Goal: Task Accomplishment & Management: Manage account settings

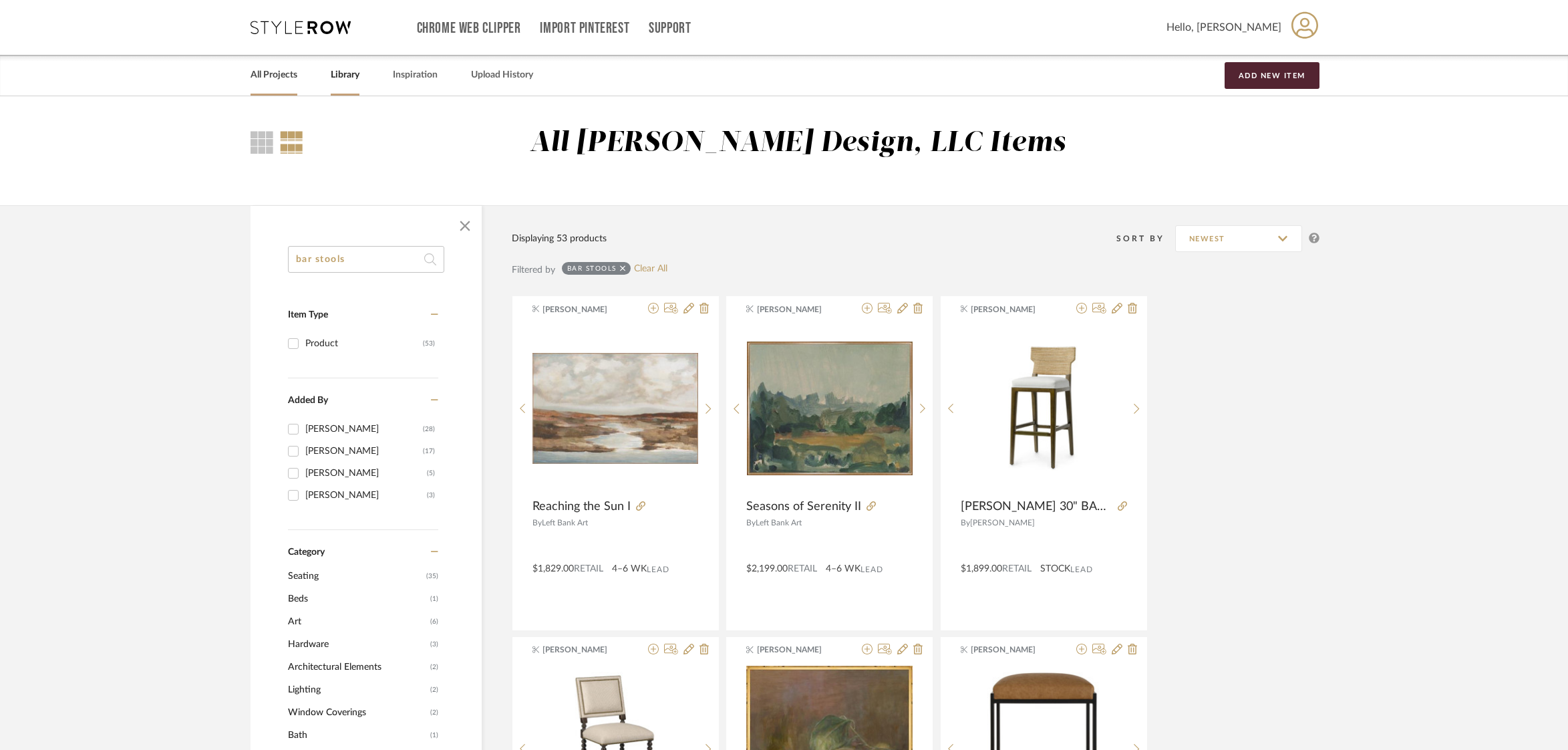
click at [269, 74] on link "All Projects" at bounding box center [274, 75] width 47 height 18
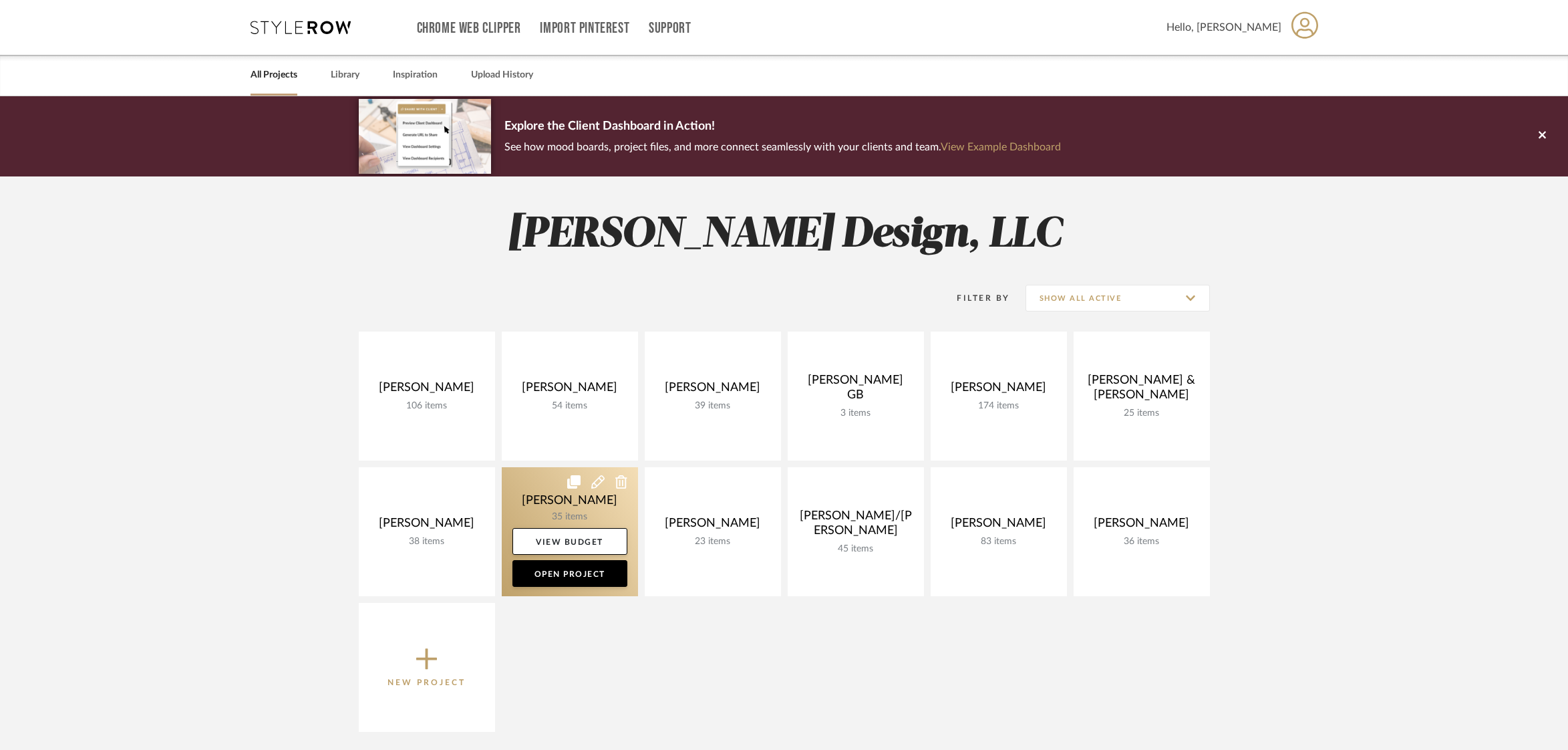
click at [538, 490] on link at bounding box center [570, 531] width 136 height 129
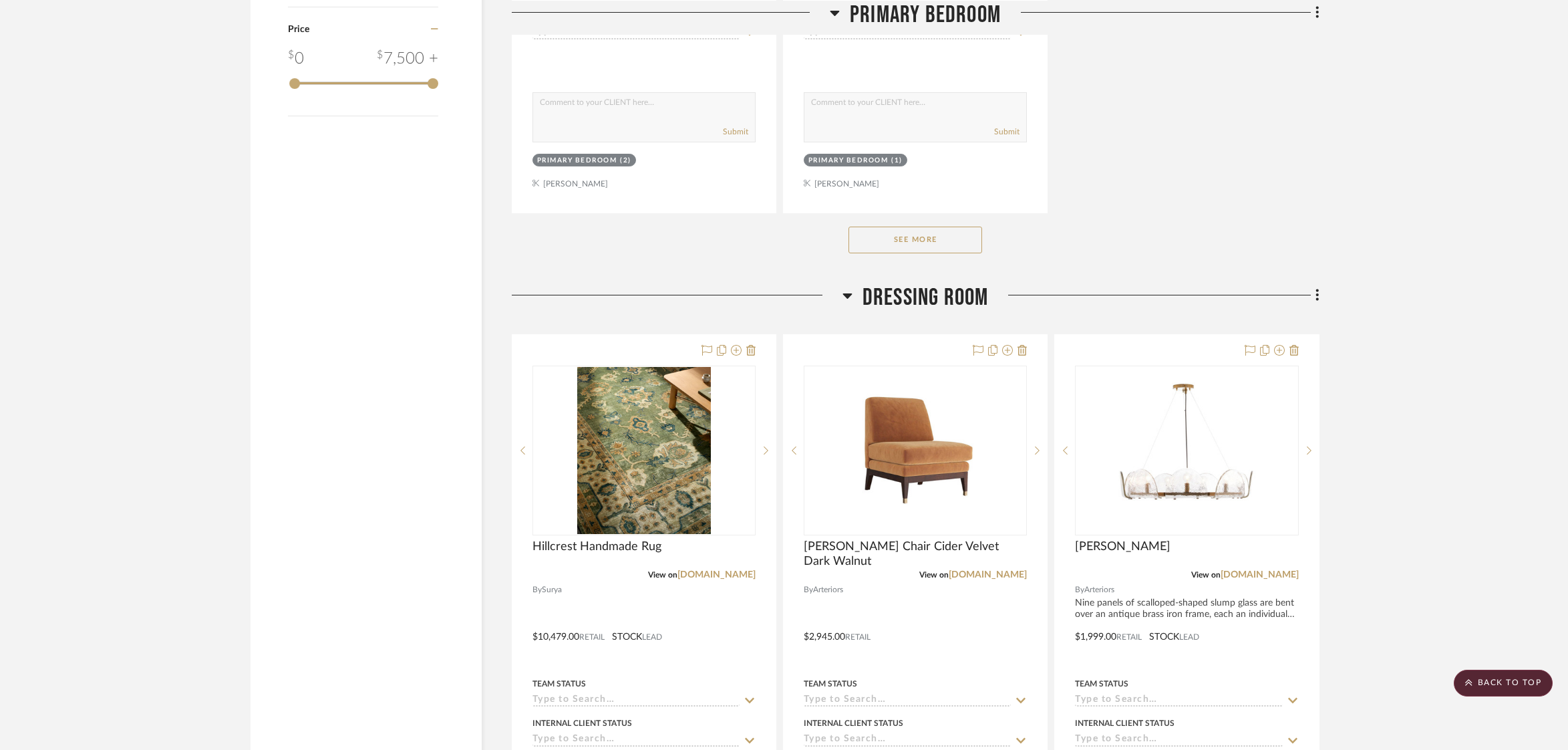
scroll to position [1929, 0]
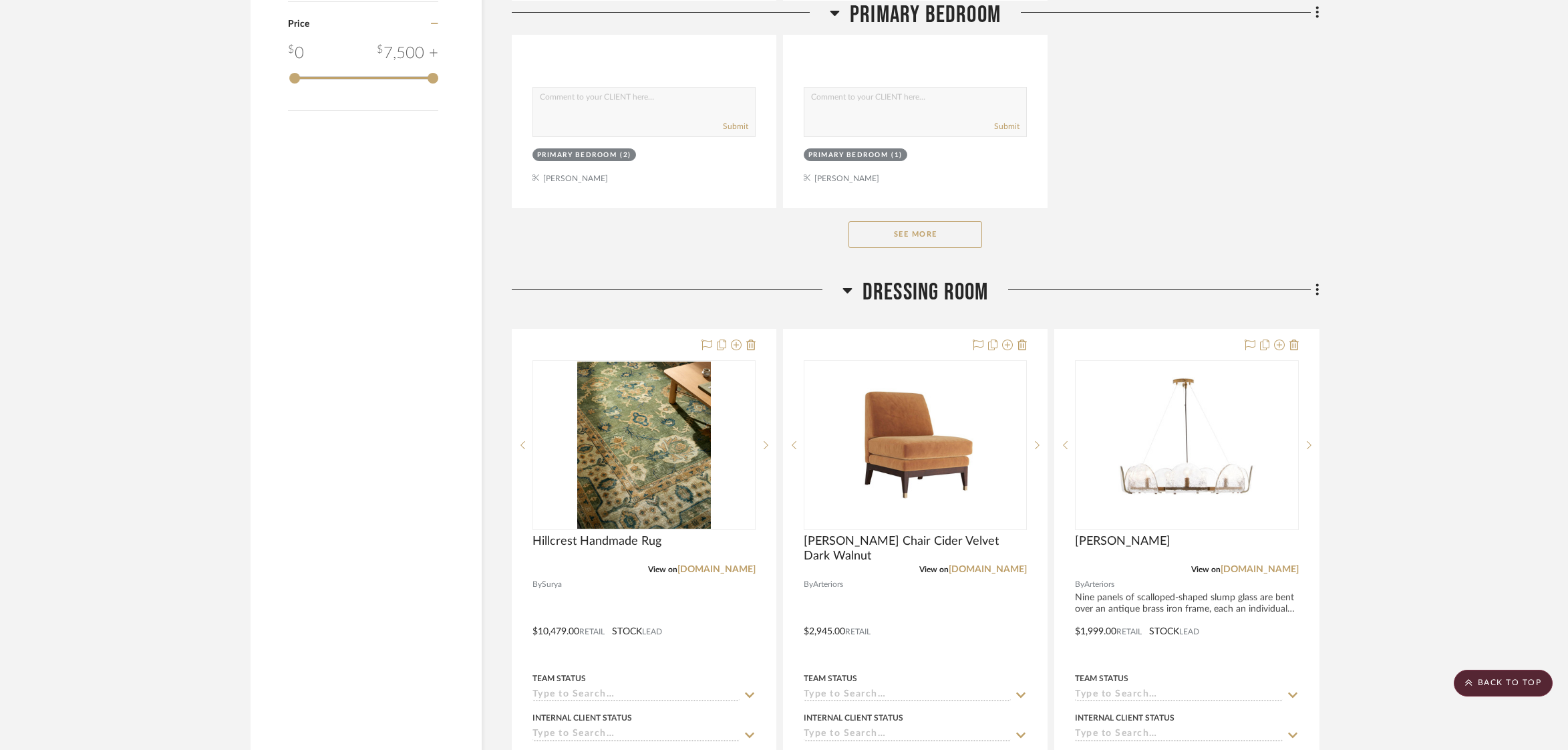
click at [906, 235] on button "See More" at bounding box center [916, 234] width 134 height 27
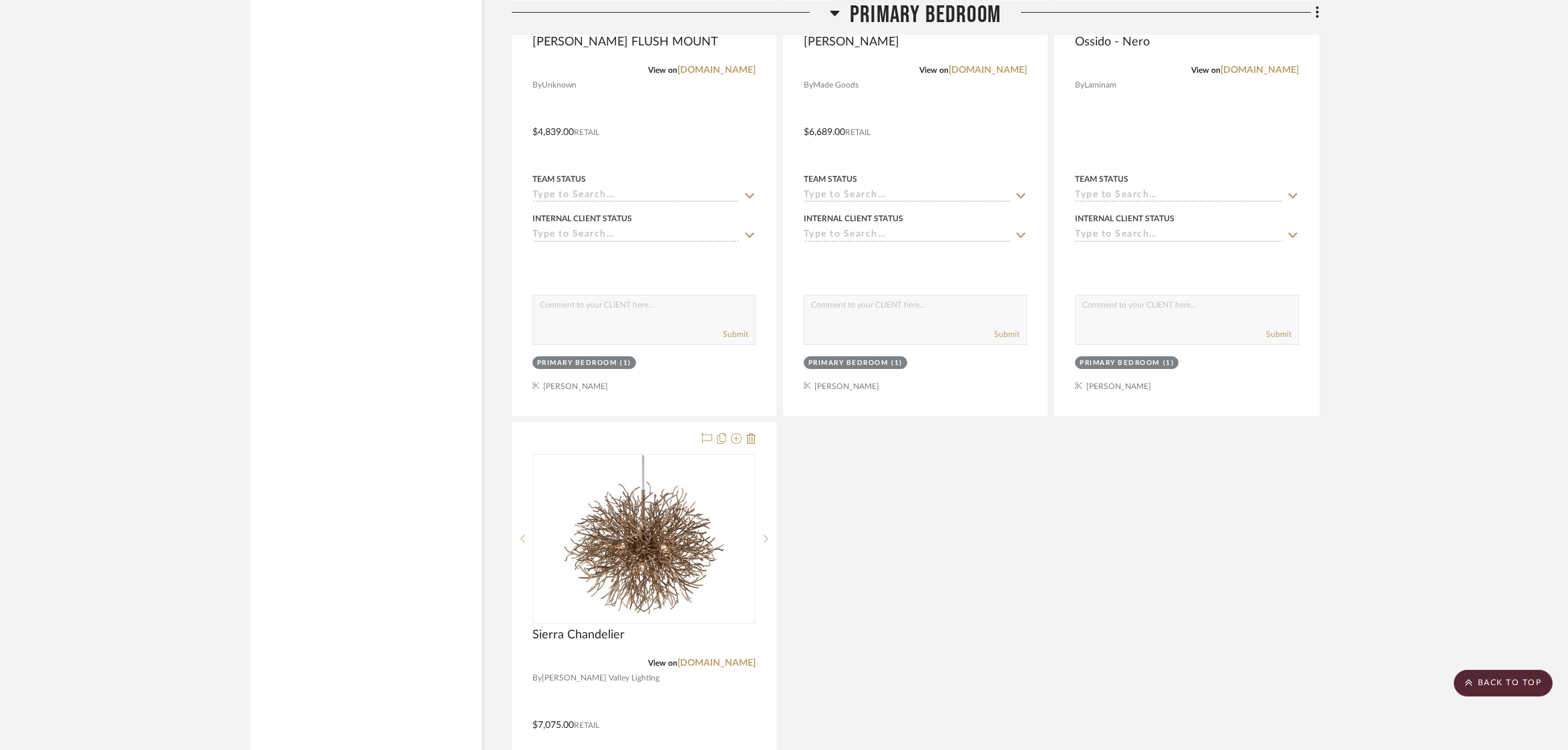
scroll to position [5330, 0]
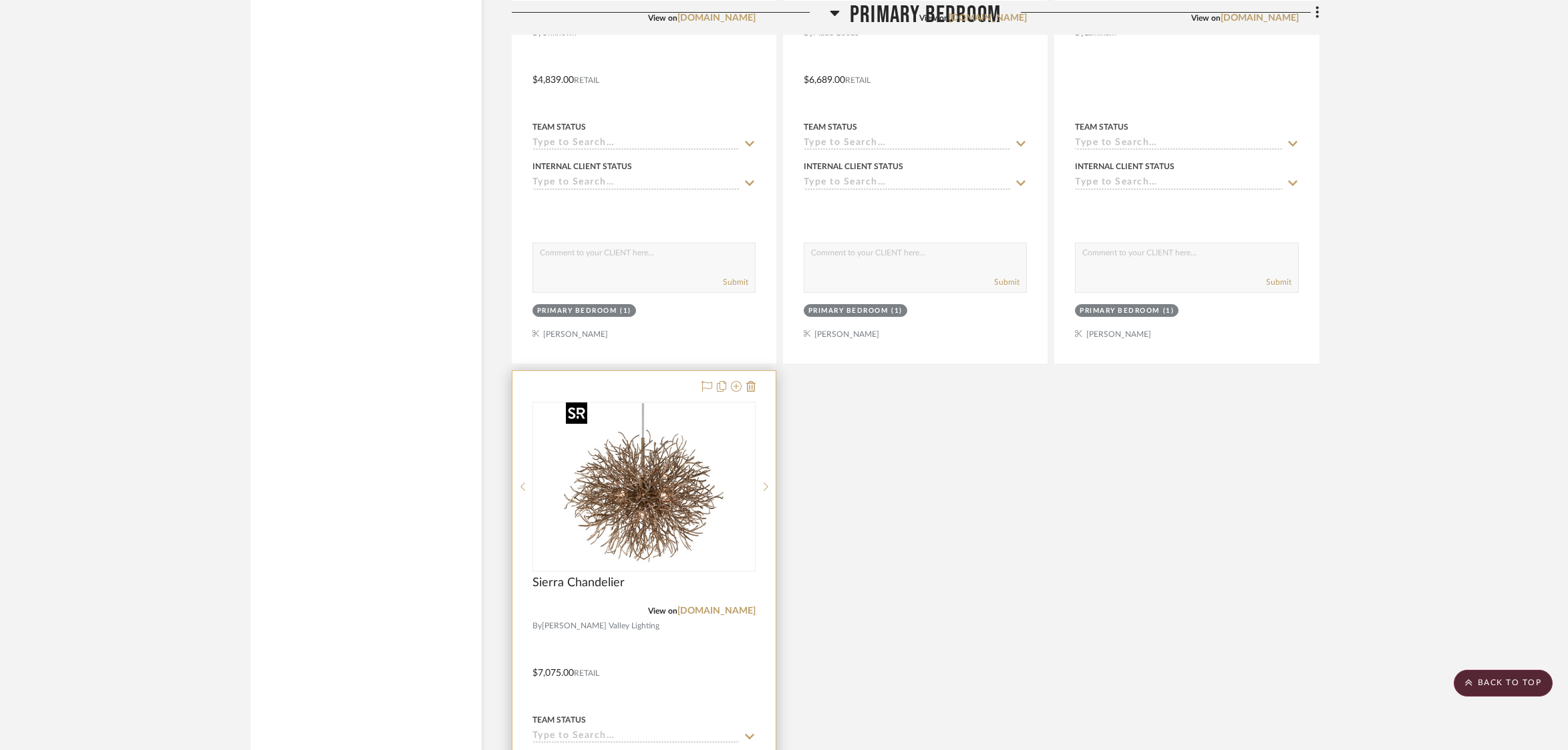
click at [664, 522] on img "0" at bounding box center [644, 486] width 167 height 167
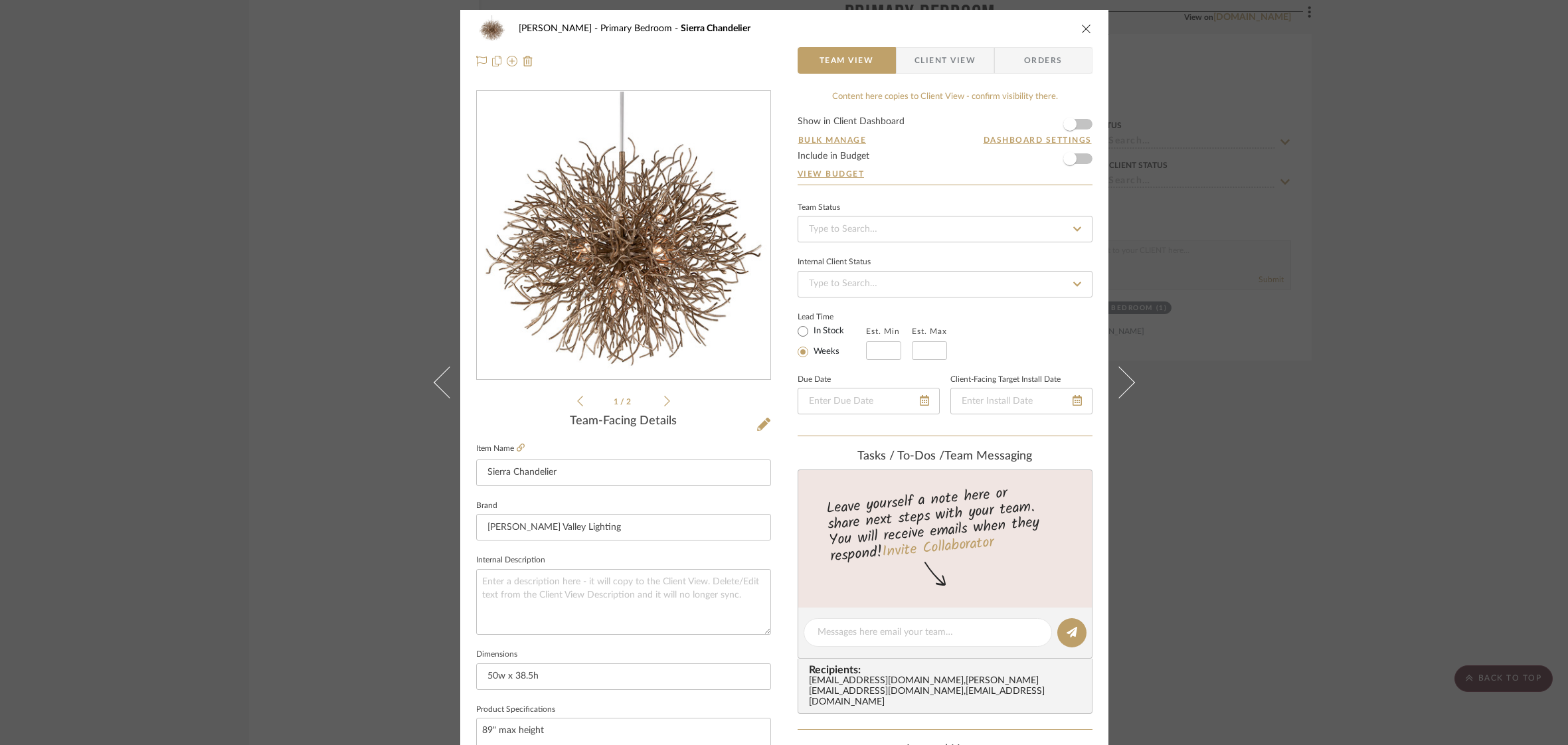
click at [967, 65] on span "Client View" at bounding box center [945, 60] width 61 height 26
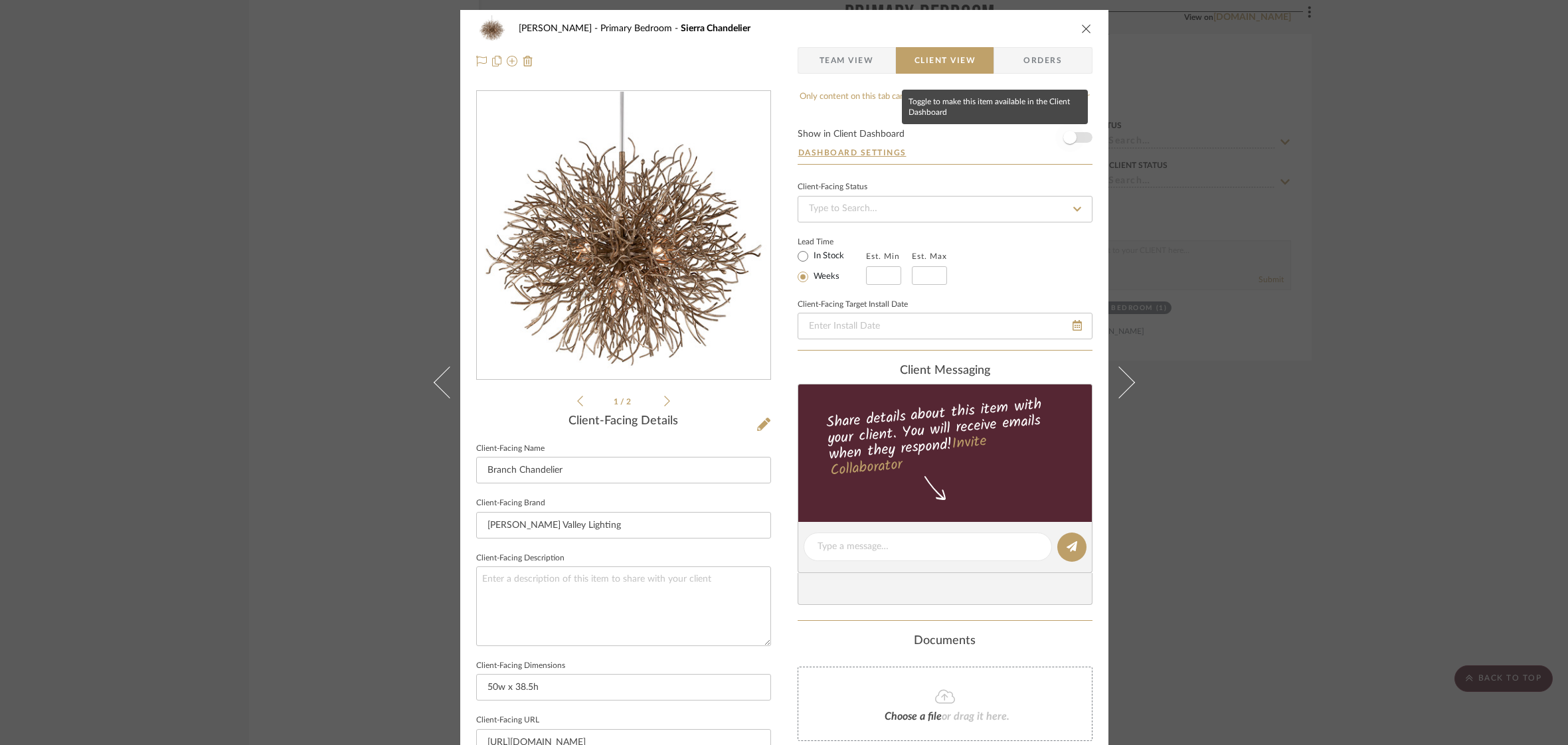
click at [1079, 135] on span "button" at bounding box center [1069, 137] width 29 height 29
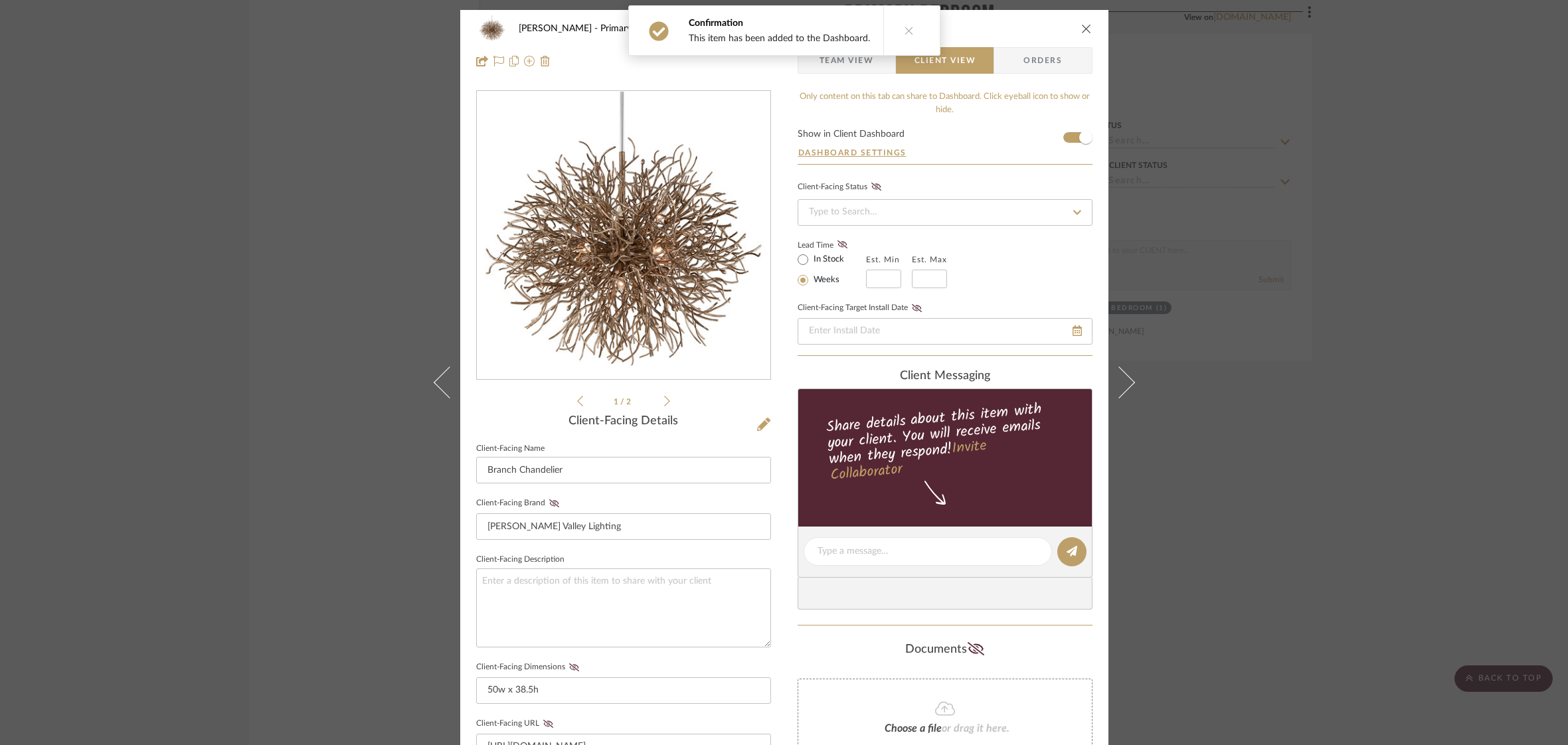
click at [1081, 28] on icon "close" at bounding box center [1087, 28] width 11 height 11
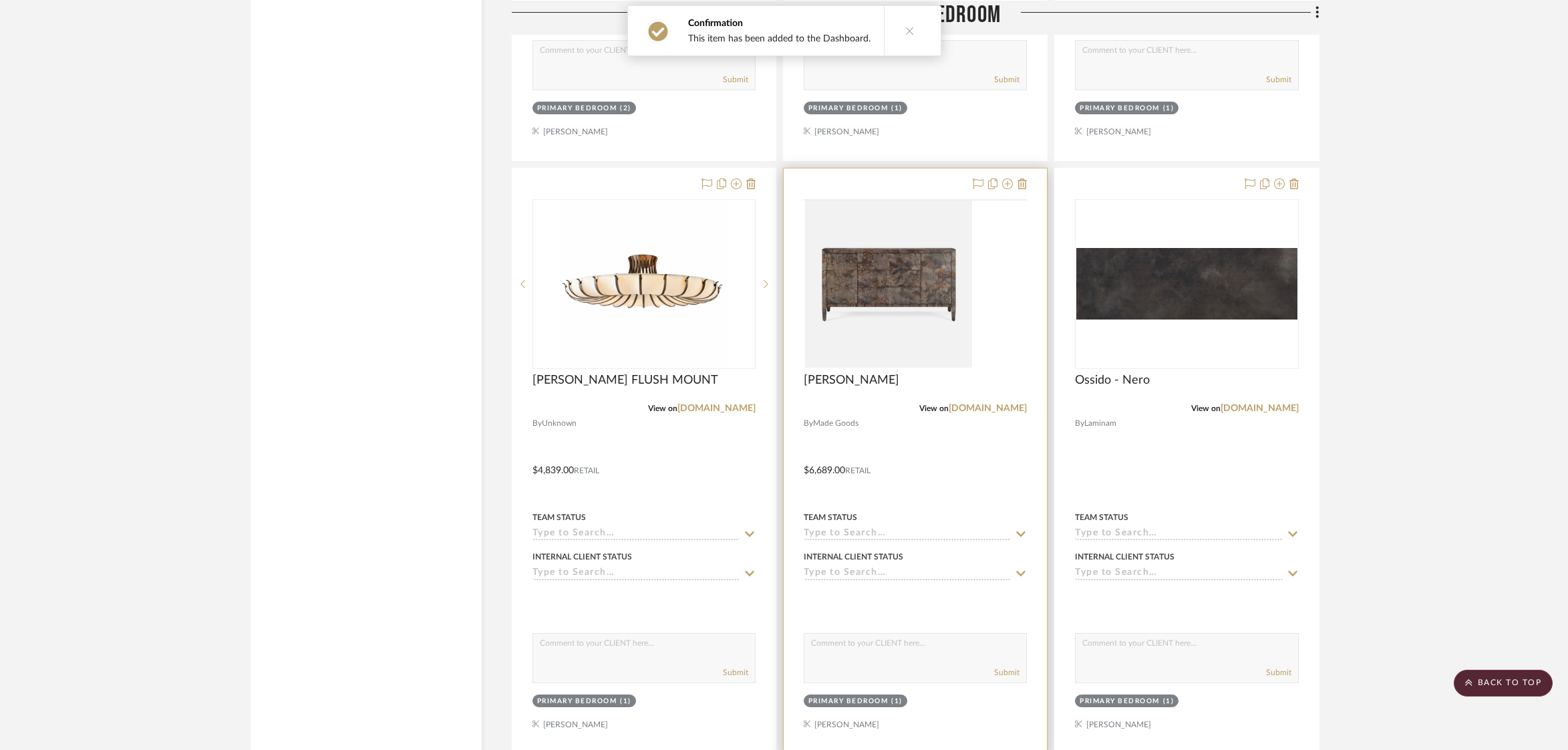
scroll to position [4938, 0]
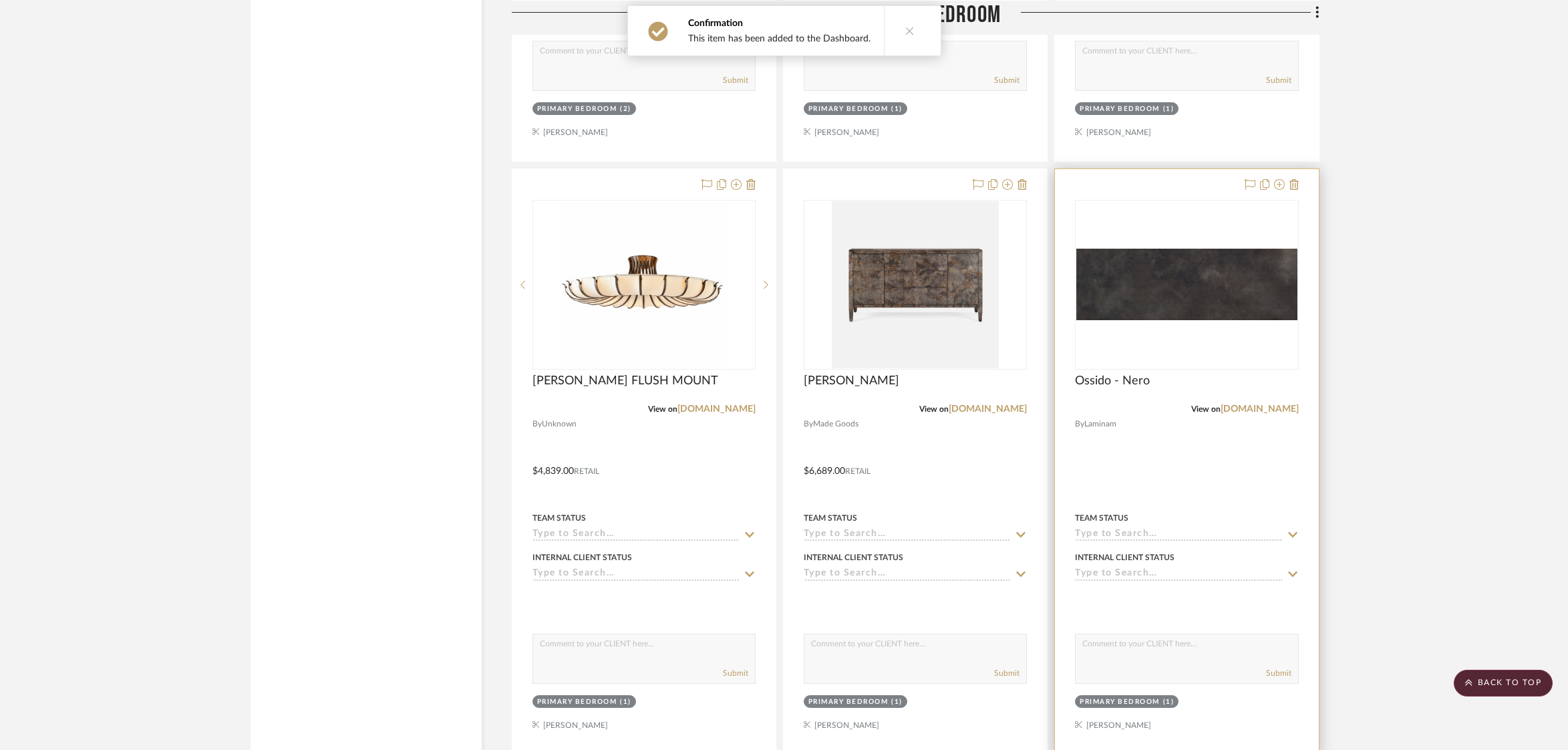
click at [0, 0] on img at bounding box center [0, 0] width 0 height 0
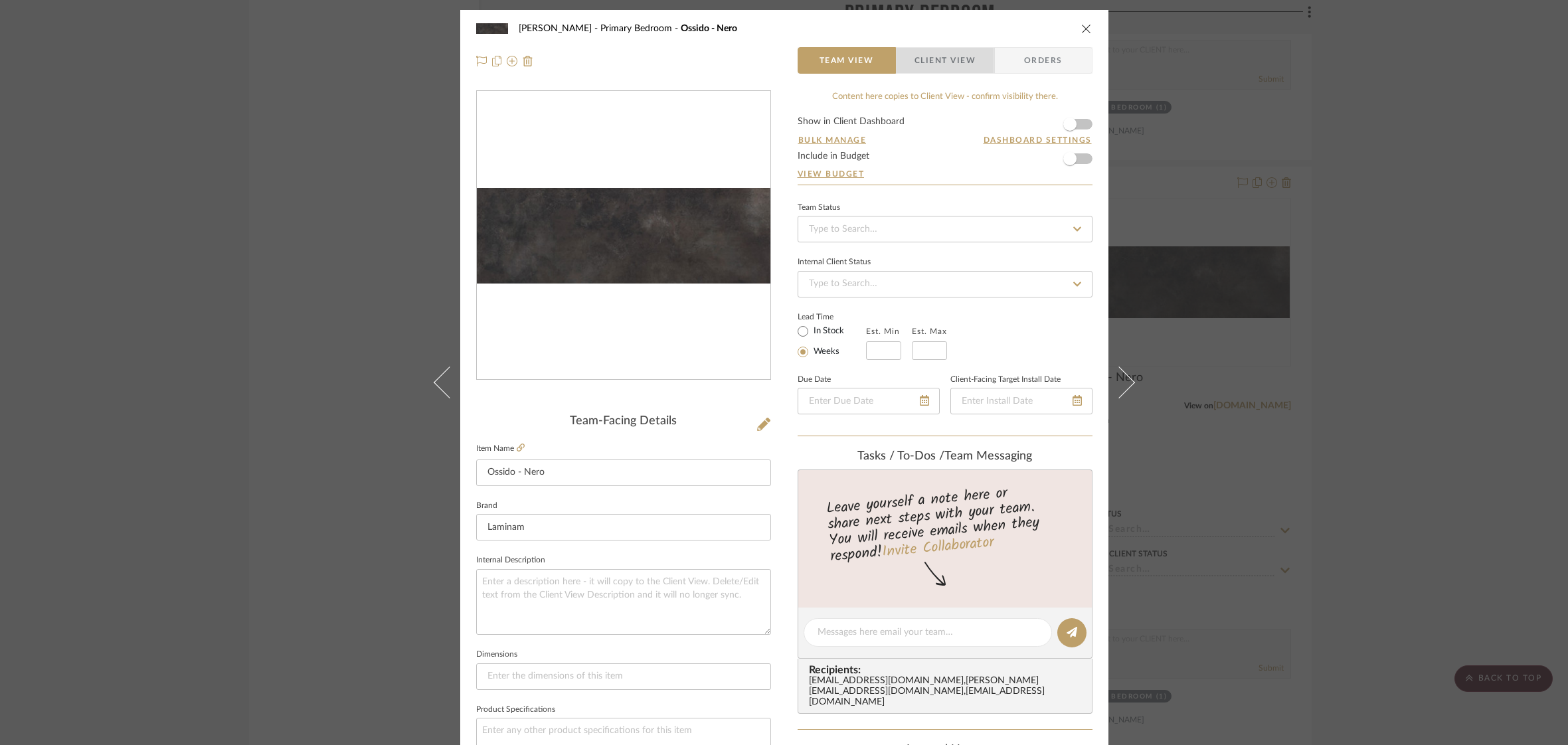
click at [948, 56] on span "Client View" at bounding box center [945, 60] width 61 height 26
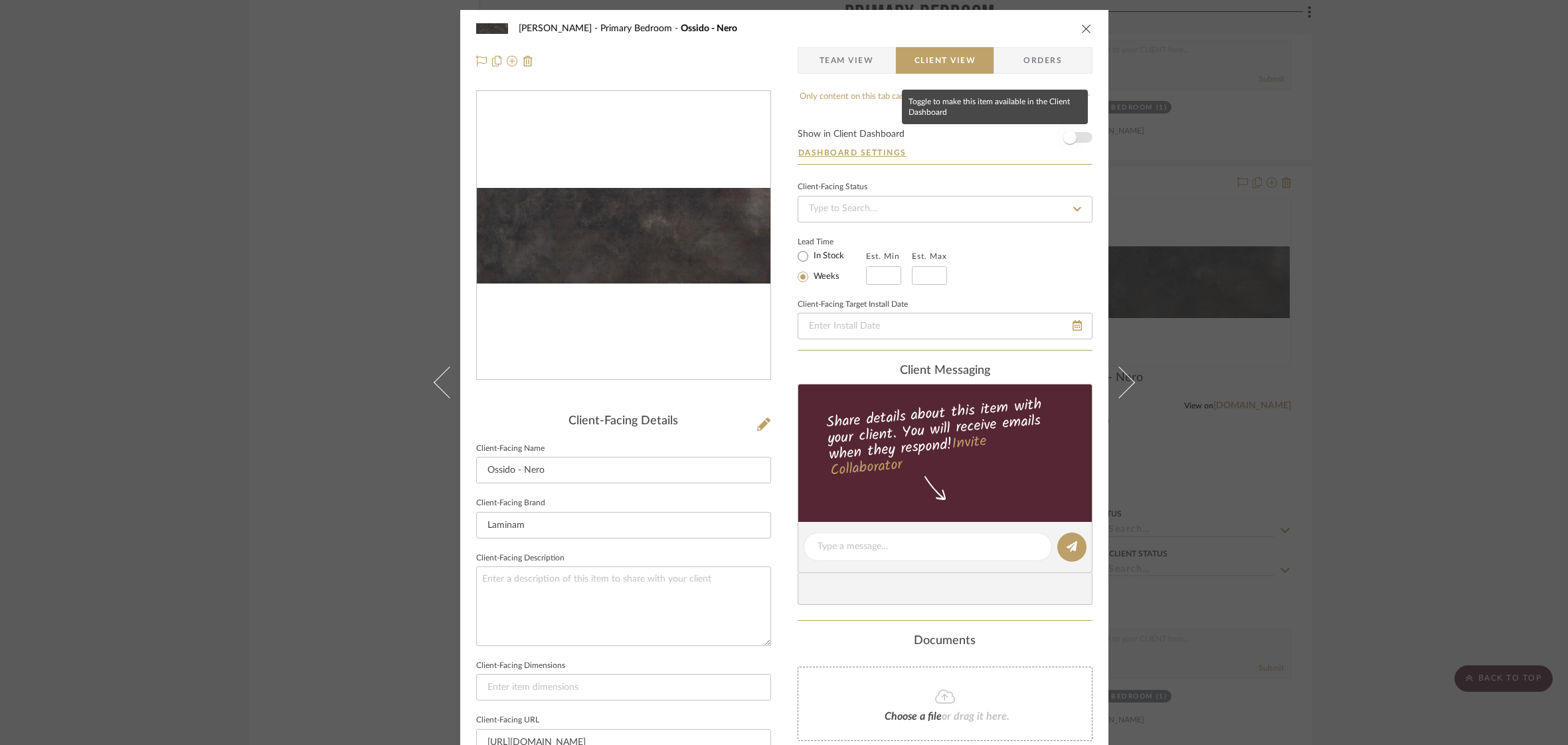
click at [1079, 132] on span "button" at bounding box center [1069, 137] width 29 height 29
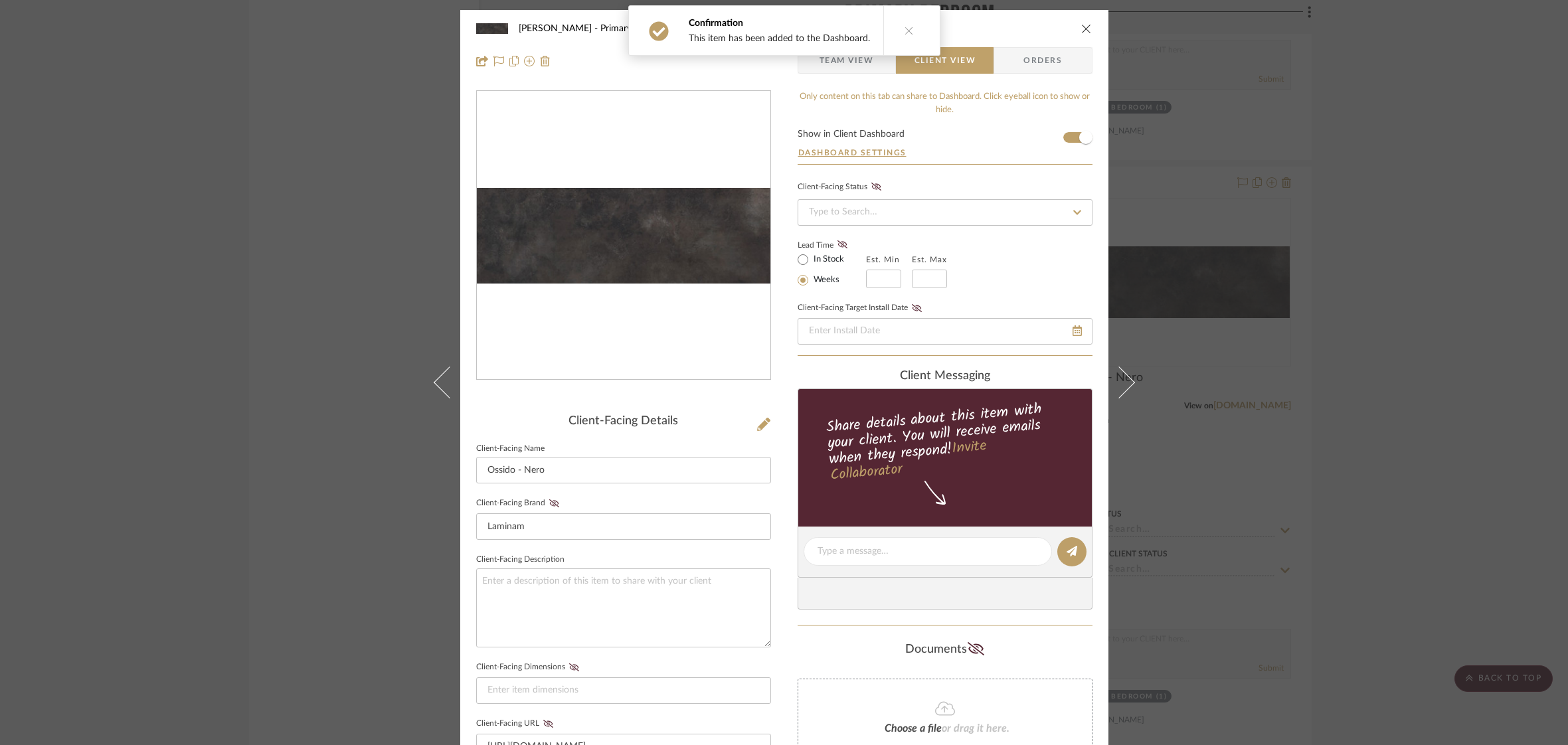
click at [1081, 30] on icon "close" at bounding box center [1087, 28] width 11 height 11
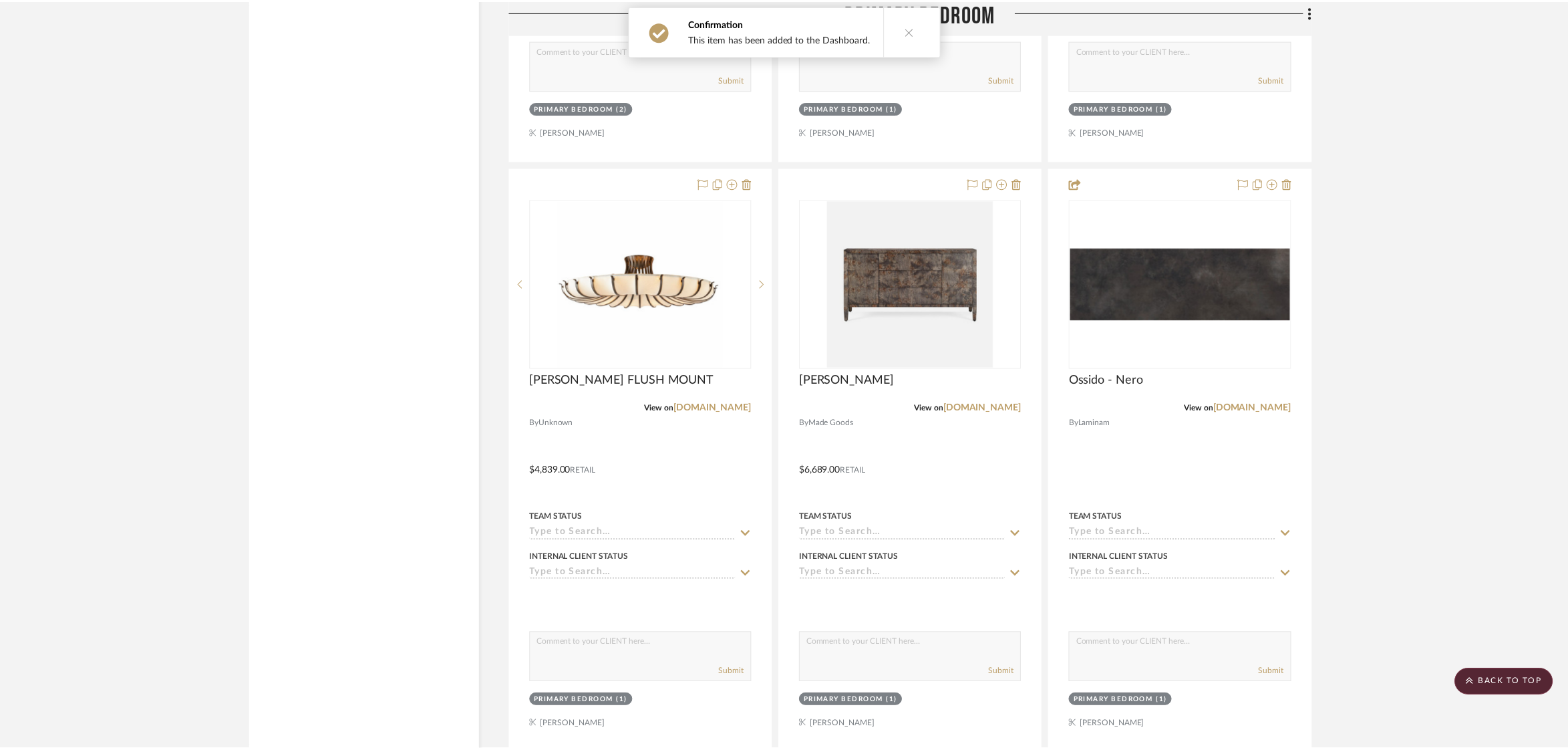
scroll to position [4938, 0]
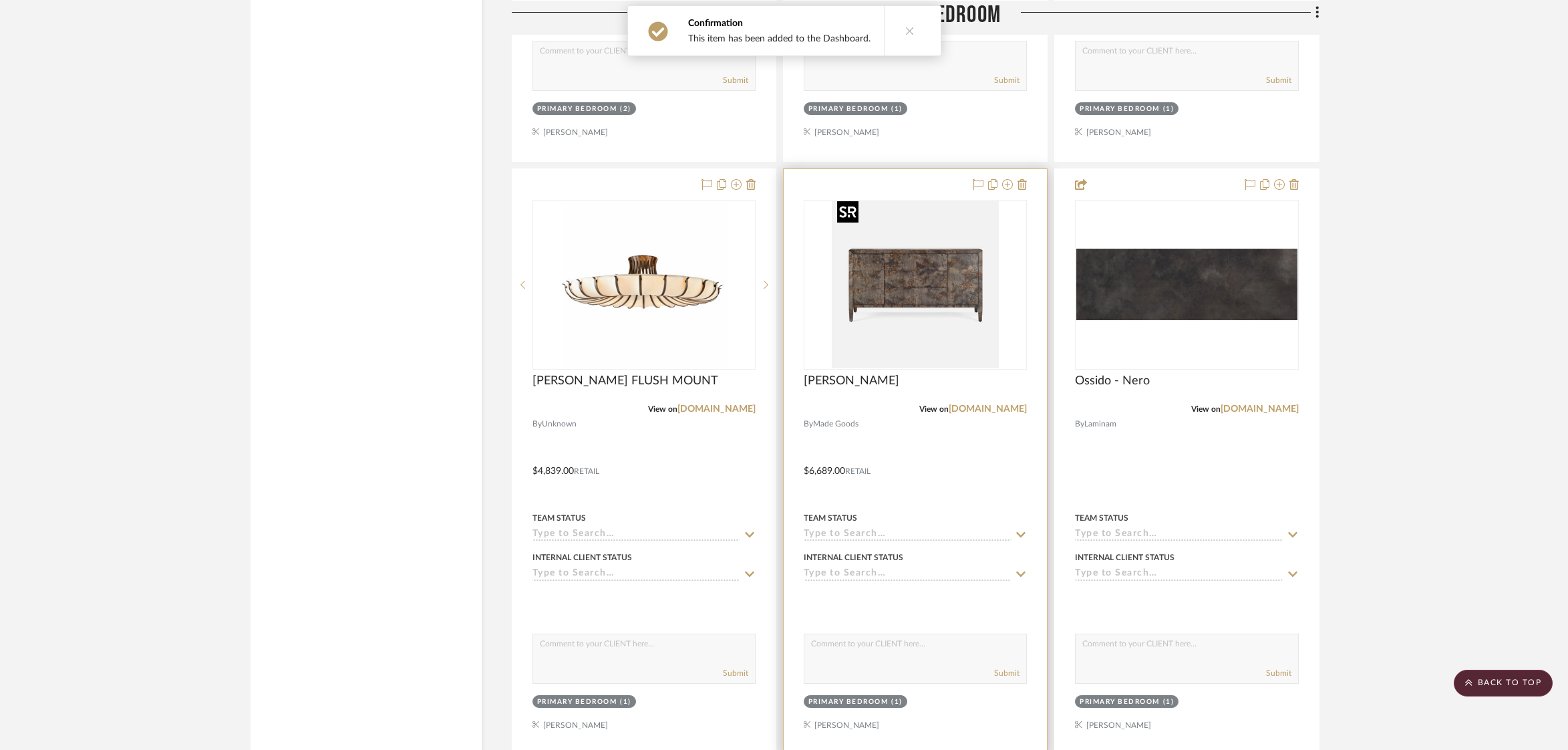
click at [944, 270] on img "0" at bounding box center [915, 284] width 167 height 167
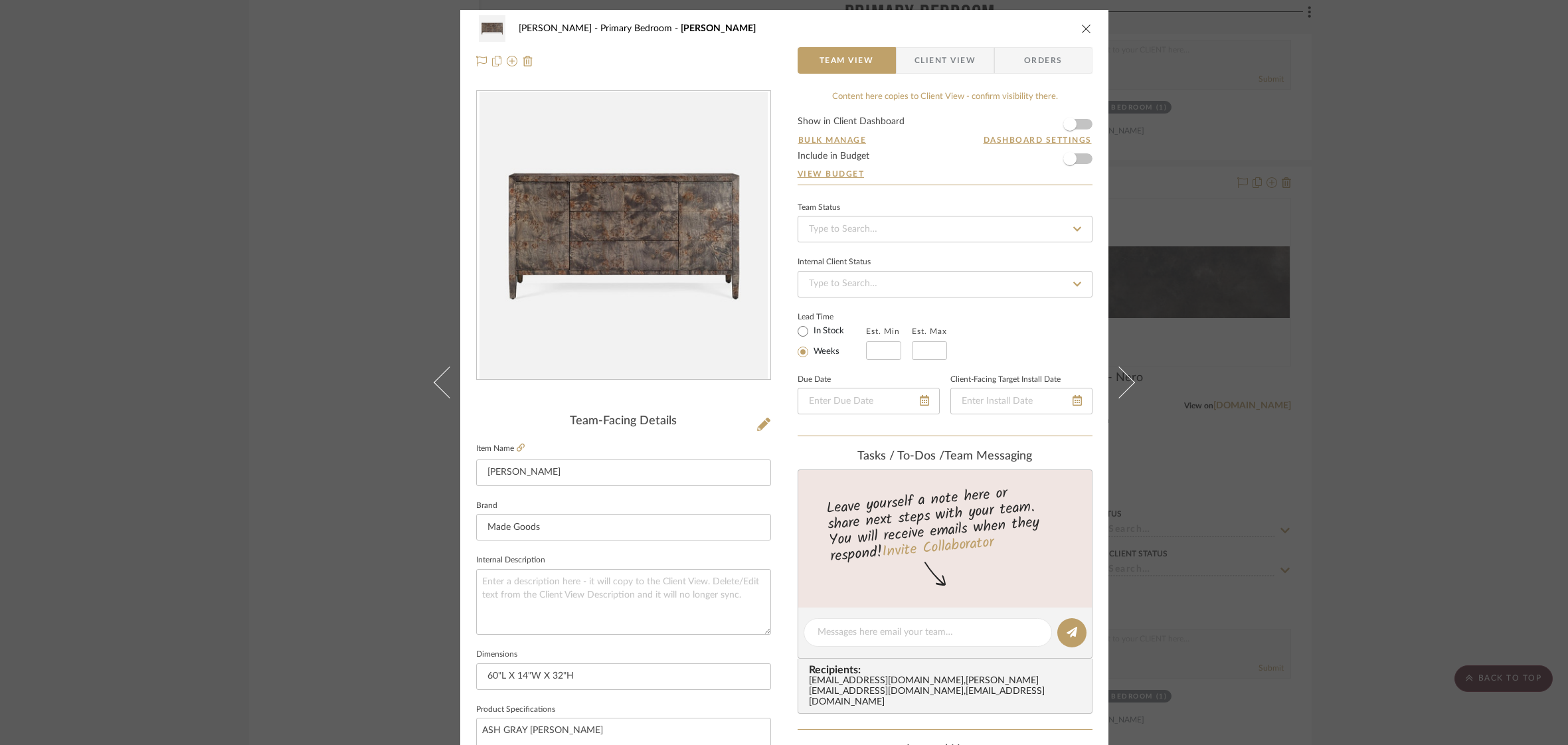
click at [945, 55] on span "Client View" at bounding box center [945, 60] width 61 height 26
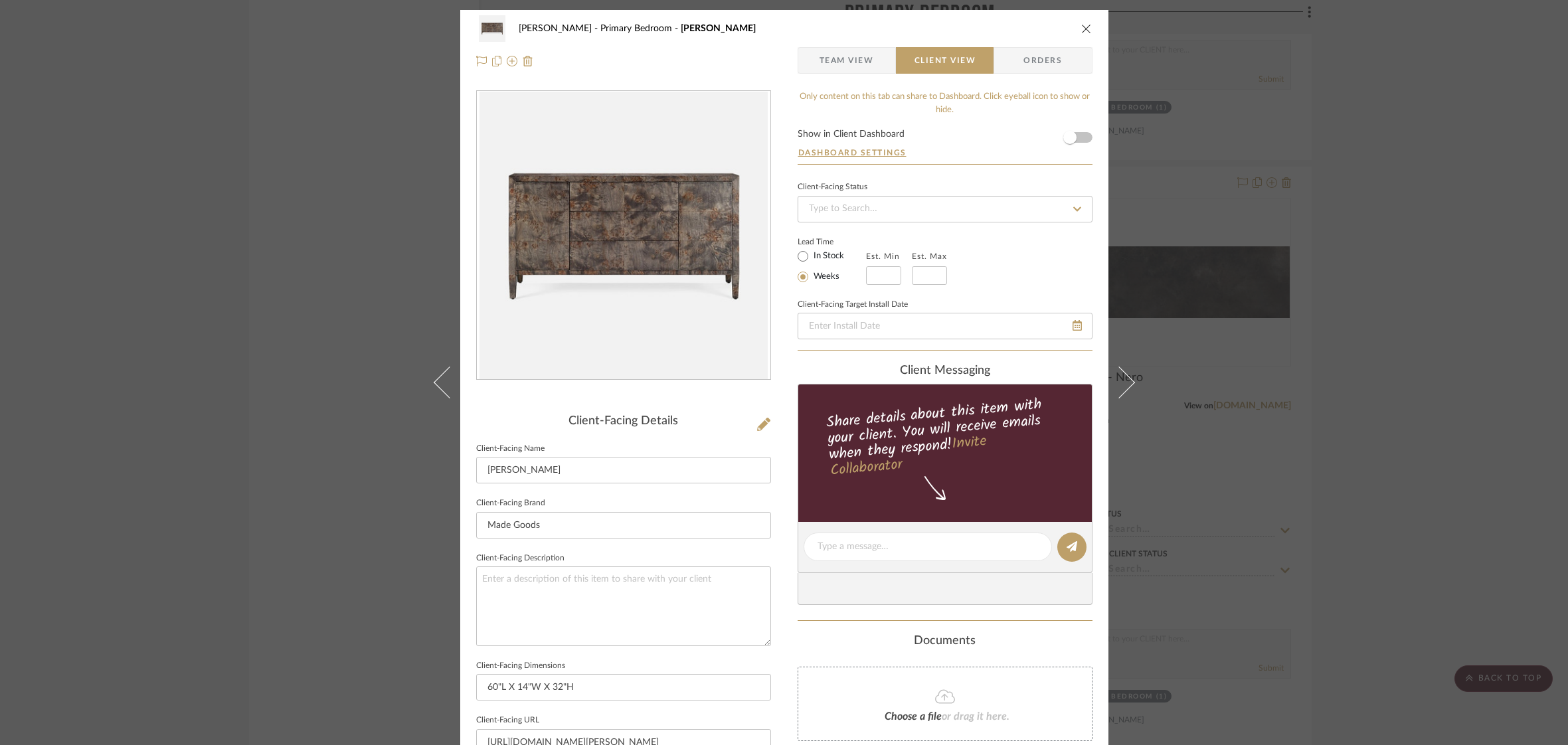
click at [1081, 29] on icon "close" at bounding box center [1087, 28] width 11 height 11
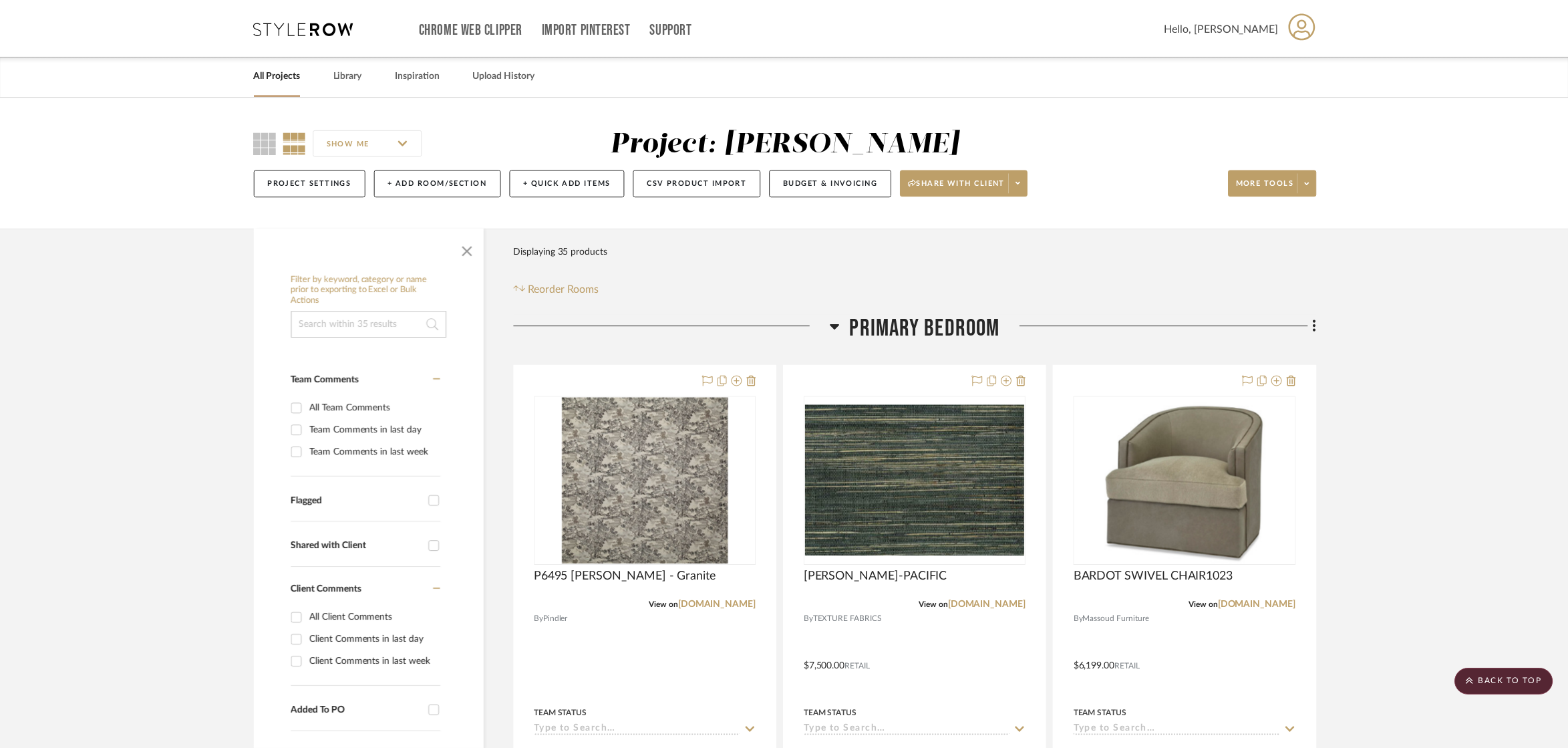
scroll to position [4938, 0]
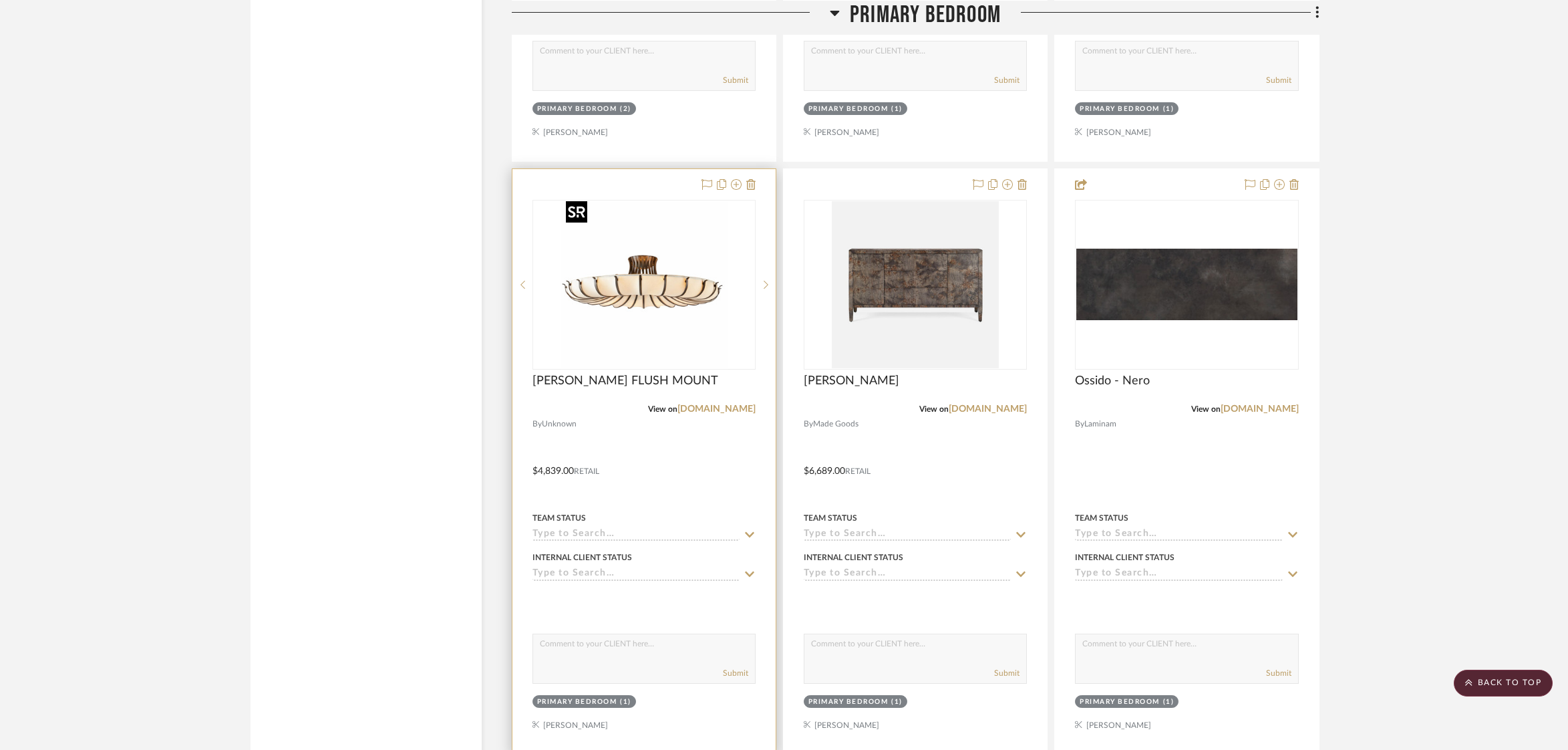
click at [593, 284] on img "0" at bounding box center [644, 284] width 167 height 167
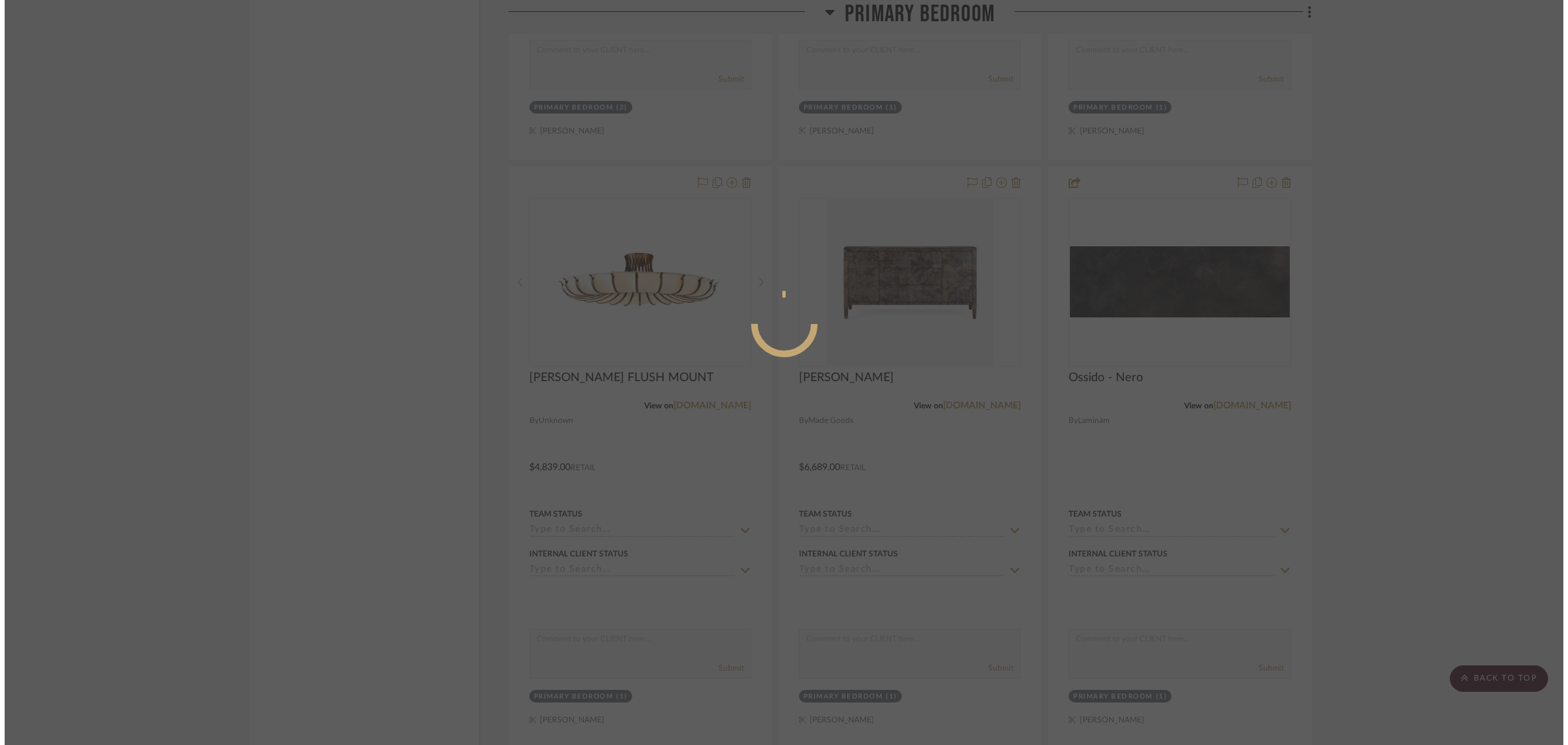
scroll to position [0, 0]
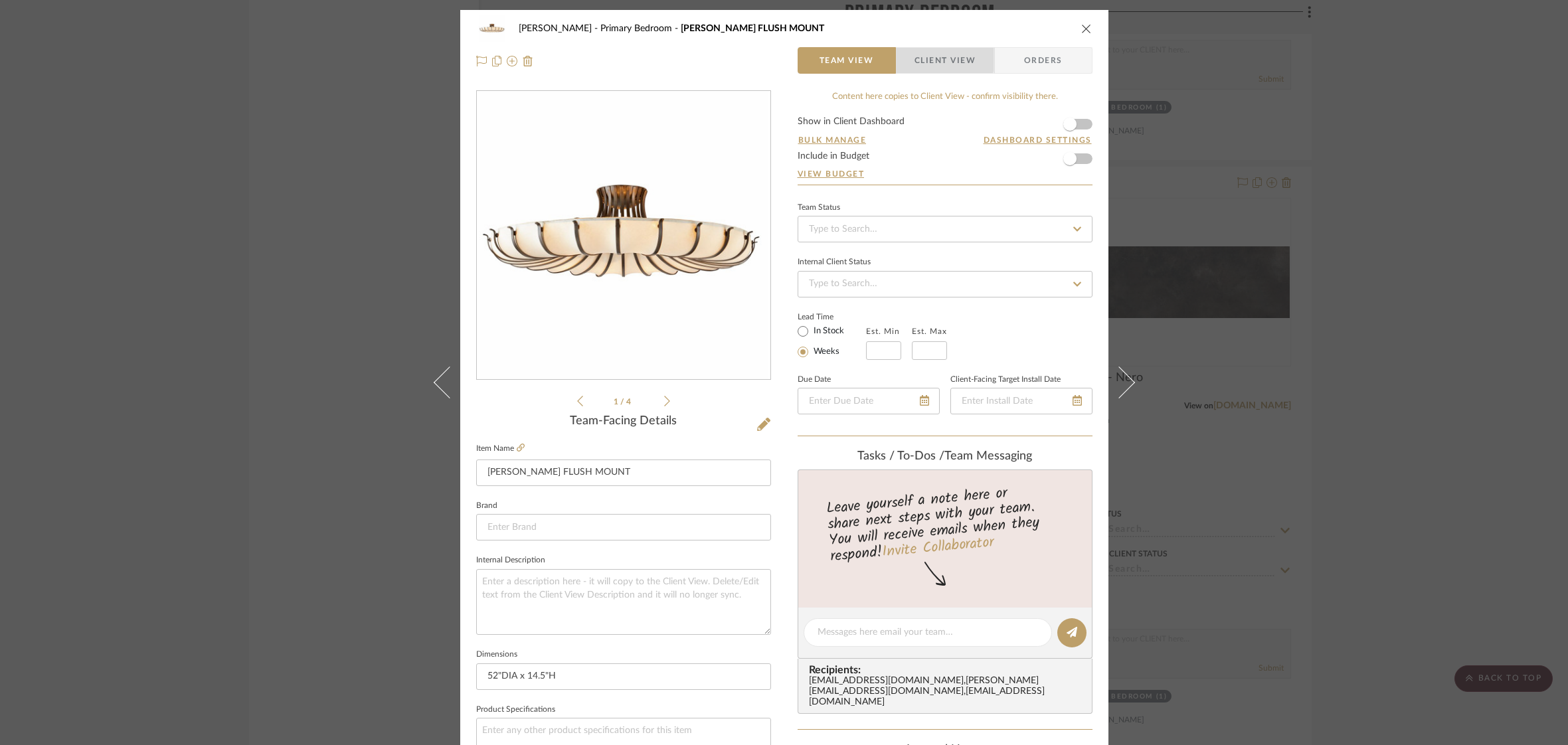
click at [936, 54] on span "Client View" at bounding box center [945, 60] width 61 height 26
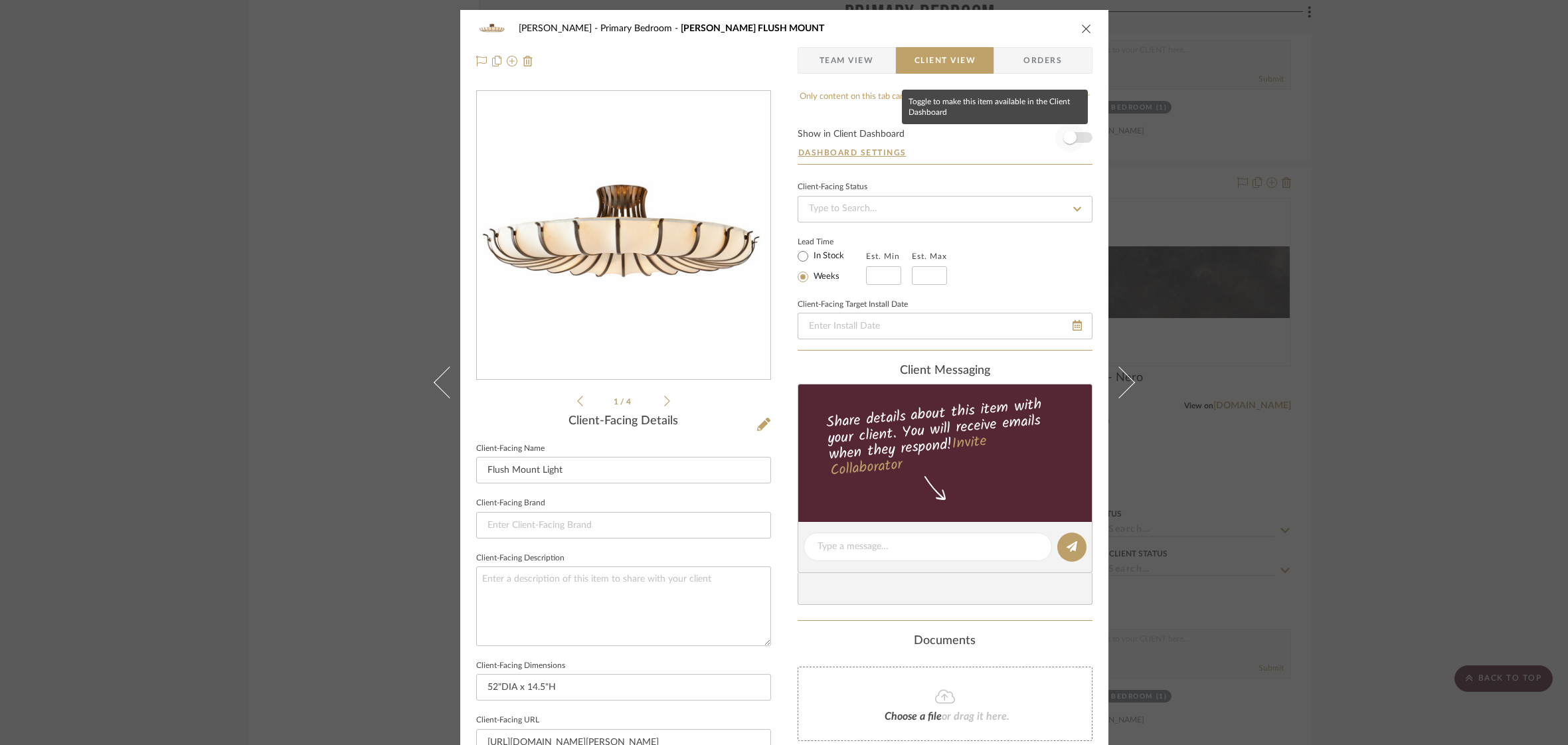
click at [1078, 136] on span "button" at bounding box center [1069, 137] width 29 height 29
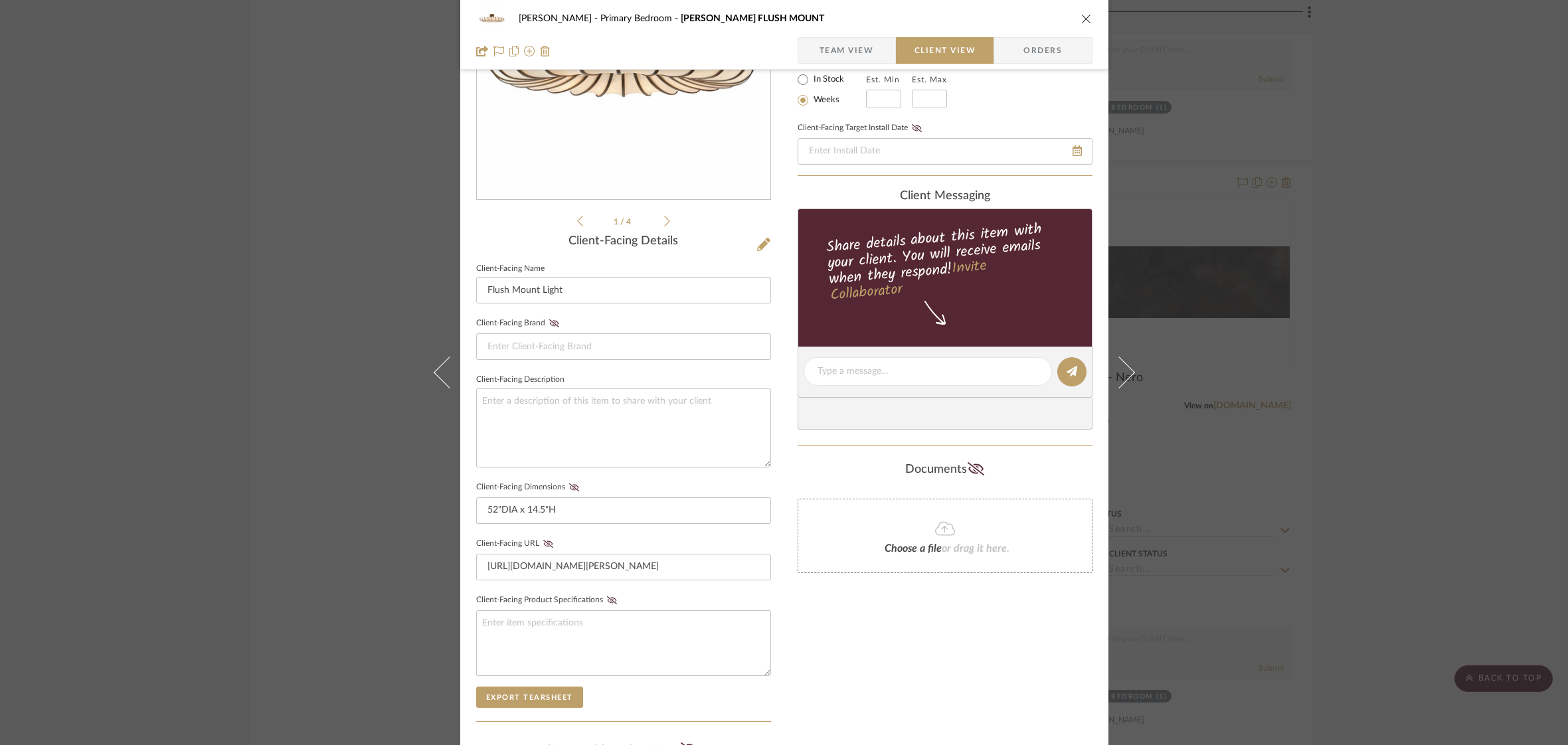
scroll to position [193, 0]
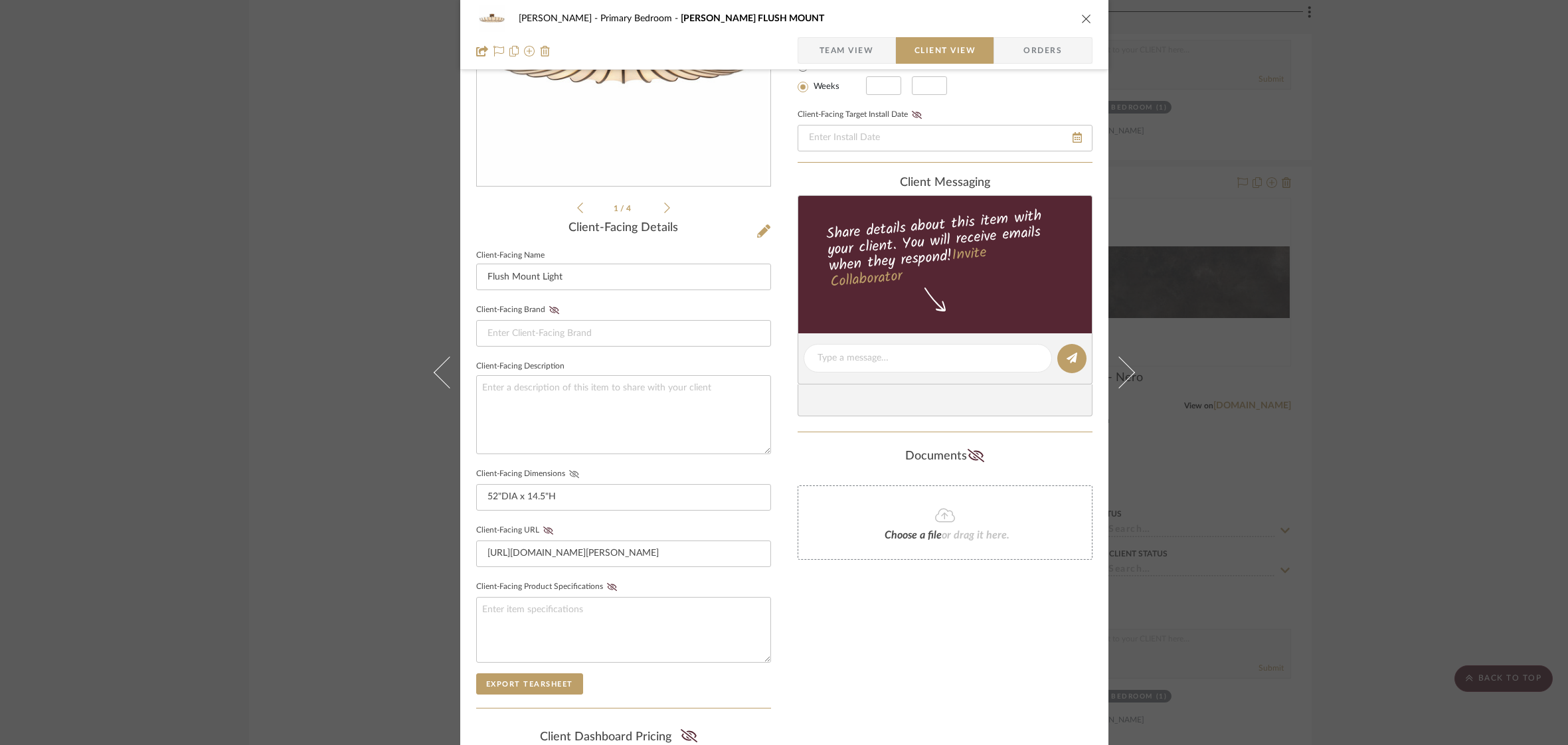
click at [569, 475] on icon at bounding box center [574, 474] width 10 height 8
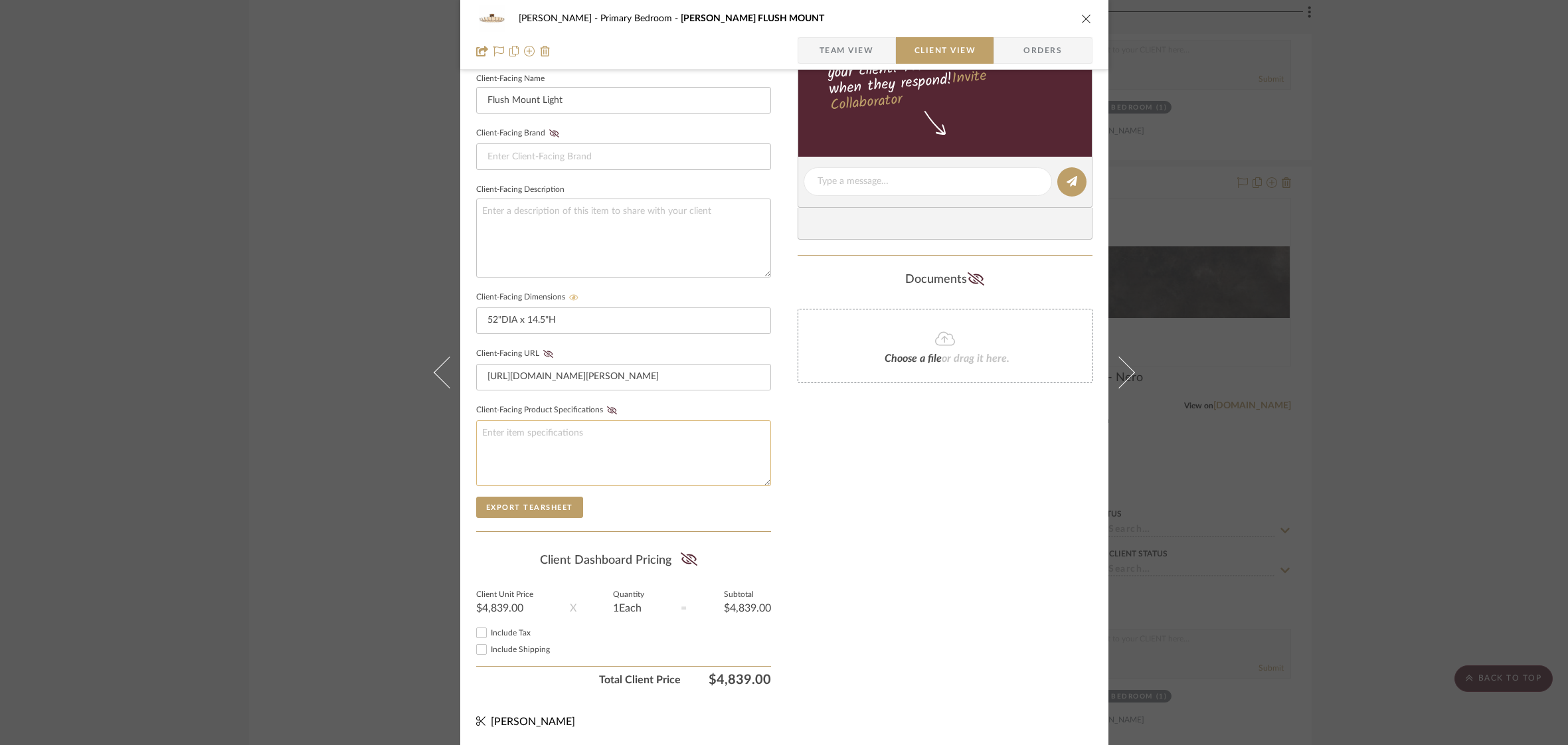
scroll to position [0, 0]
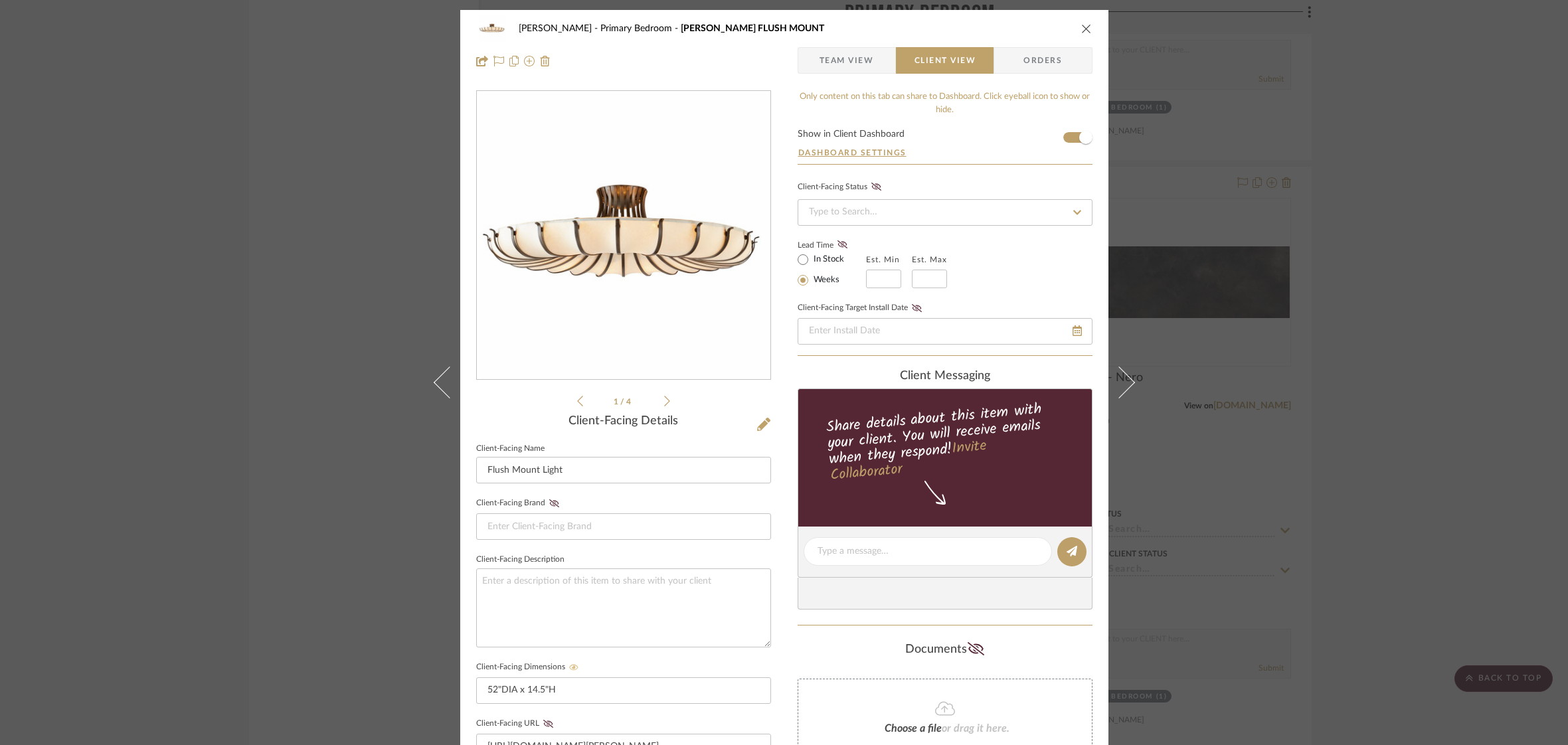
click at [1086, 33] on icon "close" at bounding box center [1087, 28] width 11 height 11
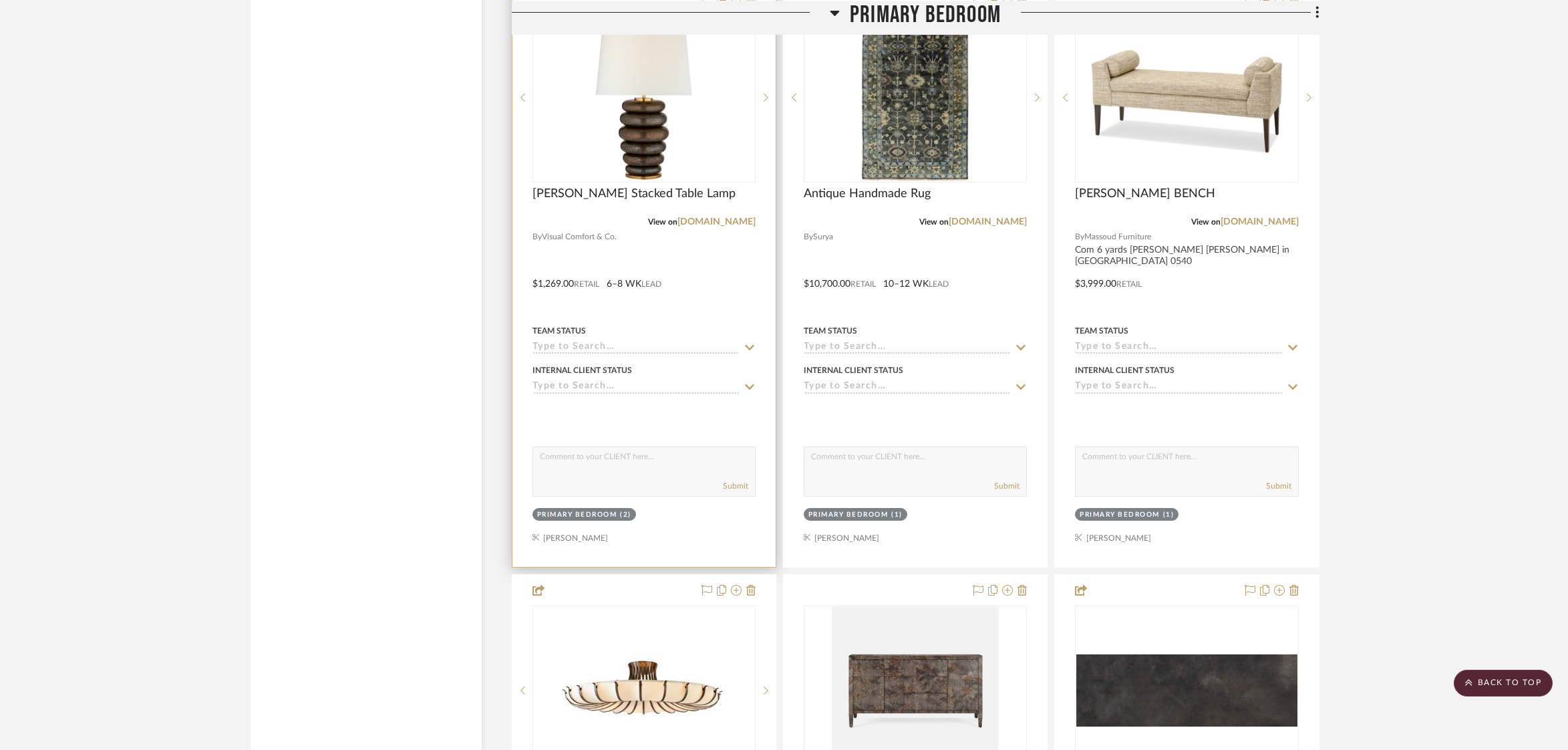
scroll to position [4465, 0]
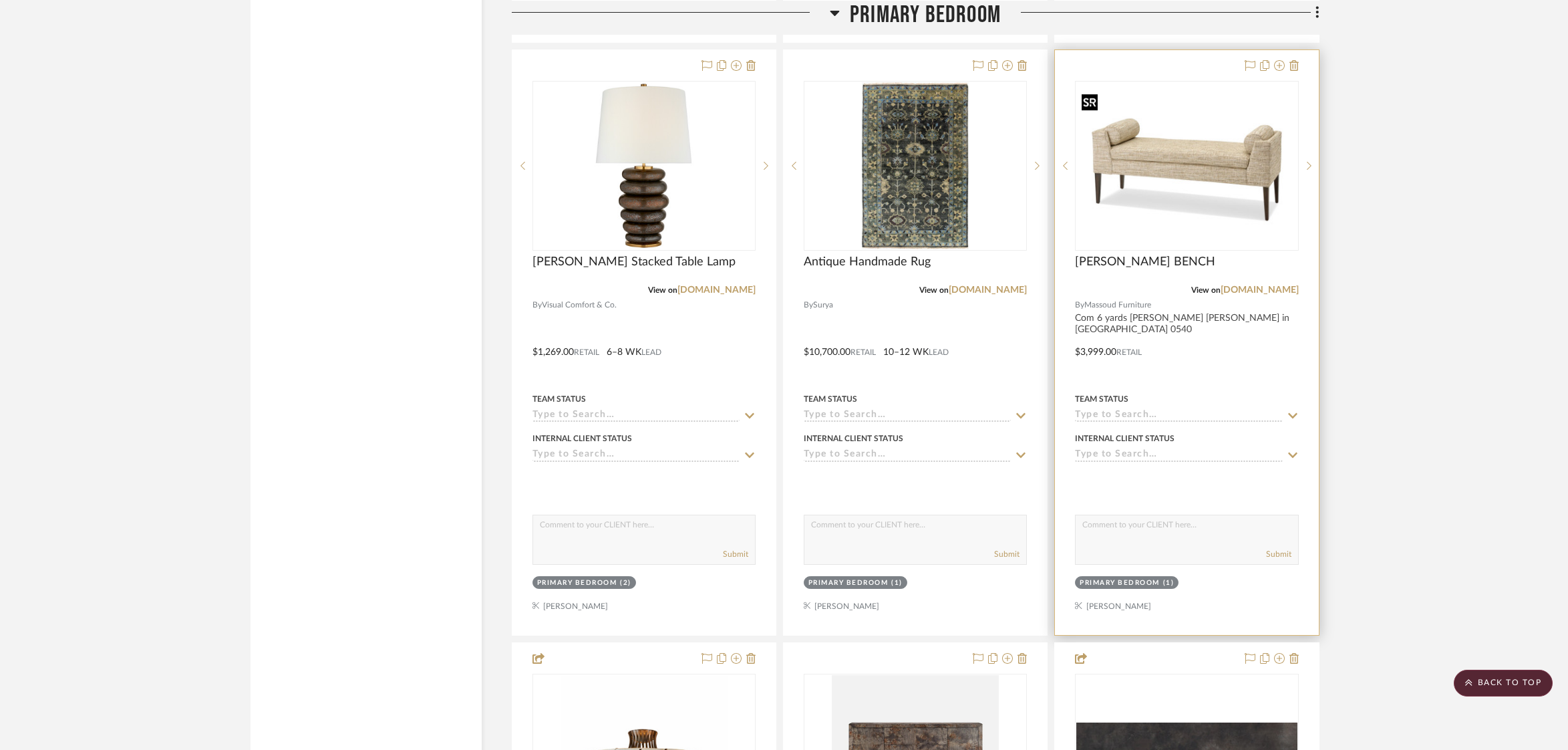
click at [0, 0] on img at bounding box center [0, 0] width 0 height 0
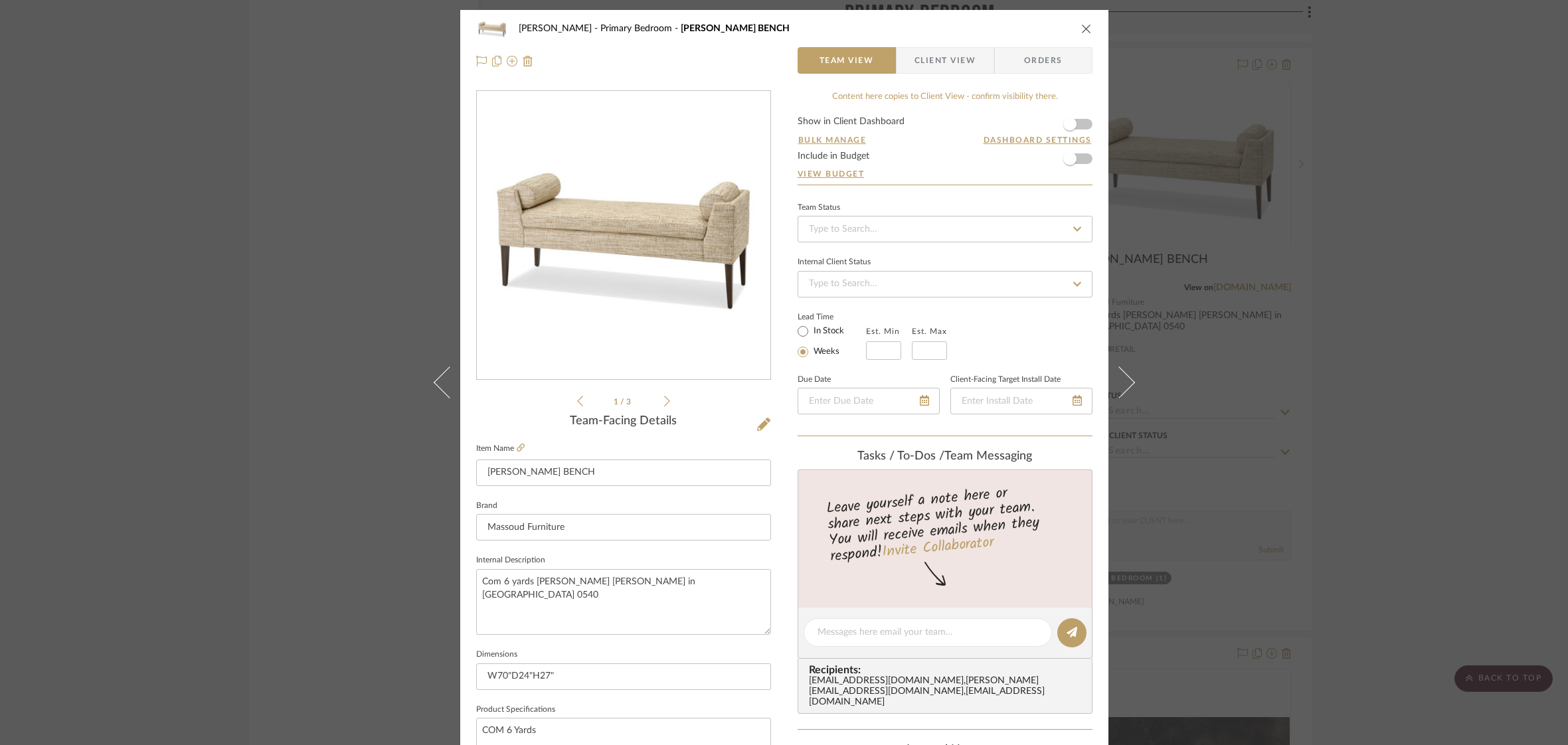
click at [957, 70] on span "Client View" at bounding box center [945, 60] width 61 height 26
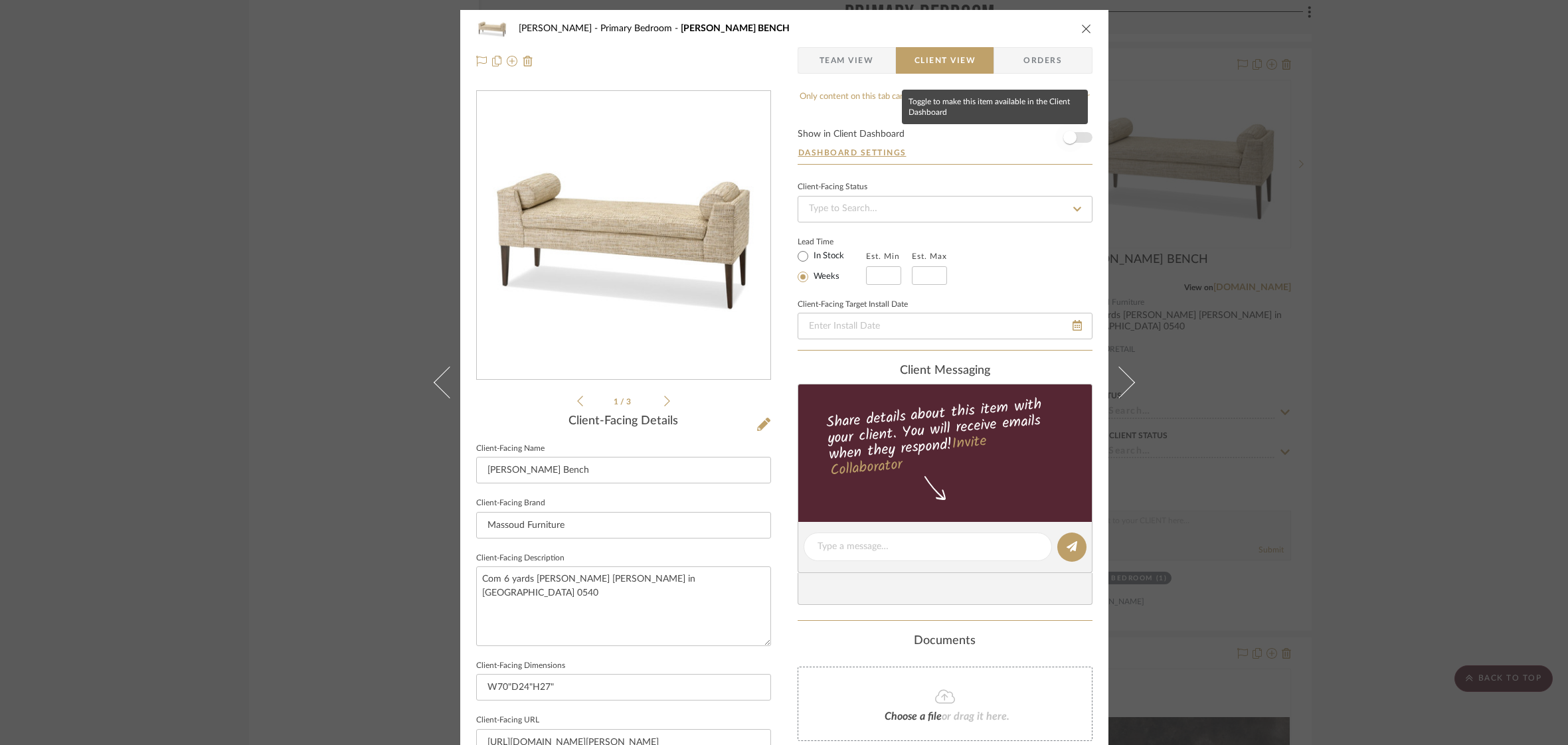
click at [1074, 133] on span "button" at bounding box center [1069, 137] width 29 height 29
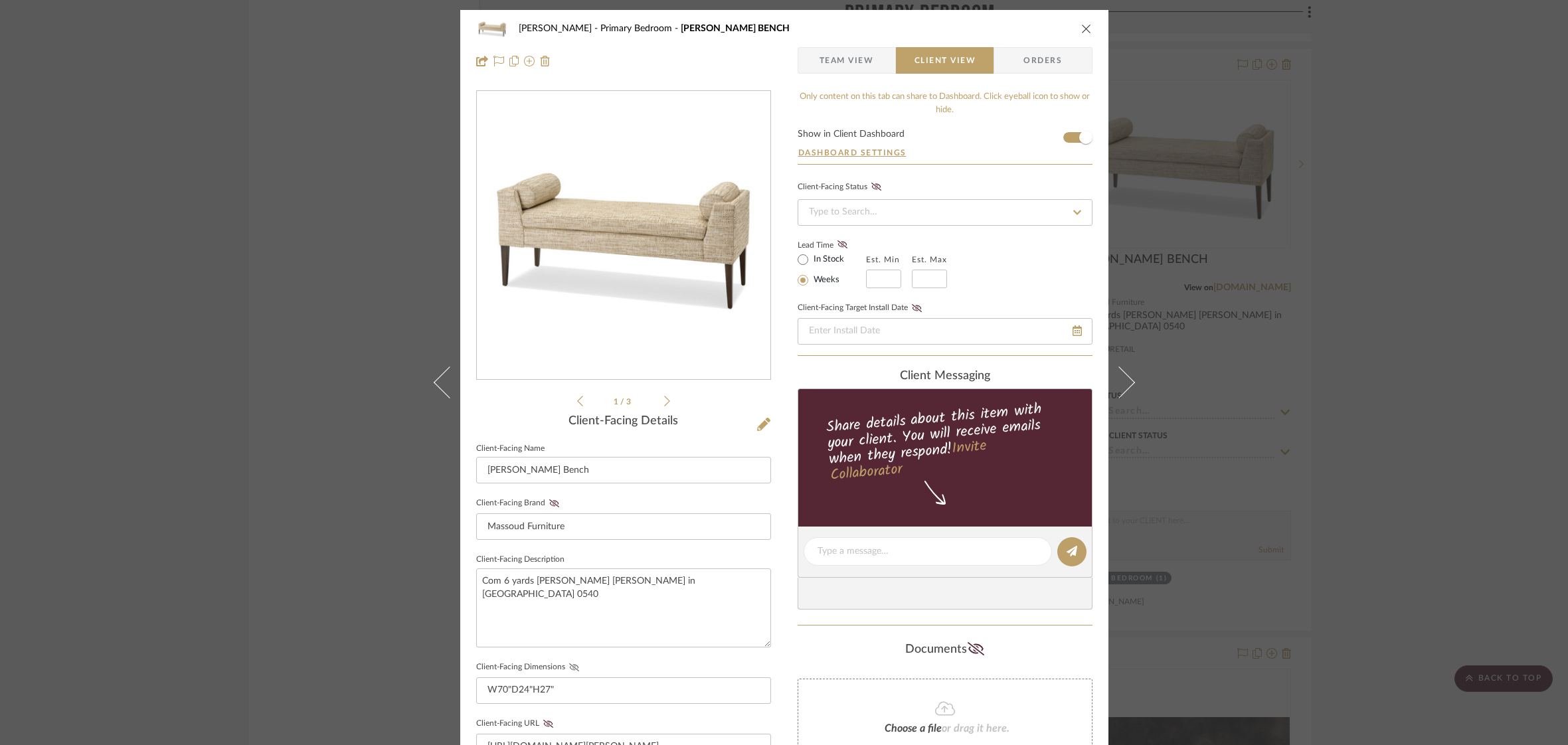
click at [577, 665] on fa-icon at bounding box center [574, 667] width 17 height 8
click at [1081, 28] on icon "close" at bounding box center [1087, 28] width 11 height 11
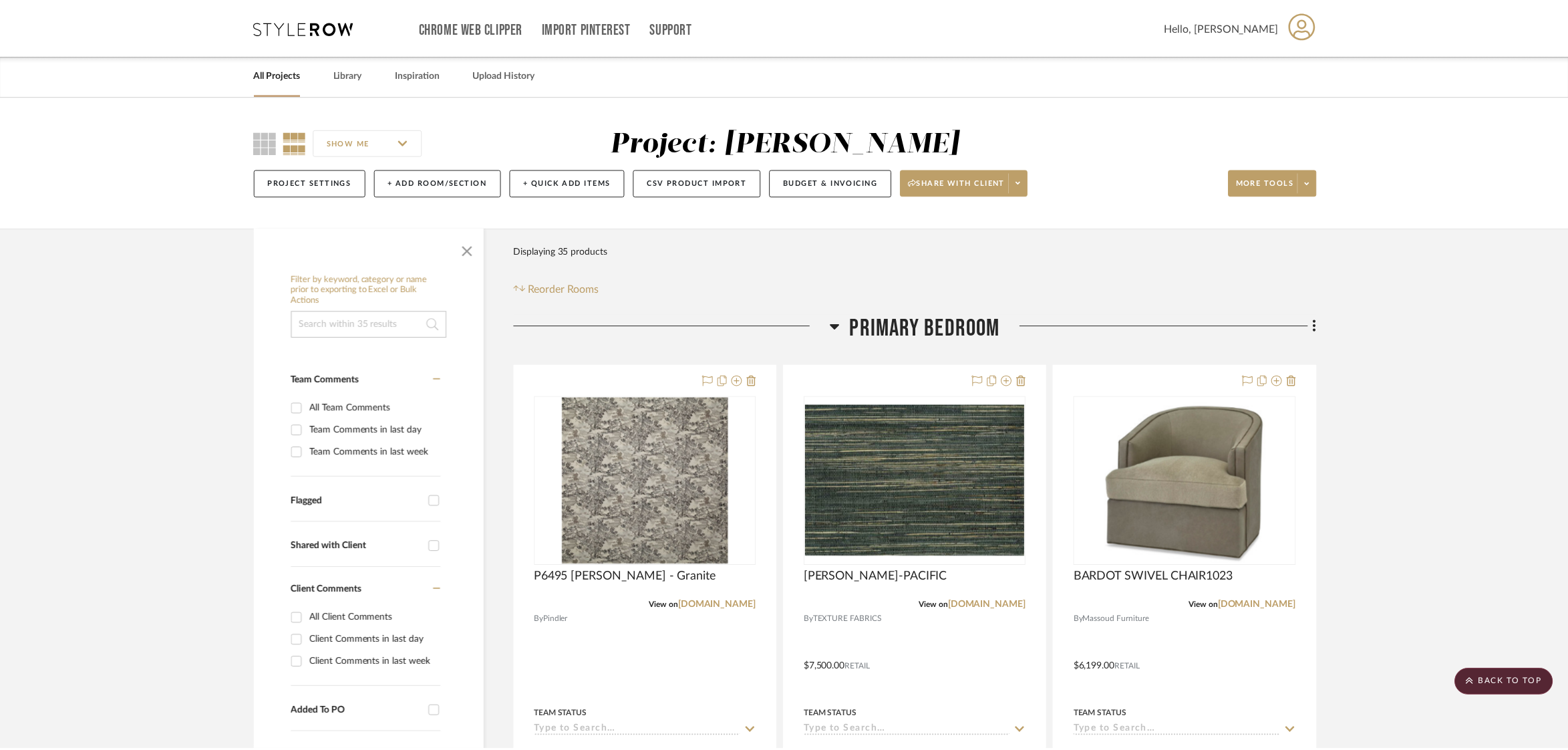
scroll to position [4465, 0]
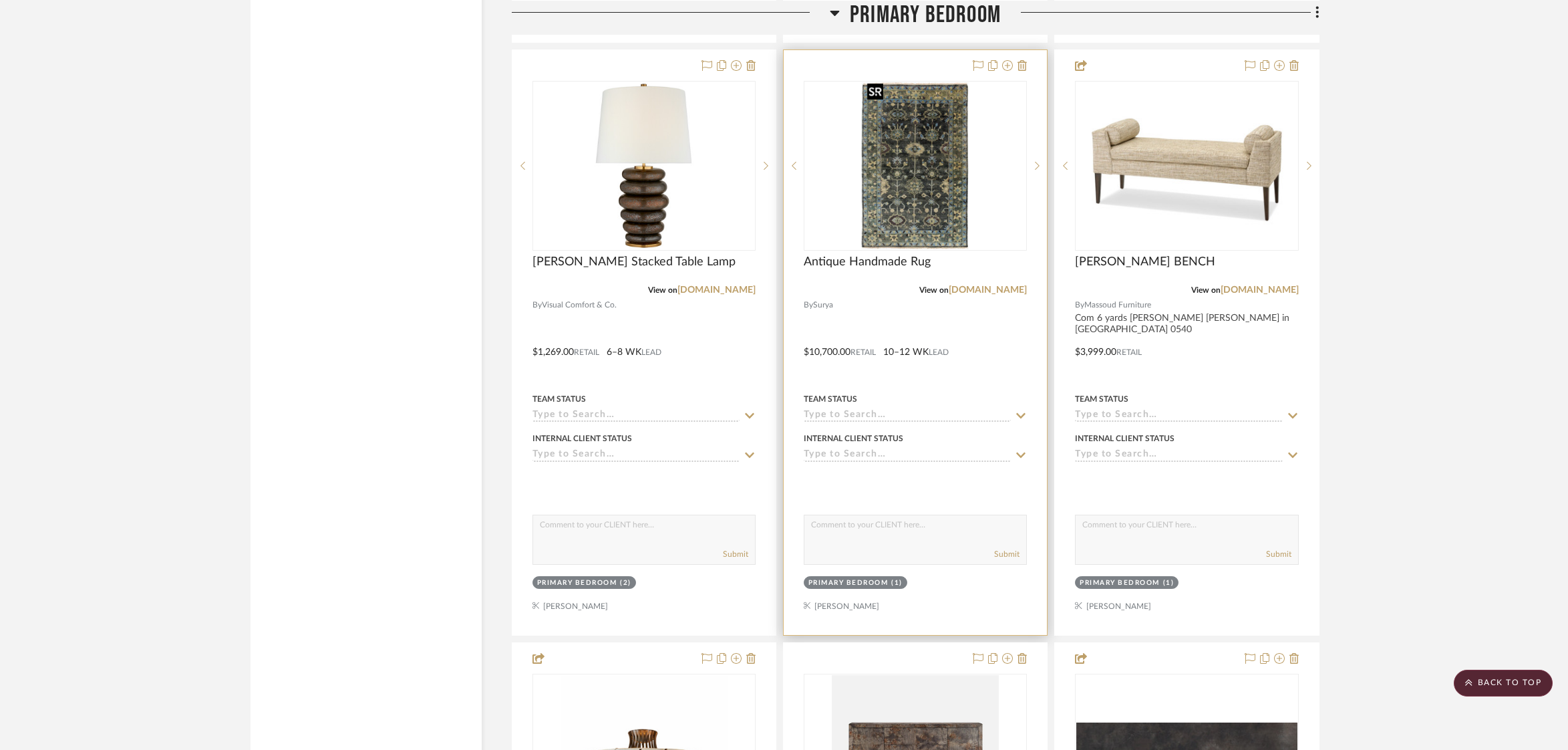
click at [905, 125] on img "0" at bounding box center [915, 166] width 107 height 167
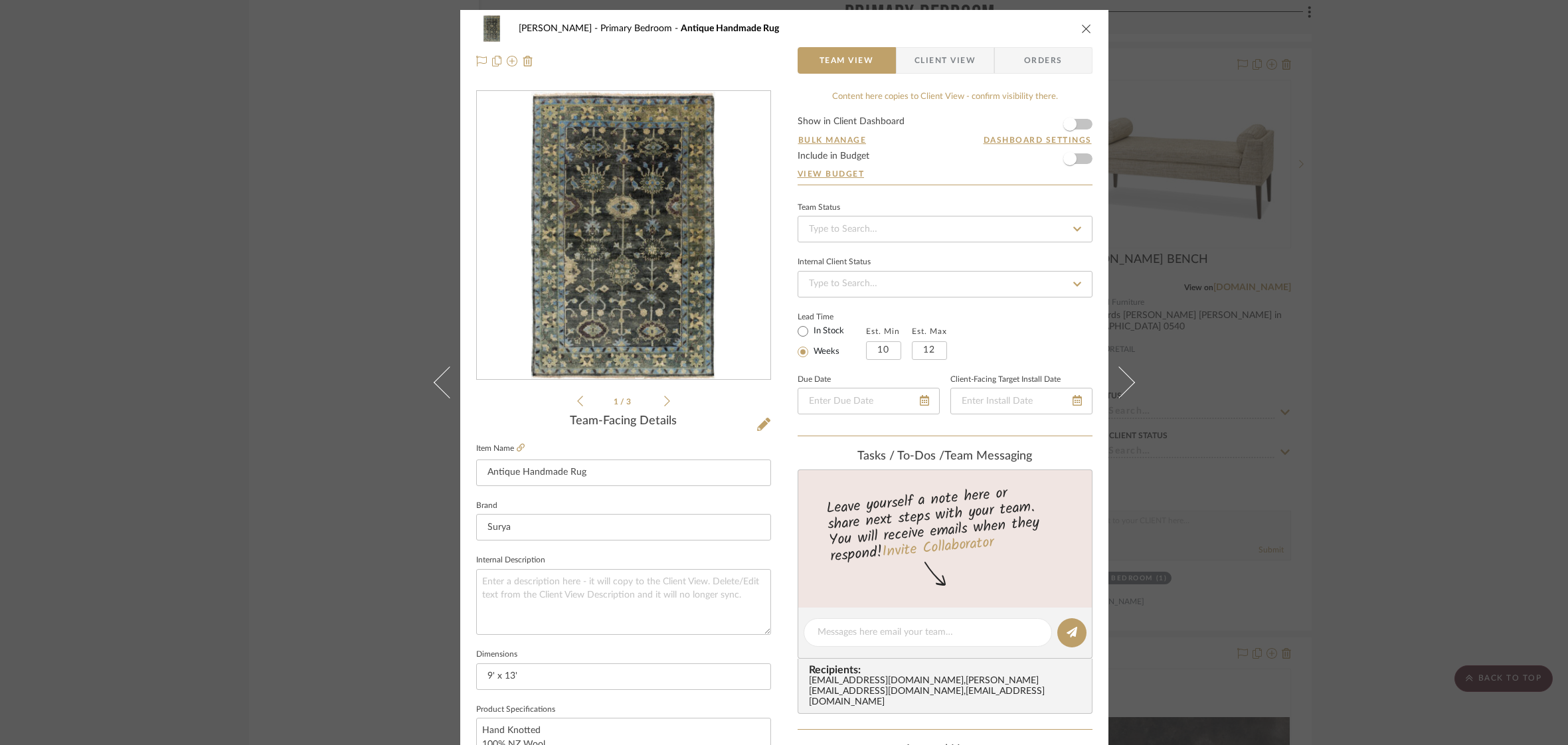
click at [953, 51] on span "Client View" at bounding box center [945, 60] width 61 height 26
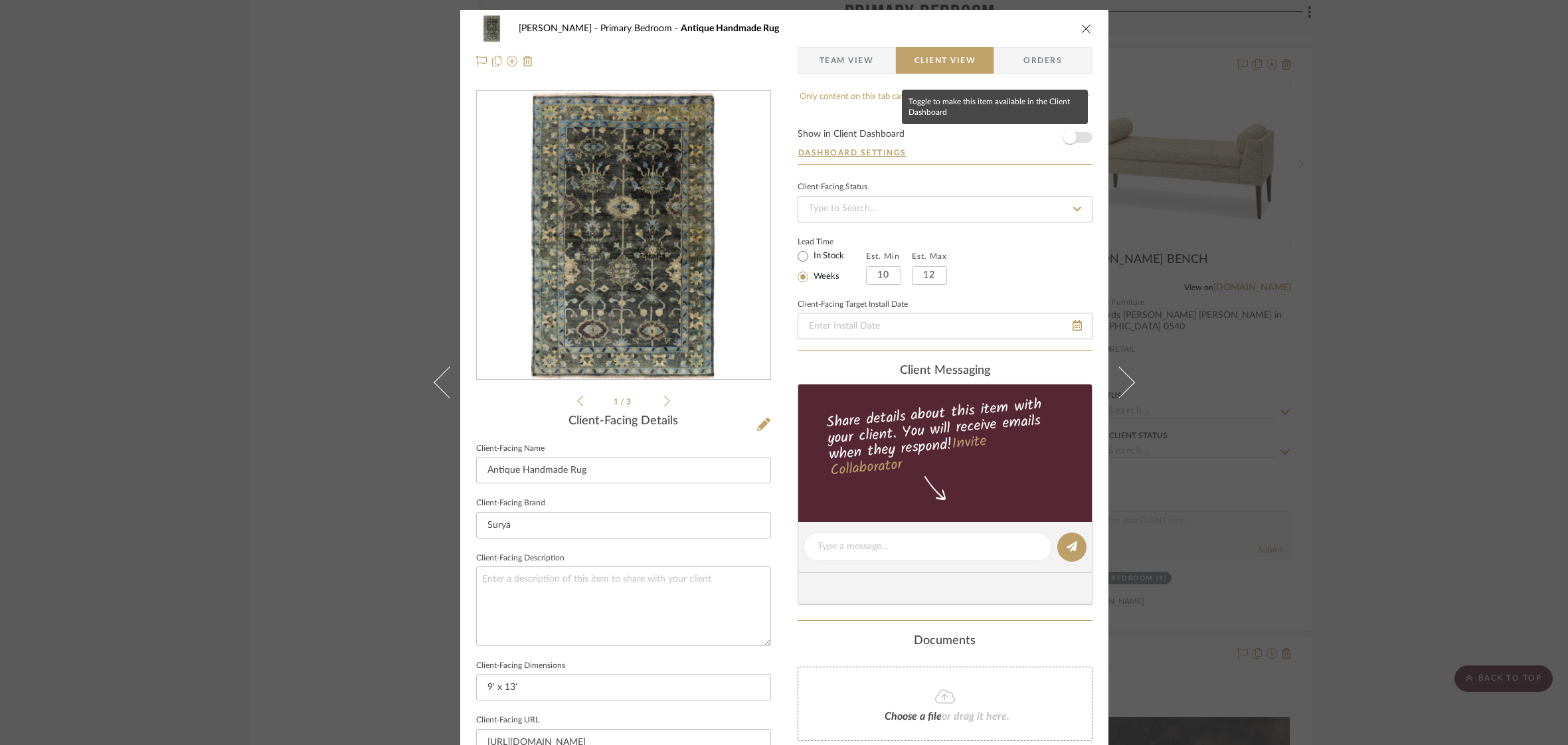
click at [1071, 131] on span "button" at bounding box center [1069, 137] width 29 height 29
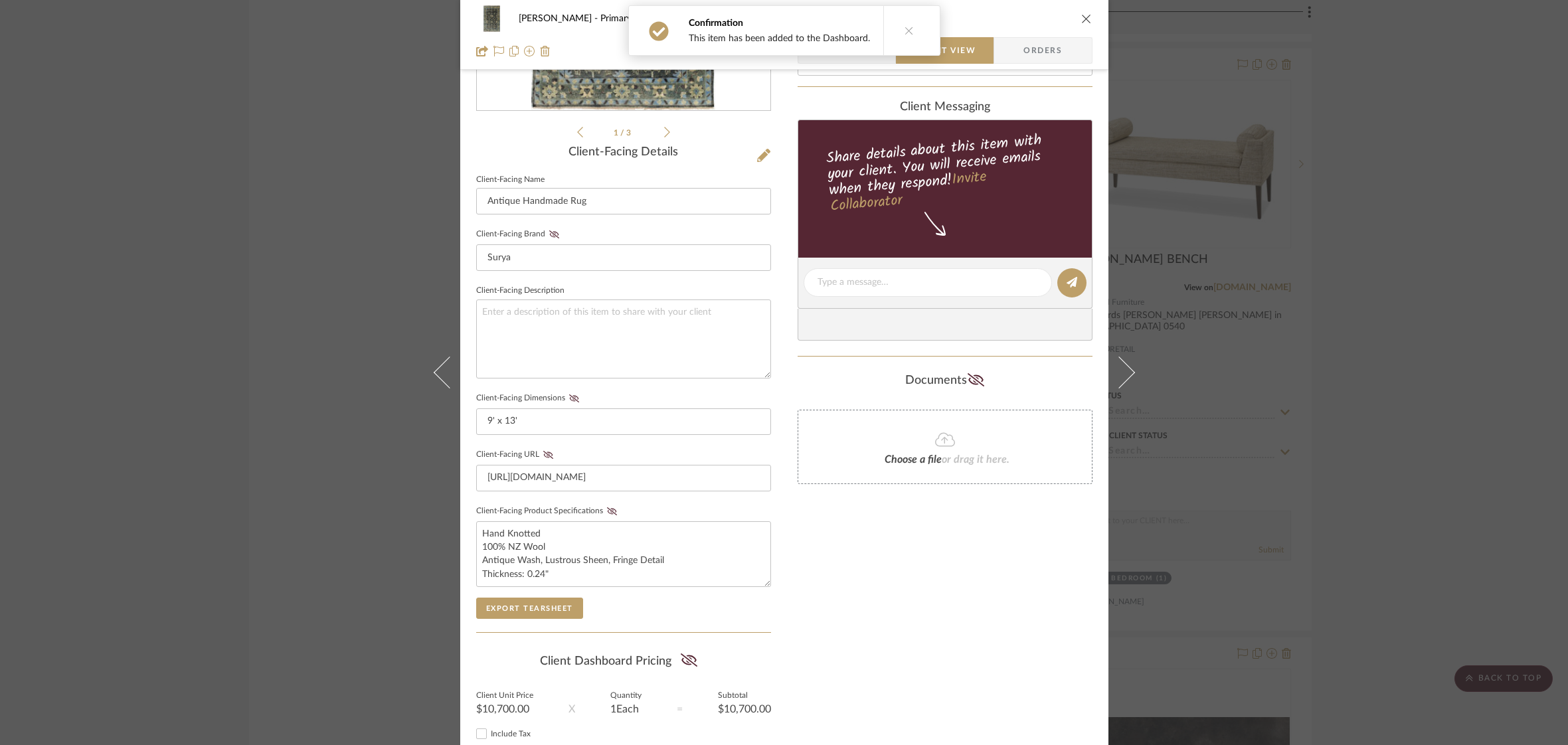
scroll to position [274, 0]
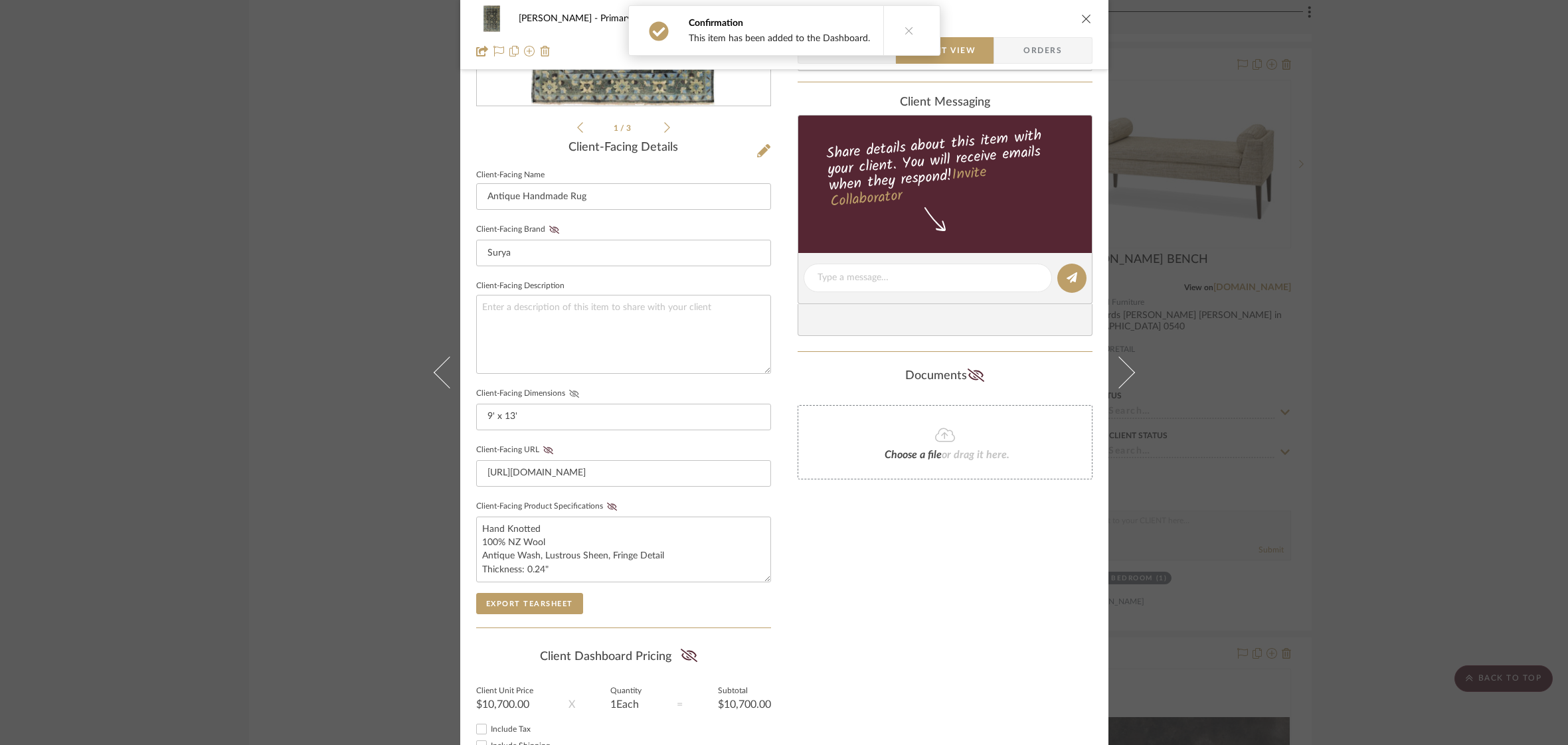
click at [571, 393] on icon at bounding box center [574, 393] width 10 height 8
click at [606, 502] on button "Client-Facing Product Specifications" at bounding box center [612, 507] width 18 height 9
click at [1085, 16] on icon "close" at bounding box center [1087, 19] width 11 height 11
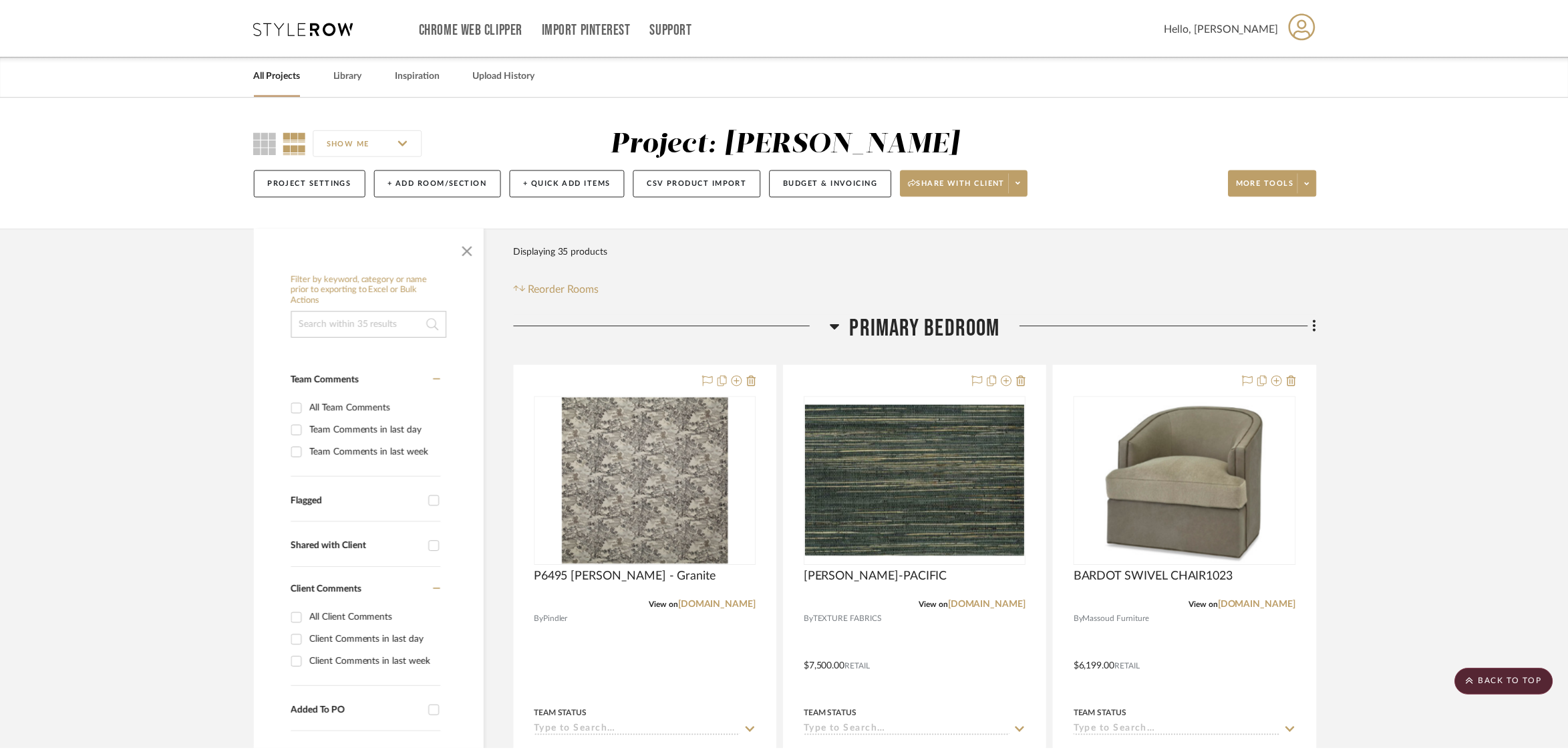
scroll to position [4465, 0]
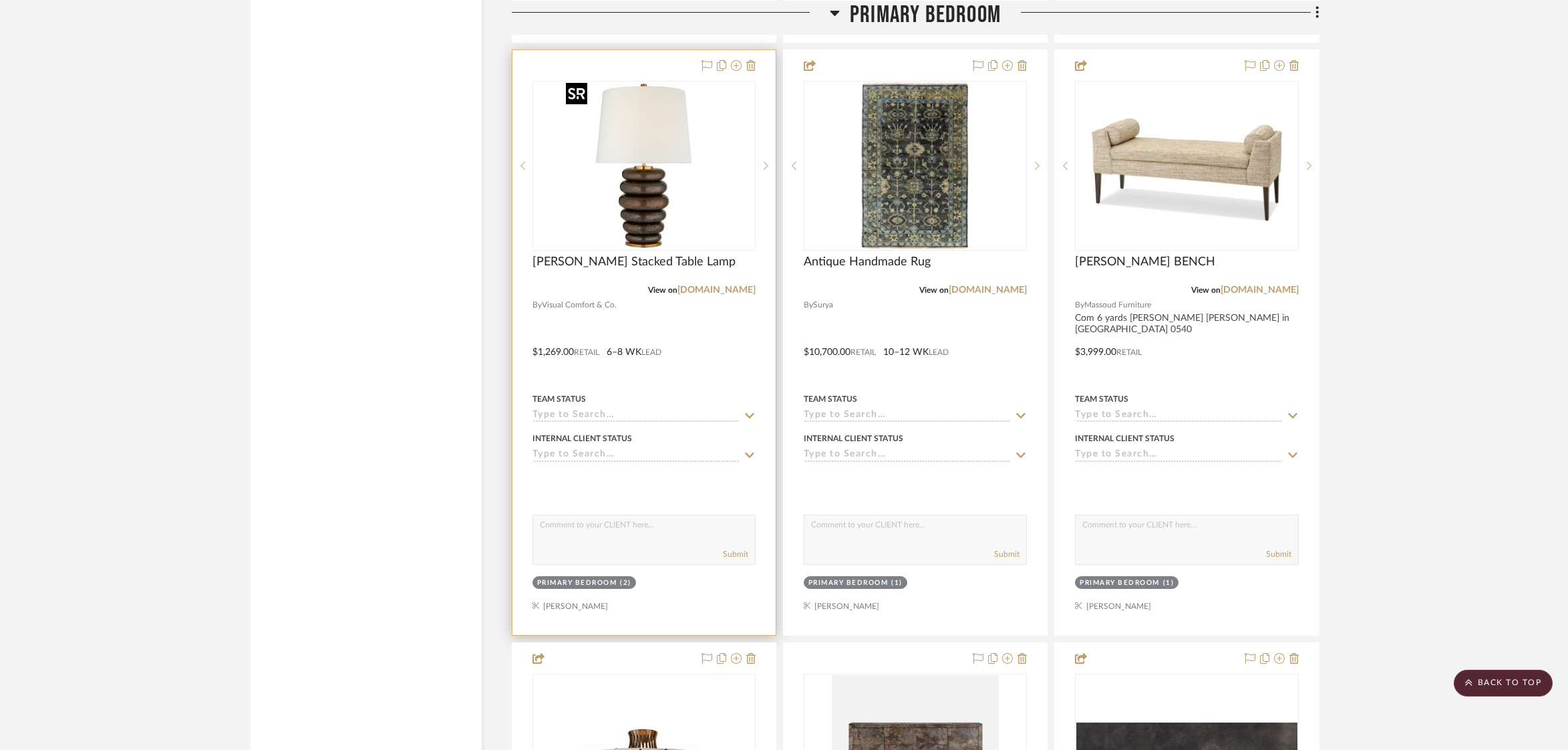
click at [672, 194] on img "0" at bounding box center [644, 166] width 167 height 167
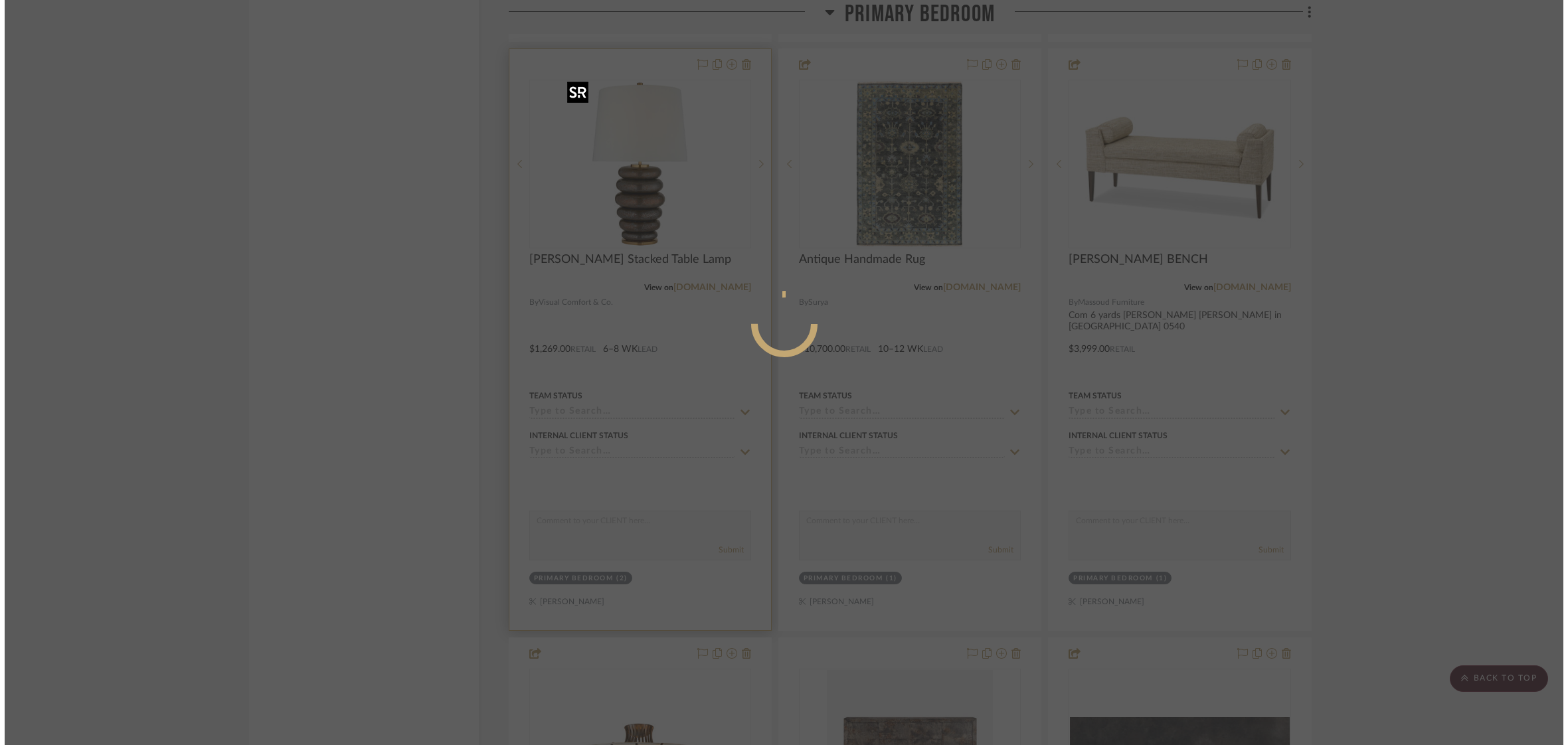
scroll to position [0, 0]
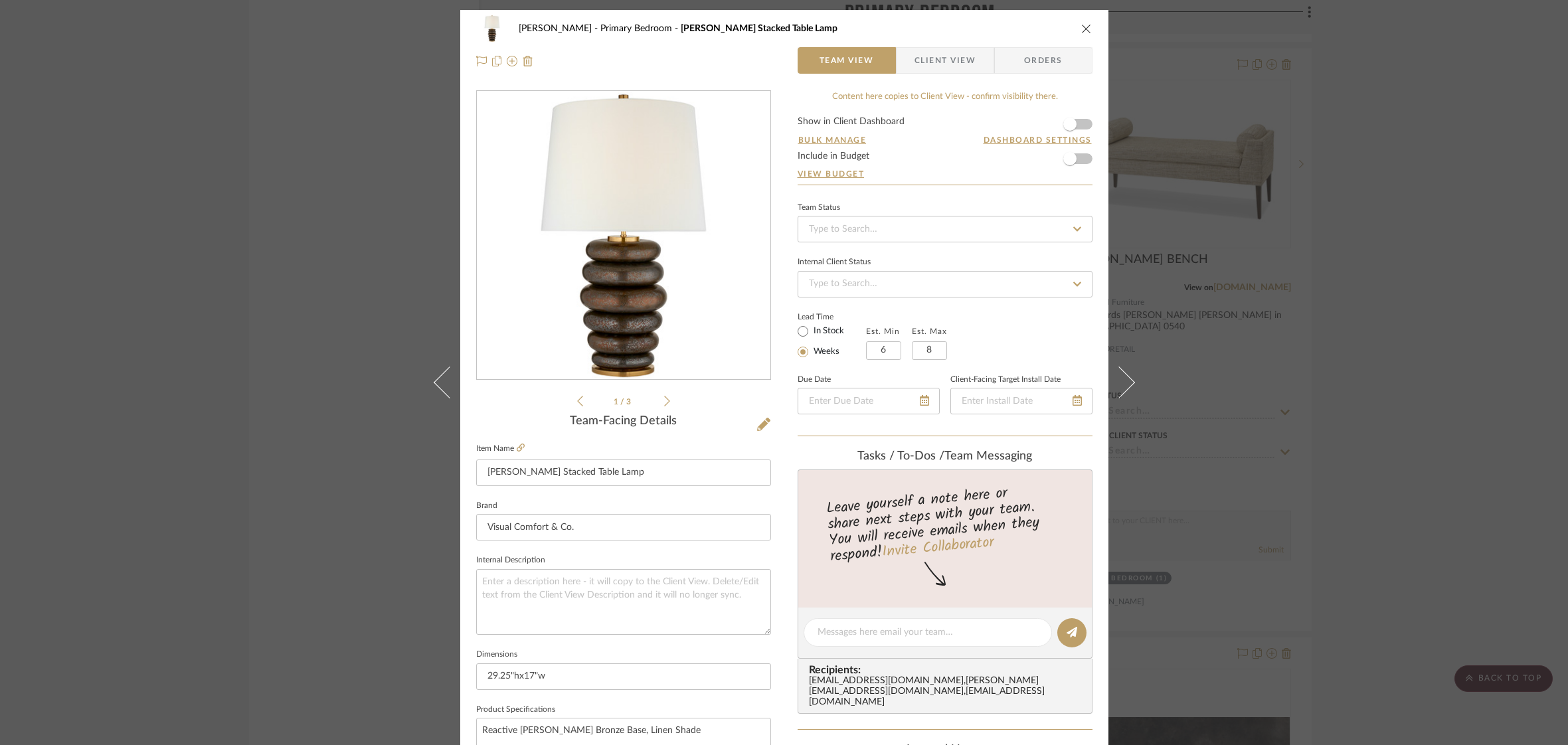
click at [936, 52] on span "Client View" at bounding box center [945, 60] width 61 height 26
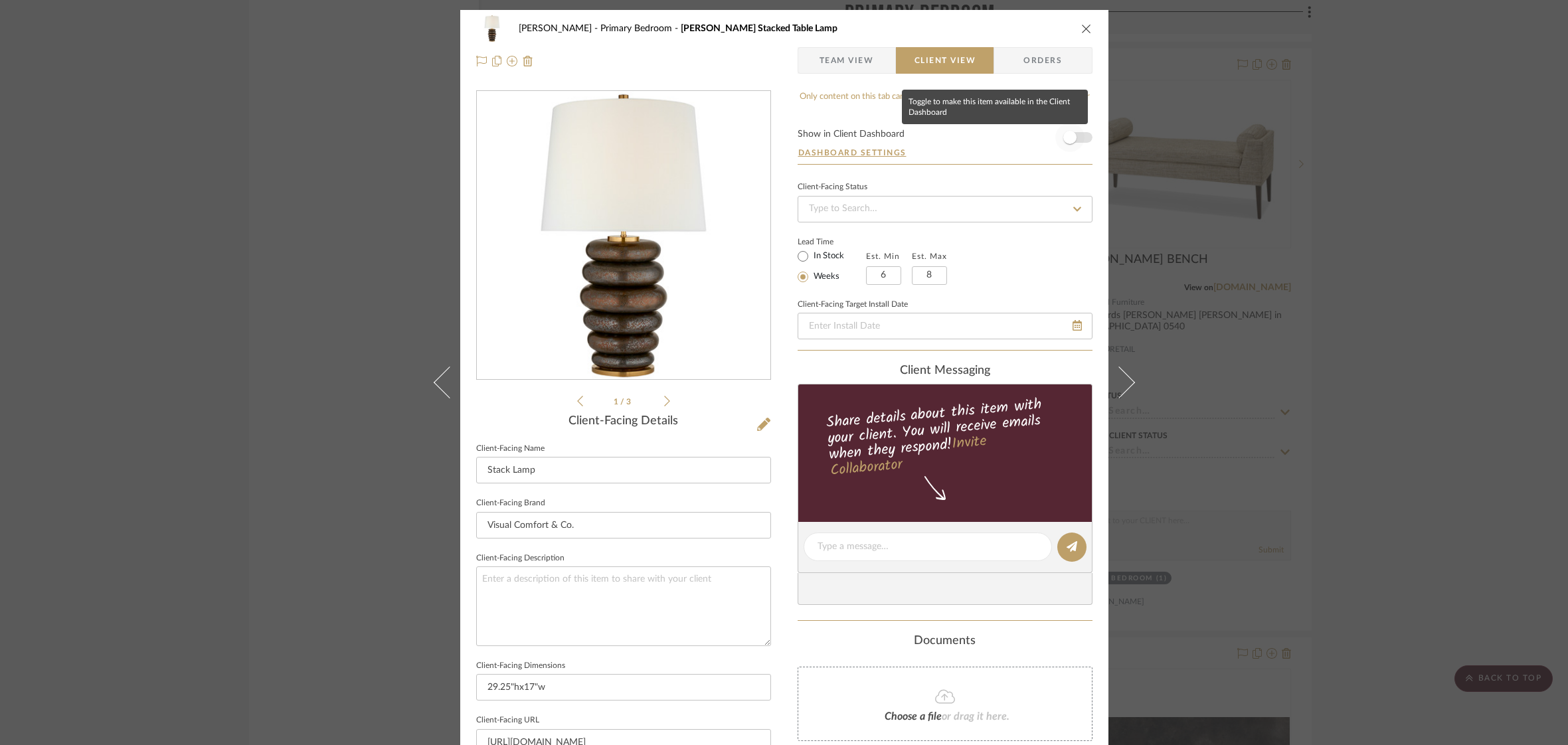
click at [1076, 137] on span "button" at bounding box center [1069, 137] width 29 height 29
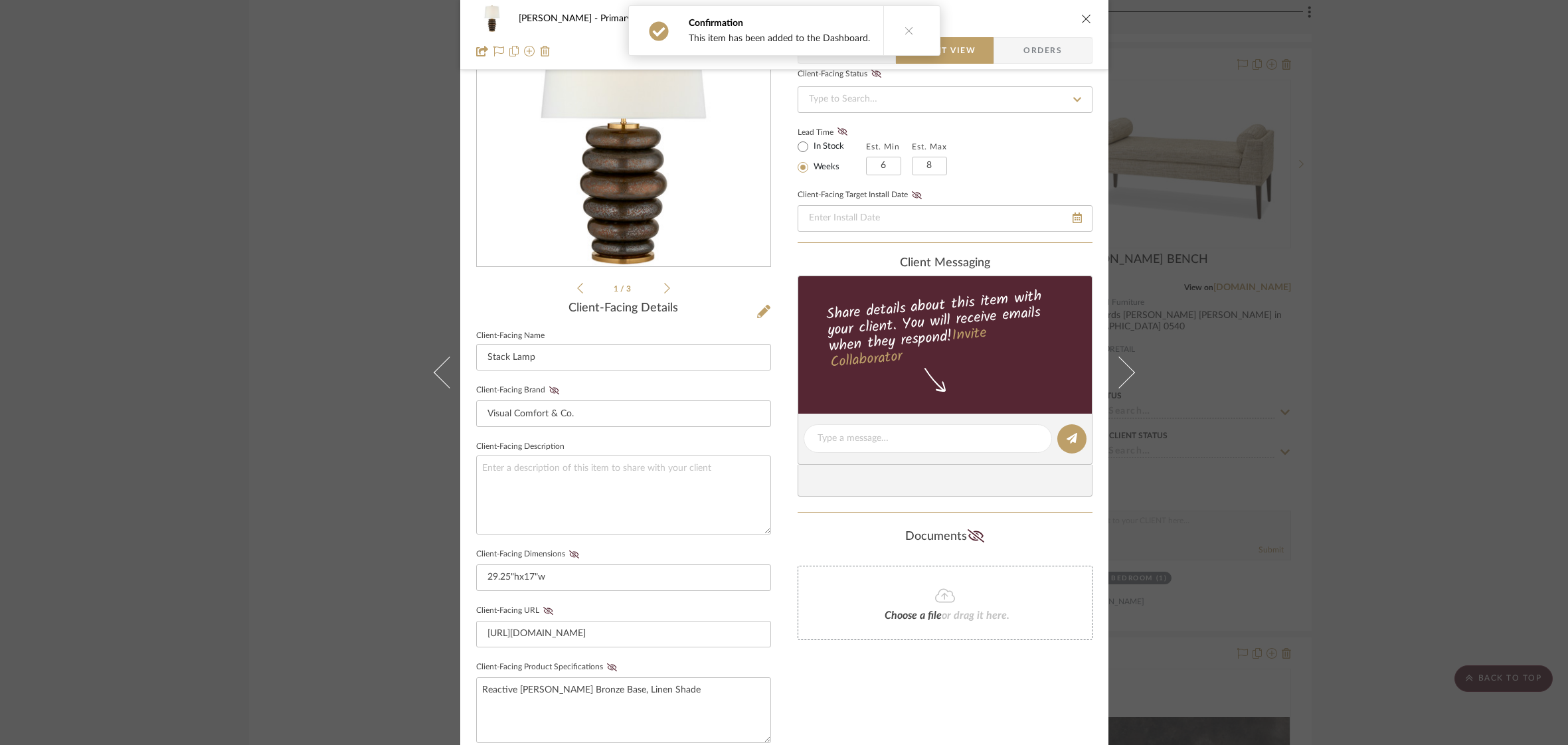
scroll to position [117, 0]
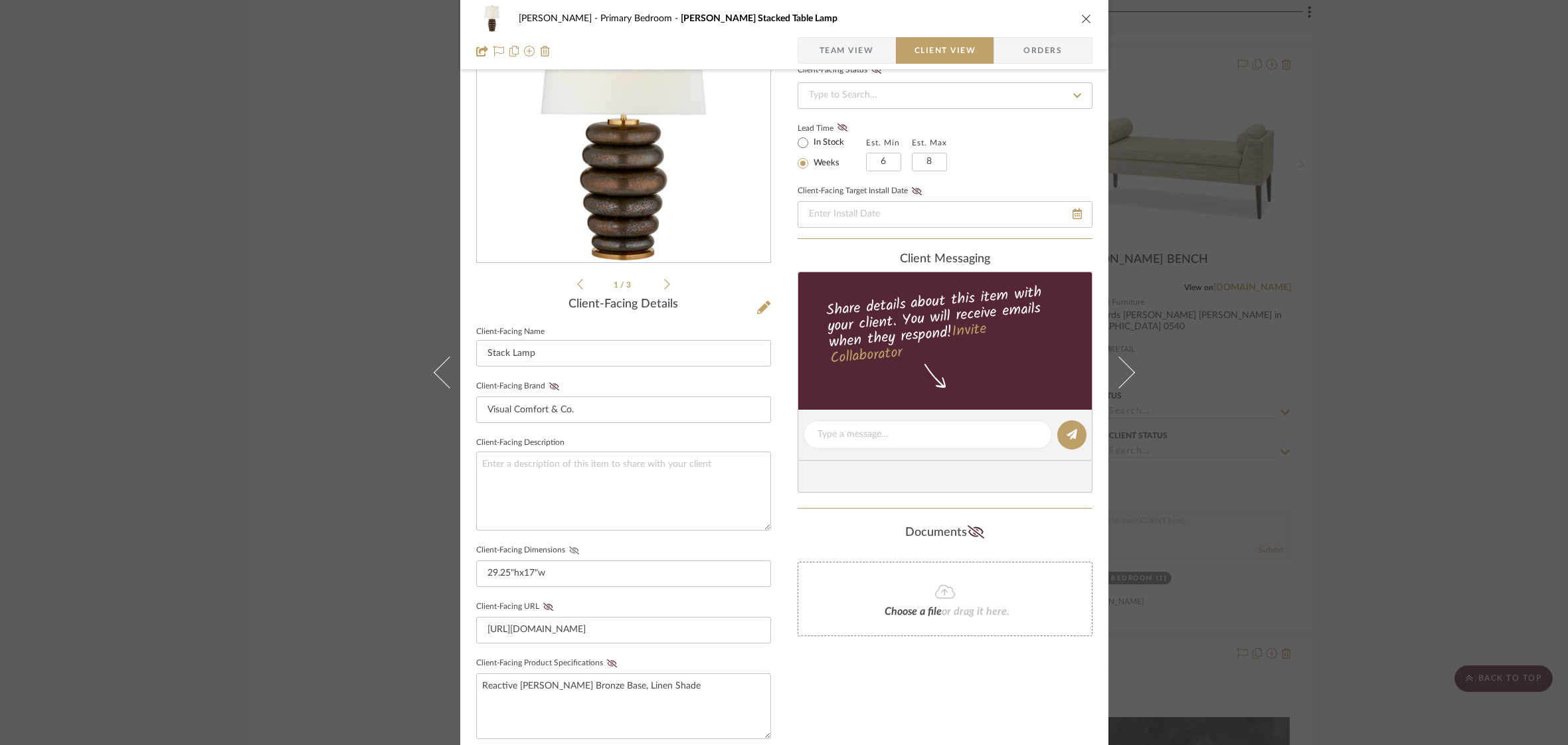
click at [573, 547] on icon at bounding box center [574, 551] width 10 height 8
click at [607, 660] on icon at bounding box center [612, 663] width 10 height 8
click at [1086, 17] on icon "close" at bounding box center [1087, 19] width 11 height 11
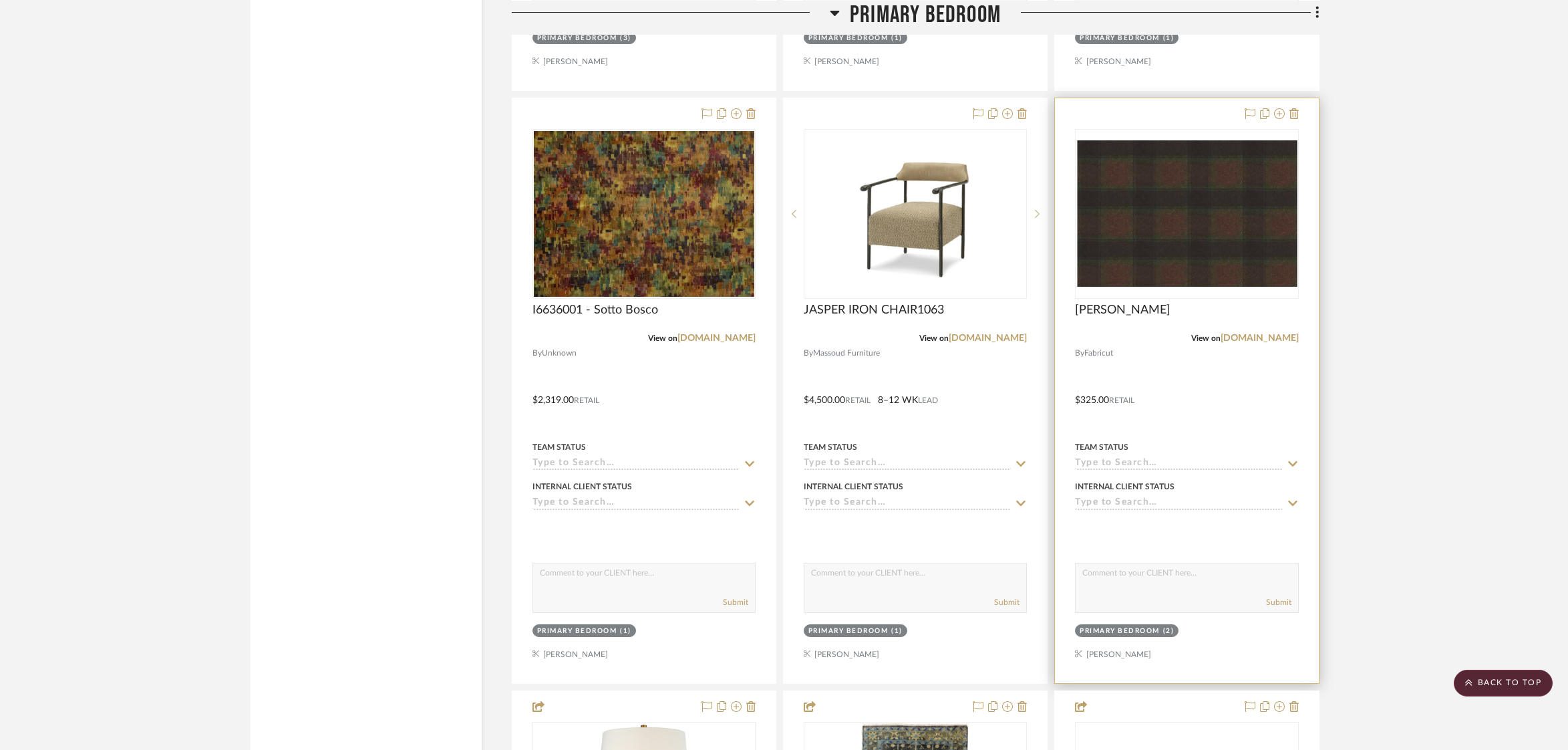
scroll to position [3797, 0]
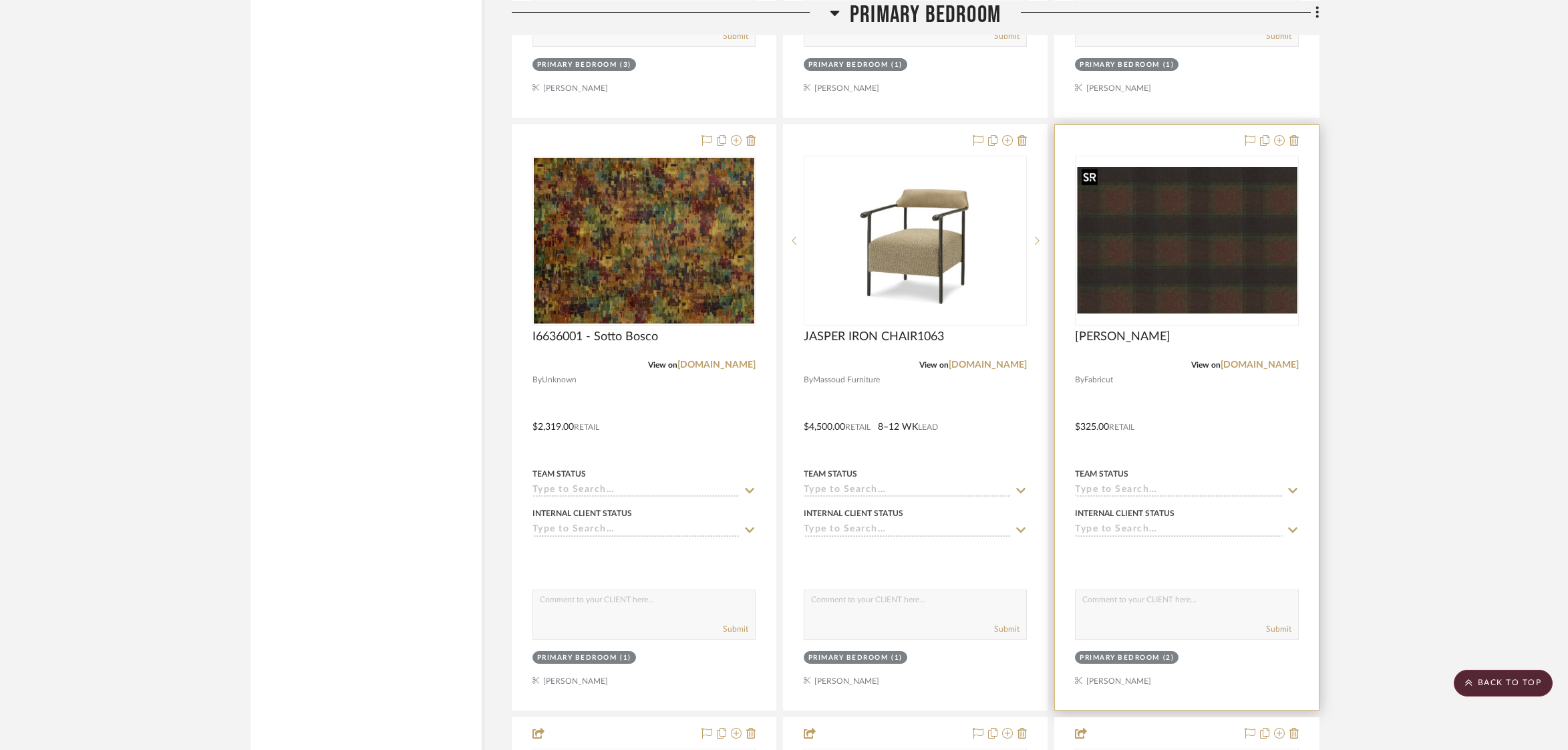
click at [0, 0] on img at bounding box center [0, 0] width 0 height 0
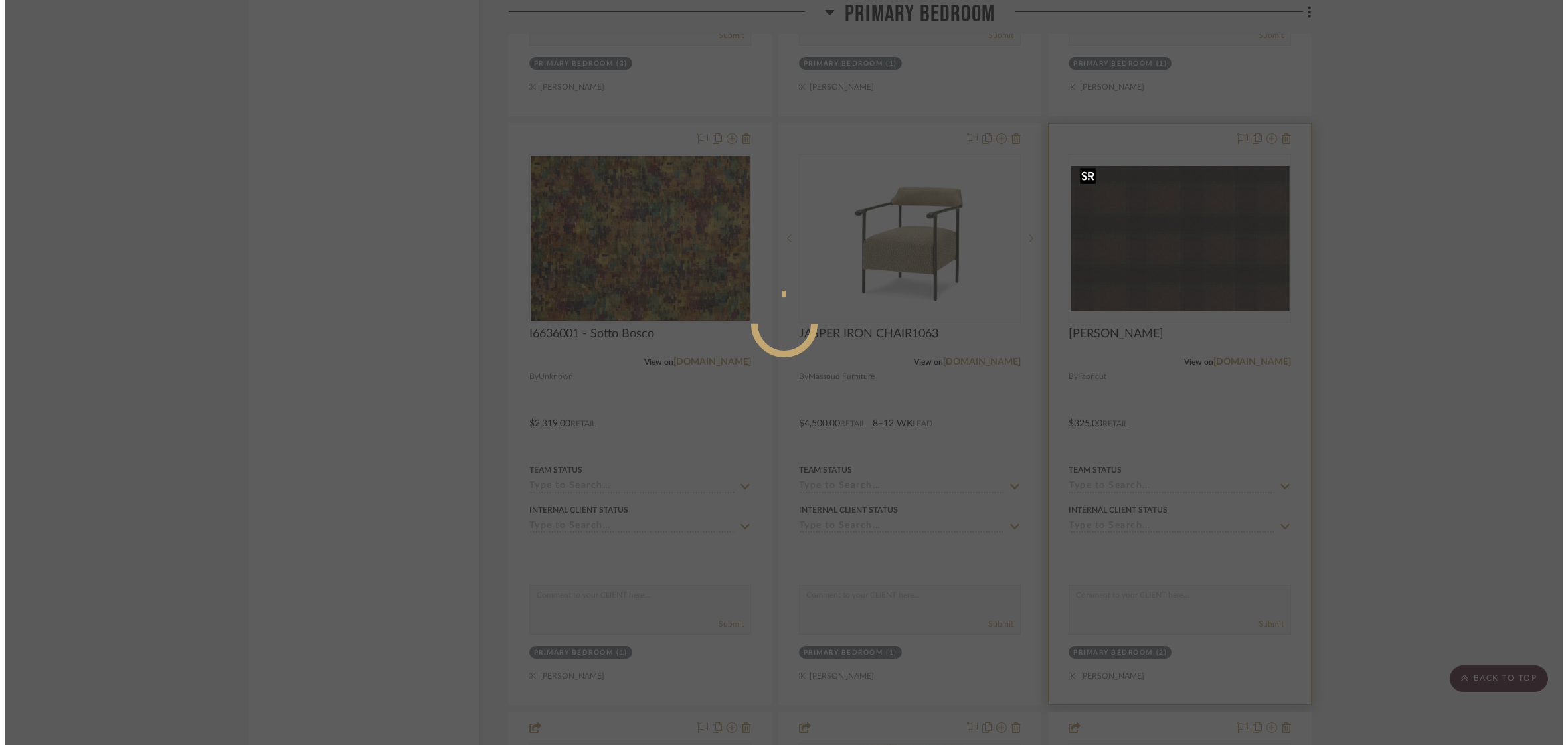
scroll to position [0, 0]
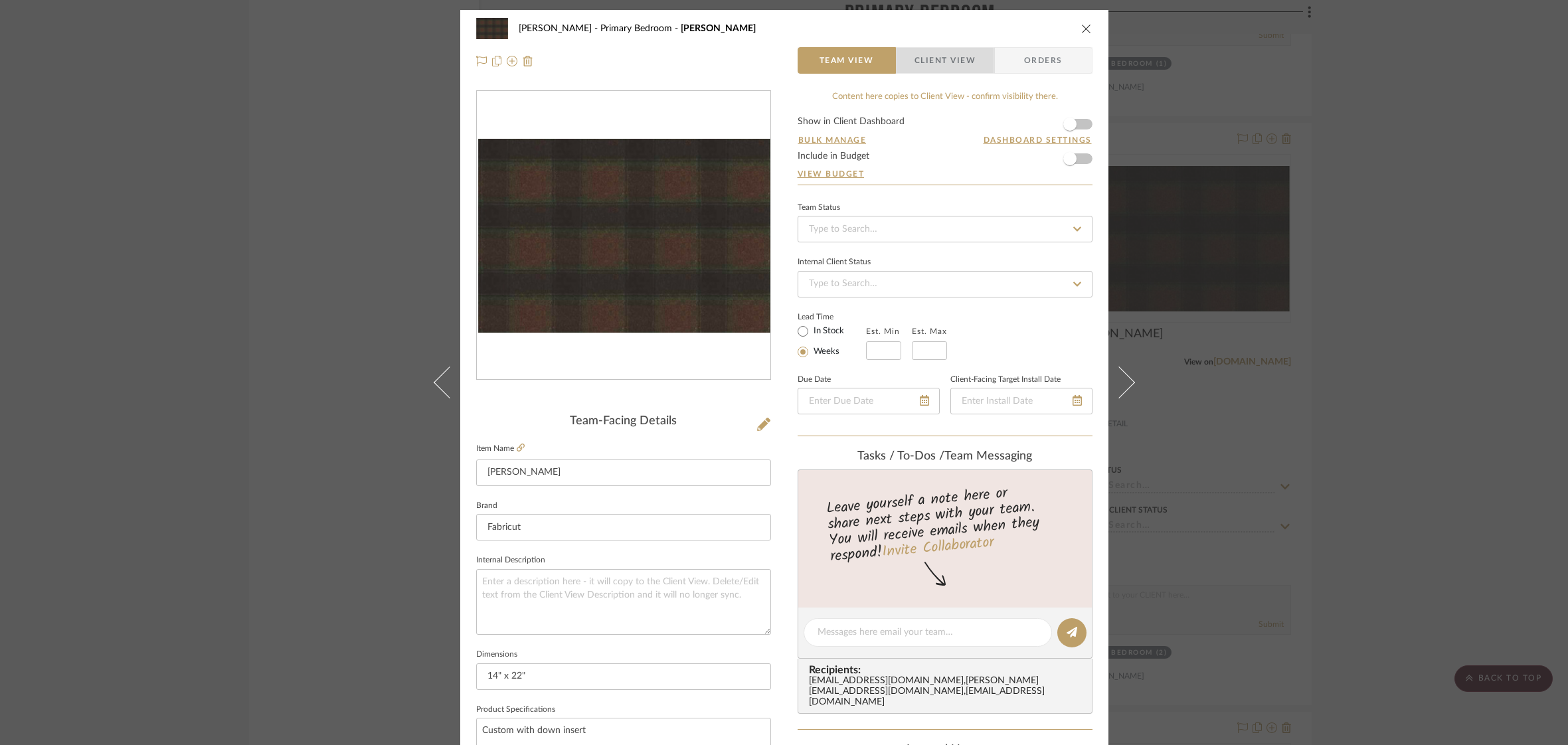
click at [947, 52] on span "Client View" at bounding box center [945, 60] width 61 height 26
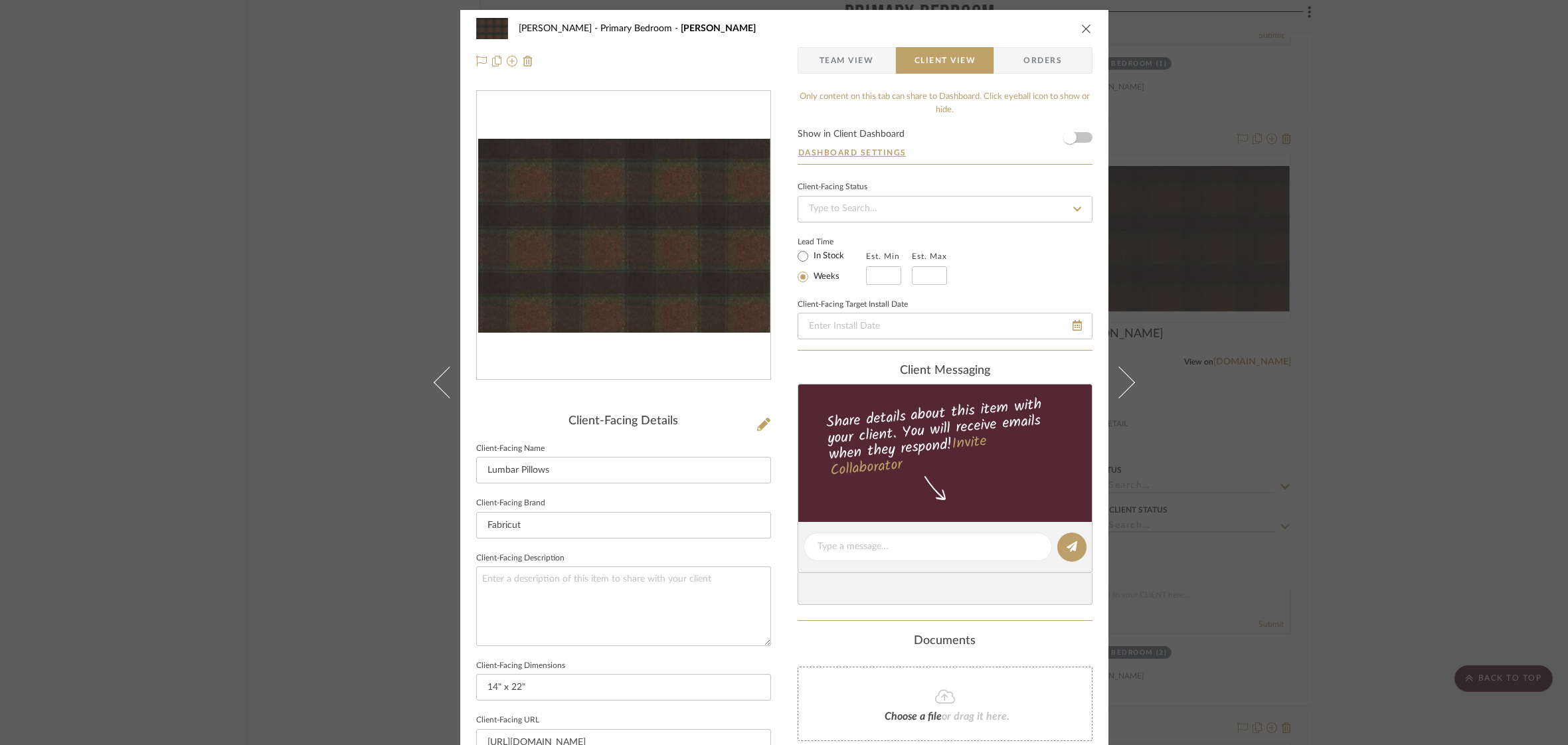
click at [1083, 140] on form "Show in Client Dashboard Dashboard Settings" at bounding box center [945, 146] width 295 height 35
click at [1075, 134] on span "button" at bounding box center [1069, 137] width 29 height 29
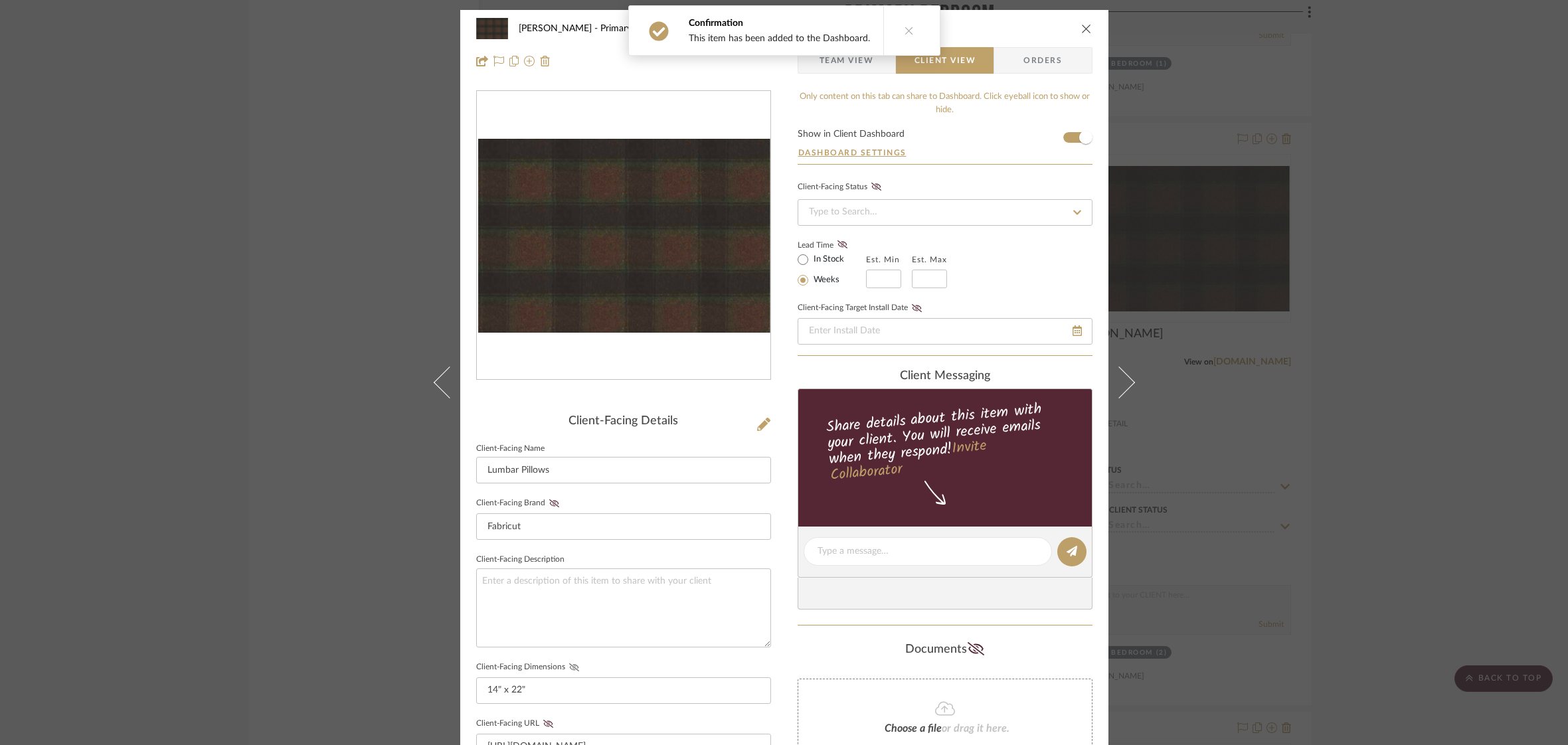
click at [571, 664] on icon at bounding box center [573, 667] width 10 height 8
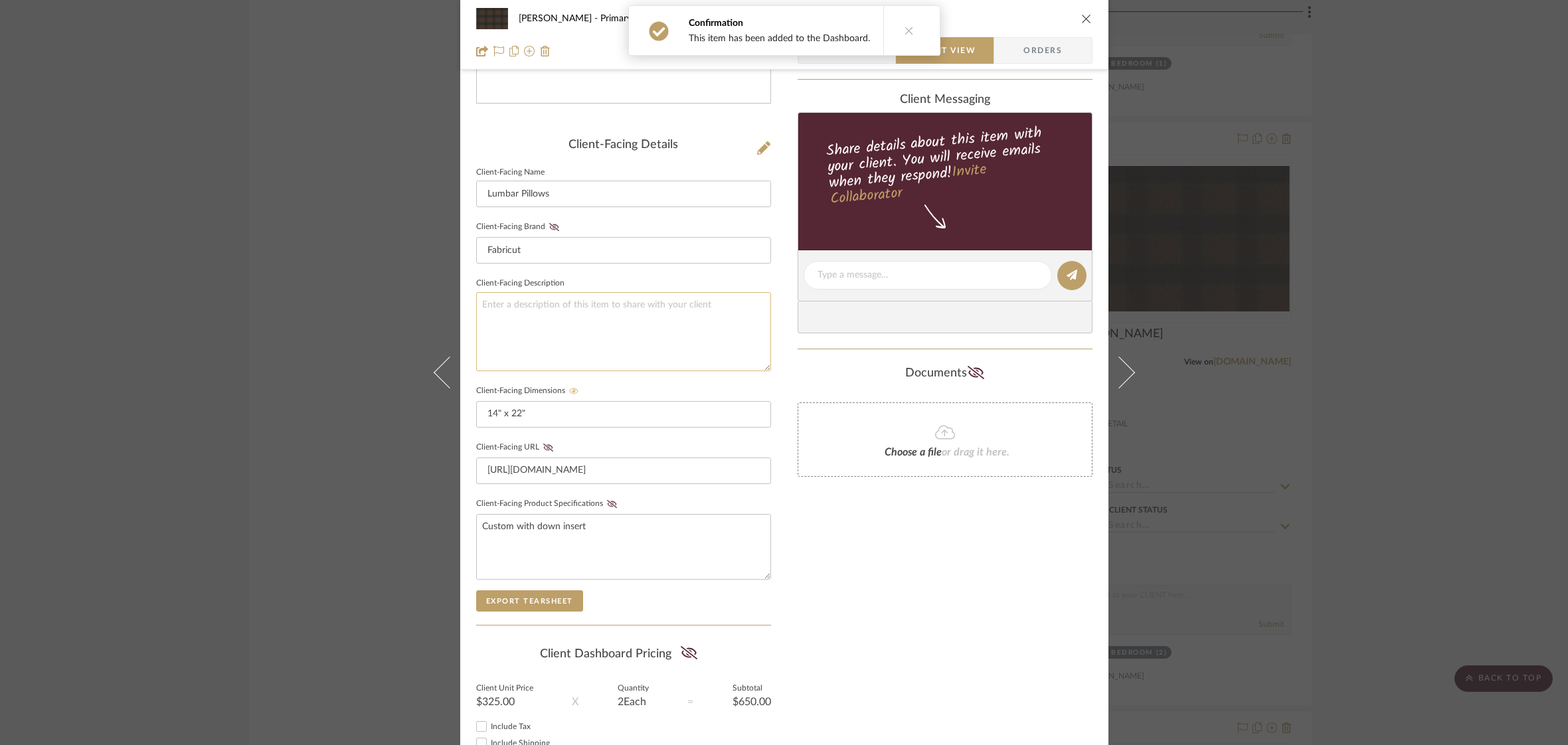
scroll to position [277, 0]
click at [604, 494] on fieldset "Client-Facing Product Specifications Custom with down insert" at bounding box center [623, 536] width 295 height 85
click at [607, 501] on icon at bounding box center [612, 503] width 10 height 8
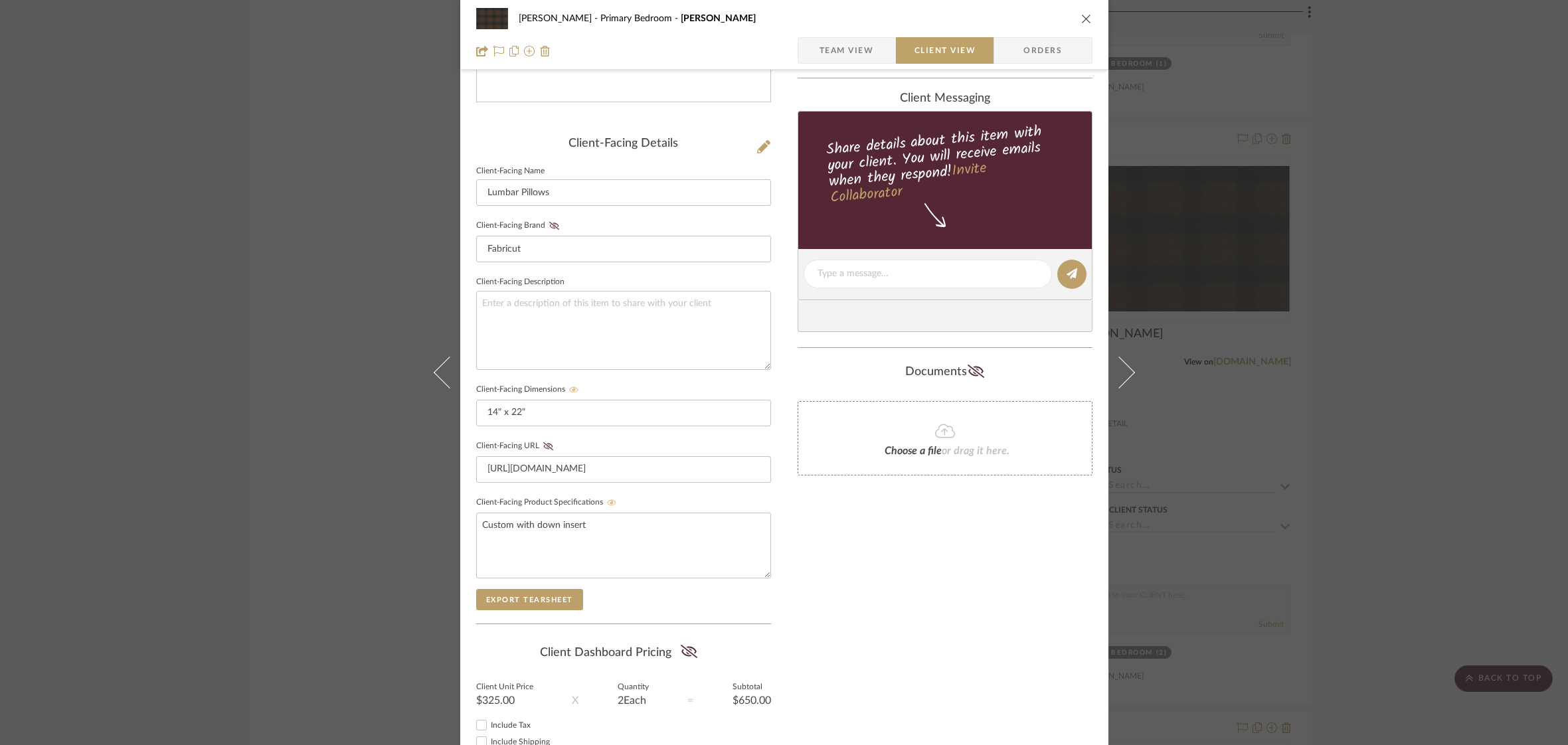
scroll to position [0, 0]
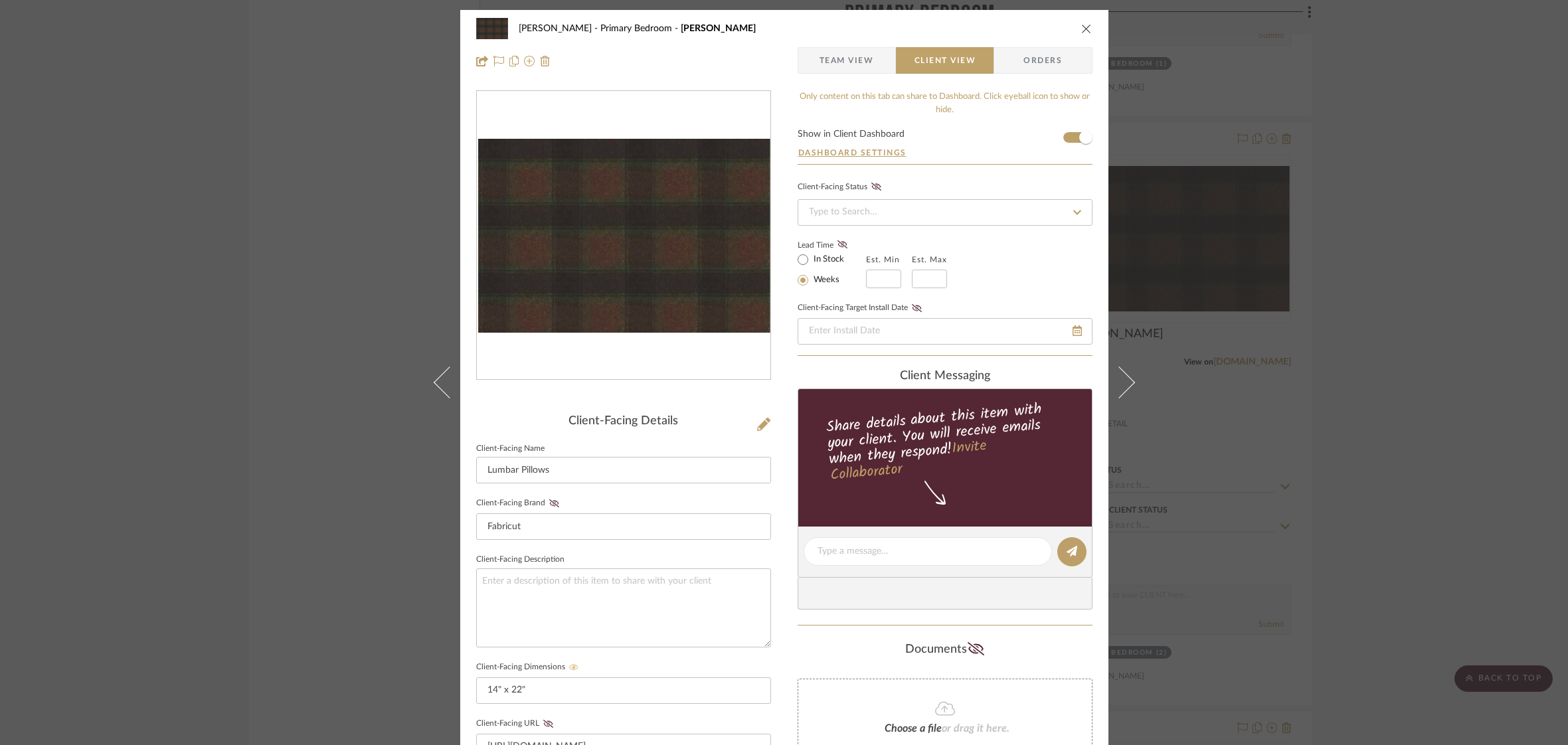
click at [1084, 28] on icon "close" at bounding box center [1087, 28] width 11 height 11
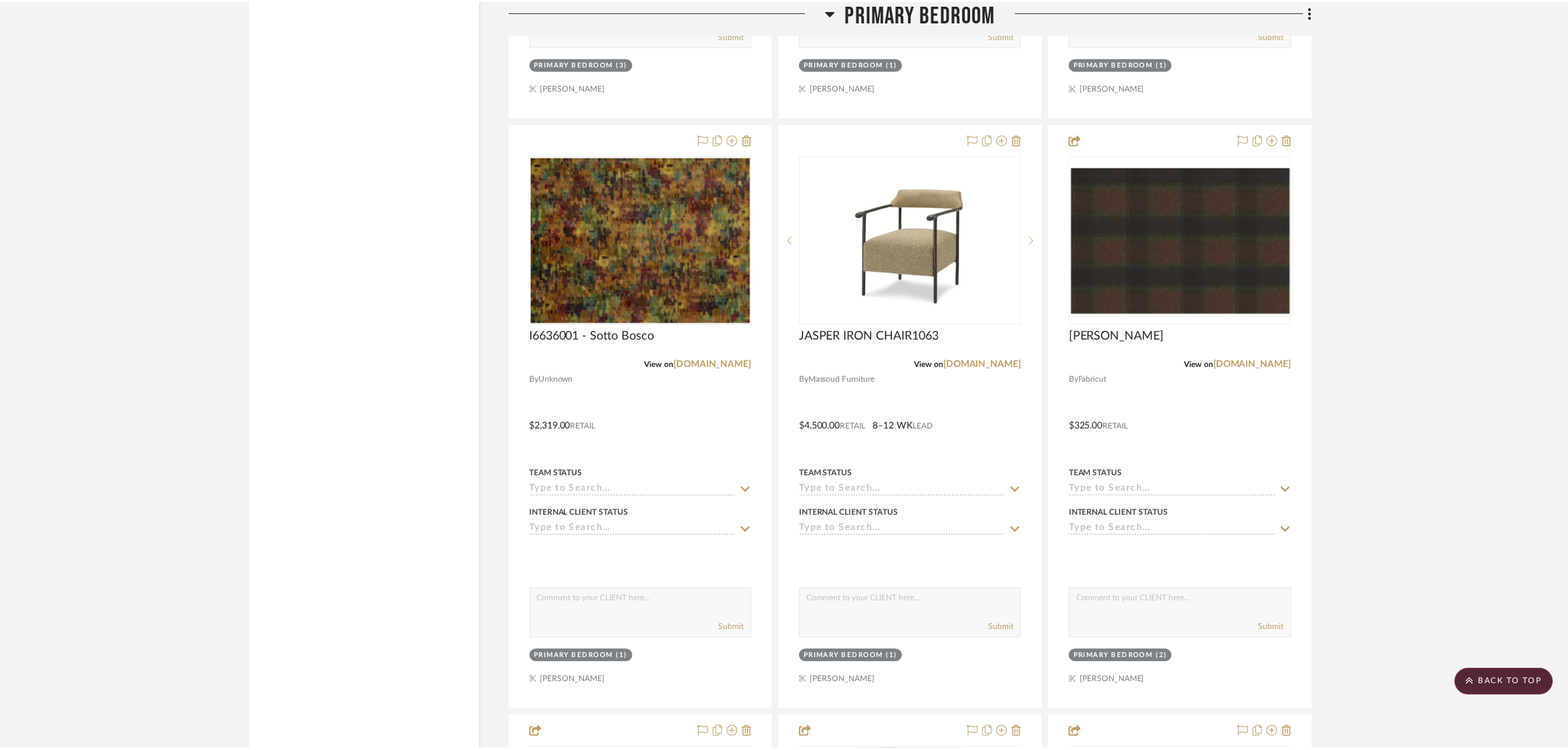
scroll to position [3797, 0]
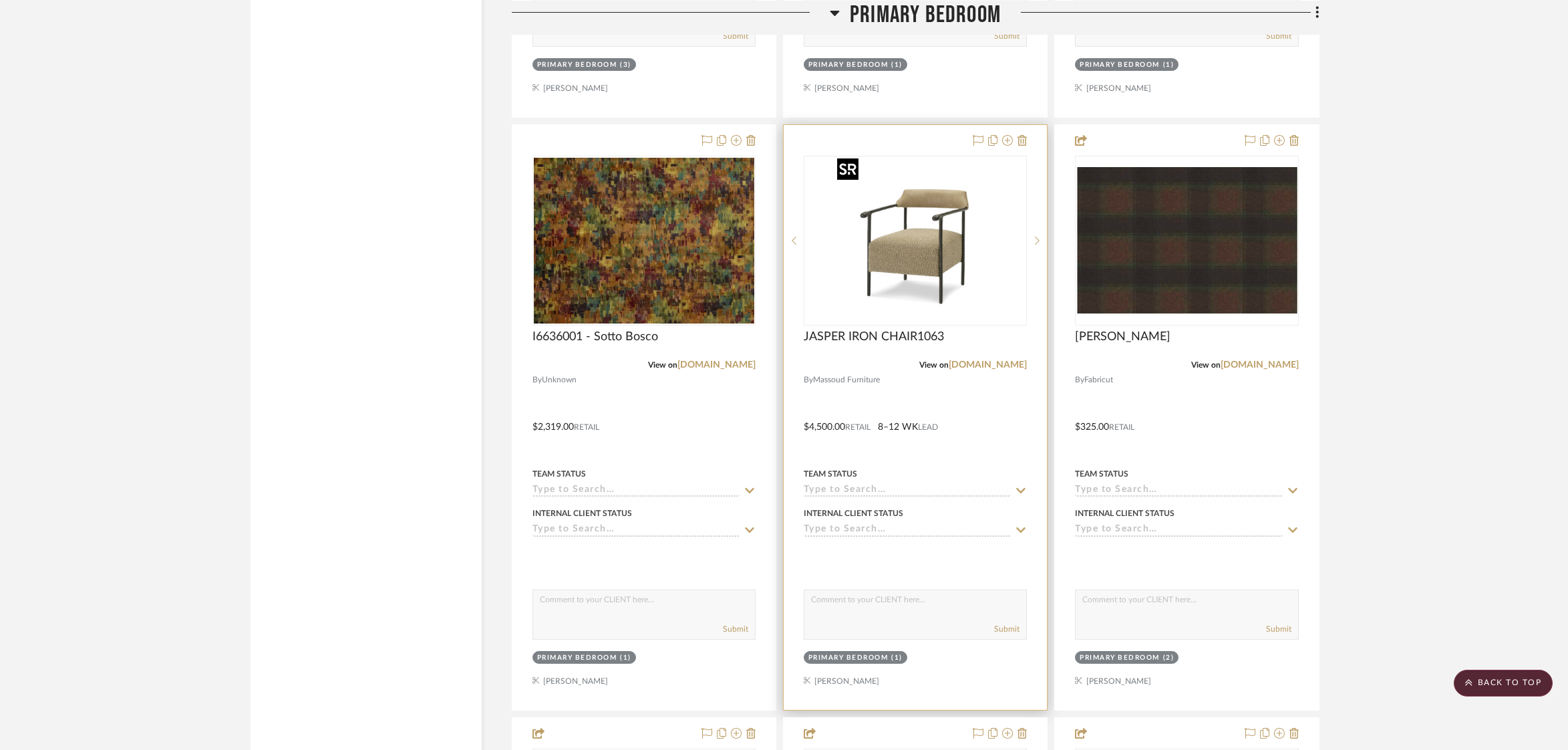
click at [941, 221] on div at bounding box center [915, 240] width 223 height 170
click at [941, 221] on img "0" at bounding box center [915, 240] width 167 height 167
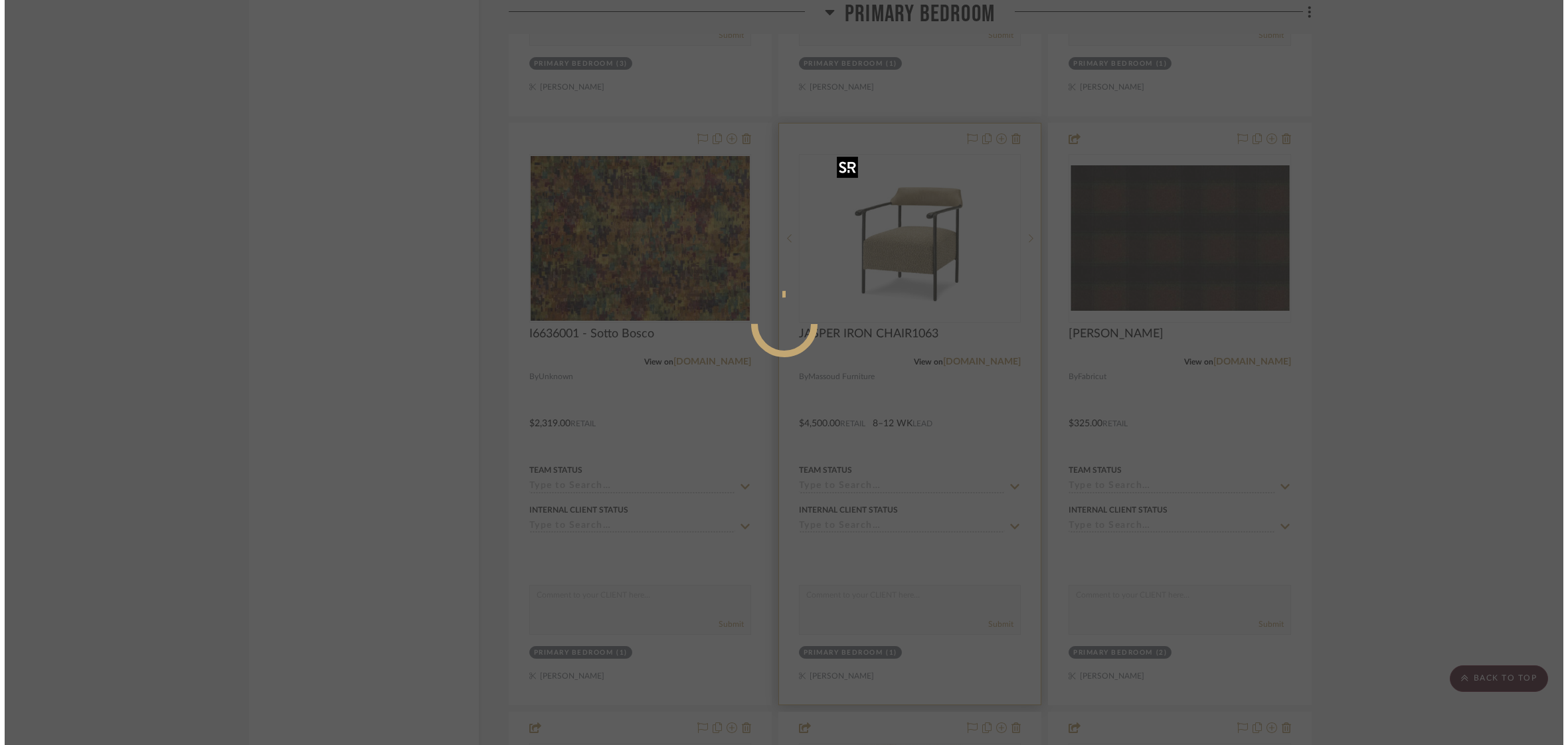
scroll to position [0, 0]
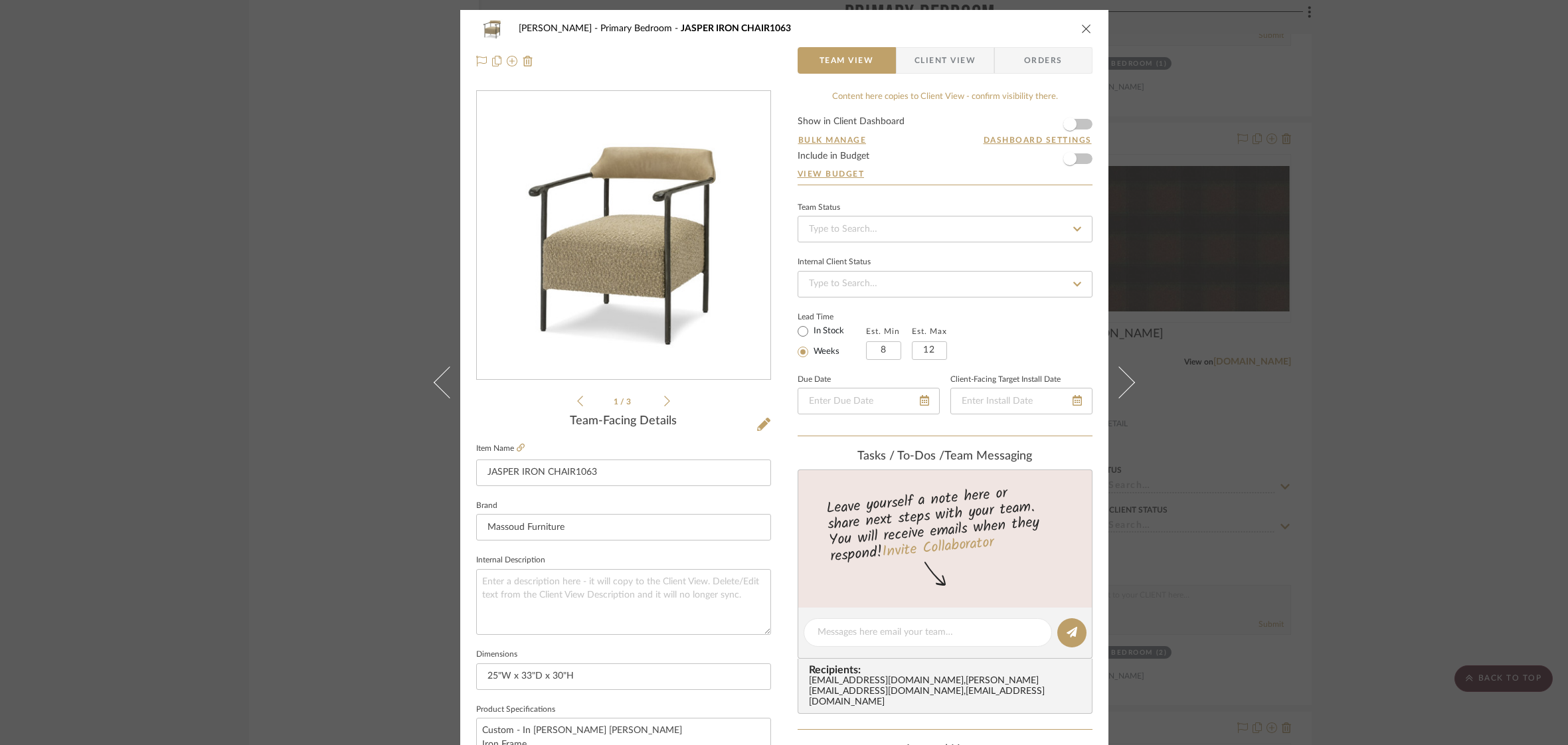
click at [951, 62] on span "Client View" at bounding box center [945, 60] width 61 height 26
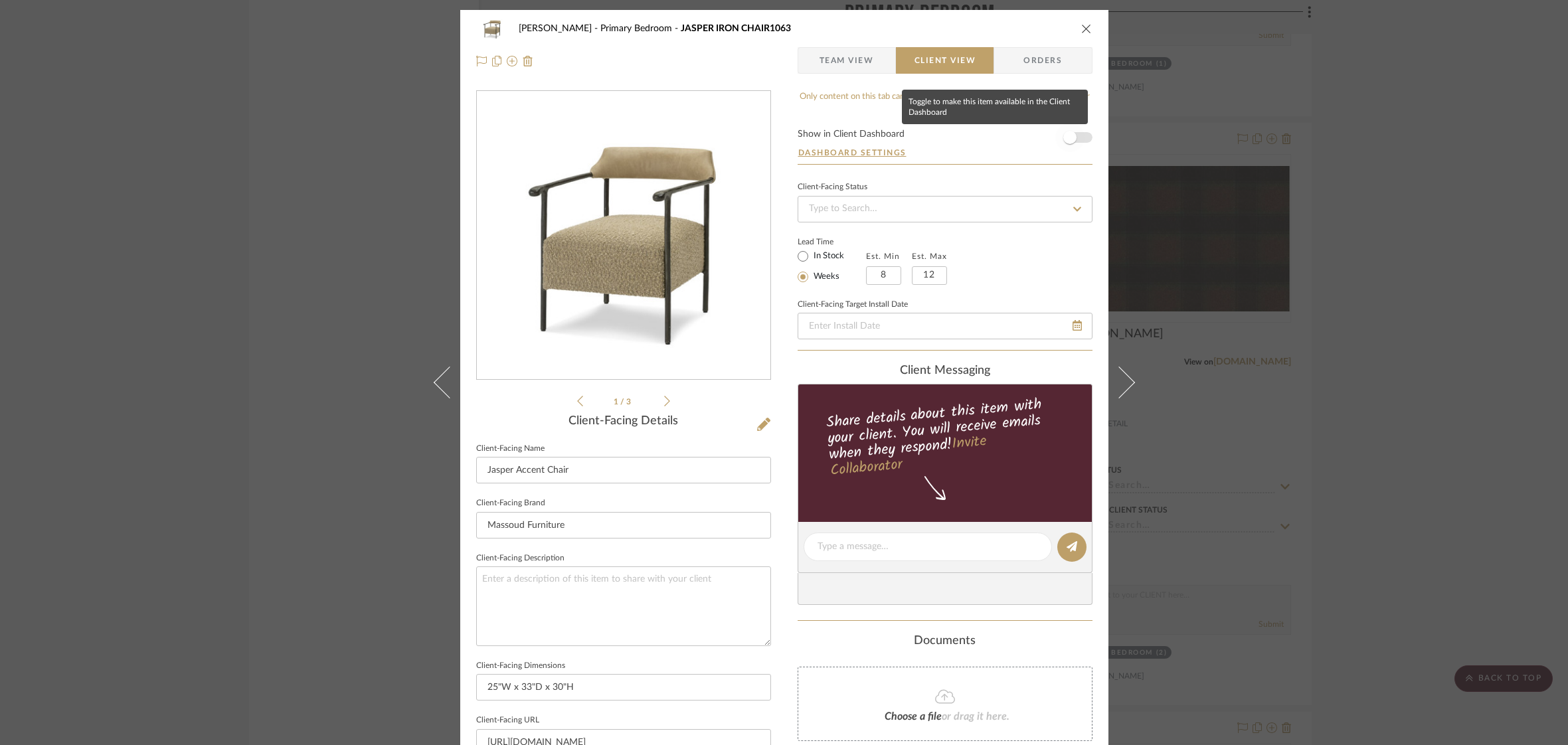
click at [1076, 137] on span "button" at bounding box center [1069, 137] width 29 height 29
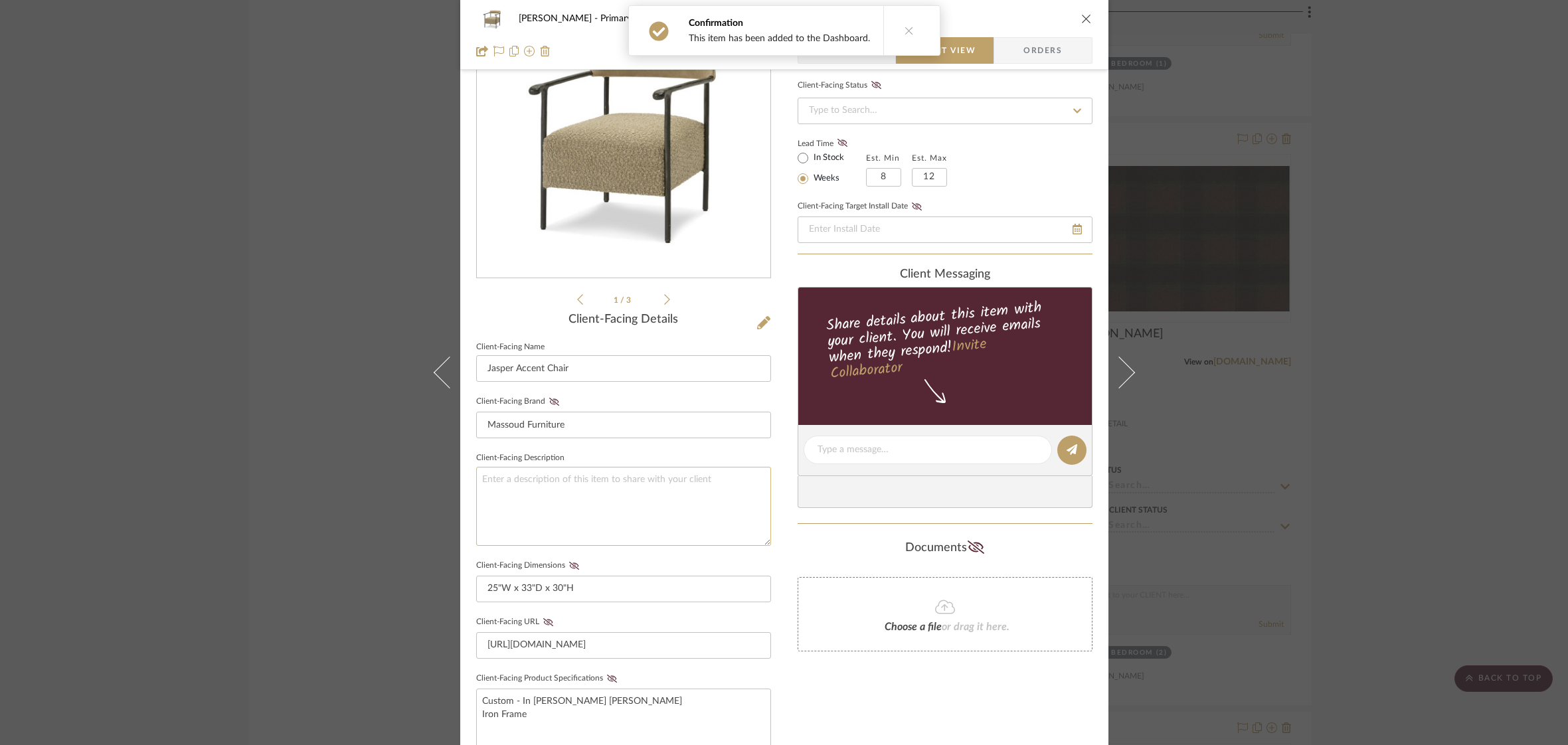
scroll to position [116, 0]
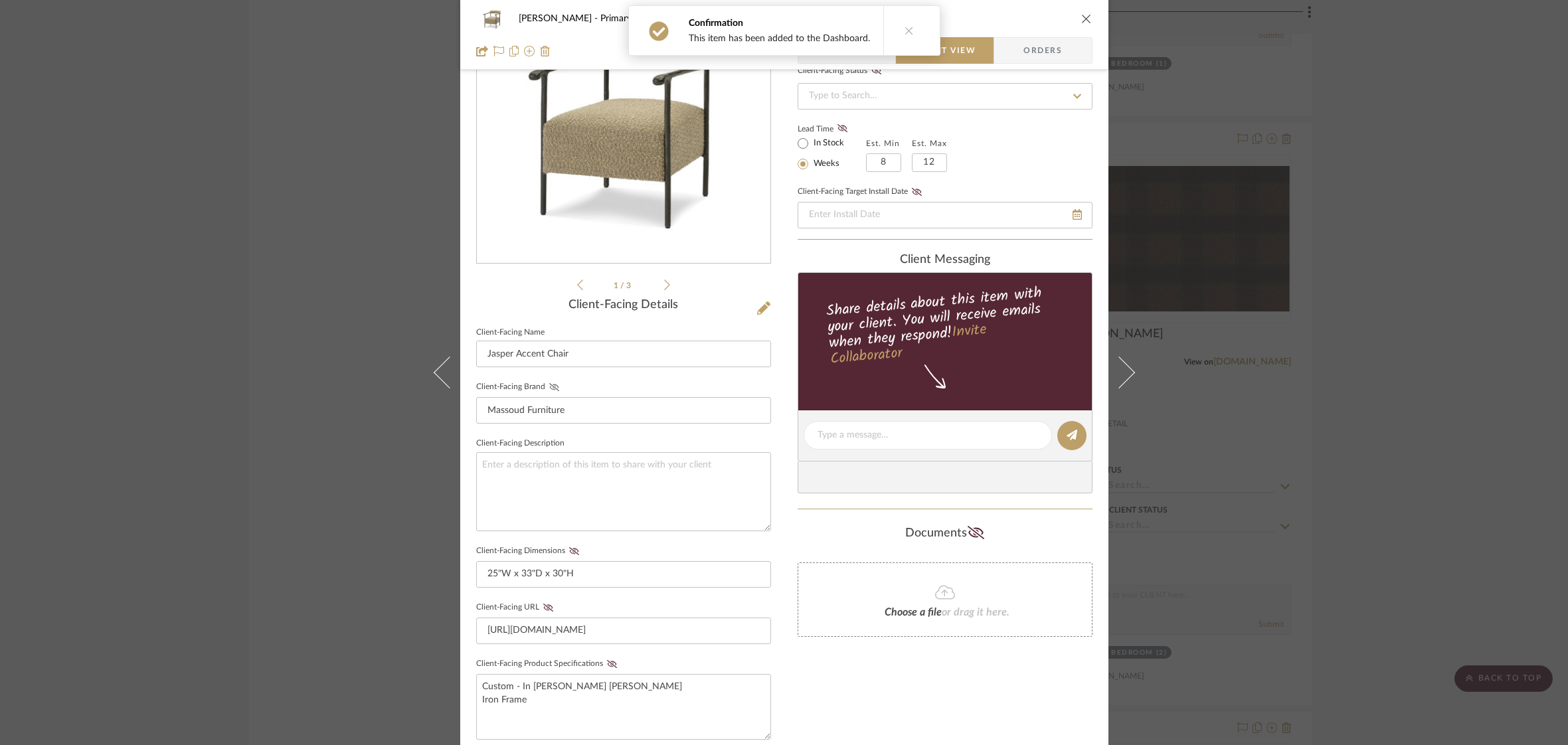
click at [546, 388] on fa-icon at bounding box center [554, 387] width 17 height 8
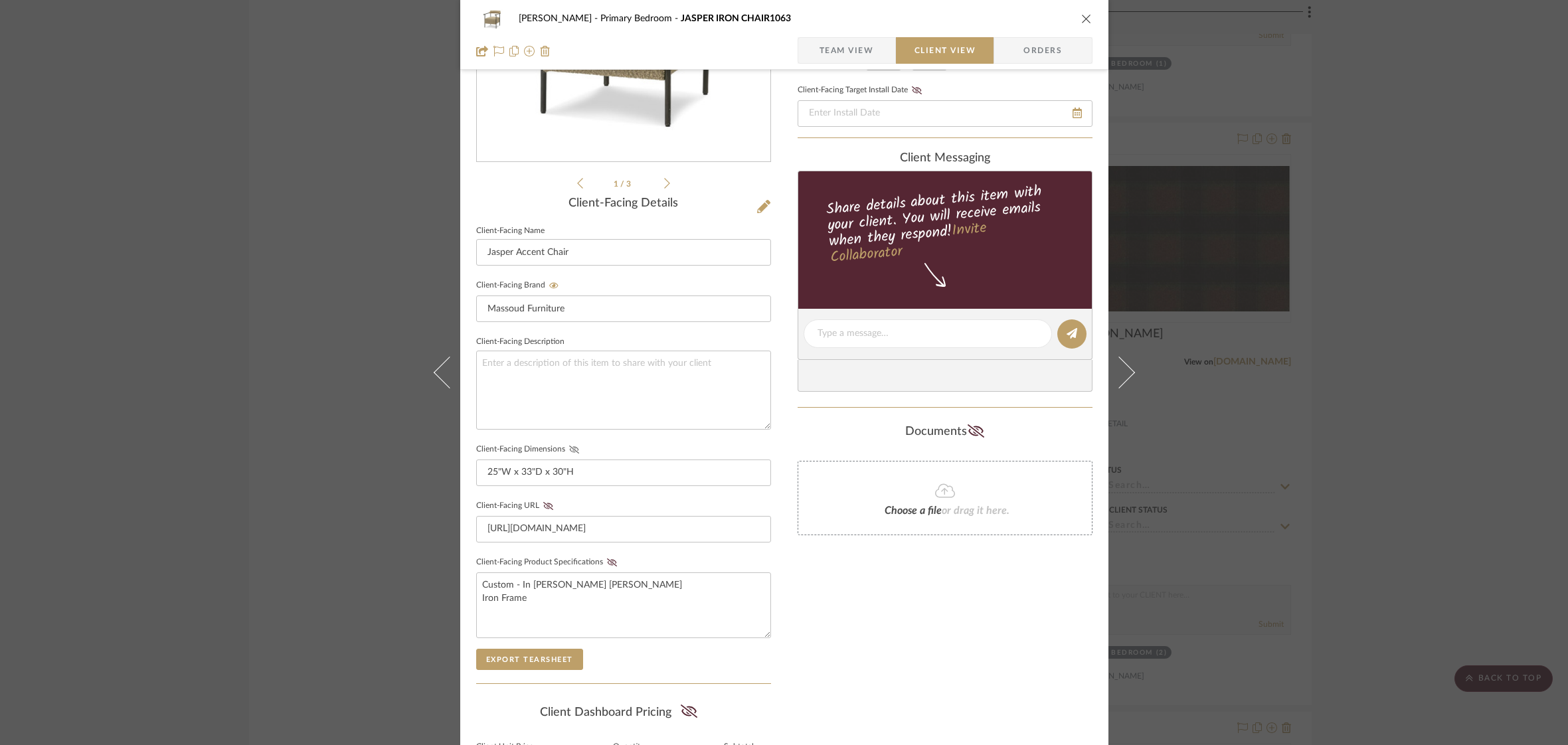
scroll to position [223, 0]
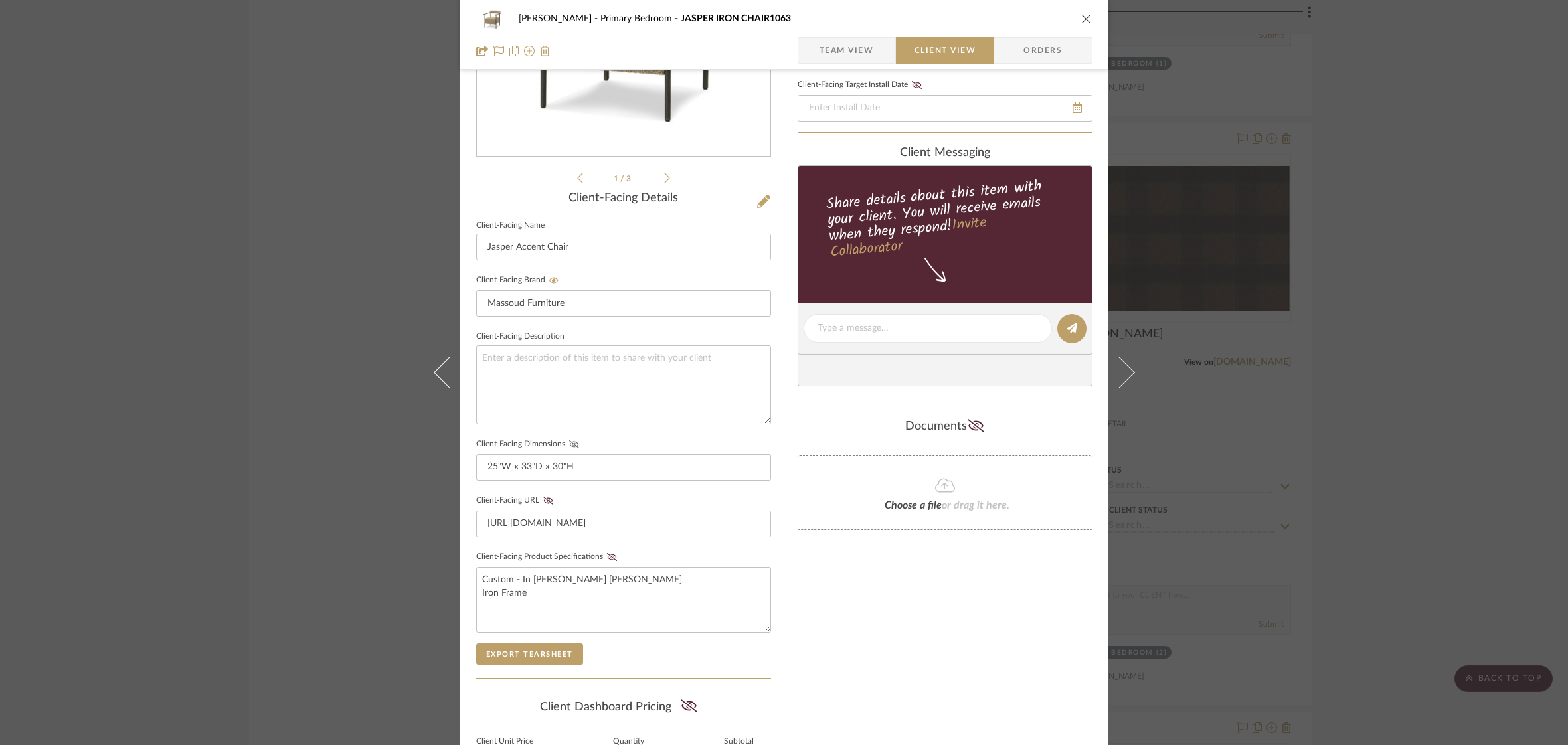
click at [571, 440] on icon at bounding box center [574, 444] width 10 height 8
click at [607, 553] on icon at bounding box center [612, 557] width 10 height 8
click at [1083, 17] on icon "close" at bounding box center [1087, 19] width 11 height 11
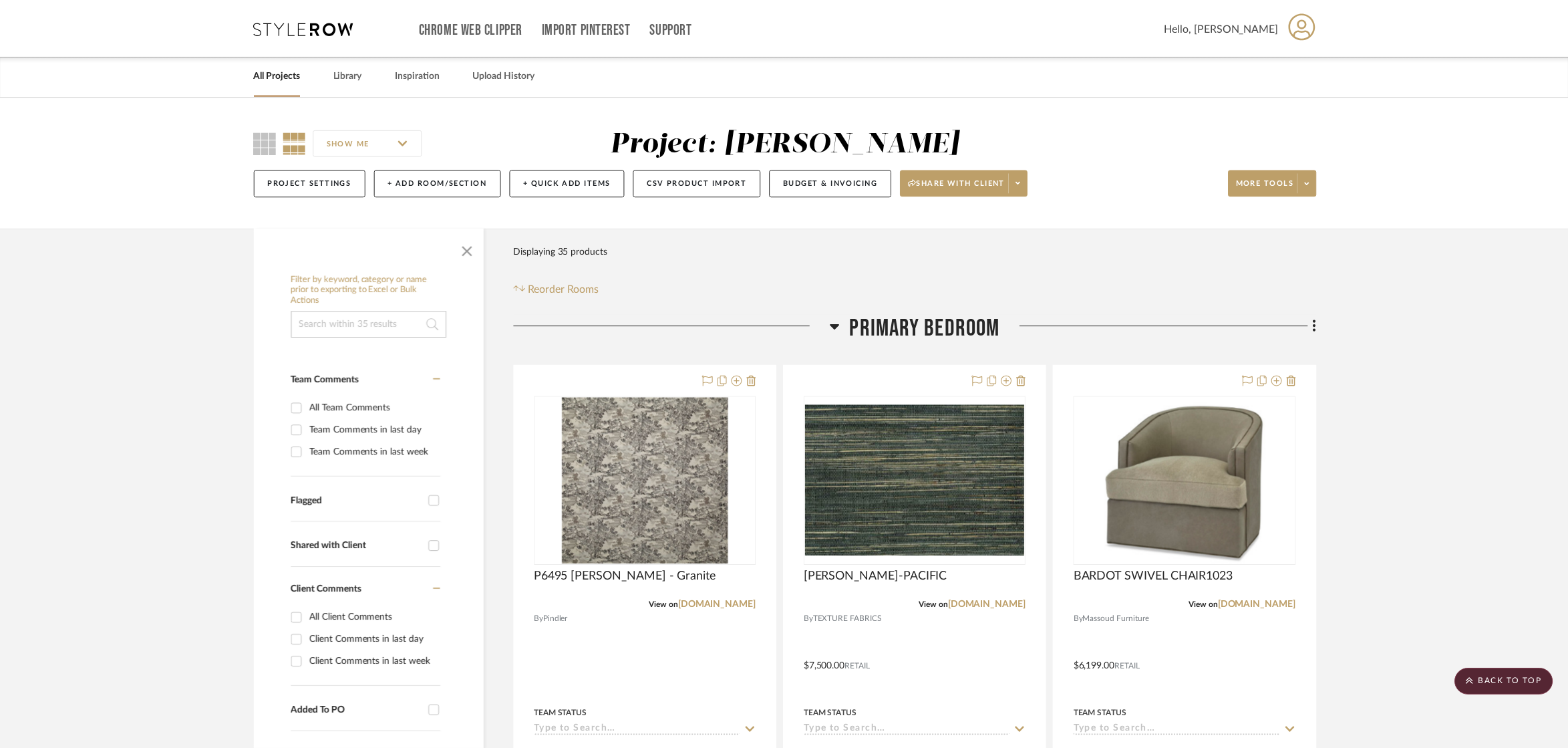
scroll to position [3797, 0]
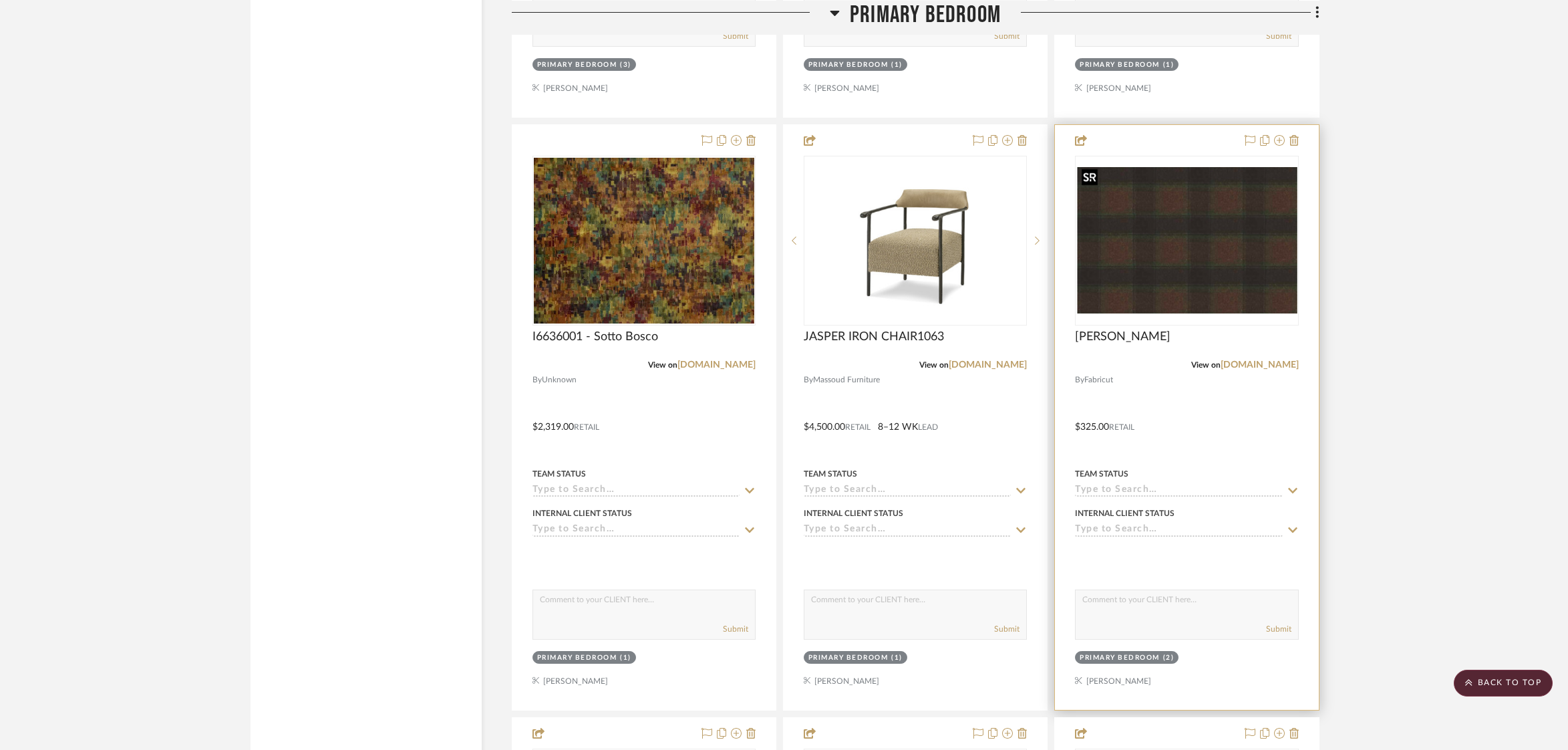
click at [1190, 262] on img "0" at bounding box center [1186, 240] width 220 height 147
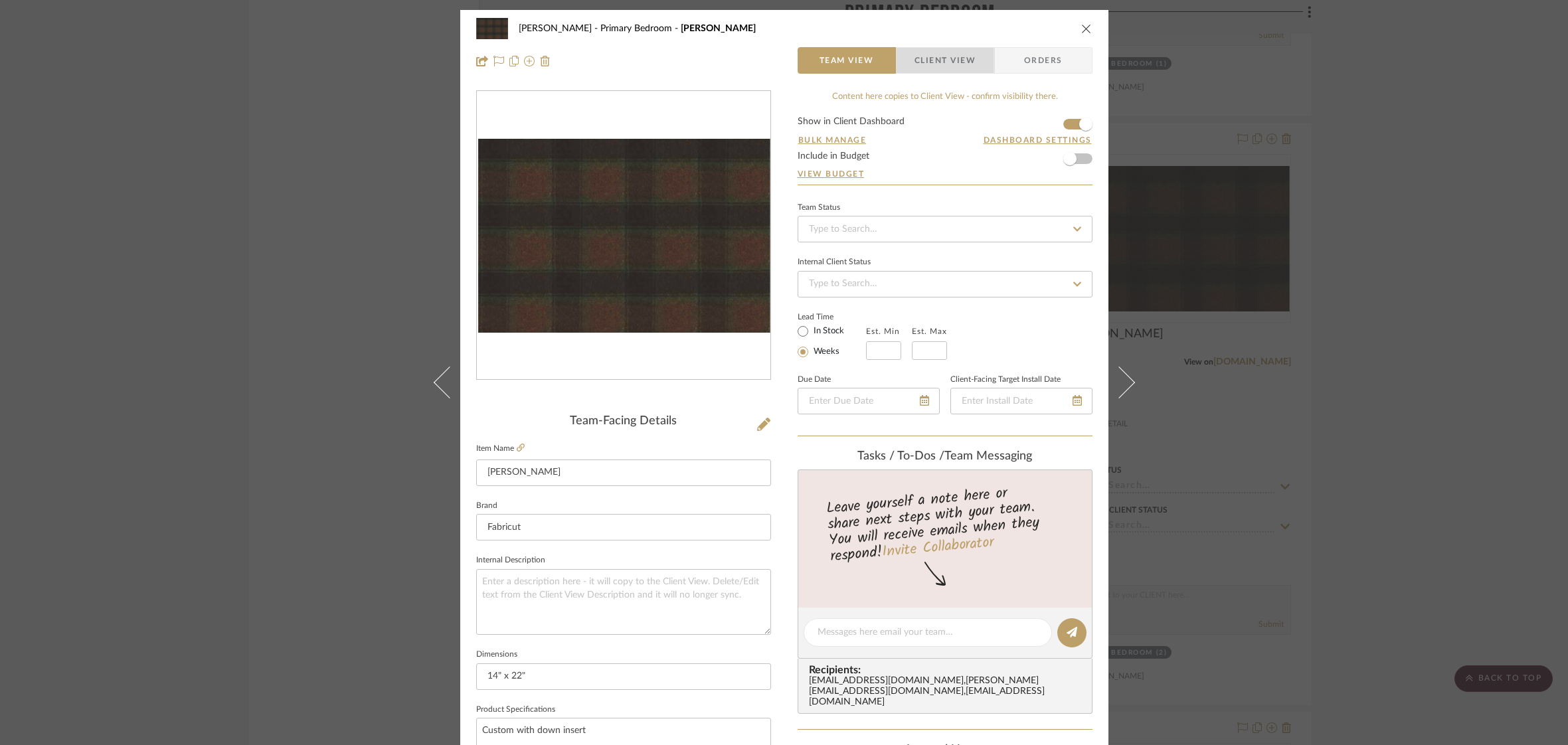
click at [960, 63] on span "Client View" at bounding box center [945, 60] width 61 height 26
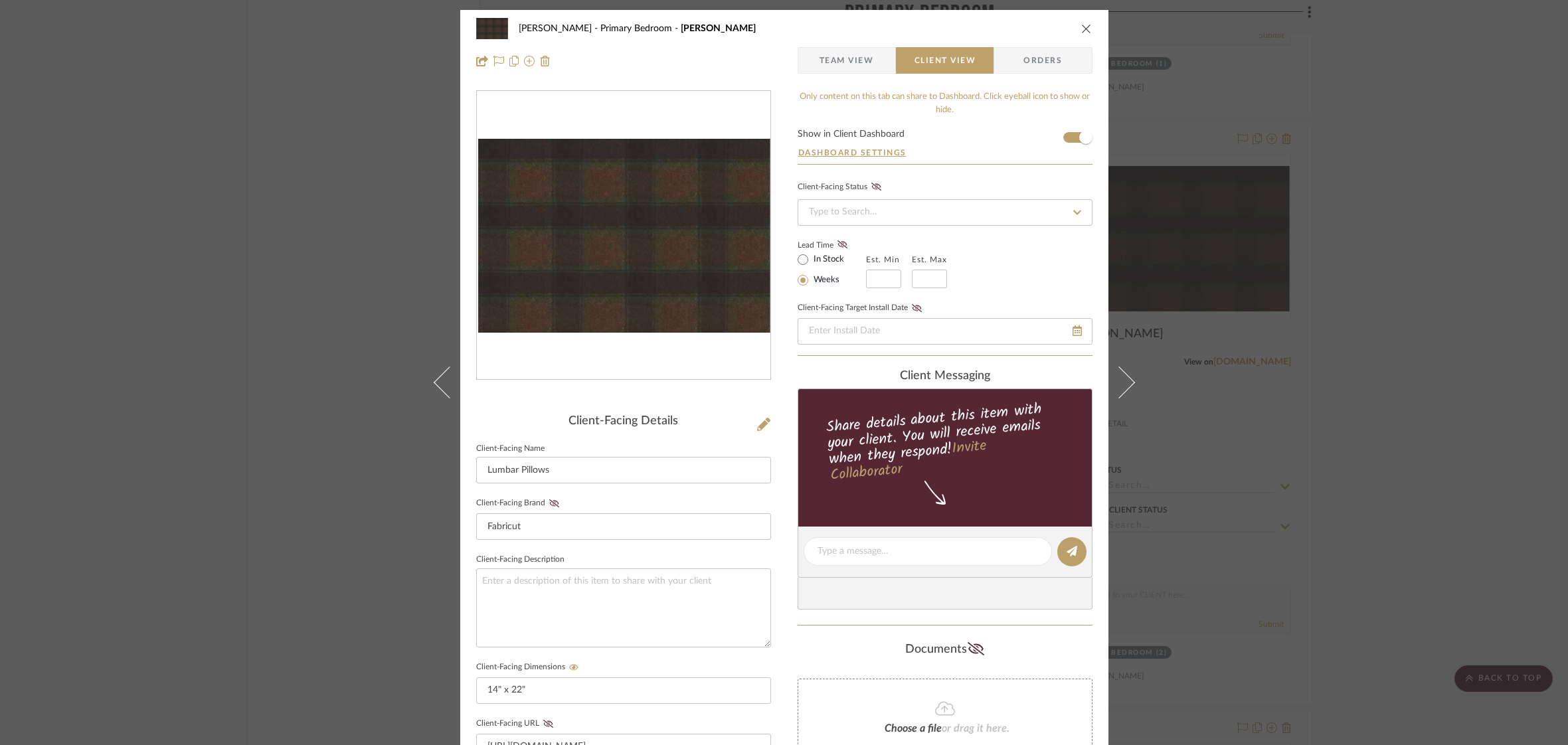
click at [1086, 30] on icon "close" at bounding box center [1087, 28] width 11 height 11
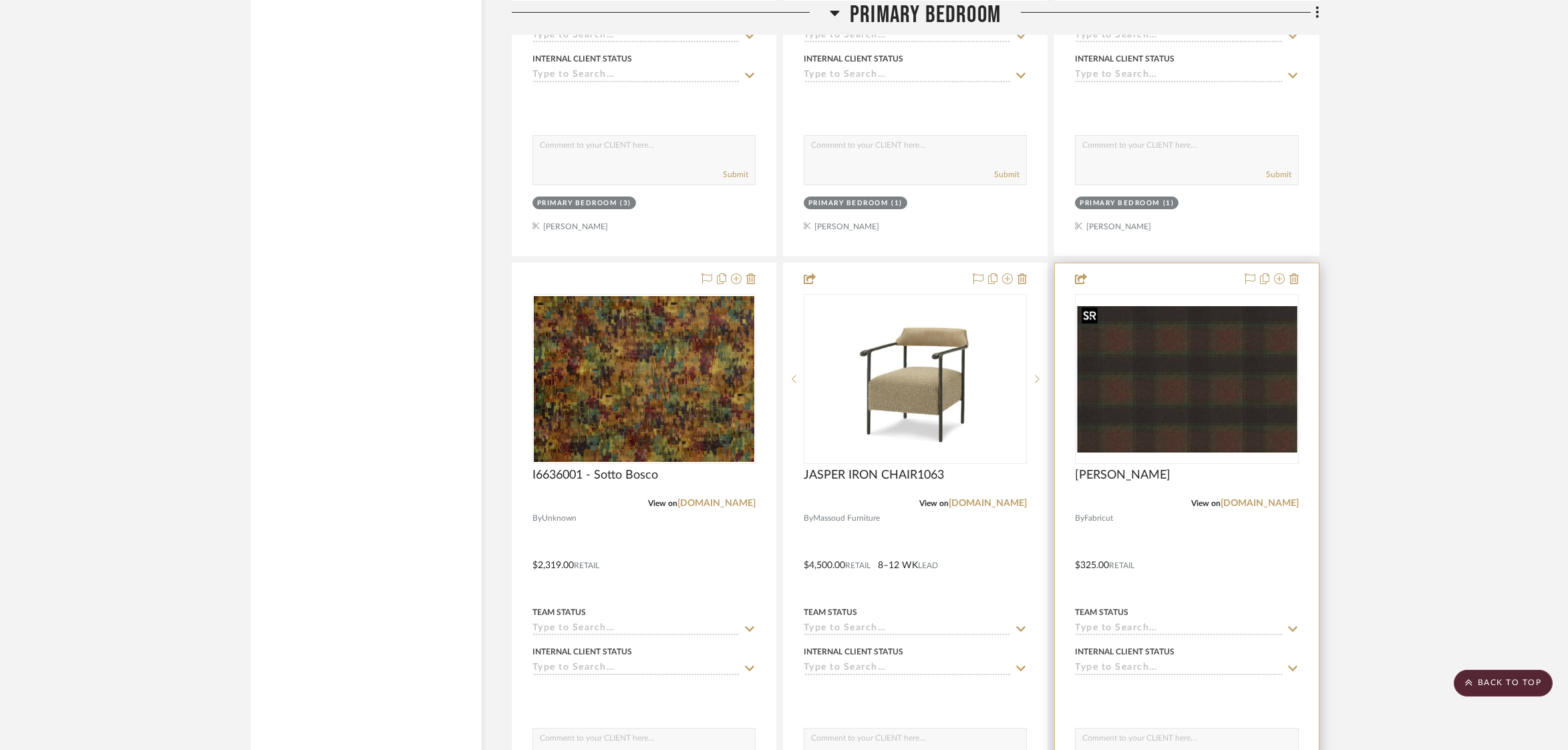
scroll to position [3638, 0]
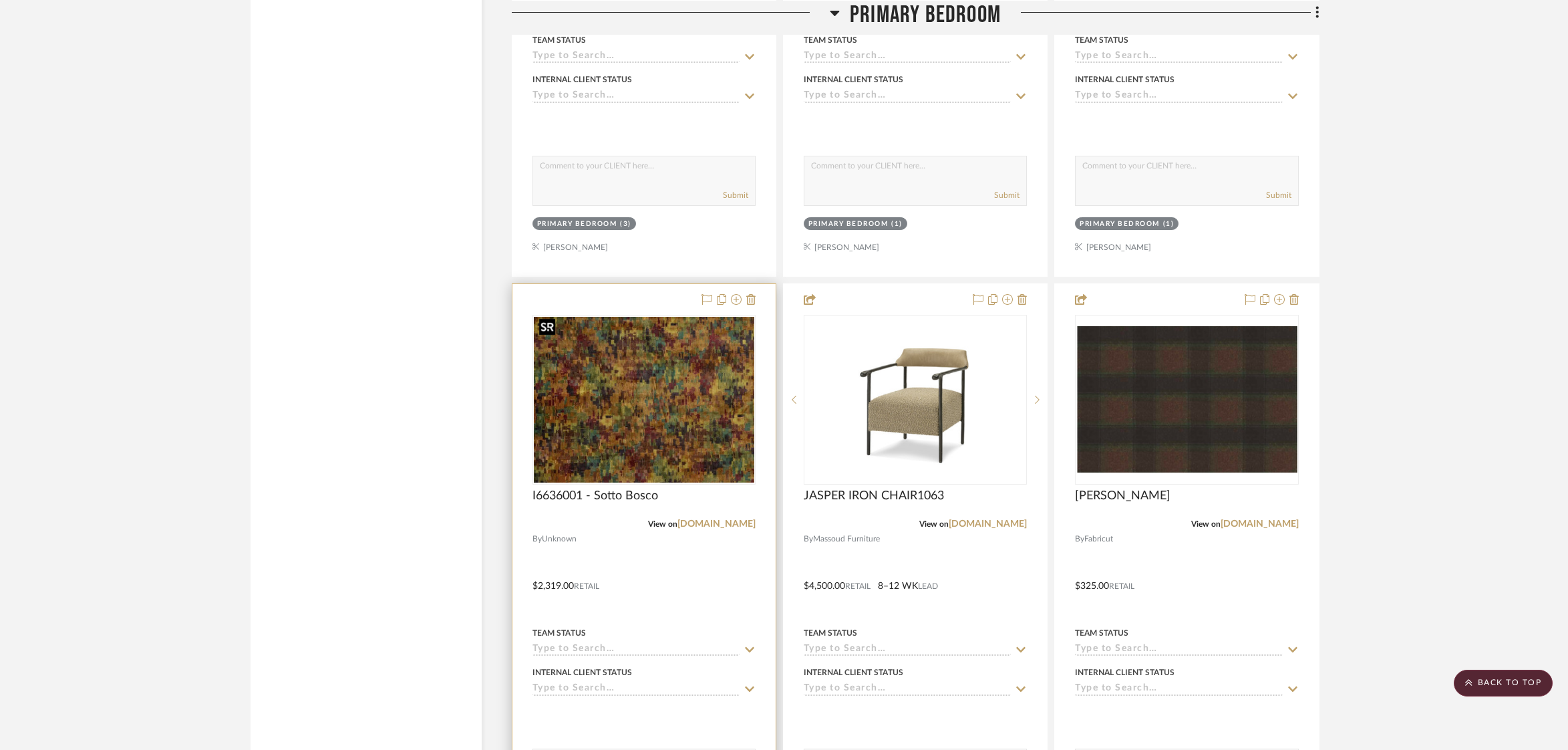
click at [671, 403] on img "0" at bounding box center [644, 400] width 220 height 166
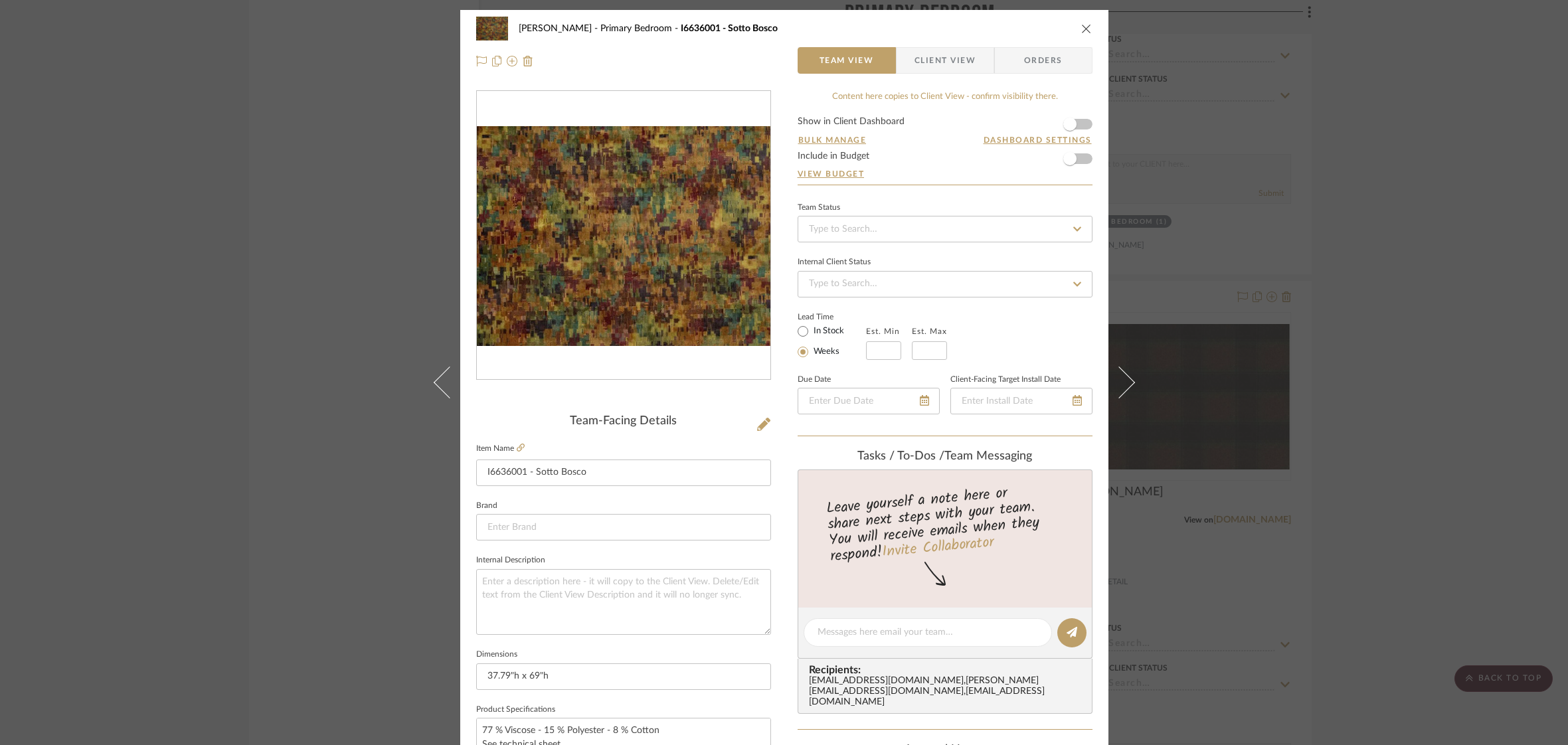
click at [964, 66] on span "Client View" at bounding box center [945, 60] width 61 height 26
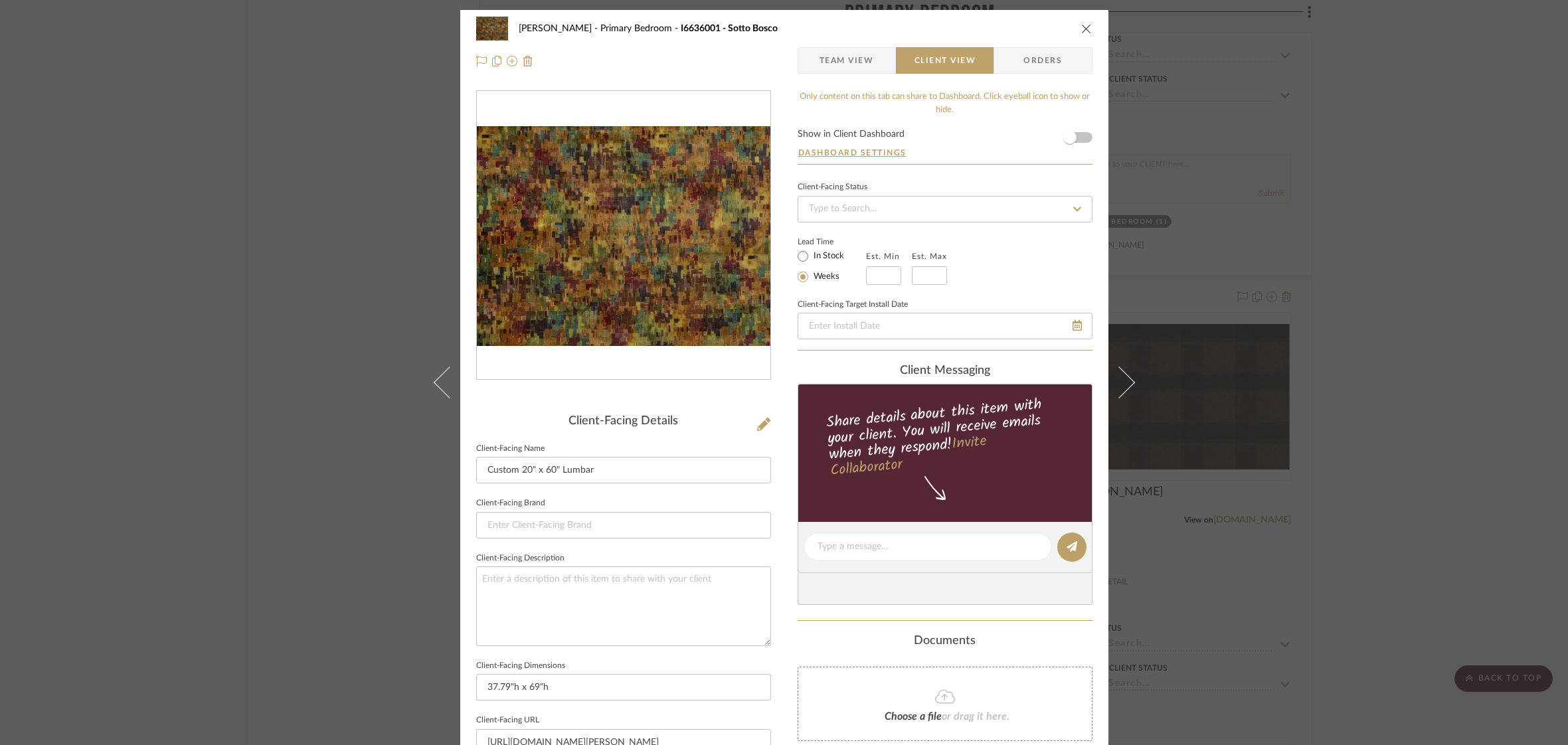
click at [1081, 137] on form "Show in Client Dashboard Dashboard Settings" at bounding box center [945, 146] width 295 height 35
click at [1079, 140] on span "button" at bounding box center [1069, 137] width 29 height 29
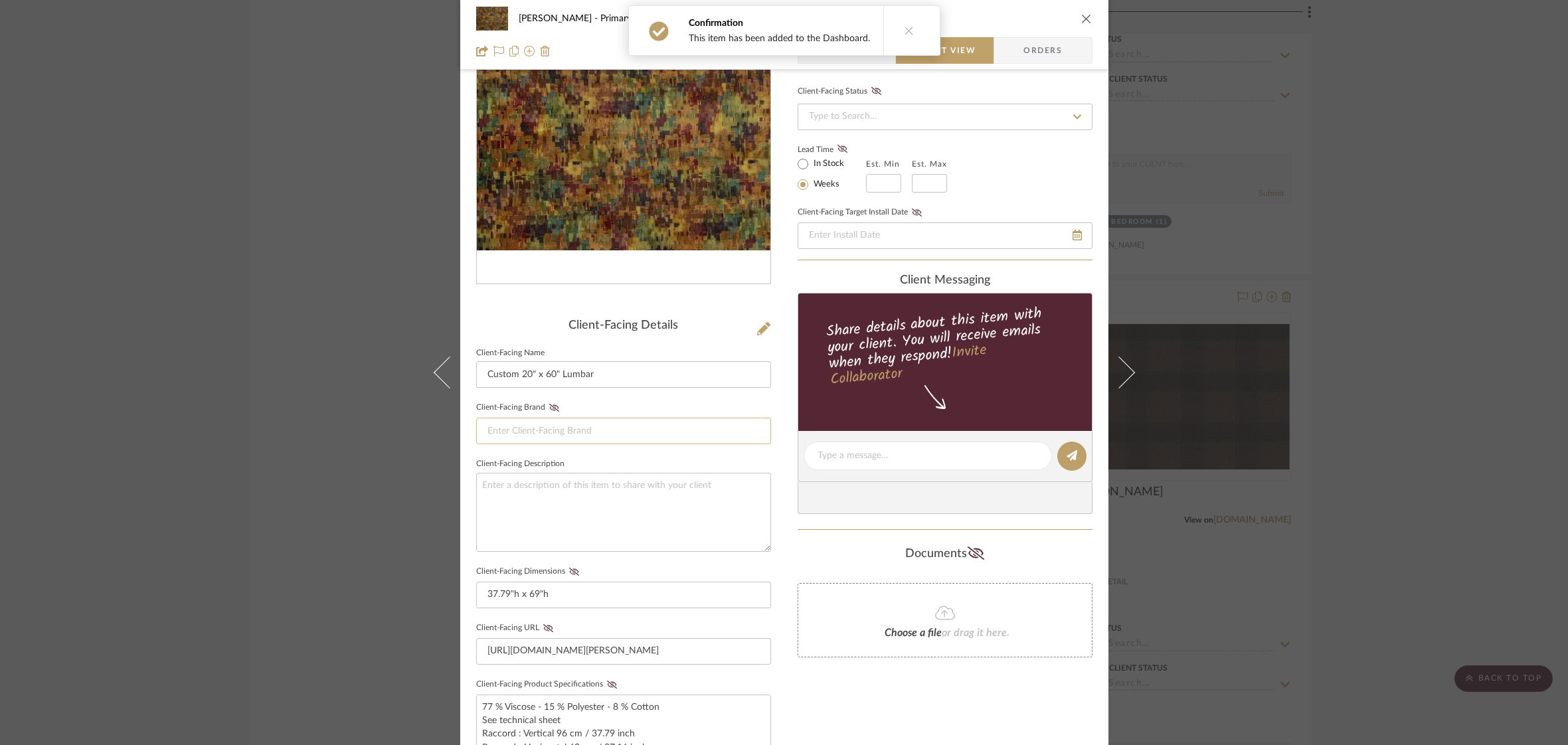
scroll to position [156, 0]
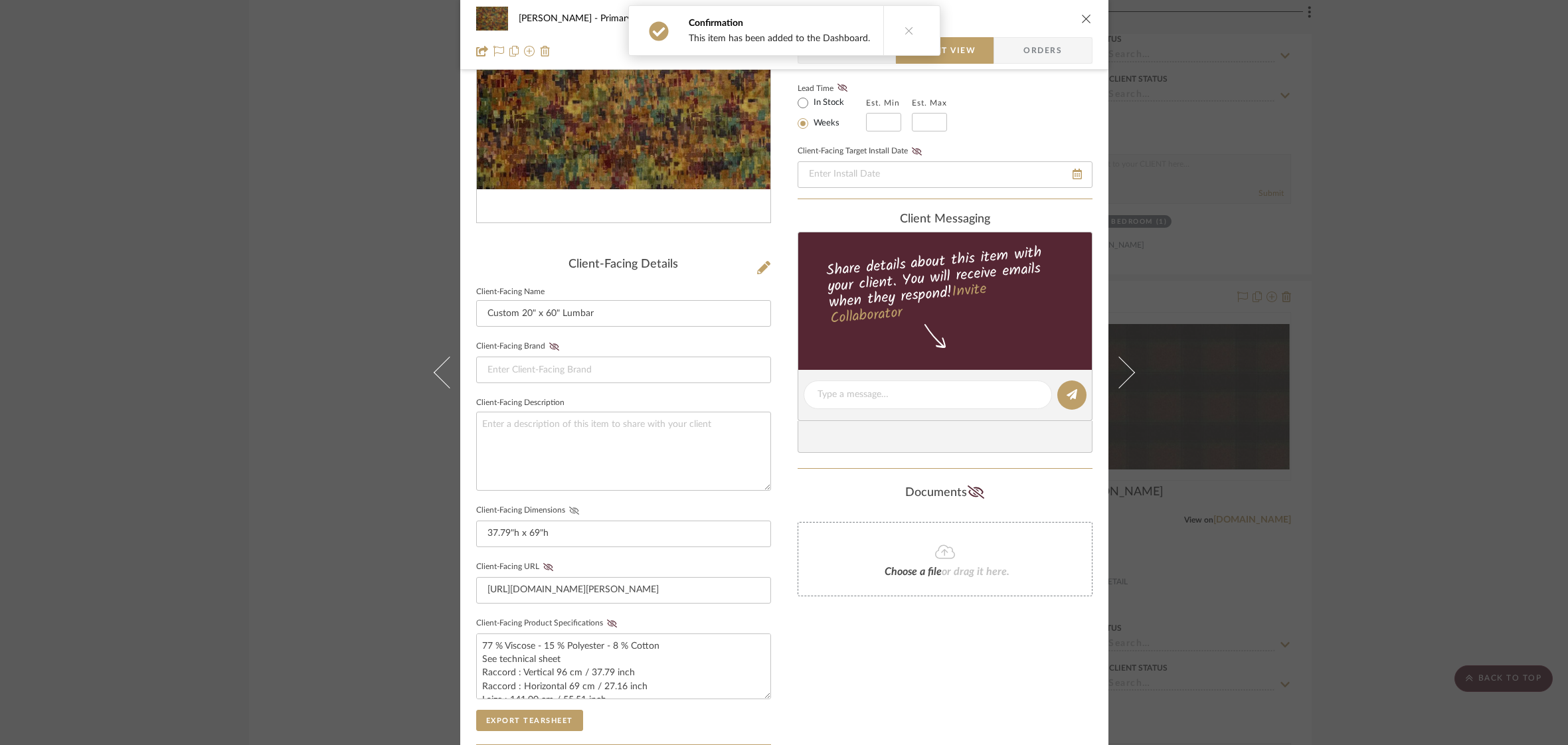
click at [569, 509] on icon at bounding box center [574, 511] width 10 height 8
click at [608, 619] on icon at bounding box center [612, 623] width 10 height 8
click at [1086, 20] on icon "close" at bounding box center [1087, 19] width 11 height 11
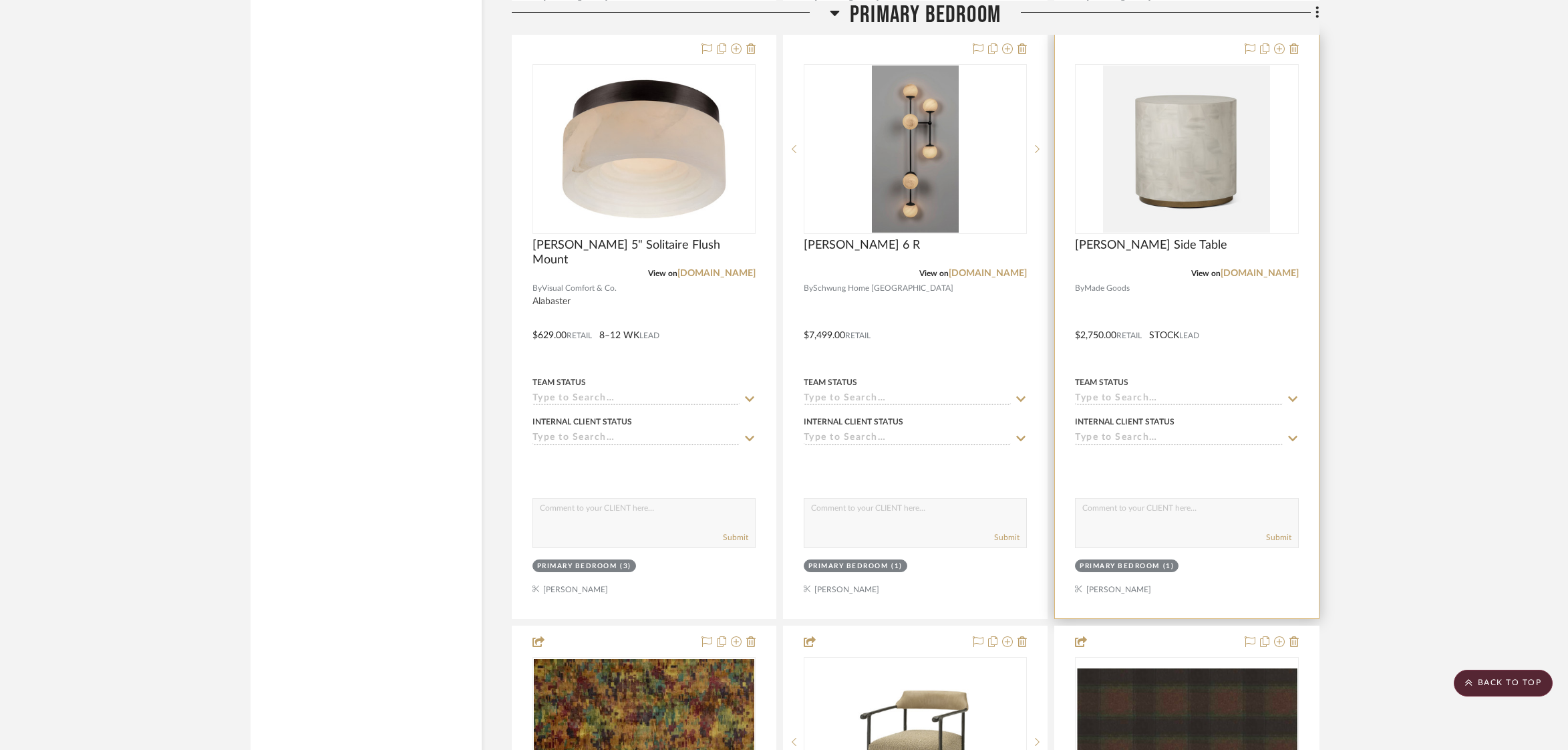
scroll to position [3295, 0]
click at [0, 0] on img at bounding box center [0, 0] width 0 height 0
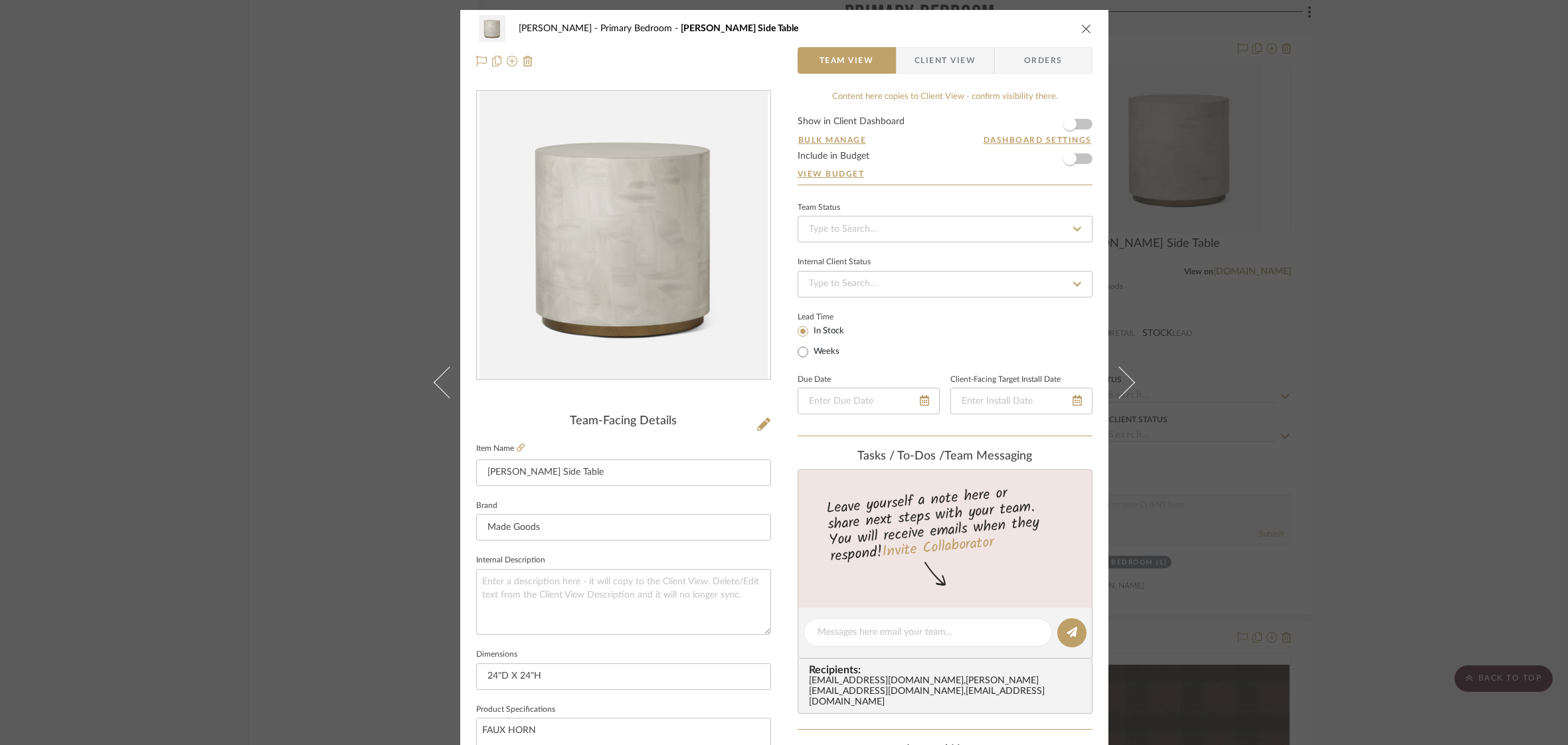
drag, startPoint x: 926, startPoint y: 60, endPoint x: 1017, endPoint y: 111, distance: 104.3
click at [928, 61] on span "Client View" at bounding box center [945, 60] width 61 height 26
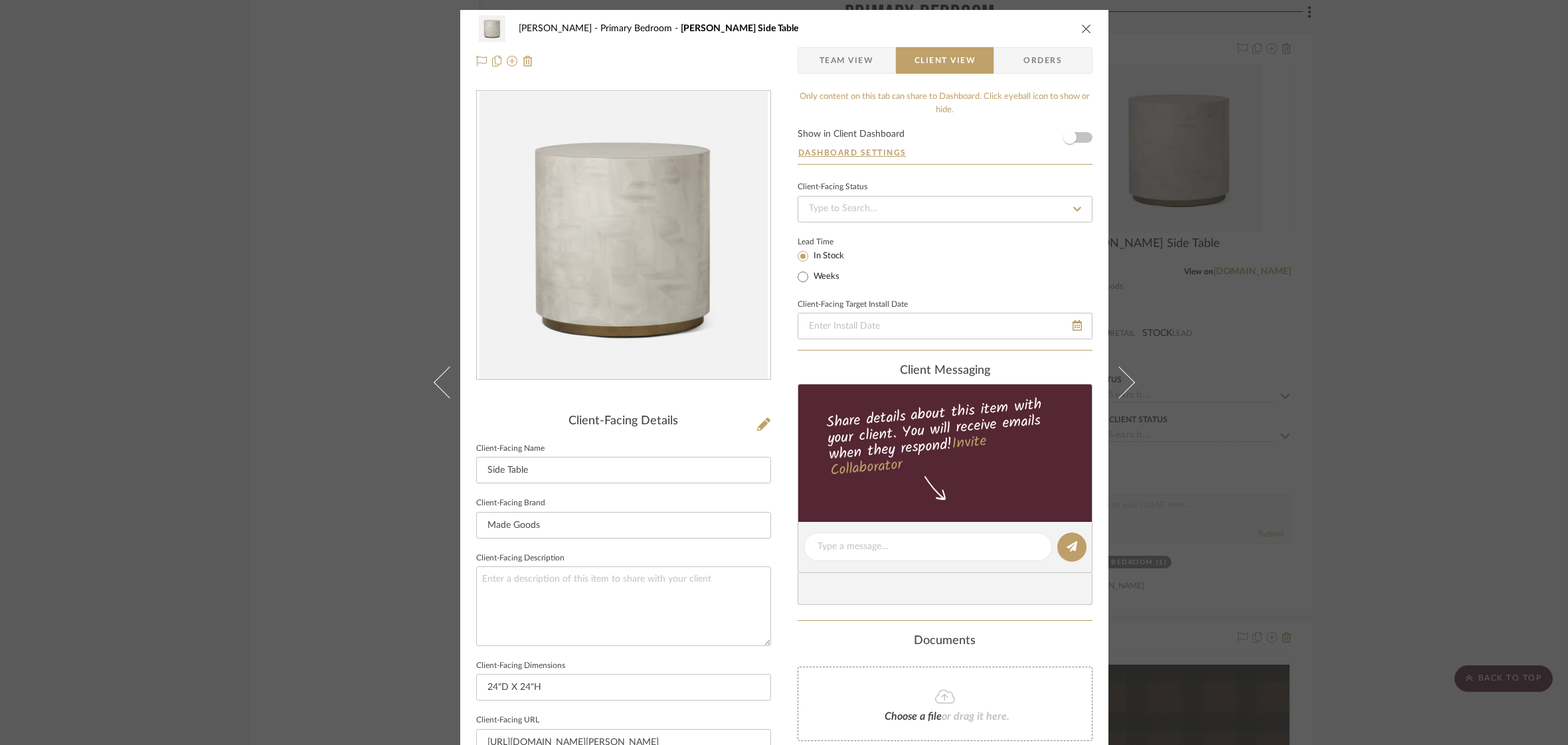
click at [1080, 143] on form "Show in Client Dashboard Dashboard Settings" at bounding box center [945, 146] width 295 height 35
click at [1077, 140] on span "button" at bounding box center [1069, 137] width 29 height 29
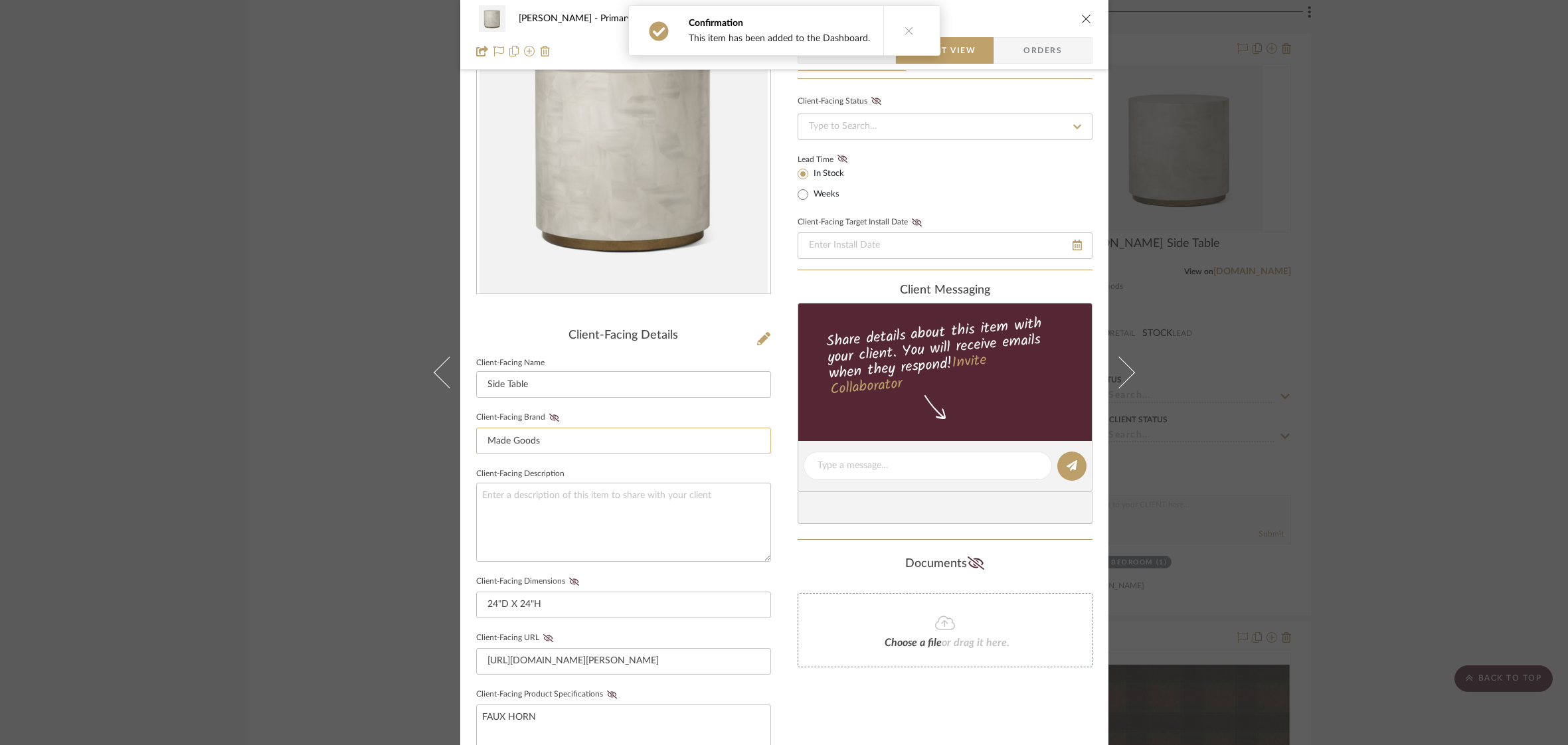
scroll to position [86, 0]
drag, startPoint x: 480, startPoint y: 385, endPoint x: 553, endPoint y: 415, distance: 78.9
click at [480, 385] on input "Side Table" at bounding box center [623, 383] width 295 height 26
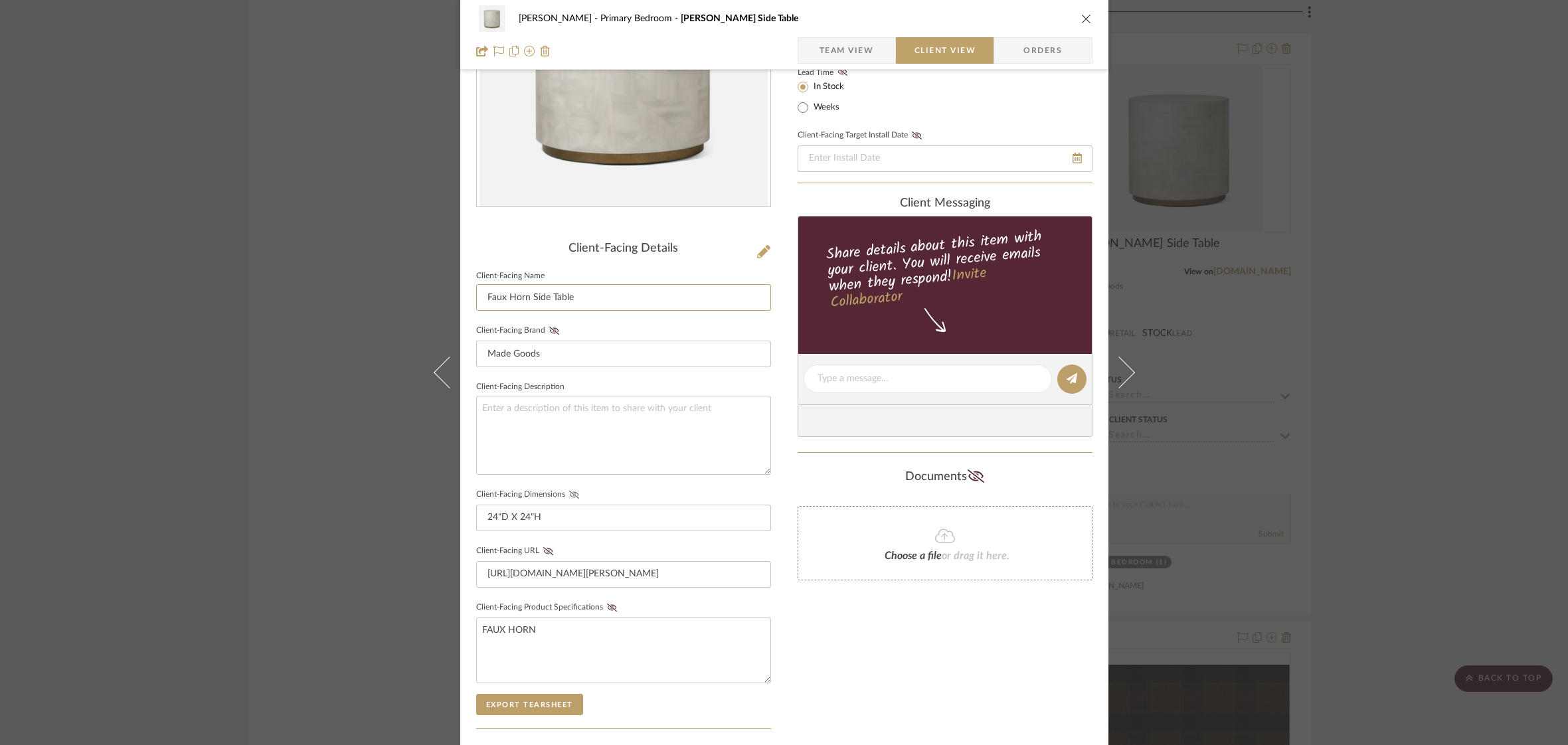
scroll to position [176, 0]
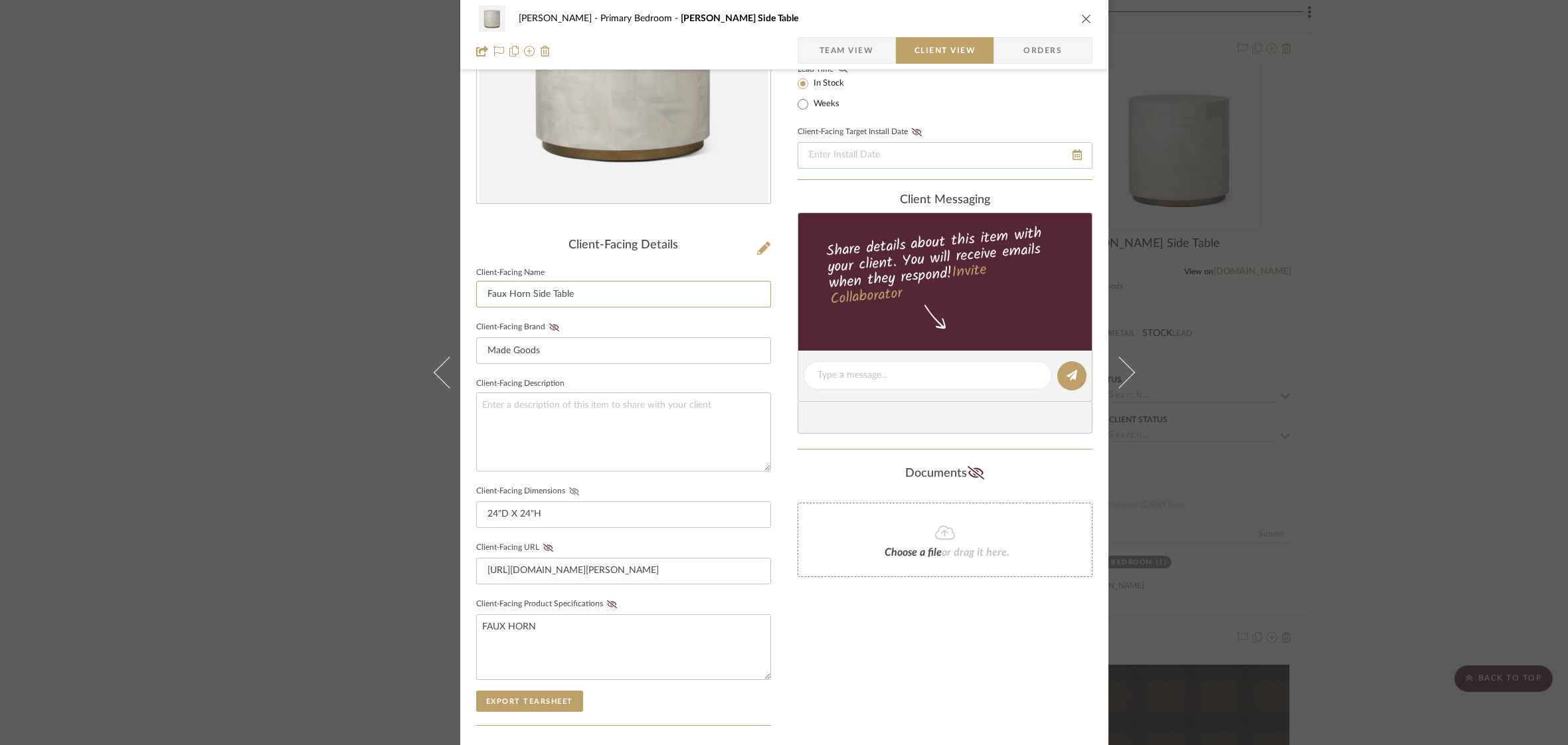
type input "Faux Horn Side Table"
click at [569, 489] on icon at bounding box center [574, 491] width 10 height 8
click at [606, 603] on button "Client-Facing Product Specifications" at bounding box center [612, 603] width 18 height 9
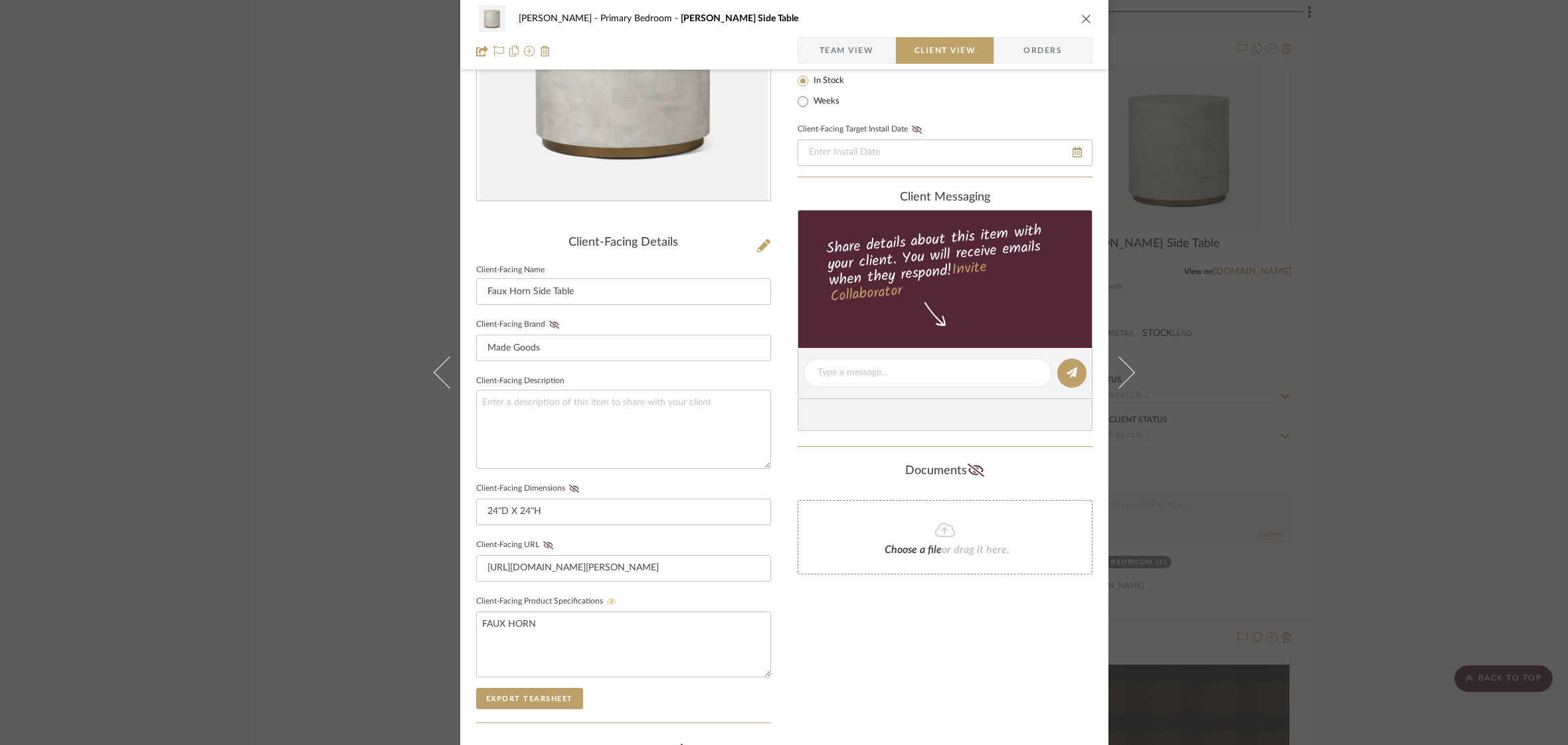
scroll to position [0, 0]
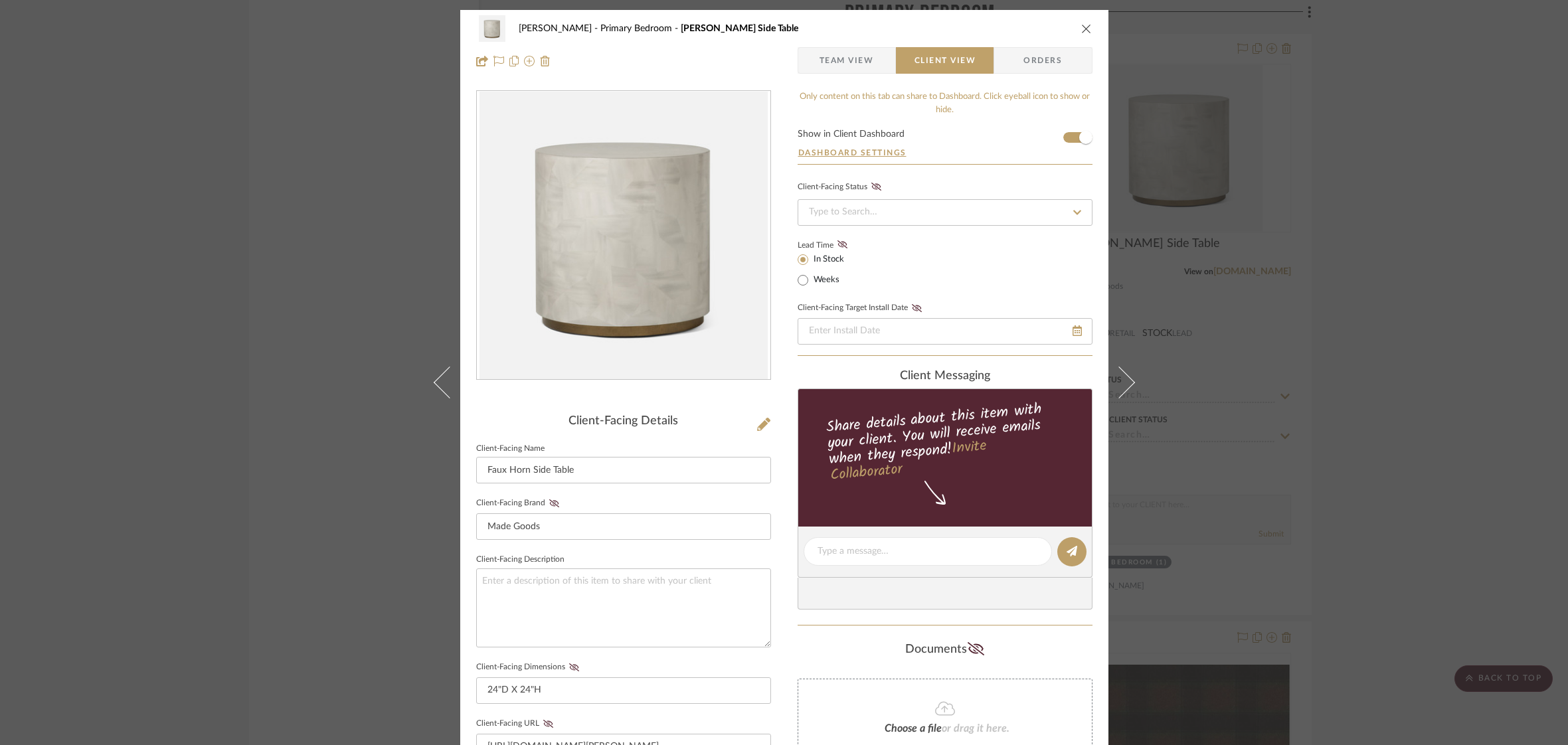
click at [1083, 28] on icon "close" at bounding box center [1087, 28] width 11 height 11
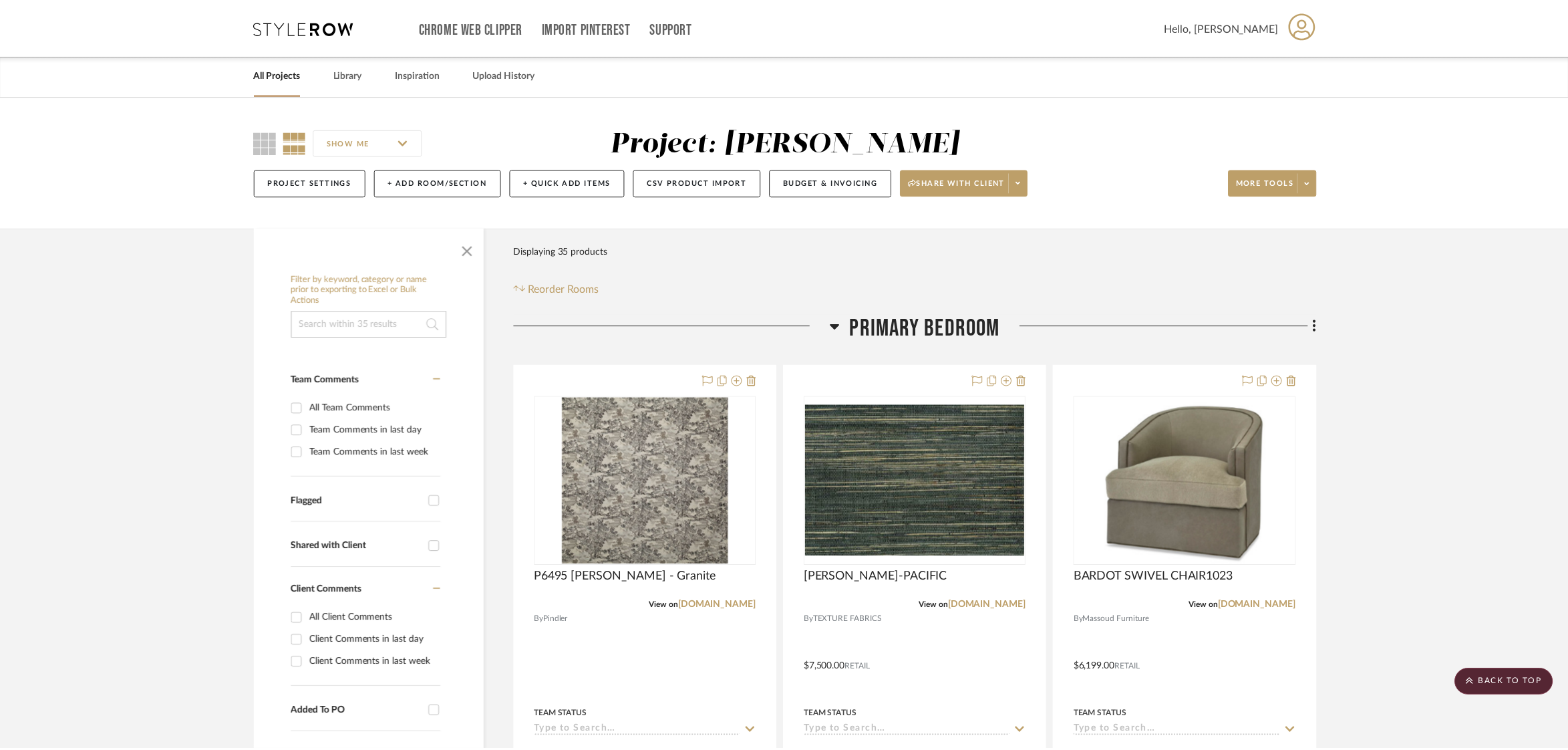
scroll to position [3295, 0]
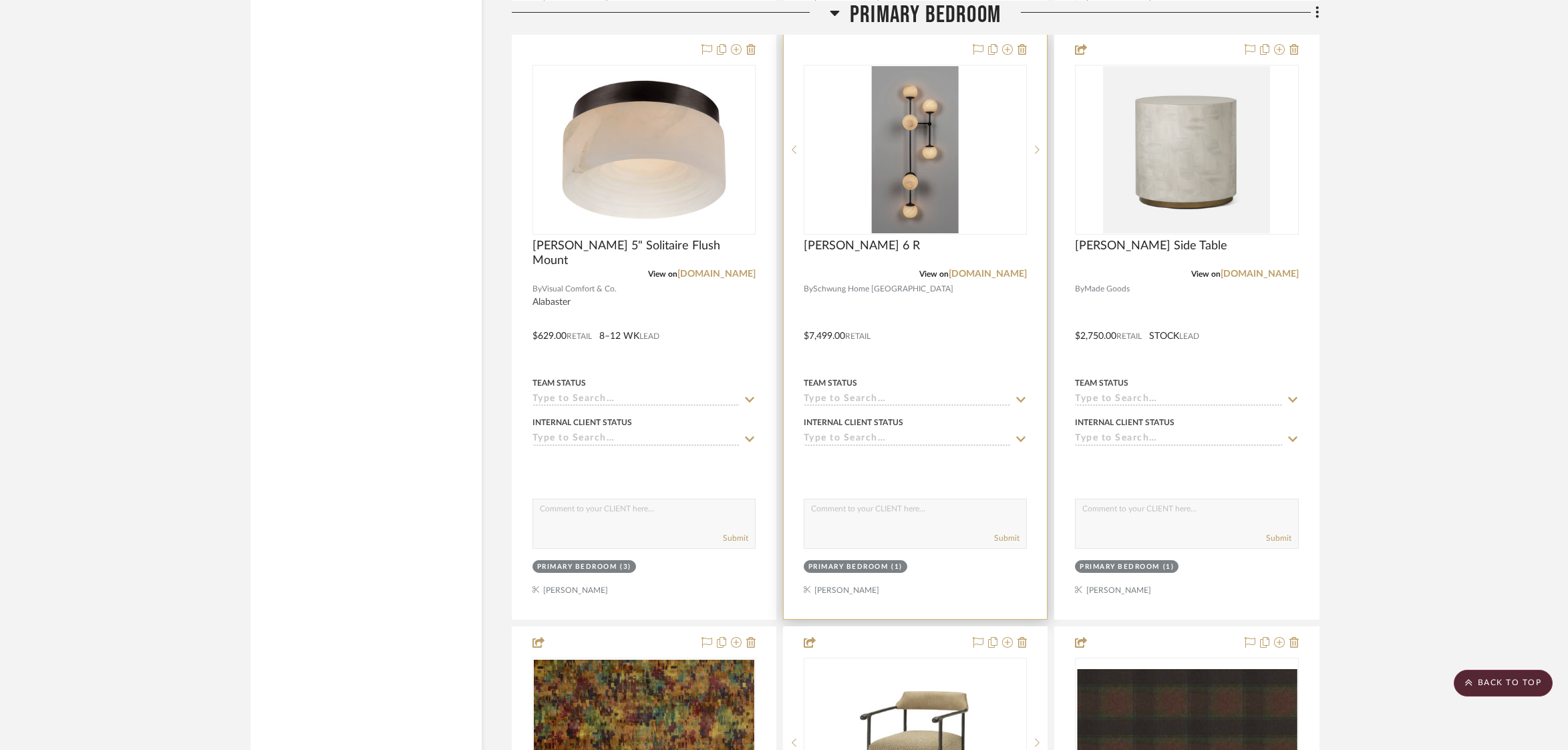
click at [935, 160] on img "0" at bounding box center [915, 149] width 87 height 167
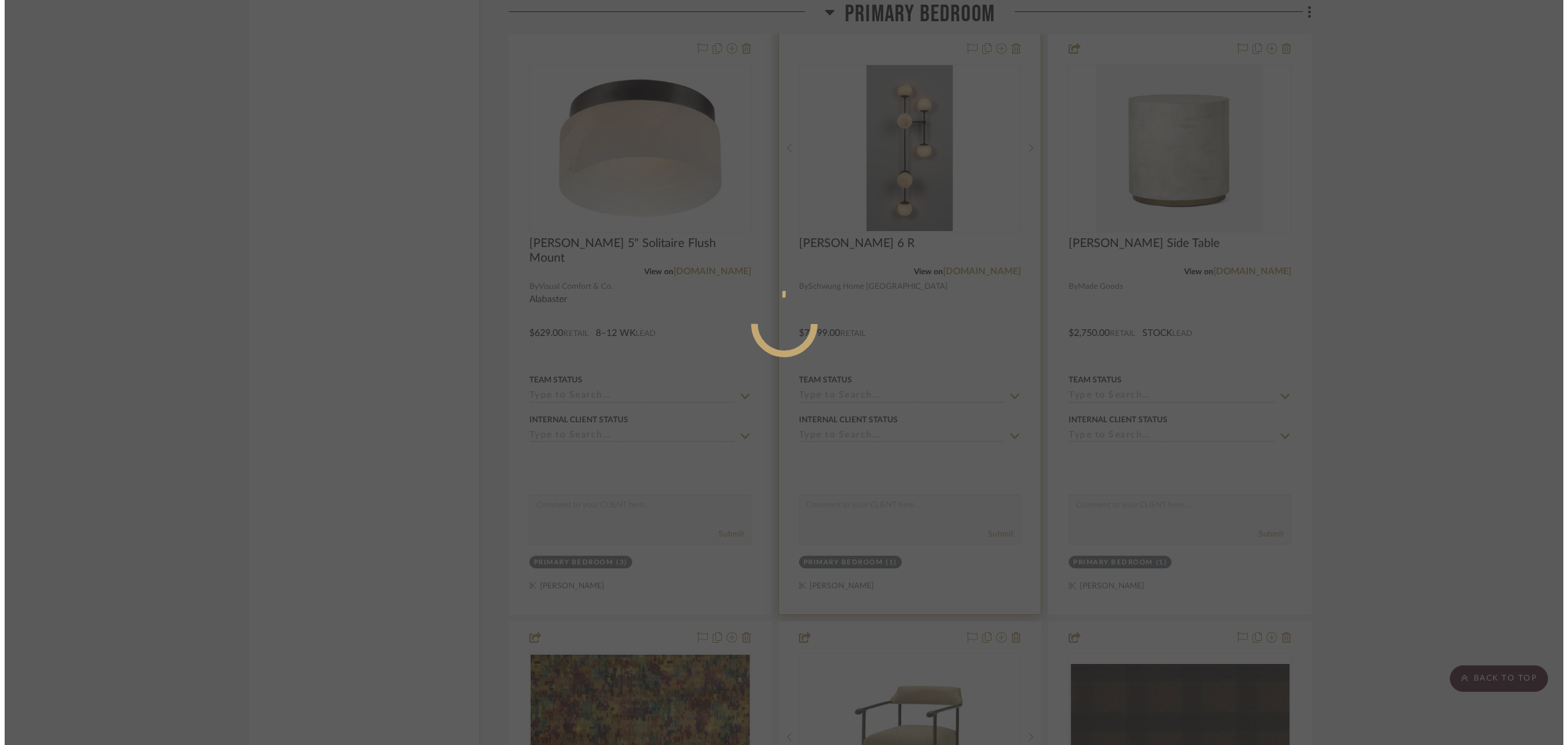
scroll to position [0, 0]
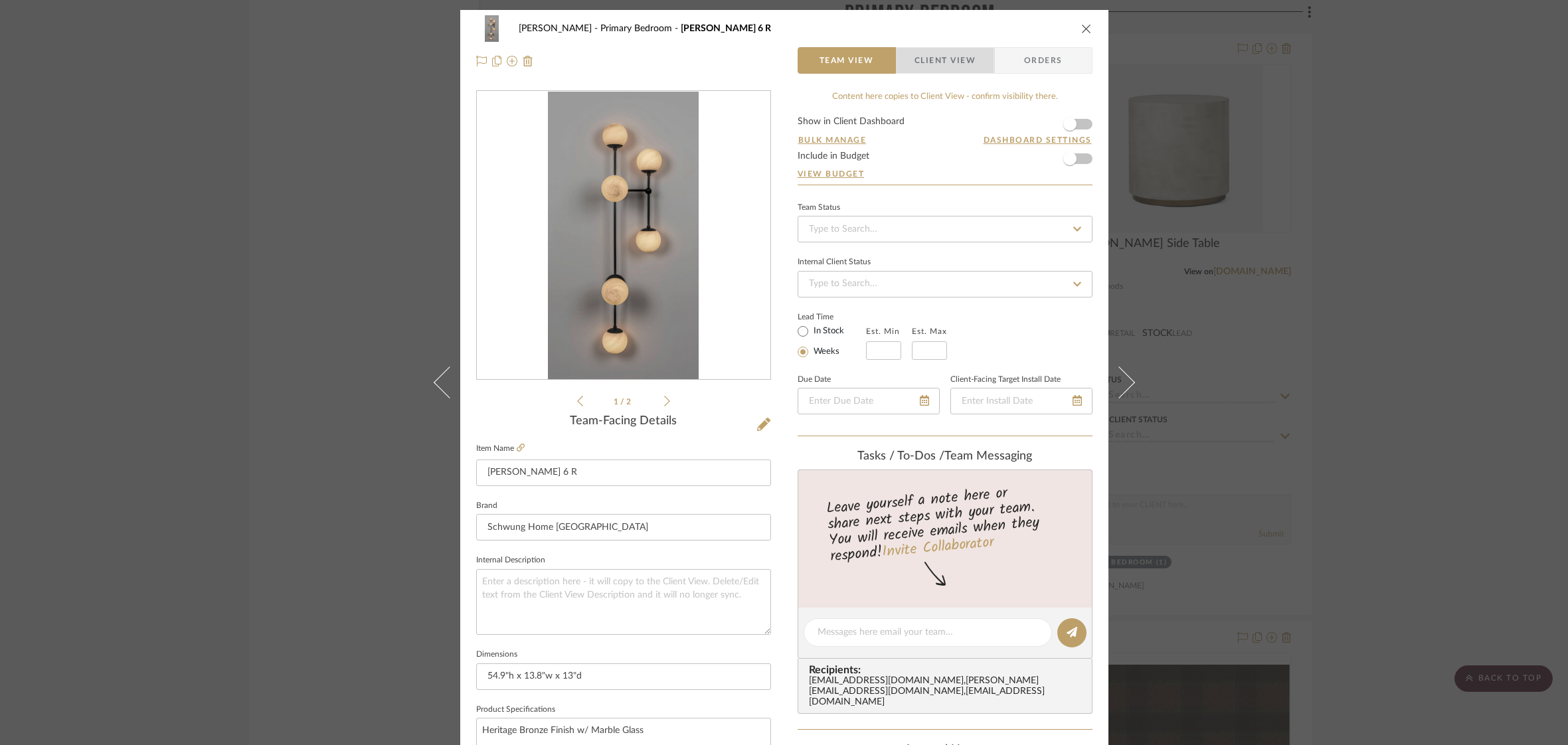
click at [955, 63] on span "Client View" at bounding box center [945, 60] width 61 height 26
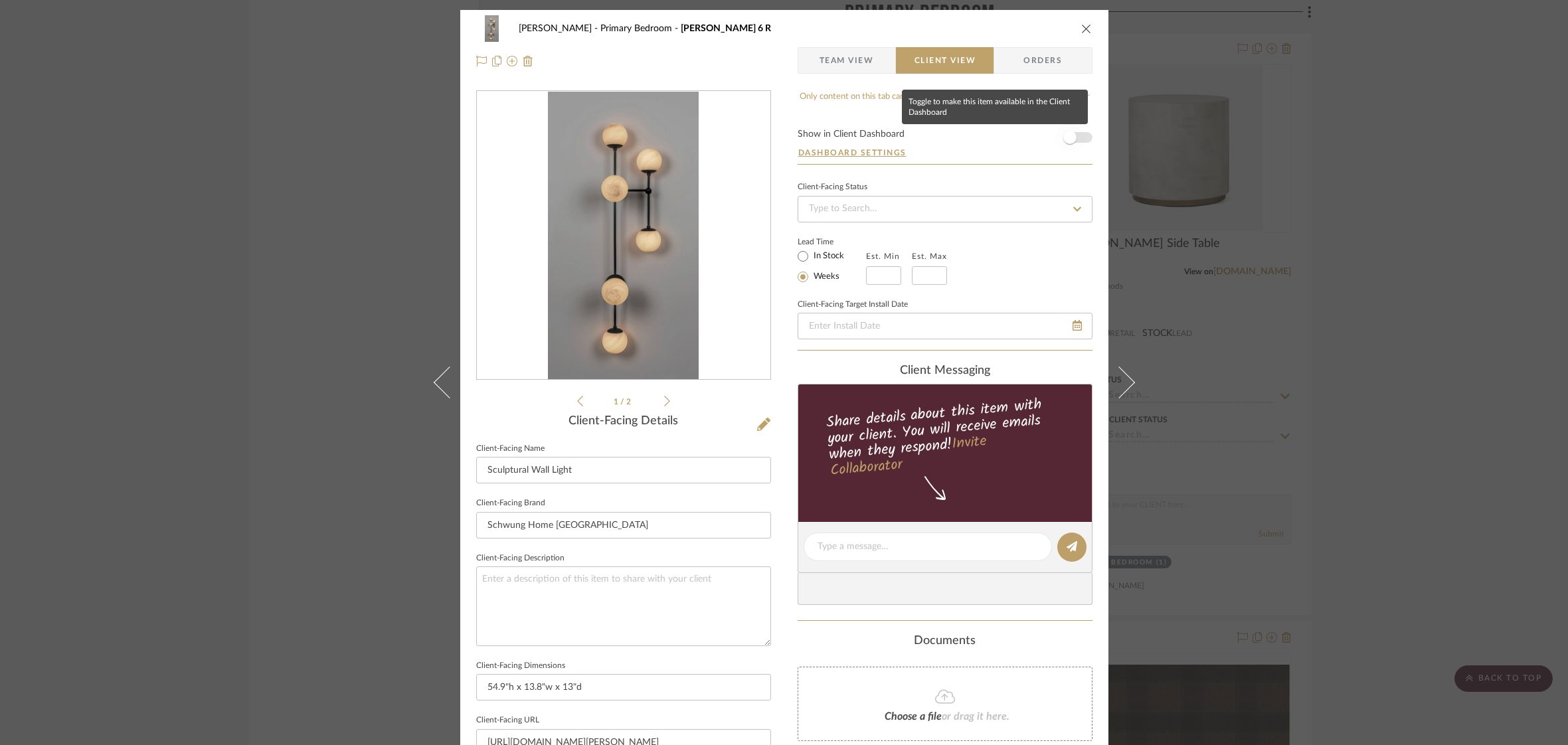
click at [1078, 136] on span "button" at bounding box center [1069, 137] width 29 height 29
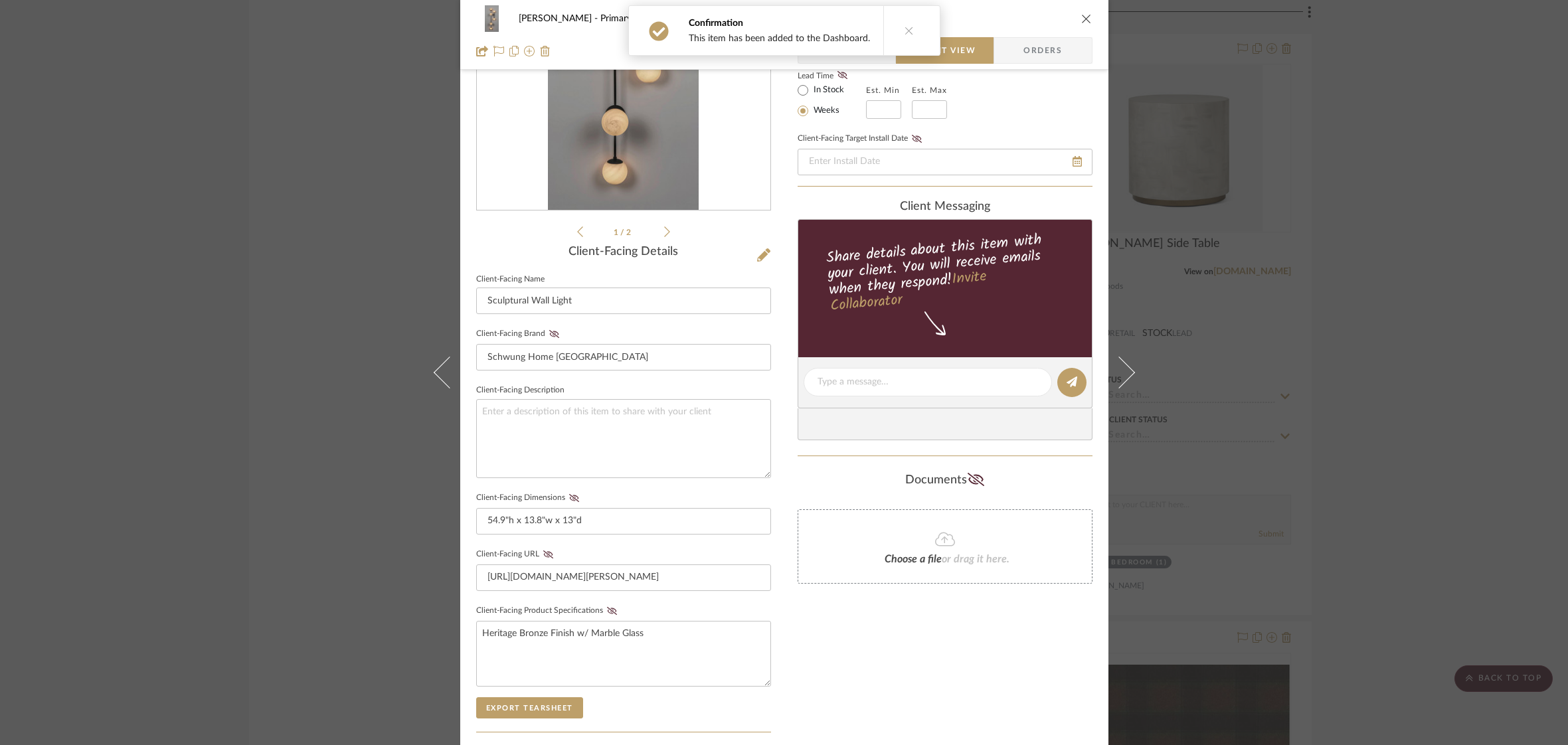
scroll to position [170, 0]
click at [570, 498] on icon at bounding box center [574, 497] width 10 height 8
click at [607, 609] on icon at bounding box center [611, 610] width 10 height 8
click at [1083, 20] on icon "close" at bounding box center [1087, 19] width 11 height 11
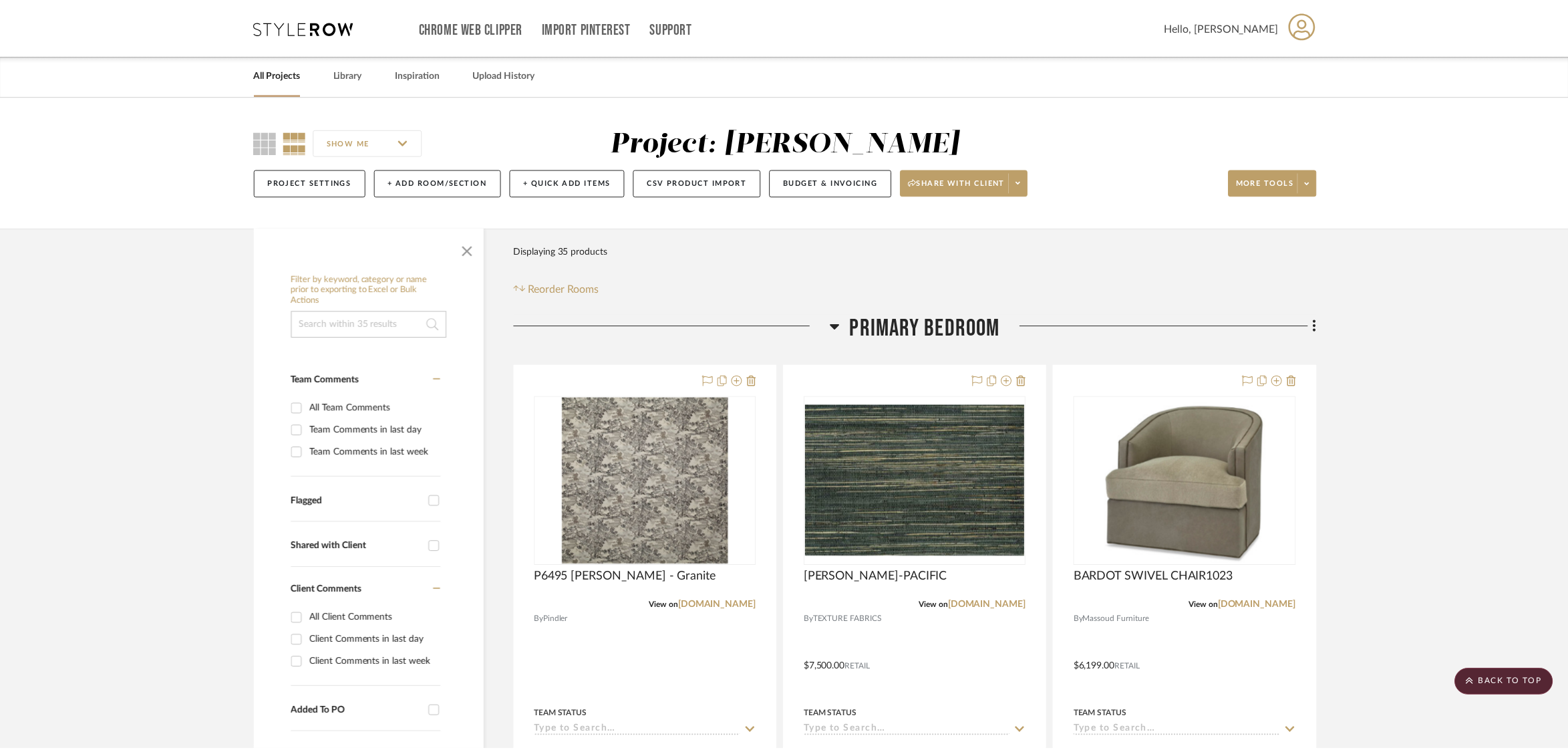
scroll to position [3295, 0]
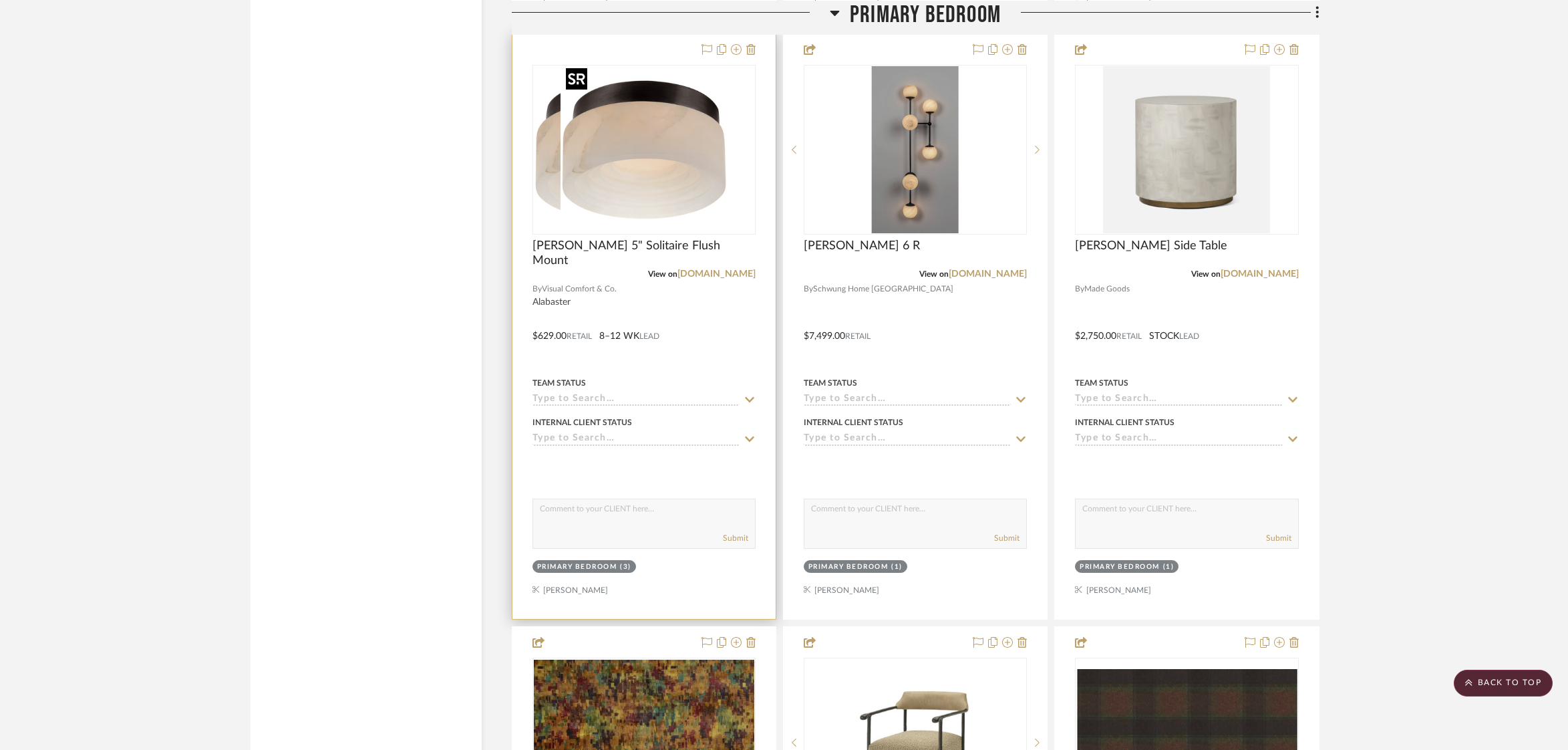
click at [656, 151] on div at bounding box center [644, 149] width 223 height 170
click at [656, 151] on img "0" at bounding box center [644, 149] width 167 height 167
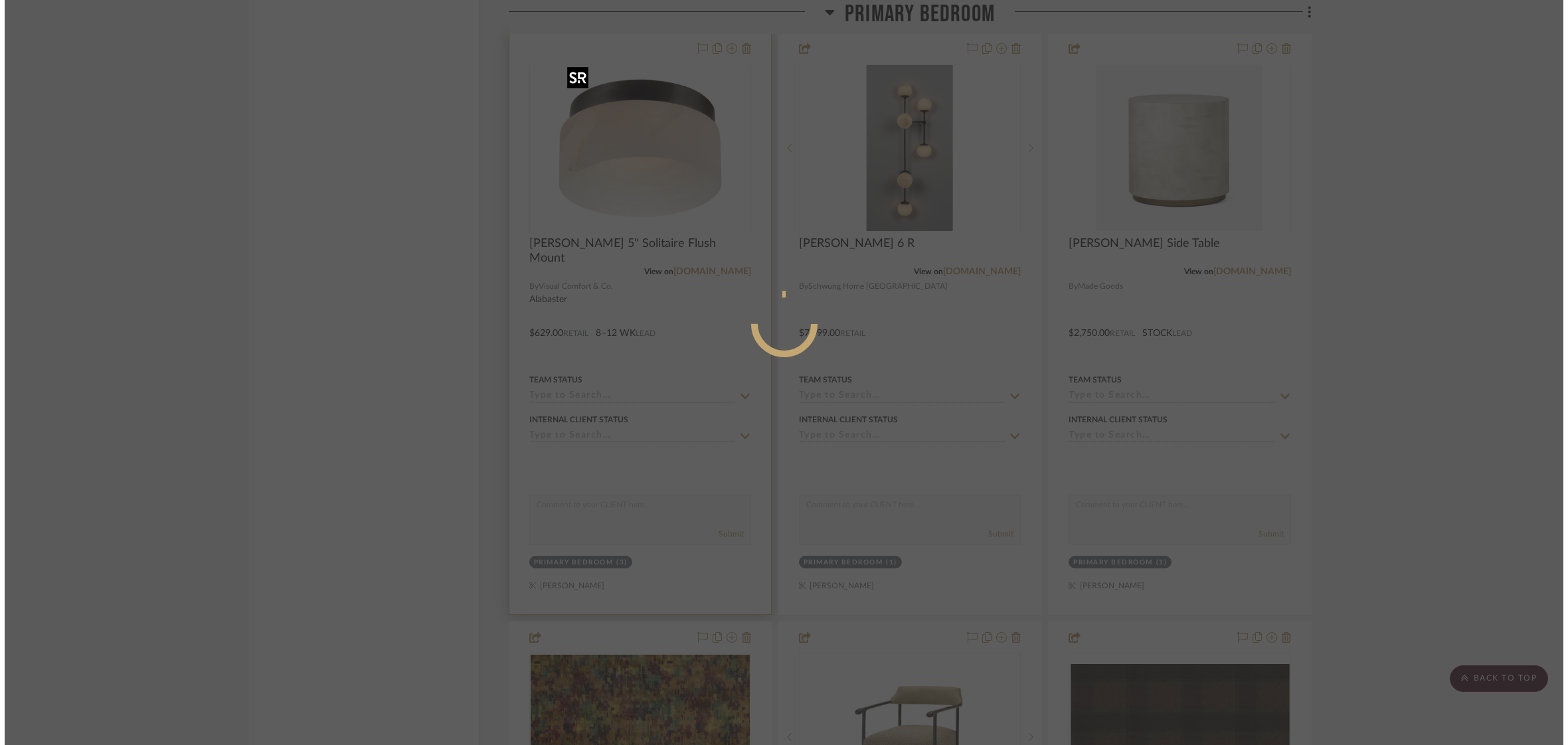
scroll to position [0, 0]
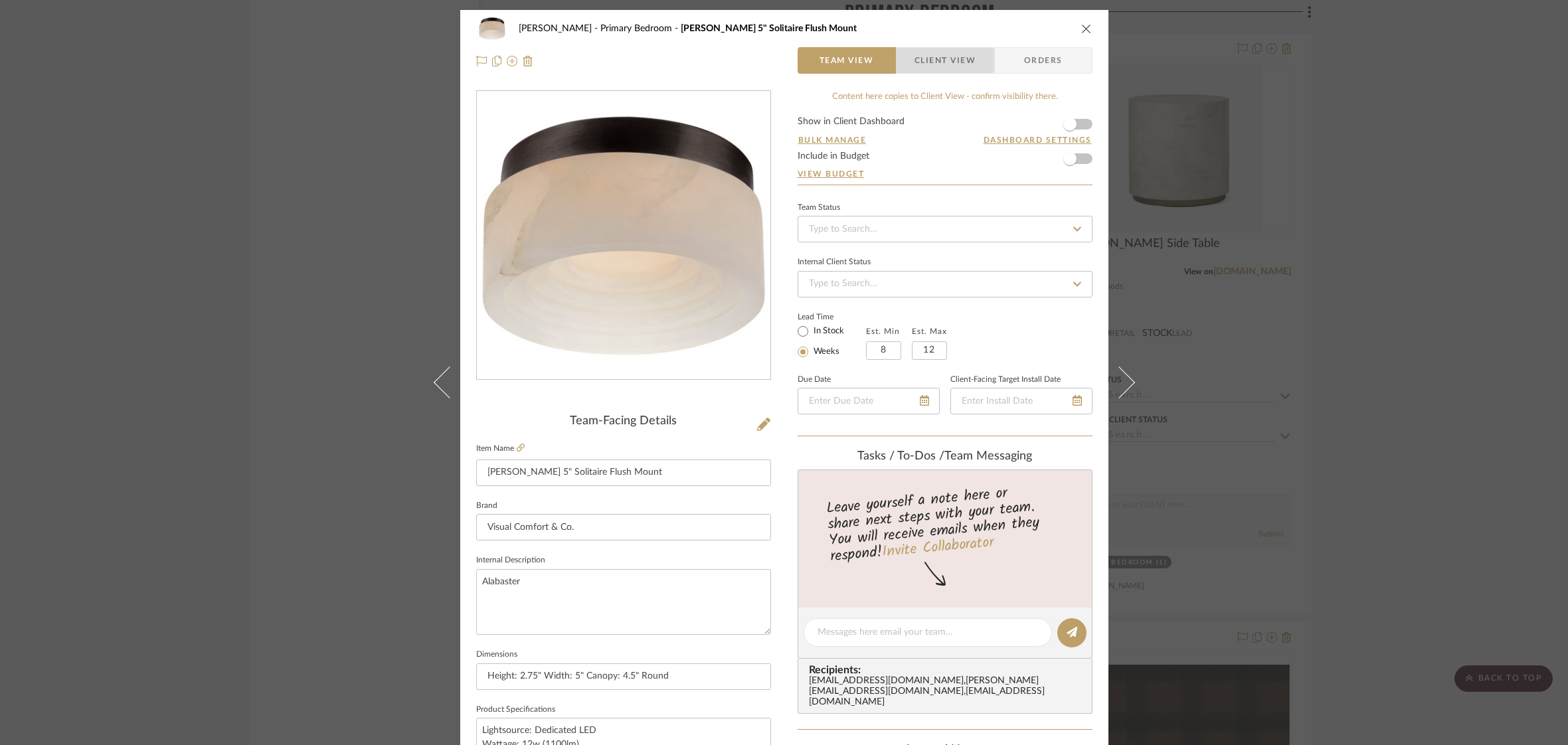
click at [926, 58] on span "Client View" at bounding box center [945, 60] width 61 height 26
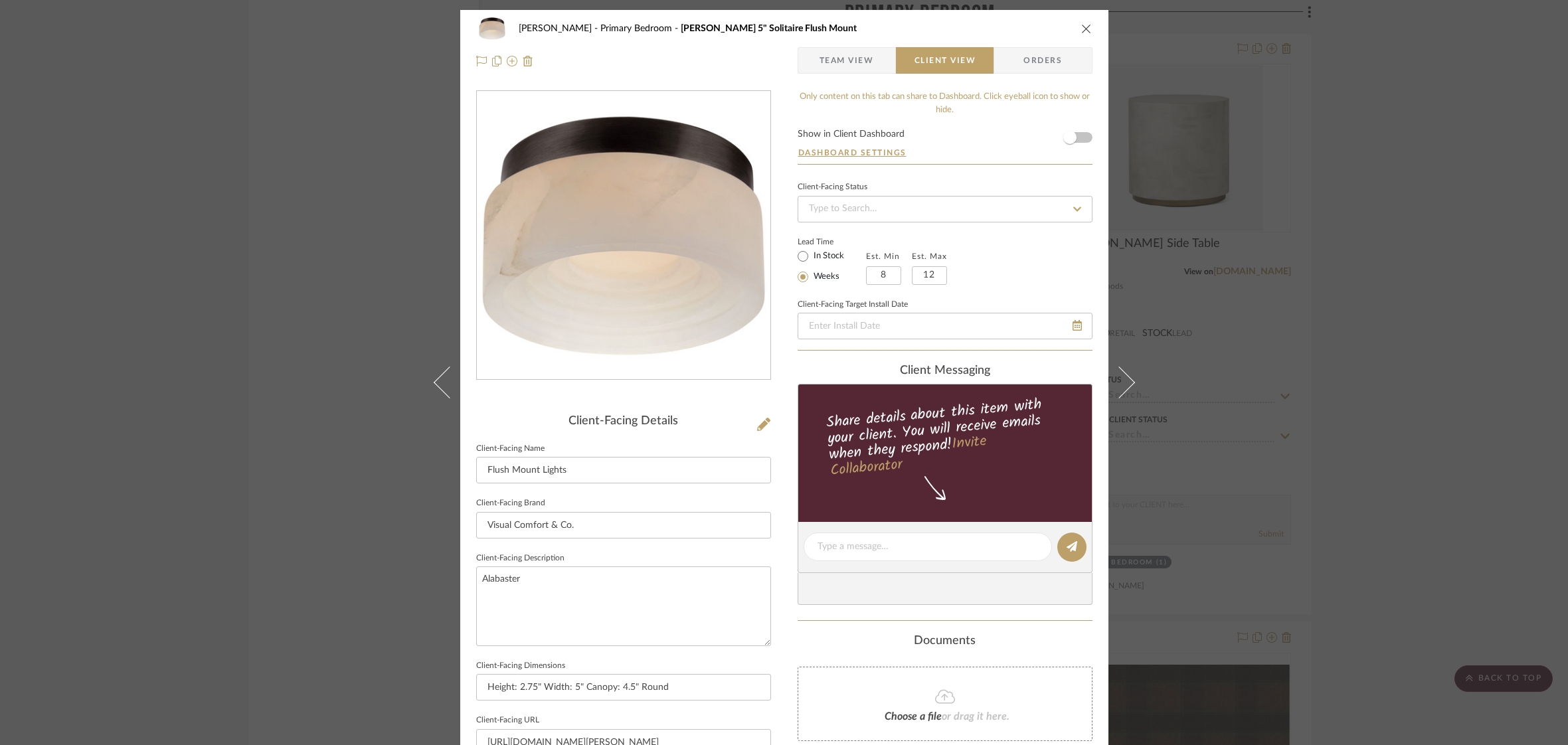
click at [1081, 139] on form "Show in Client Dashboard Dashboard Settings" at bounding box center [945, 146] width 295 height 35
click at [1077, 138] on span "button" at bounding box center [1069, 137] width 29 height 29
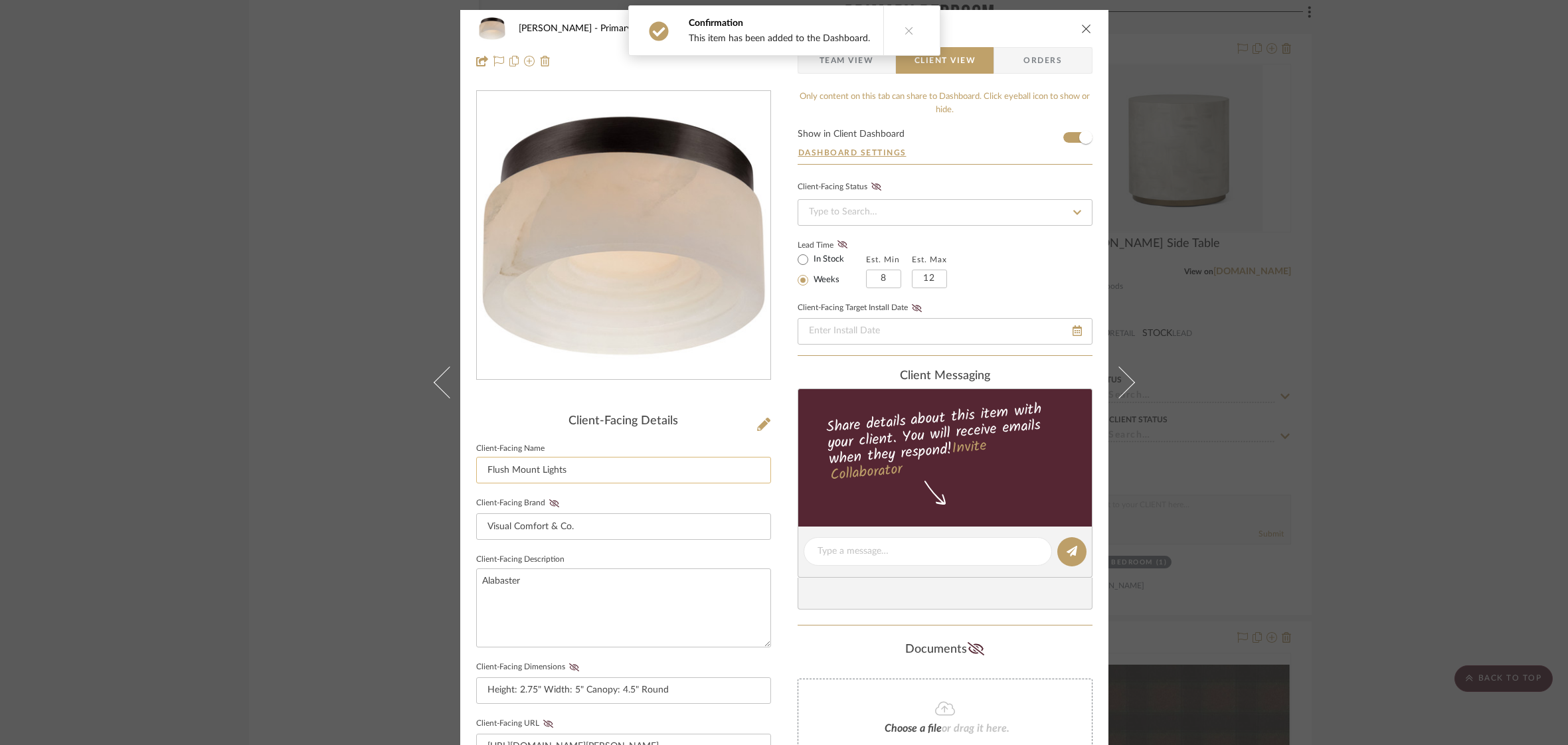
click at [482, 469] on input "Flush Mount Lights" at bounding box center [623, 469] width 295 height 26
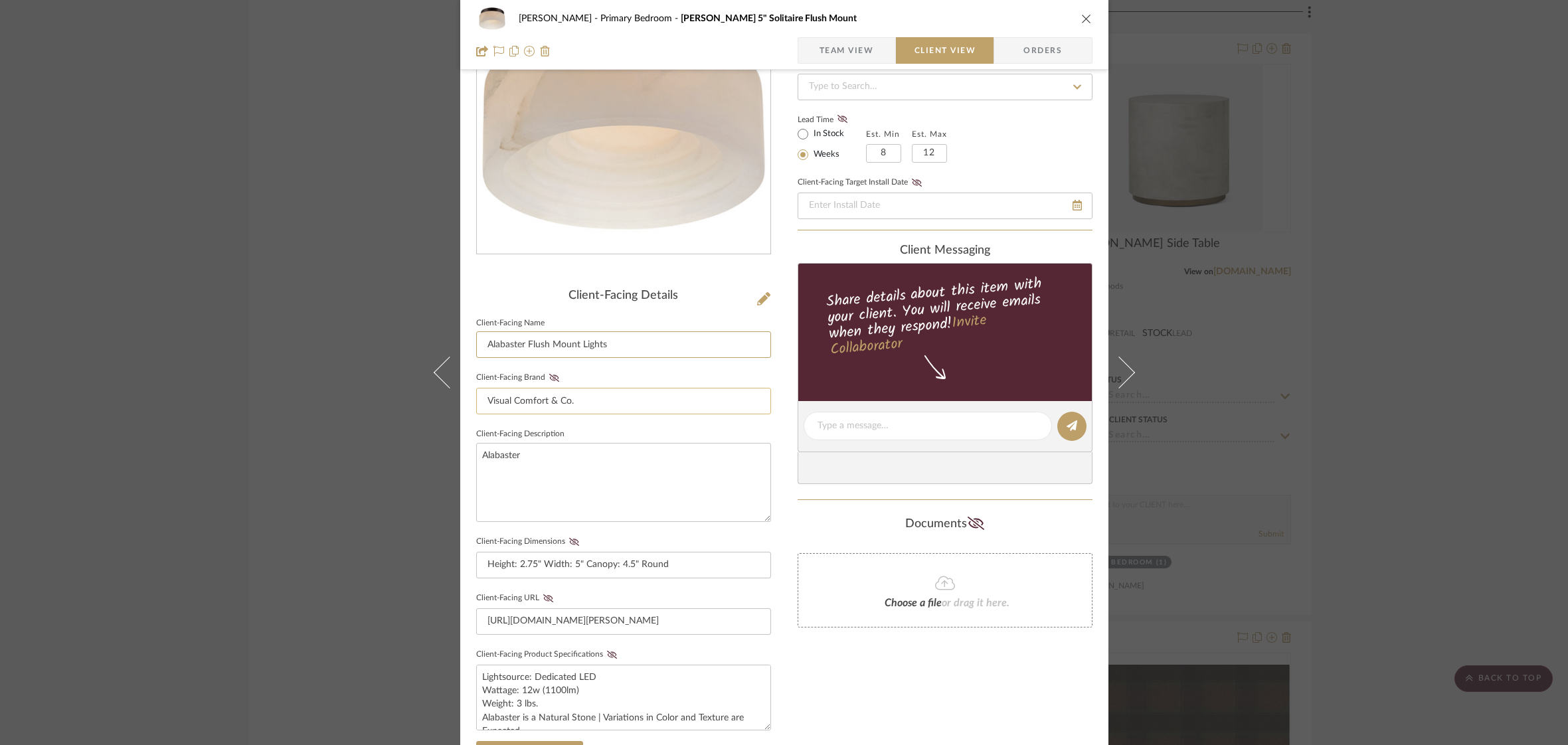
scroll to position [156, 0]
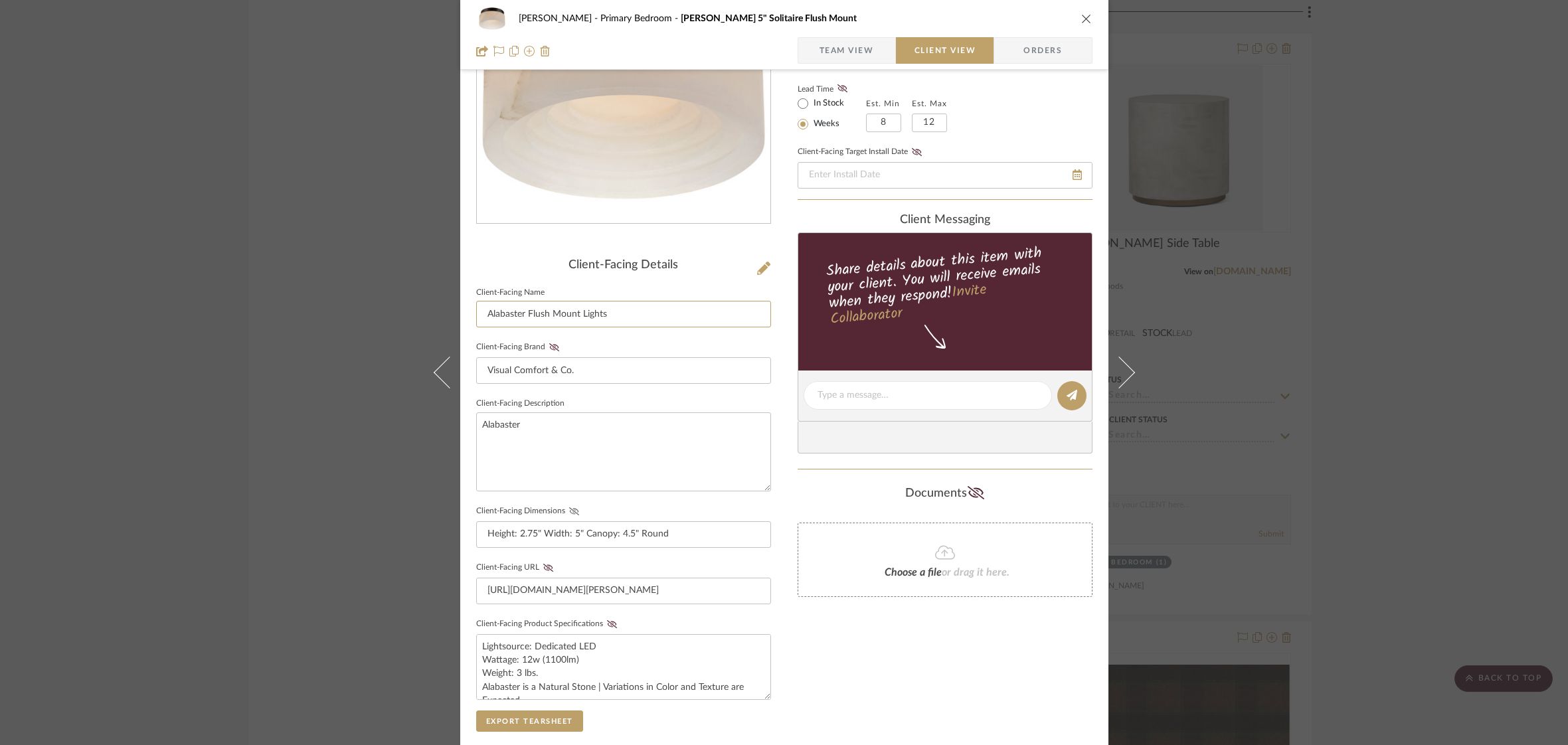
type input "Alabaster Flush Mount Lights"
click at [571, 509] on icon at bounding box center [574, 511] width 10 height 8
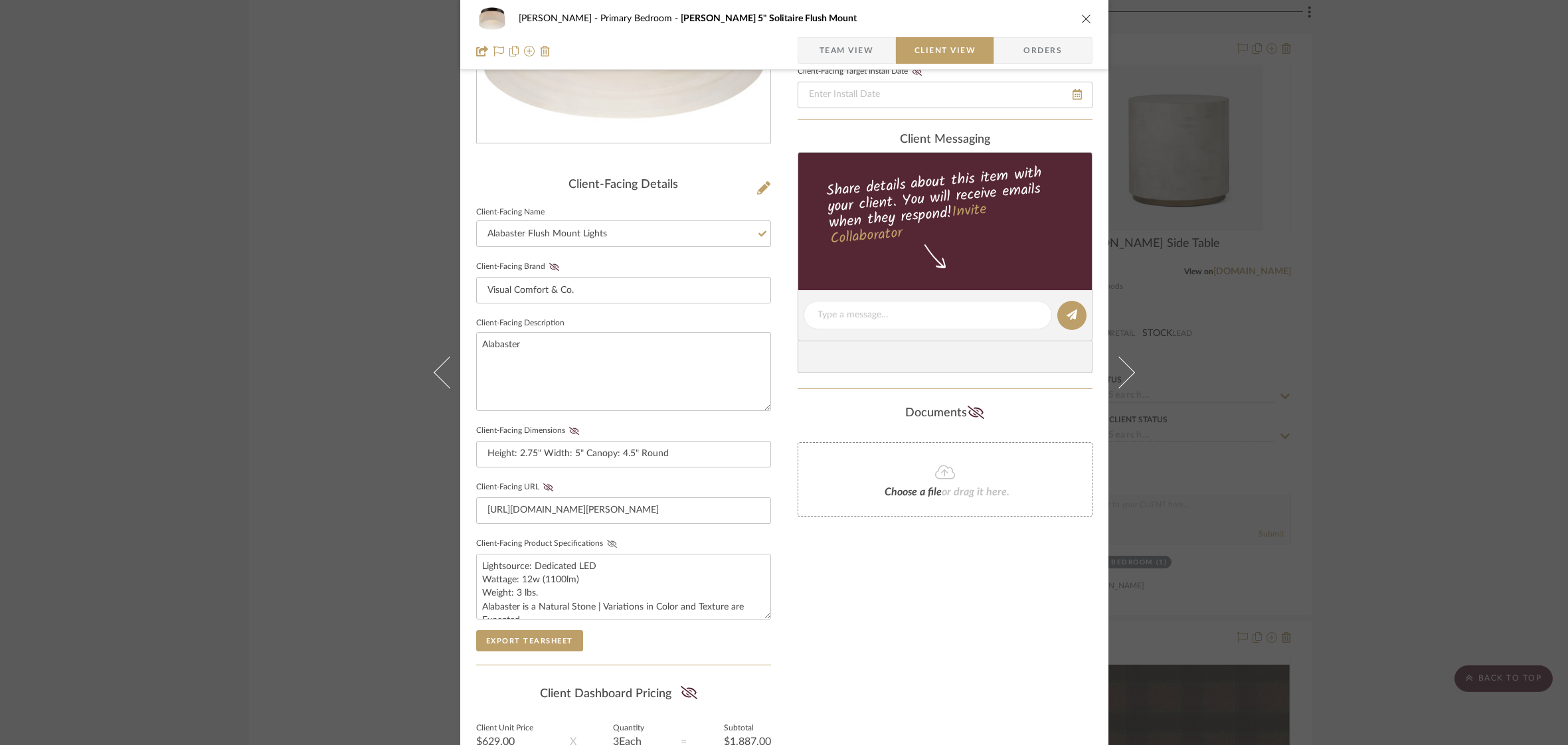
click at [606, 542] on icon at bounding box center [611, 544] width 10 height 8
click at [1084, 20] on icon "close" at bounding box center [1087, 19] width 11 height 11
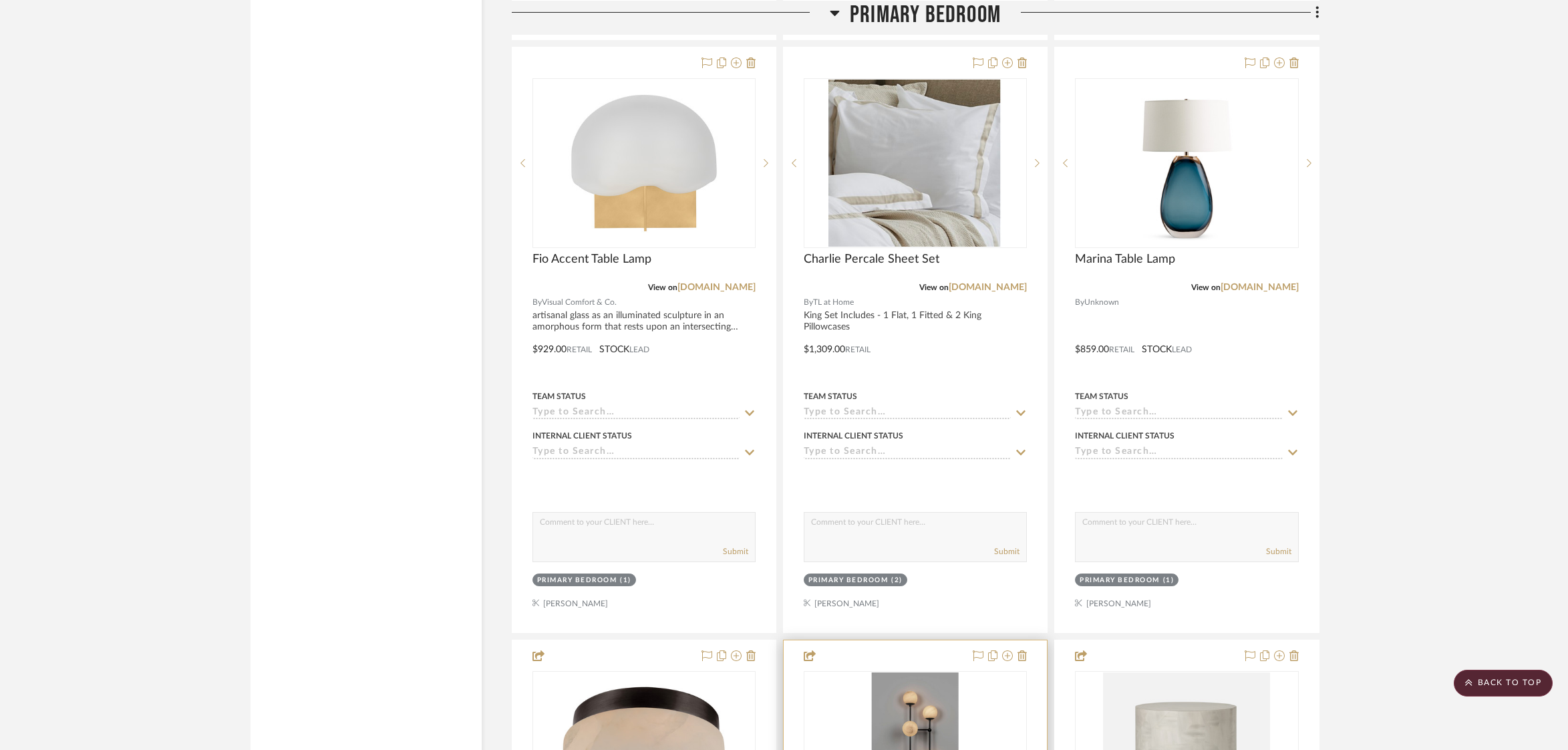
scroll to position [2657, 0]
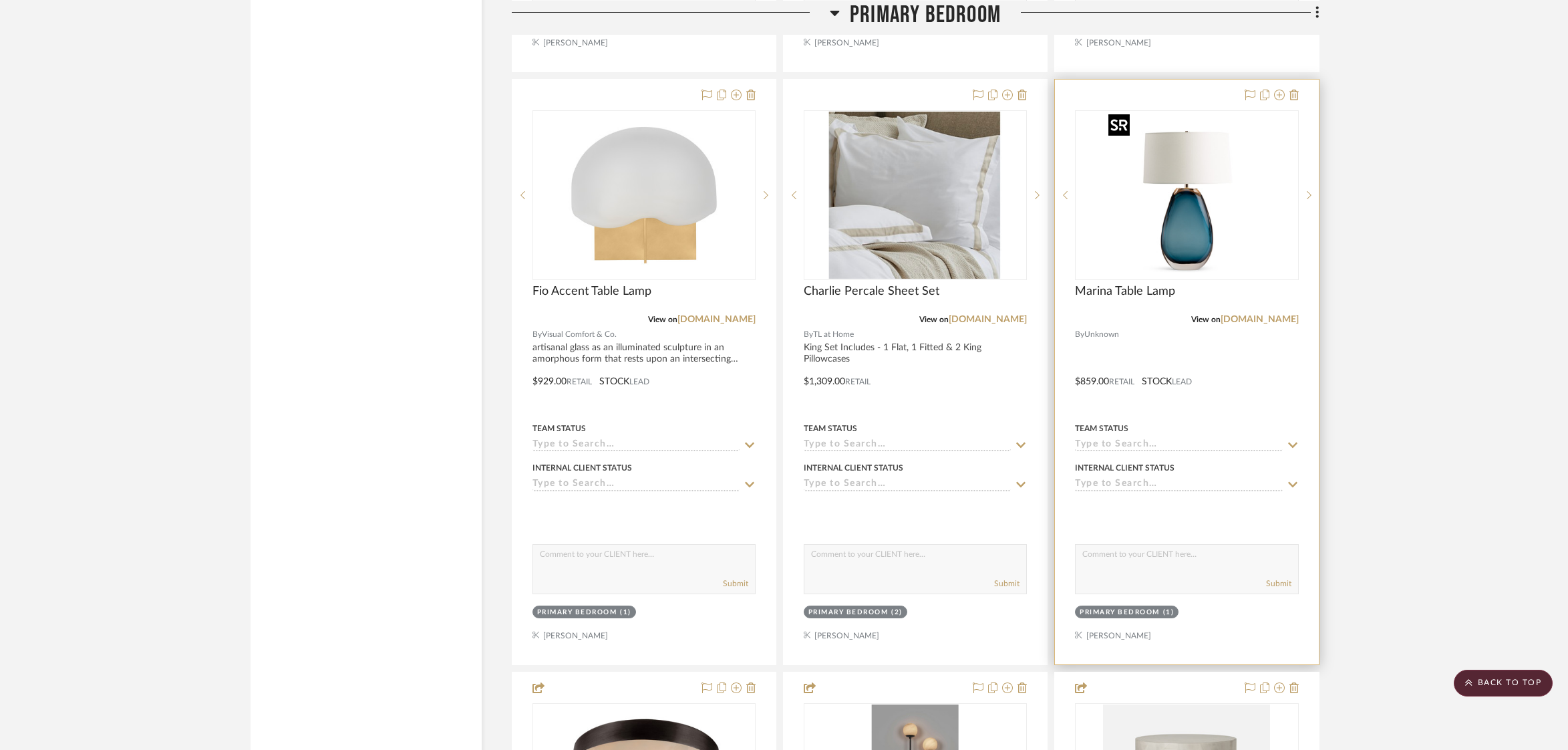
click at [1184, 220] on img "0" at bounding box center [1186, 195] width 167 height 167
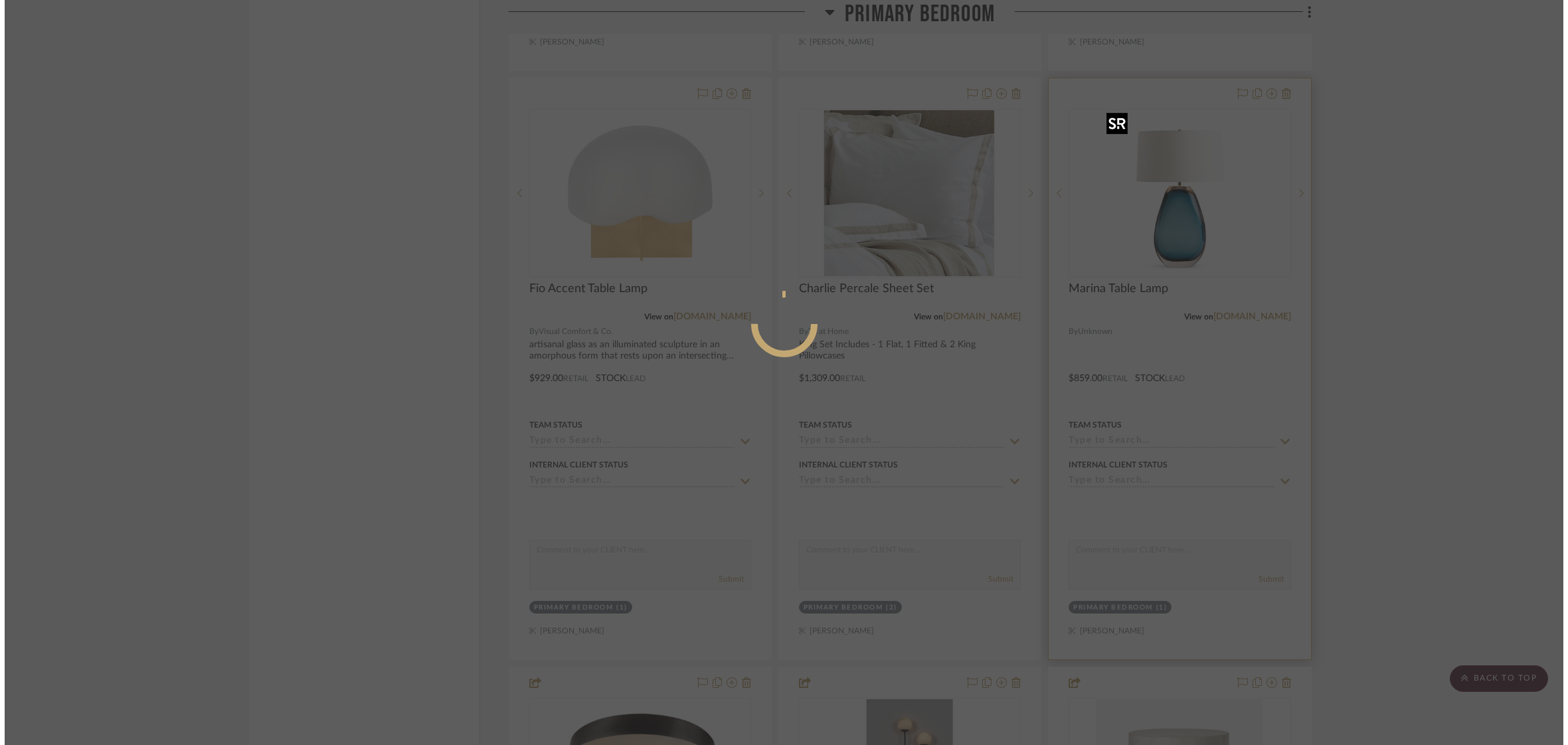
scroll to position [0, 0]
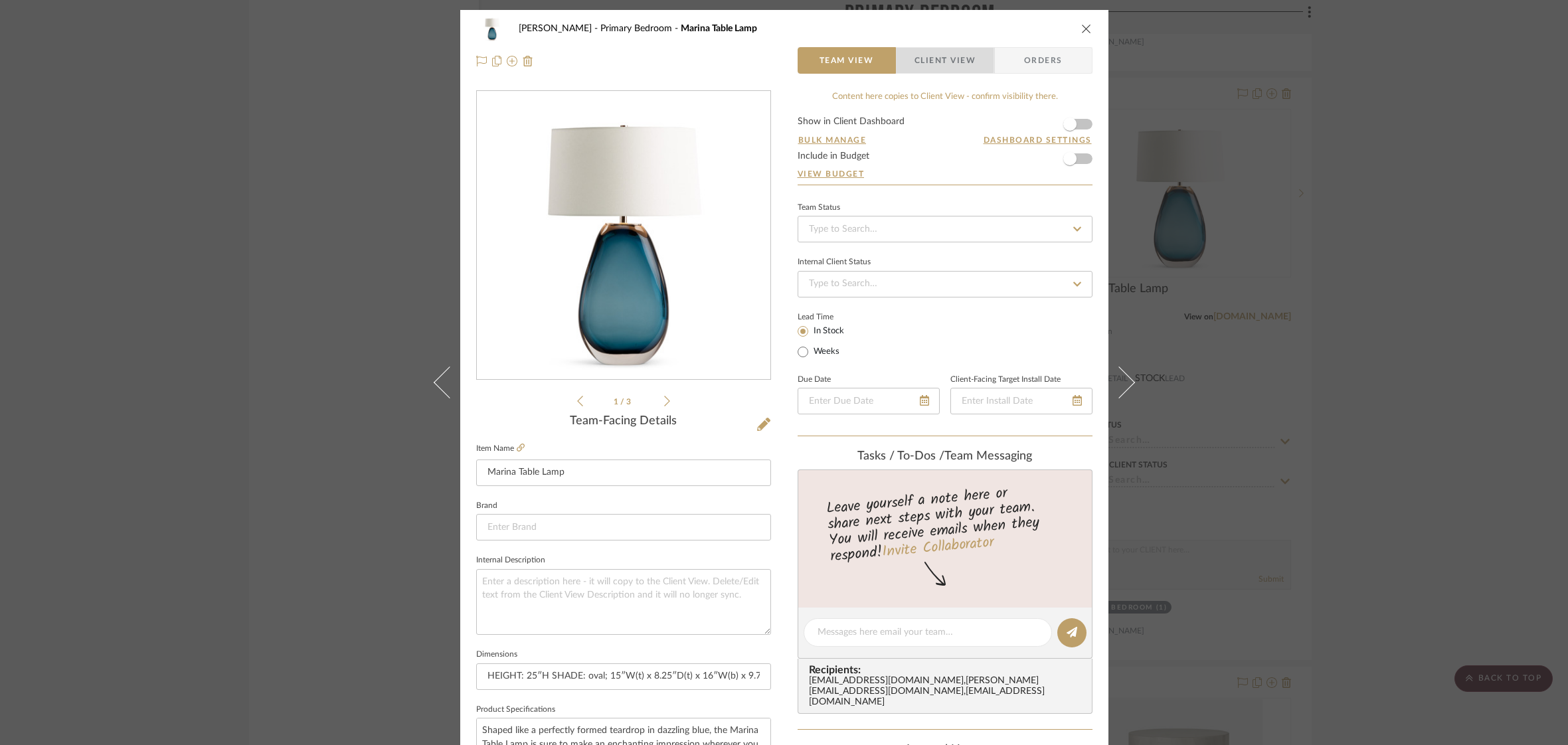
click at [928, 56] on span "Client View" at bounding box center [945, 60] width 61 height 26
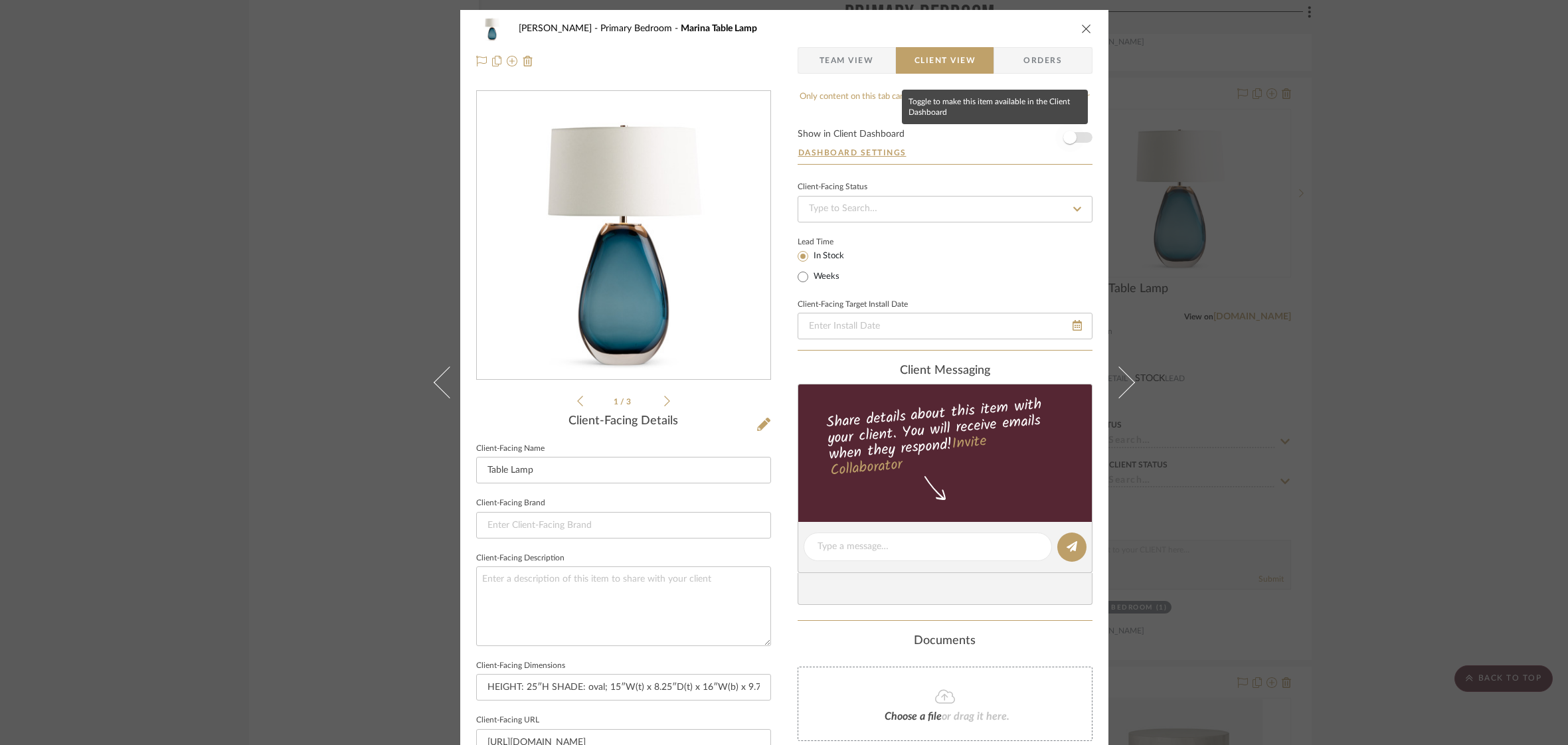
click at [1076, 136] on span "button" at bounding box center [1069, 137] width 29 height 29
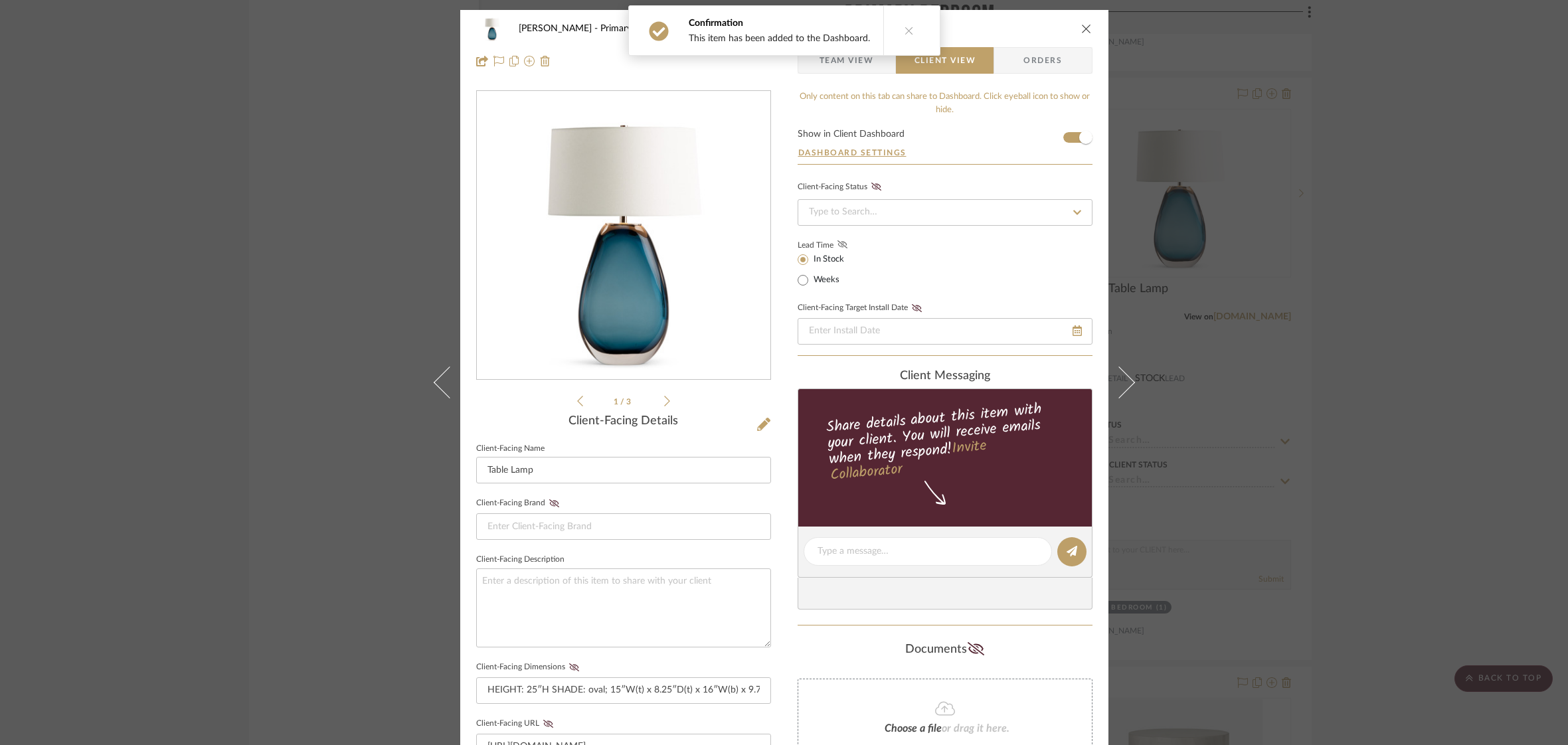
click at [838, 244] on icon at bounding box center [842, 244] width 10 height 8
drag, startPoint x: 482, startPoint y: 469, endPoint x: 559, endPoint y: 489, distance: 79.6
click at [482, 469] on input "Table Lamp" at bounding box center [623, 469] width 295 height 26
click at [482, 467] on input "Glass Table Lamp" at bounding box center [623, 469] width 295 height 26
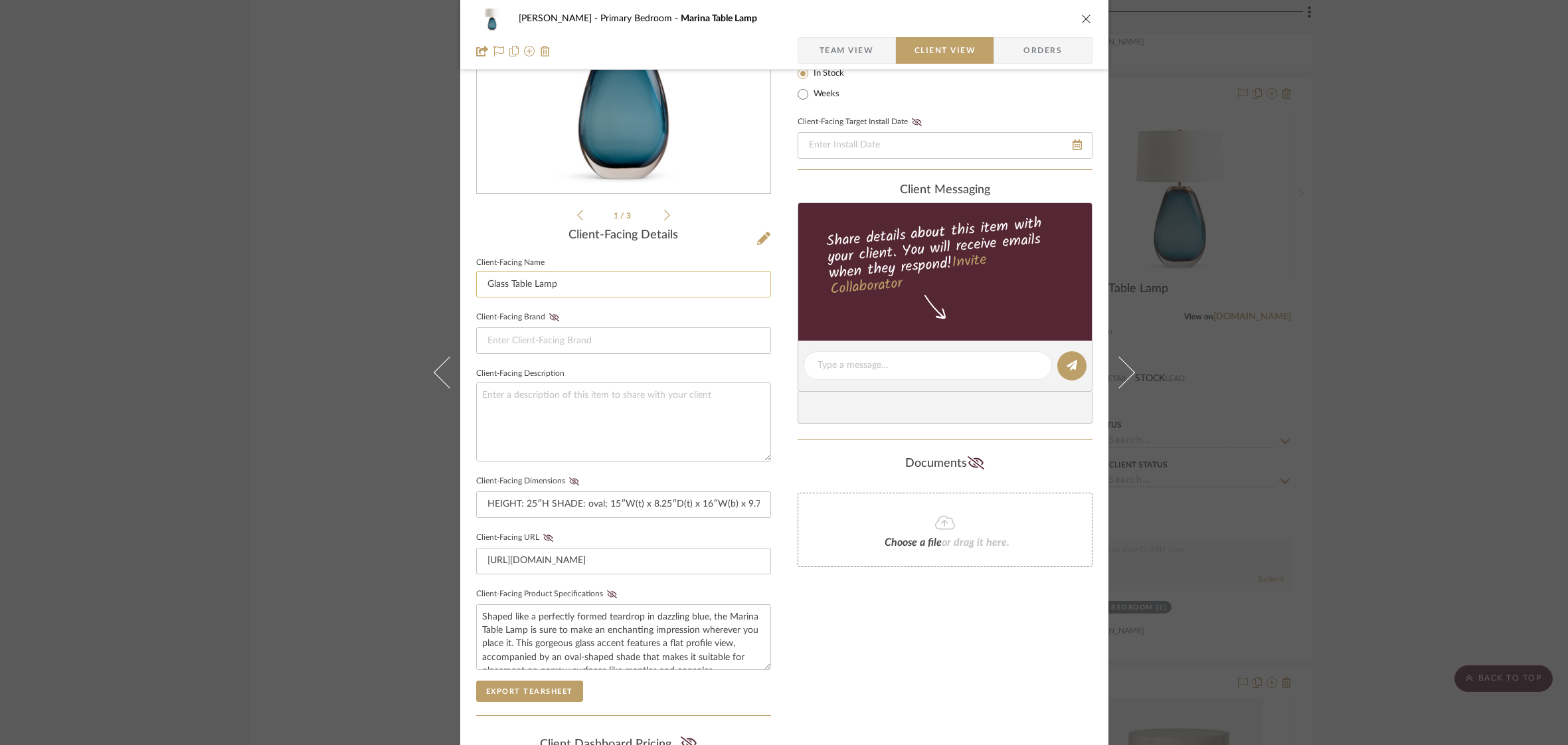
scroll to position [192, 0]
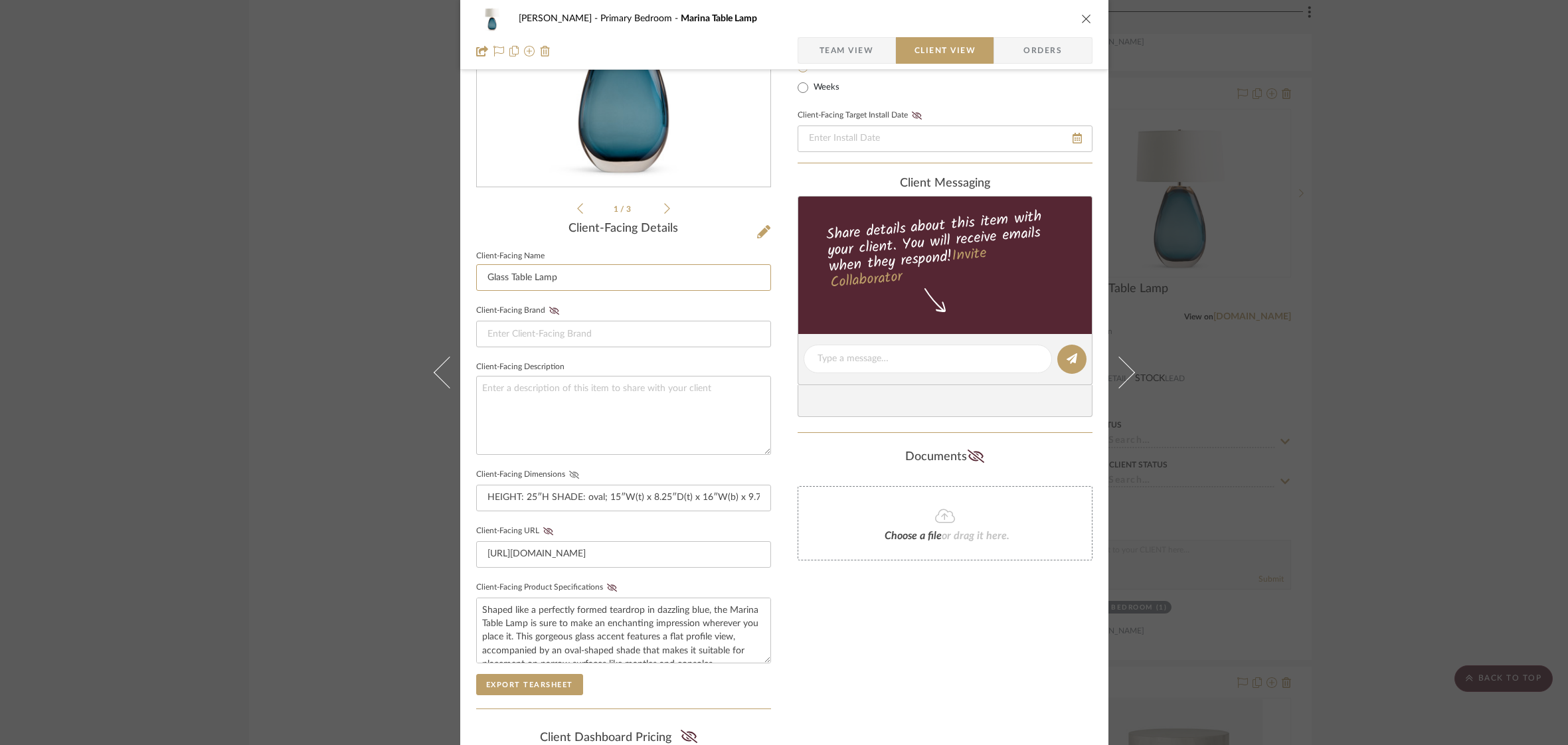
type input "Glass Table Lamp"
click at [571, 473] on icon at bounding box center [574, 475] width 10 height 8
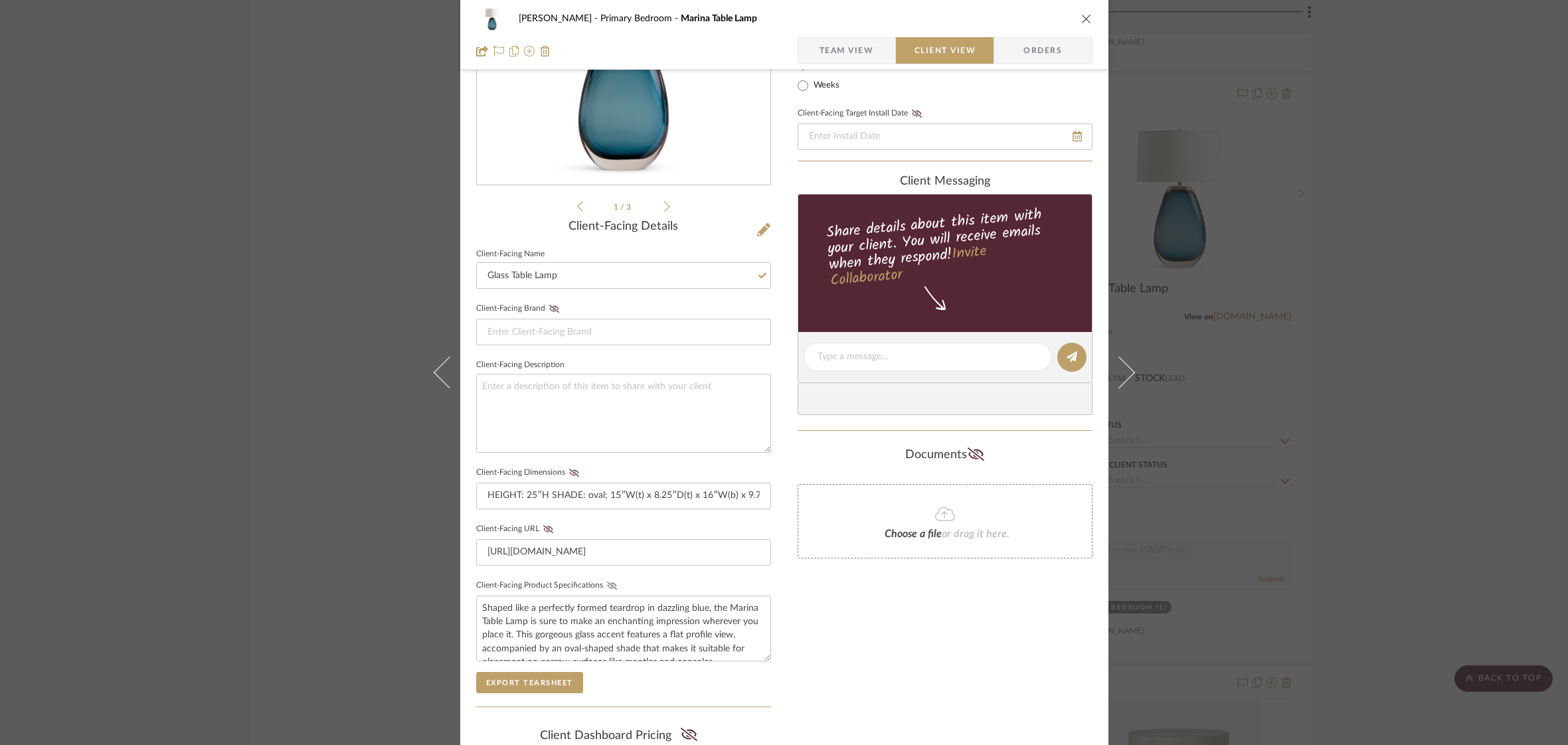
click at [607, 586] on icon at bounding box center [612, 586] width 10 height 8
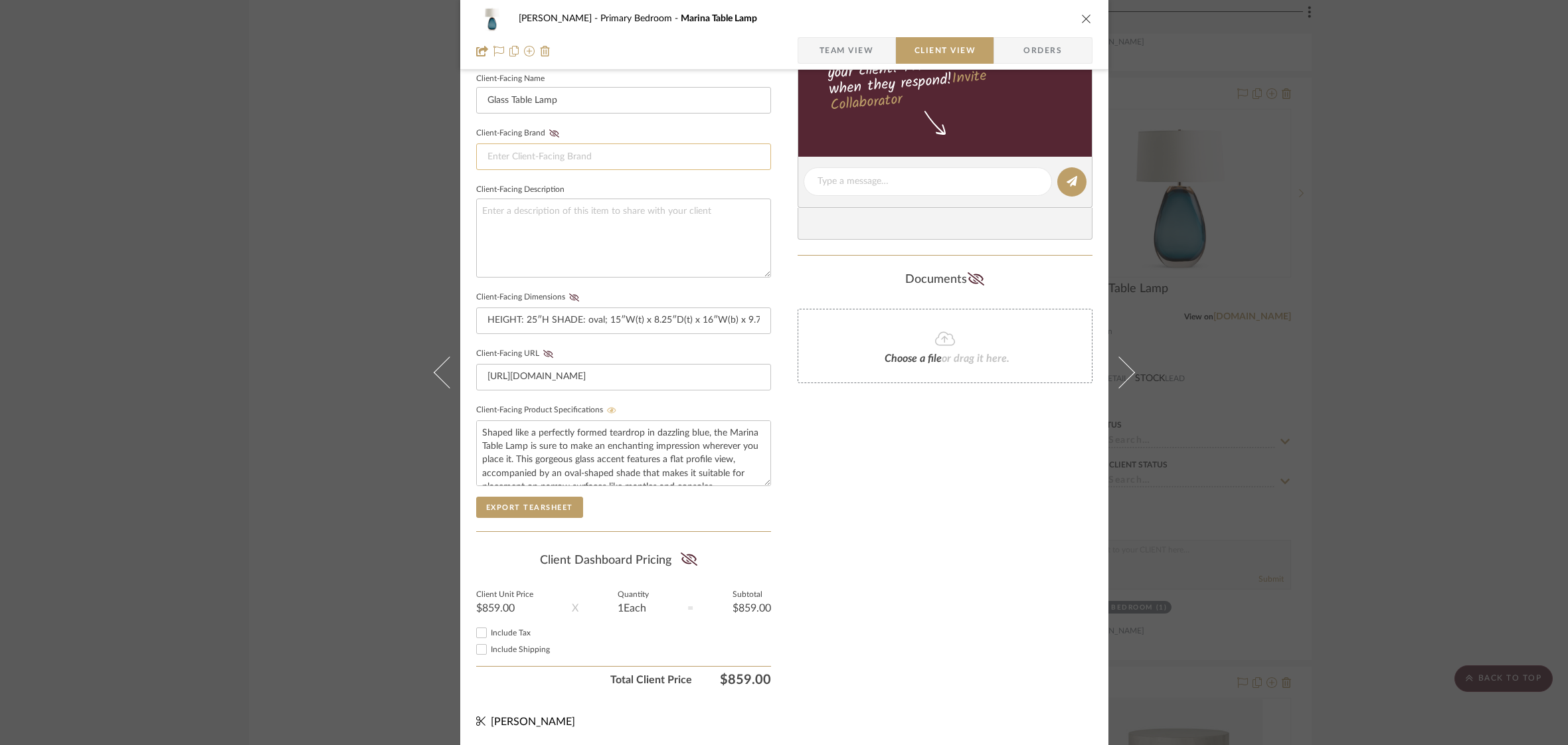
scroll to position [0, 0]
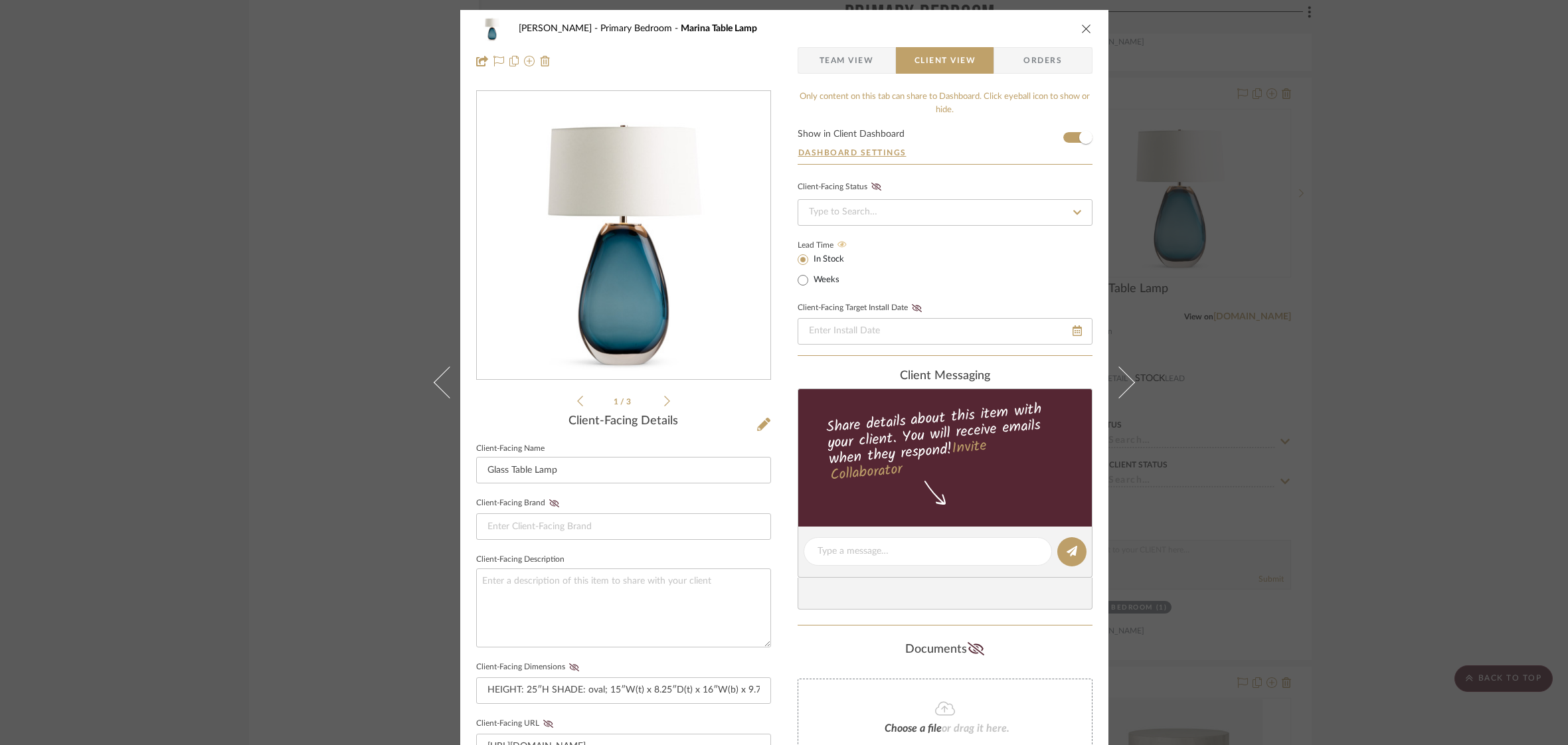
click at [1081, 26] on icon "close" at bounding box center [1087, 28] width 11 height 11
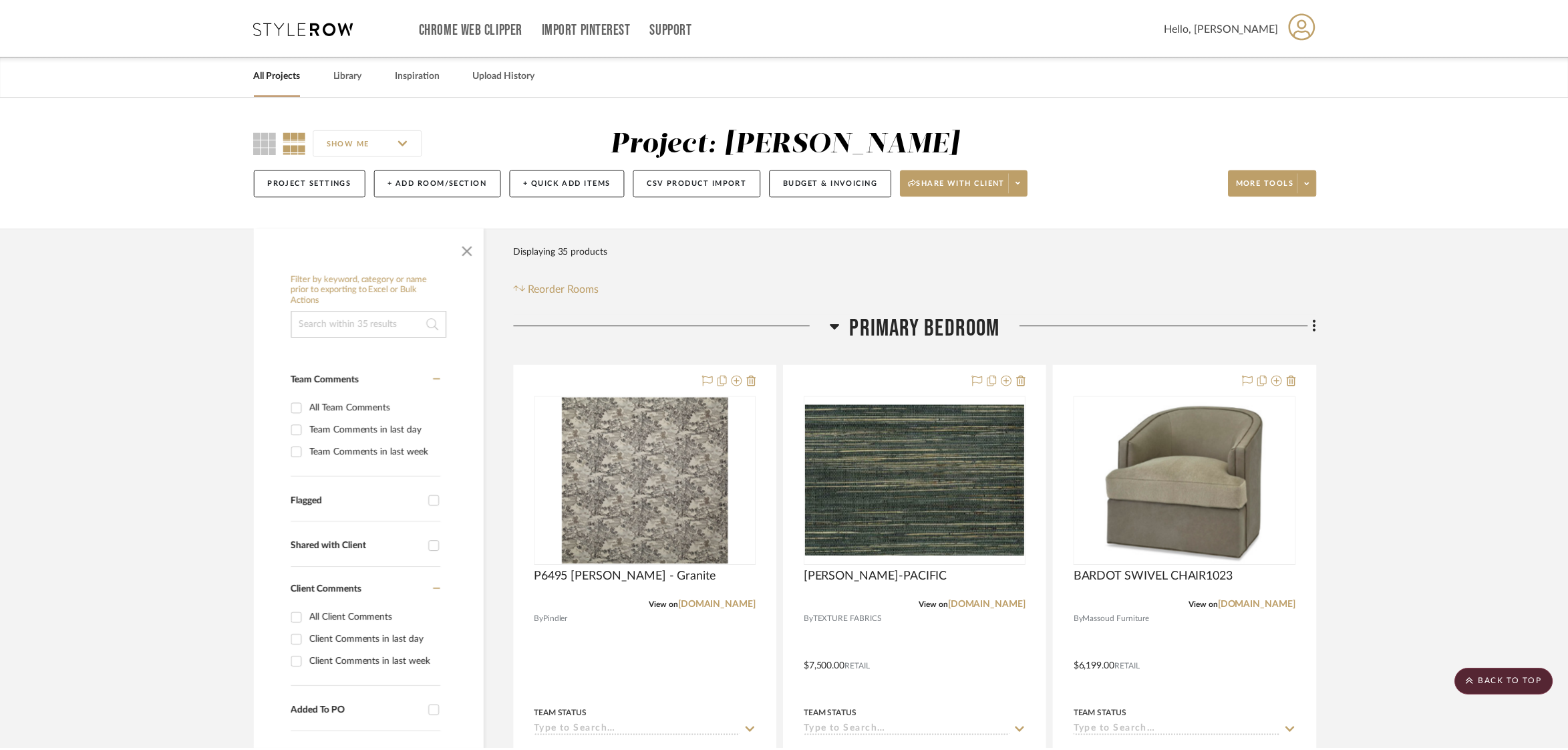
scroll to position [2657, 0]
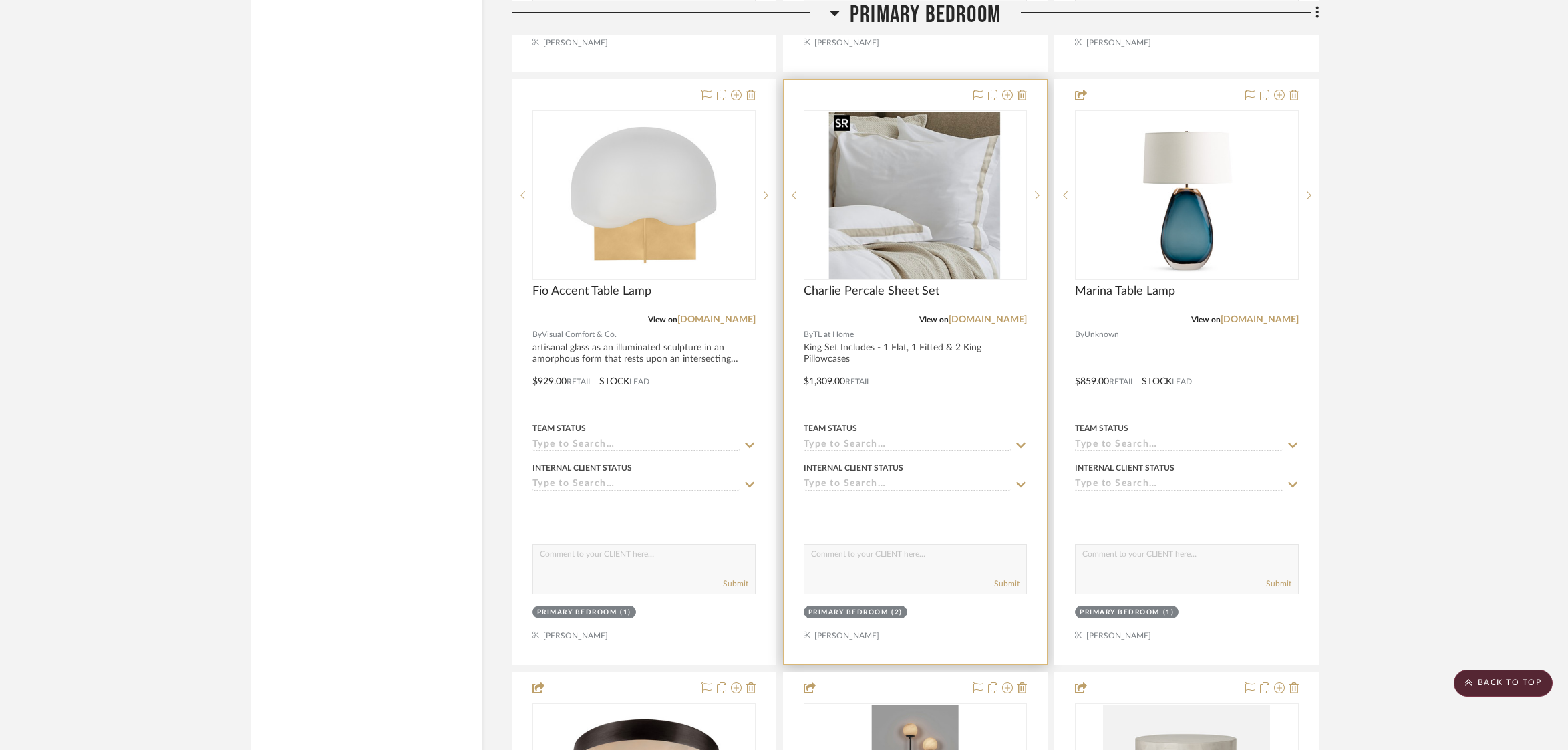
click at [913, 237] on img "0" at bounding box center [915, 195] width 174 height 167
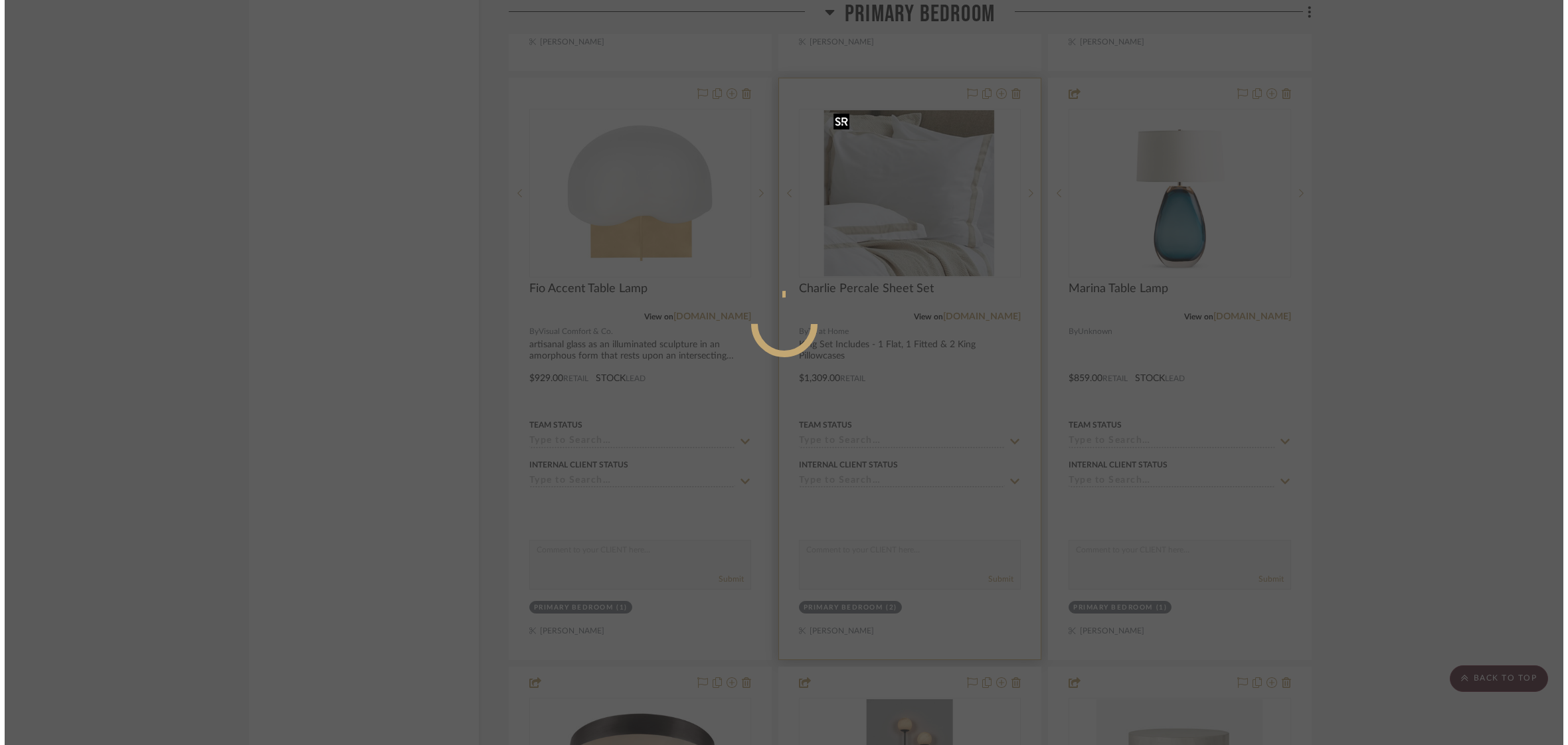
scroll to position [0, 0]
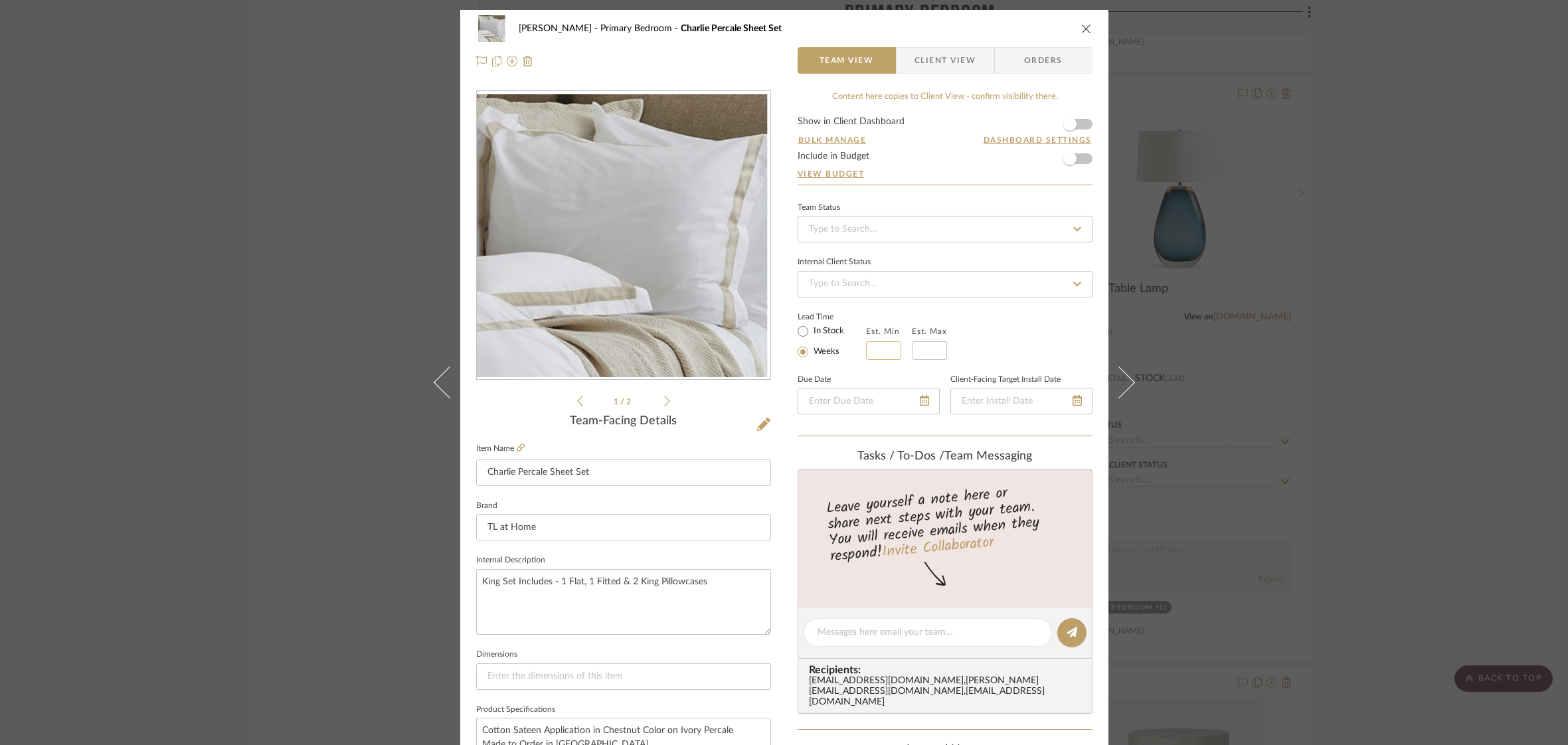
click at [883, 351] on input "text" at bounding box center [884, 350] width 35 height 18
type input "4"
click at [927, 348] on input "text" at bounding box center [930, 350] width 35 height 18
type input "6"
click at [988, 326] on div "Lead Time In Stock Weeks Est. Min 4 Est. Max 6" at bounding box center [945, 334] width 295 height 51
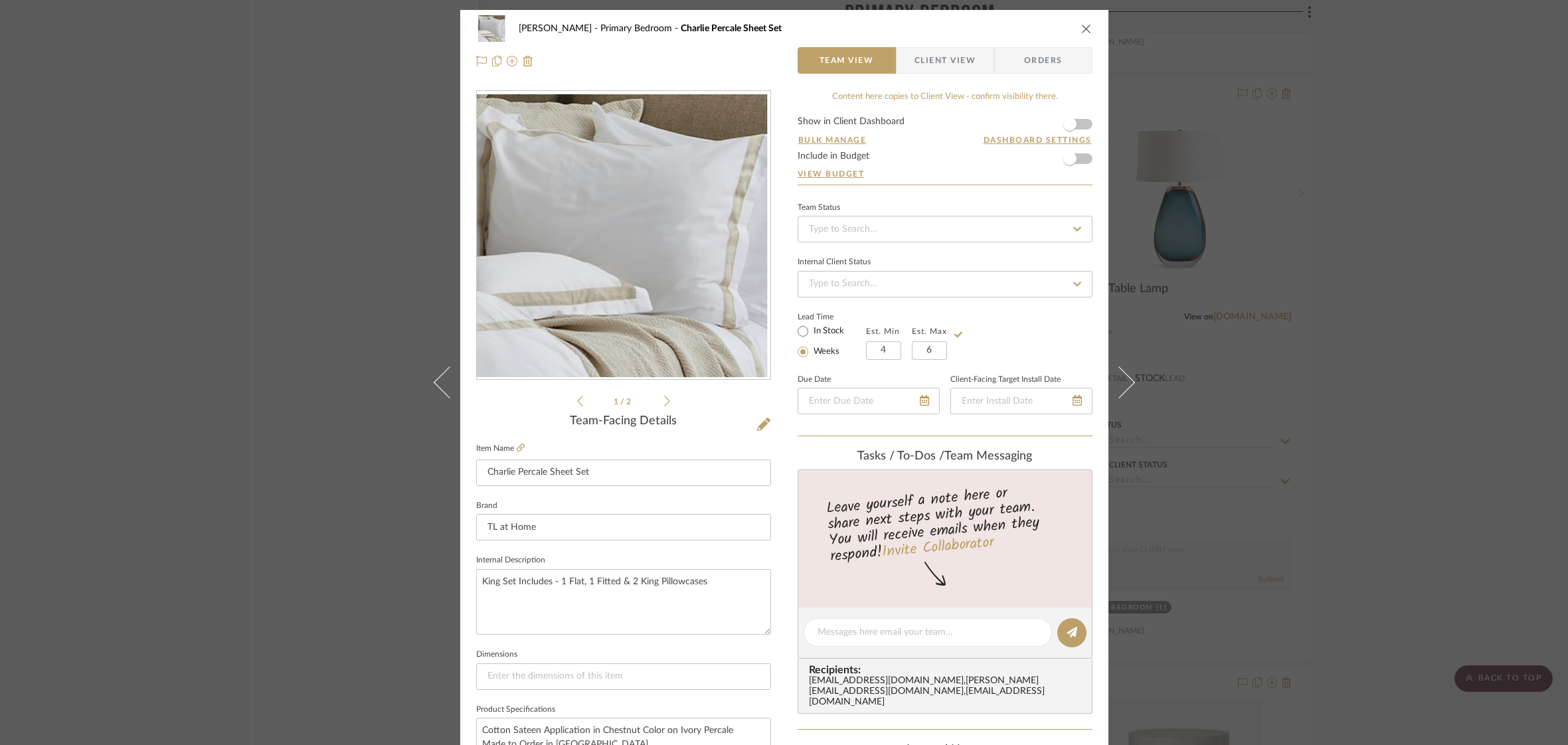
drag, startPoint x: 948, startPoint y: 64, endPoint x: 953, endPoint y: 83, distance: 19.6
click at [949, 64] on span "Client View" at bounding box center [945, 60] width 61 height 26
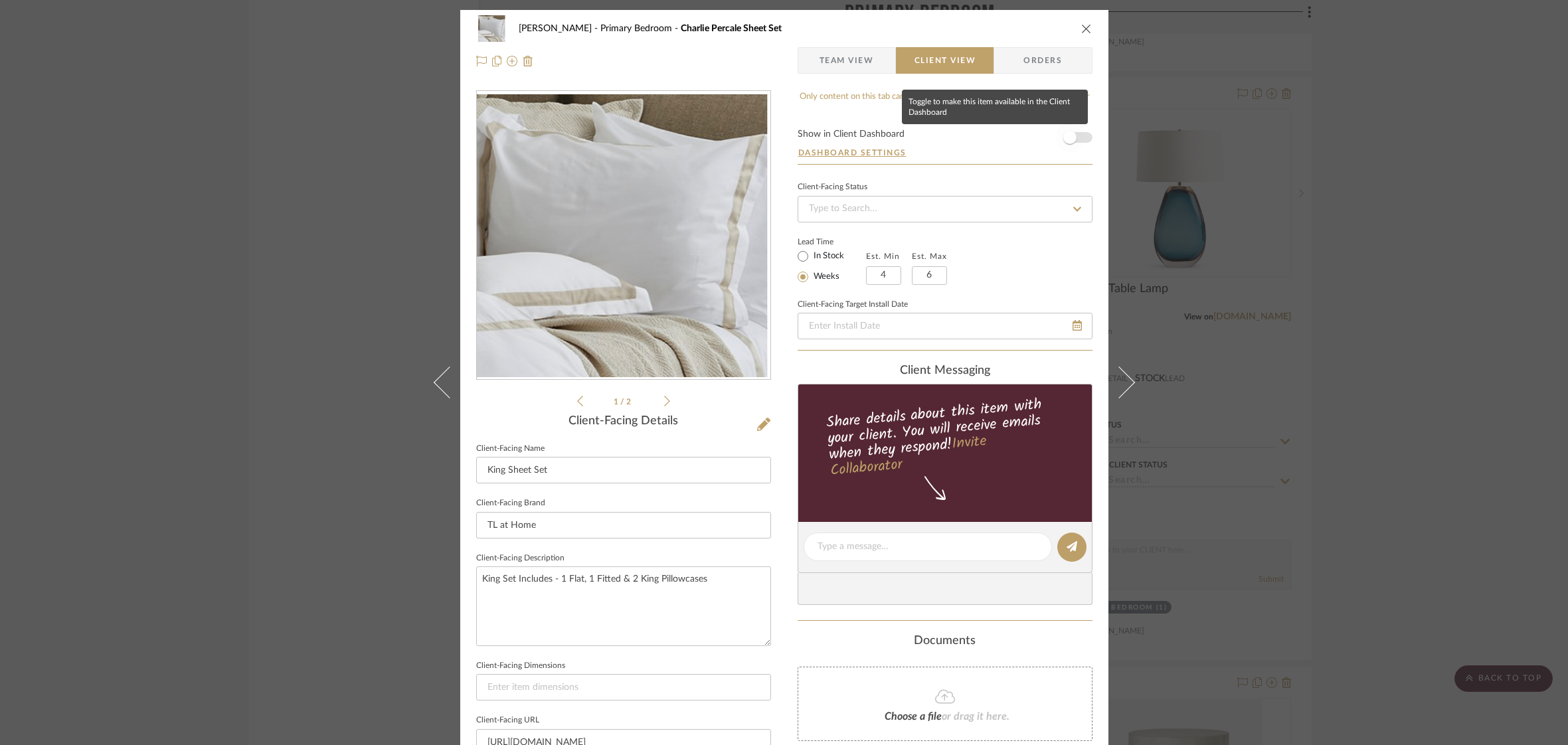
click at [1078, 139] on span "button" at bounding box center [1069, 137] width 29 height 29
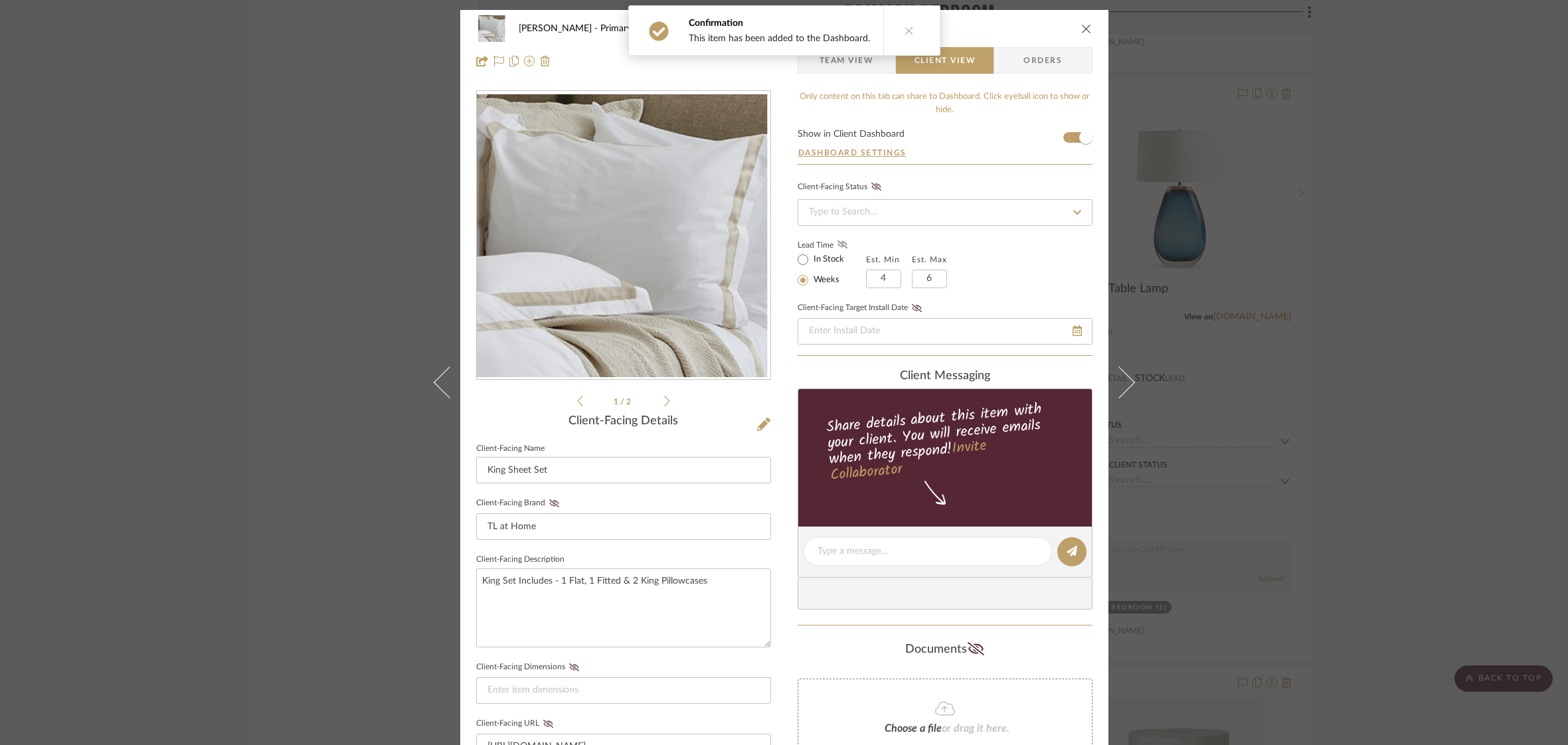
click at [834, 241] on fa-icon at bounding box center [842, 245] width 17 height 12
click at [482, 470] on input "King Sheet Set" at bounding box center [623, 469] width 295 height 26
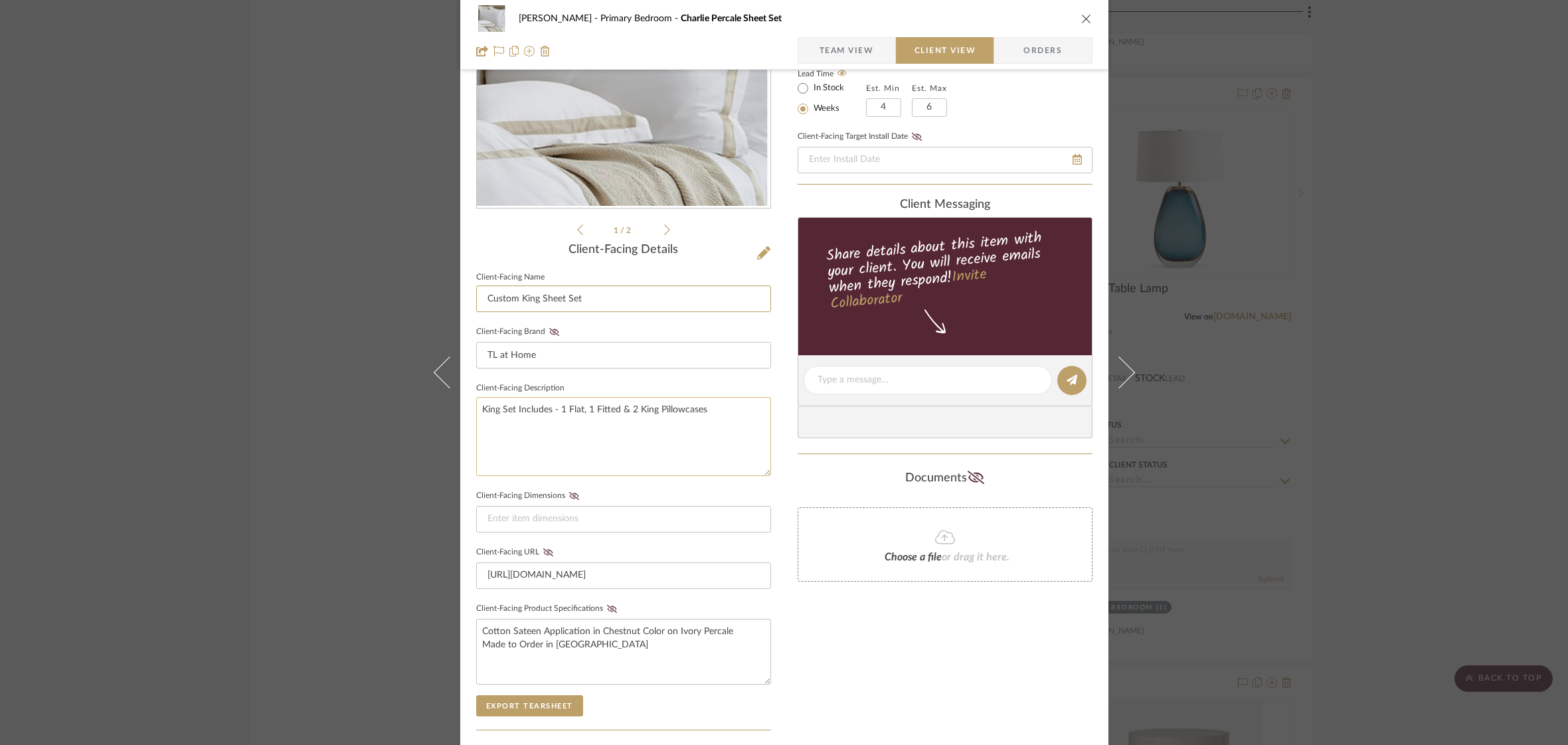
scroll to position [177, 0]
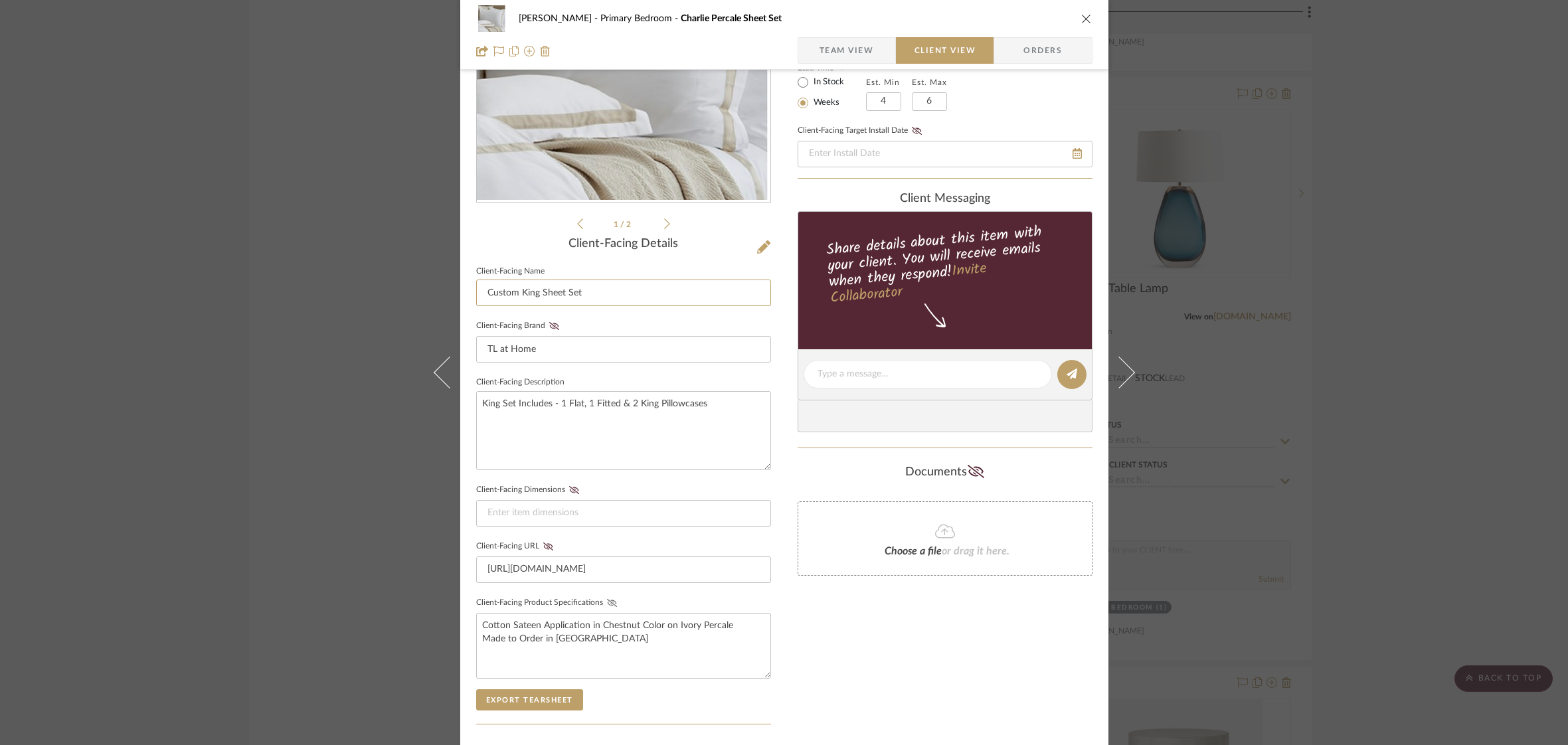
type input "Custom King Sheet Set"
click at [607, 600] on icon at bounding box center [612, 603] width 10 height 8
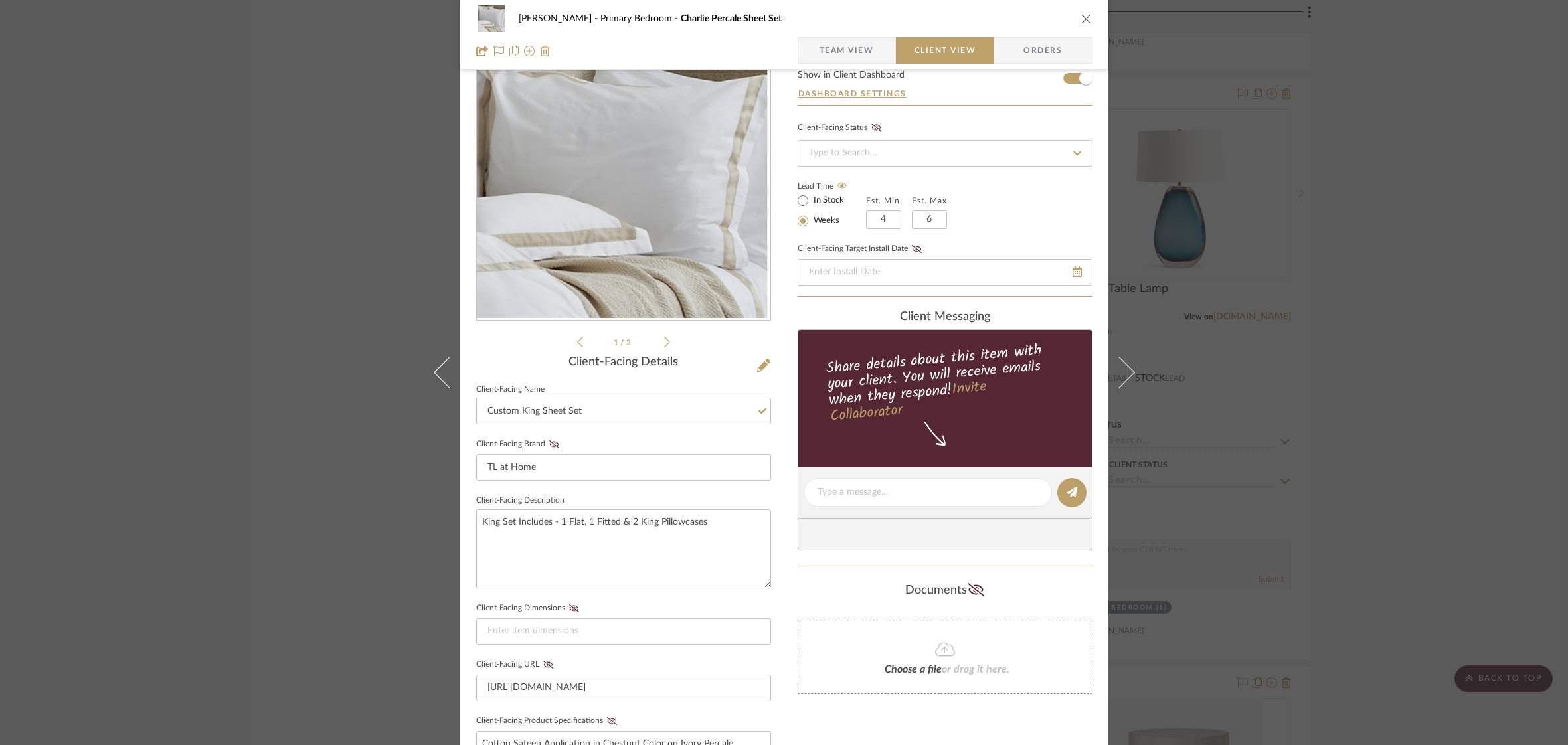
scroll to position [0, 0]
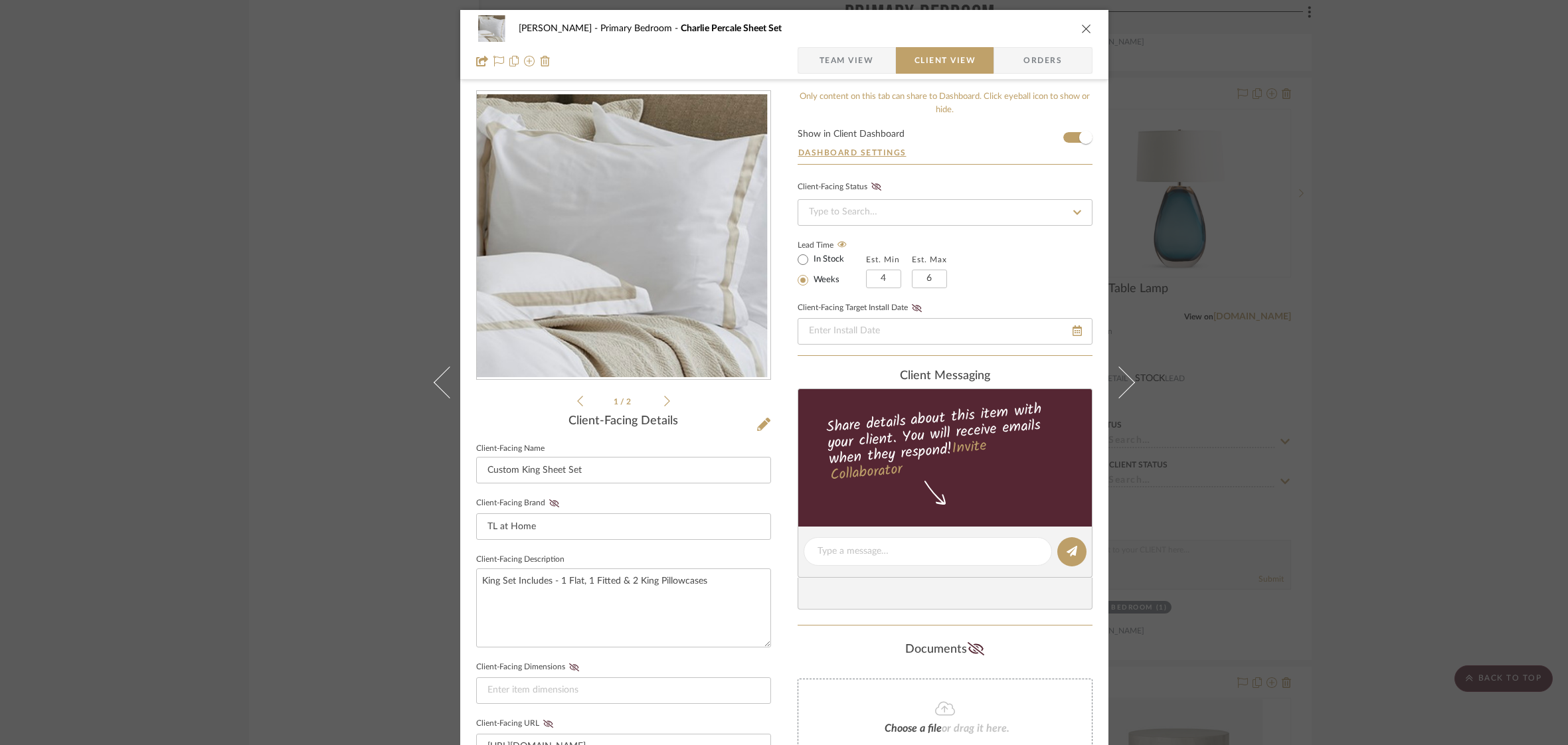
click at [1083, 27] on icon "close" at bounding box center [1087, 28] width 11 height 11
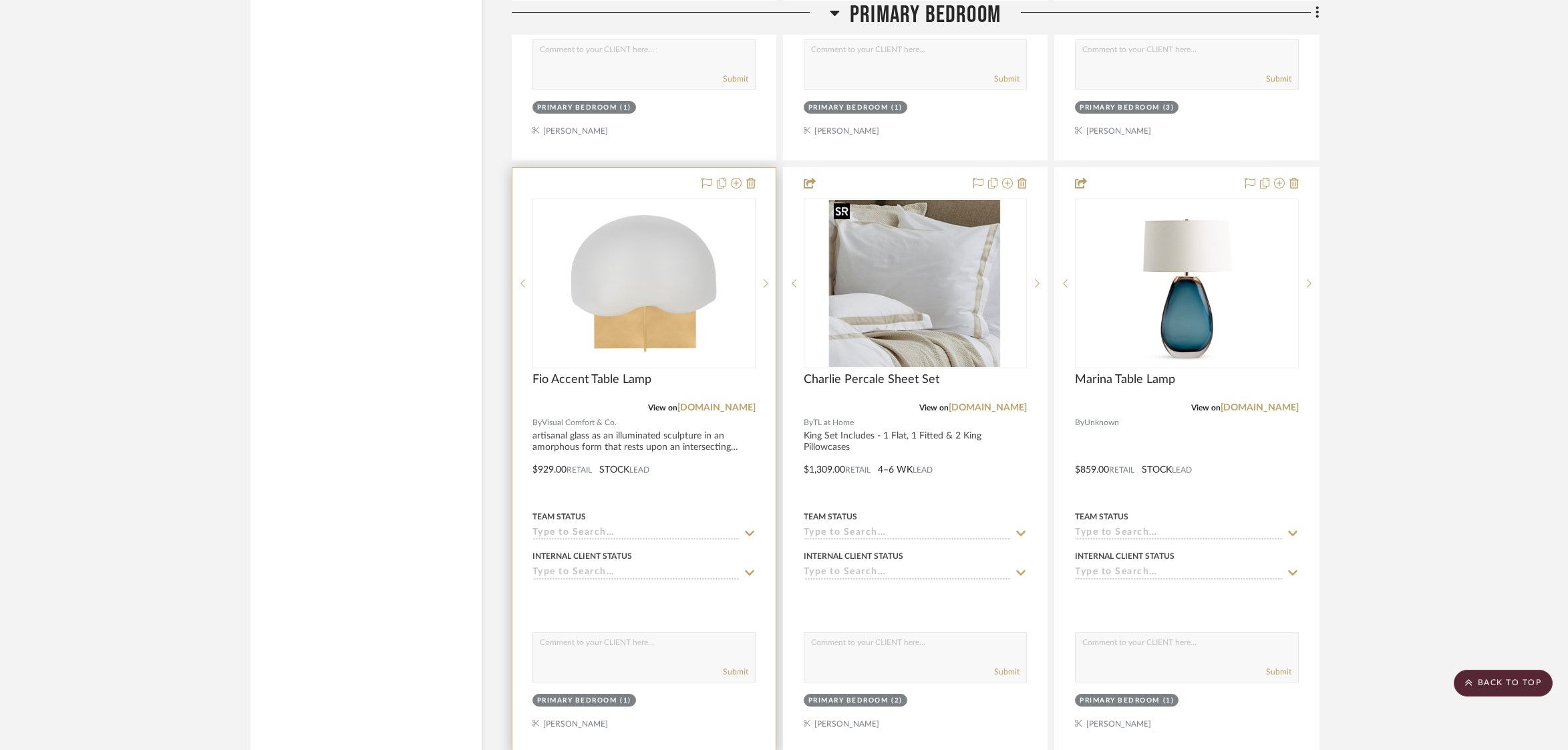
scroll to position [2581, 0]
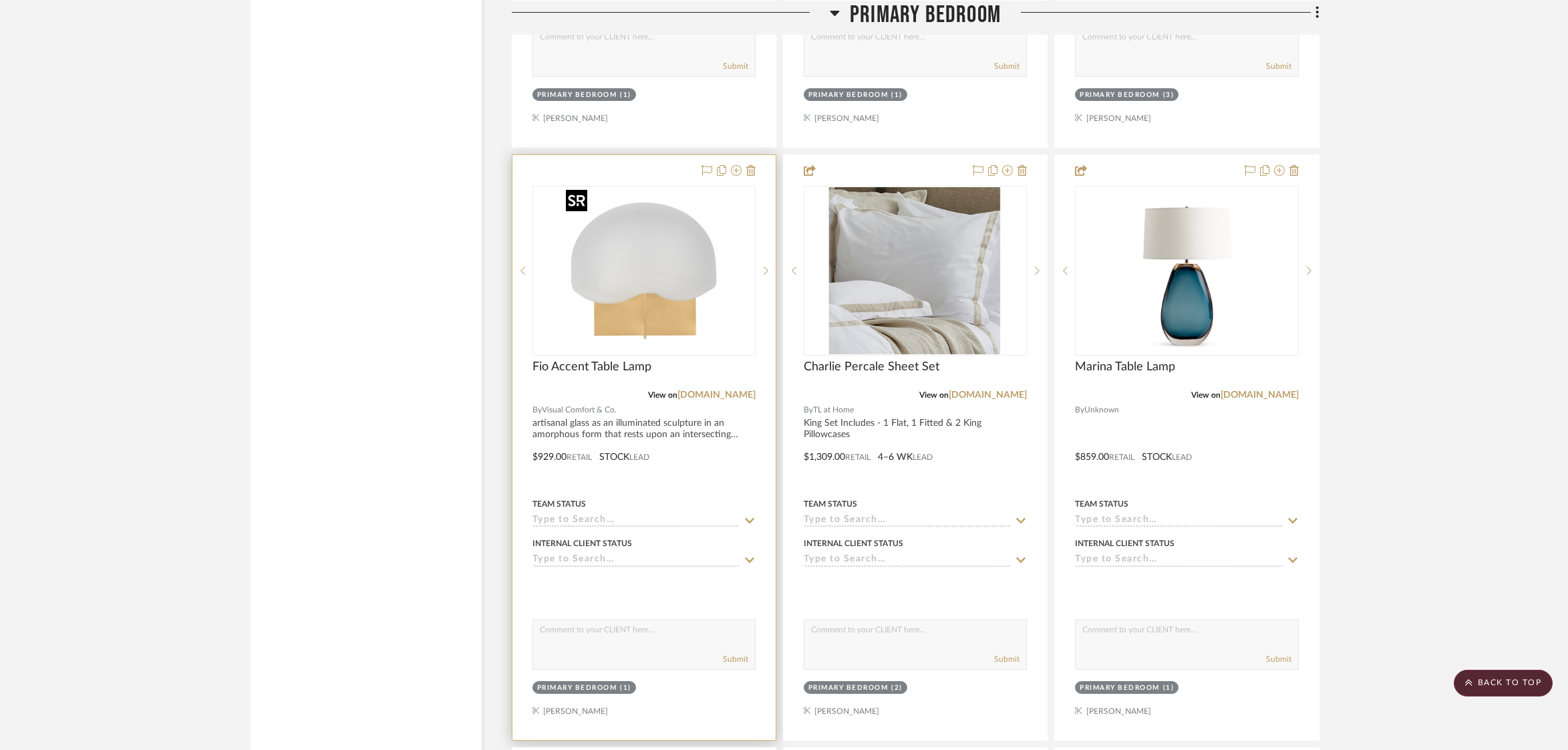
click at [618, 297] on img "0" at bounding box center [644, 270] width 167 height 167
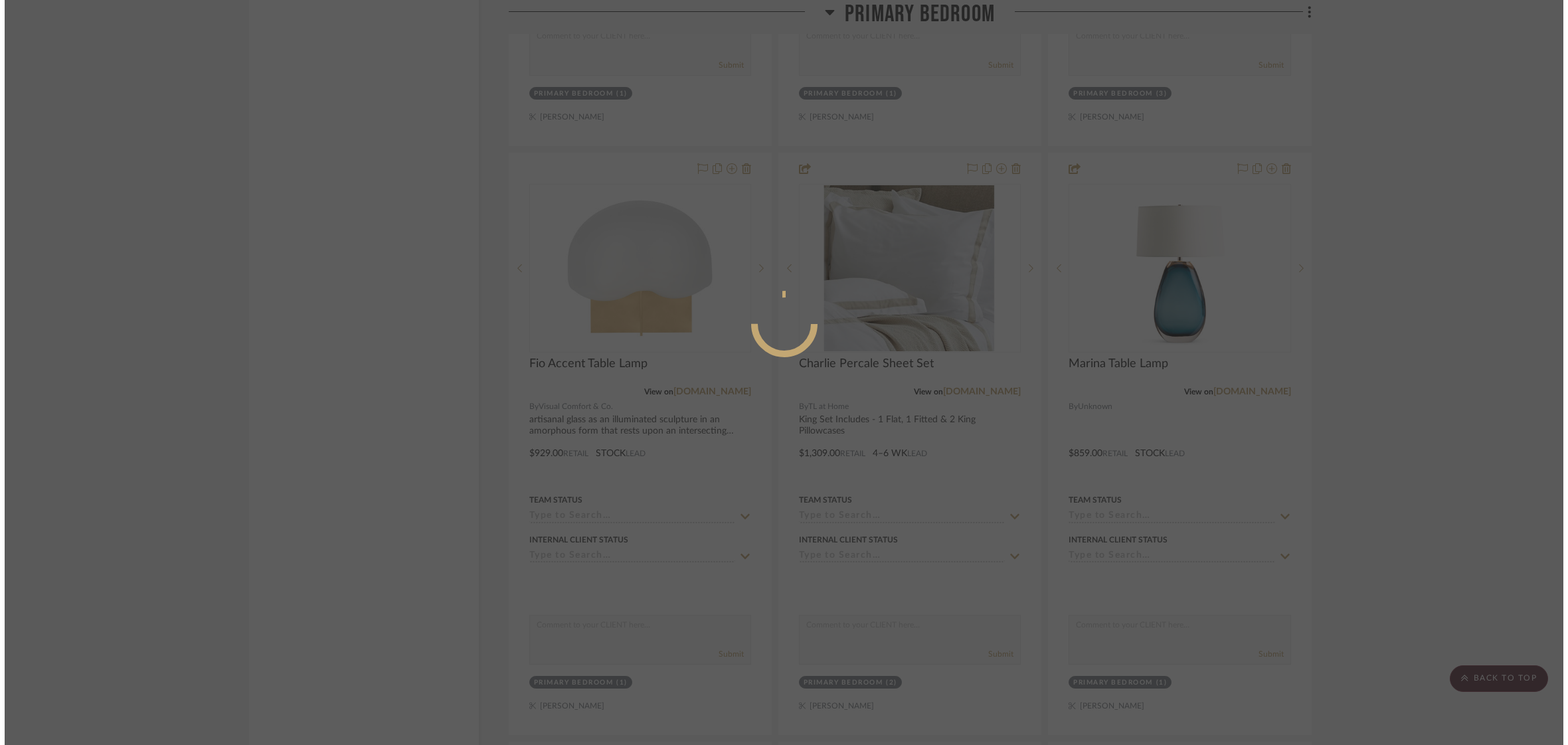
scroll to position [0, 0]
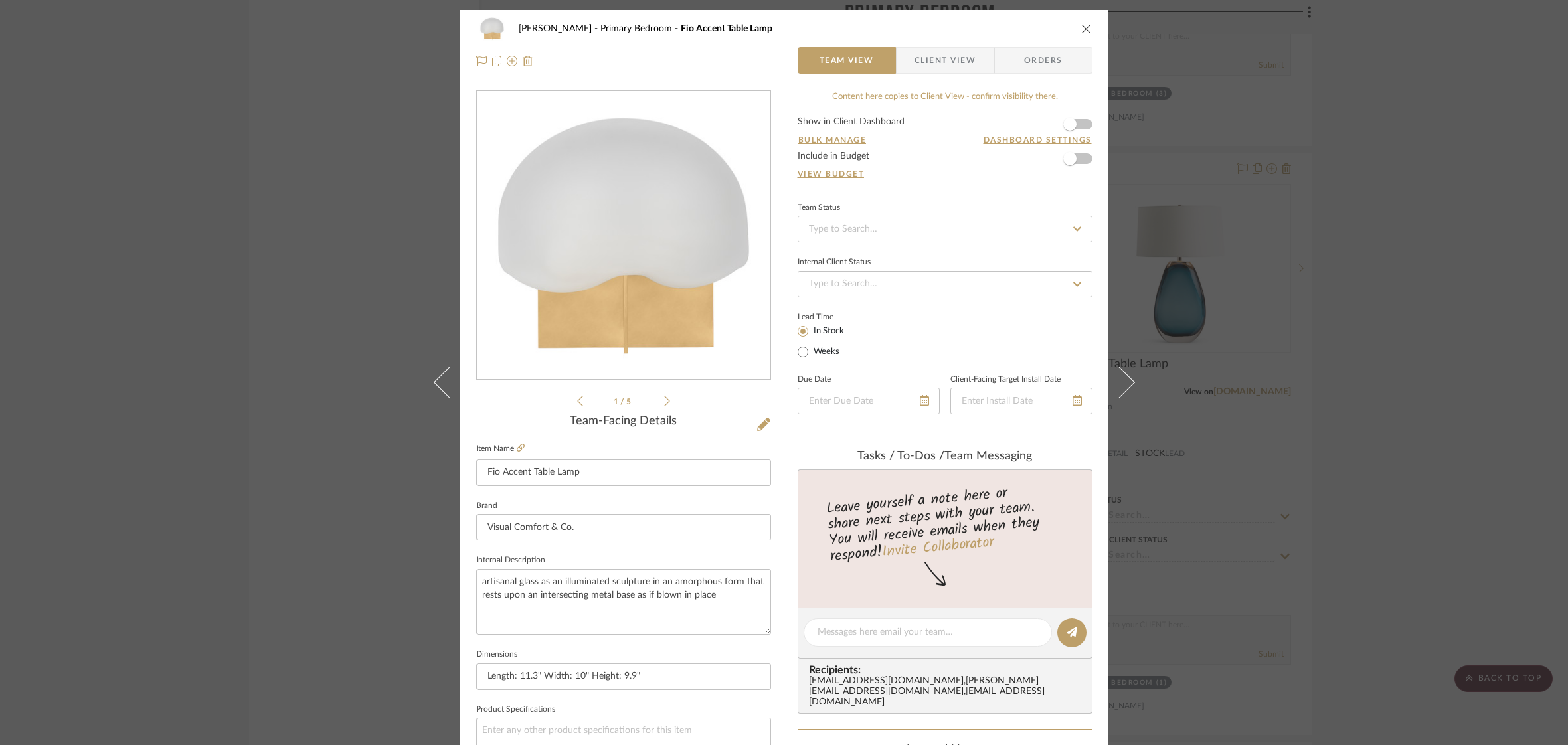
click at [920, 53] on span "Client View" at bounding box center [945, 60] width 61 height 26
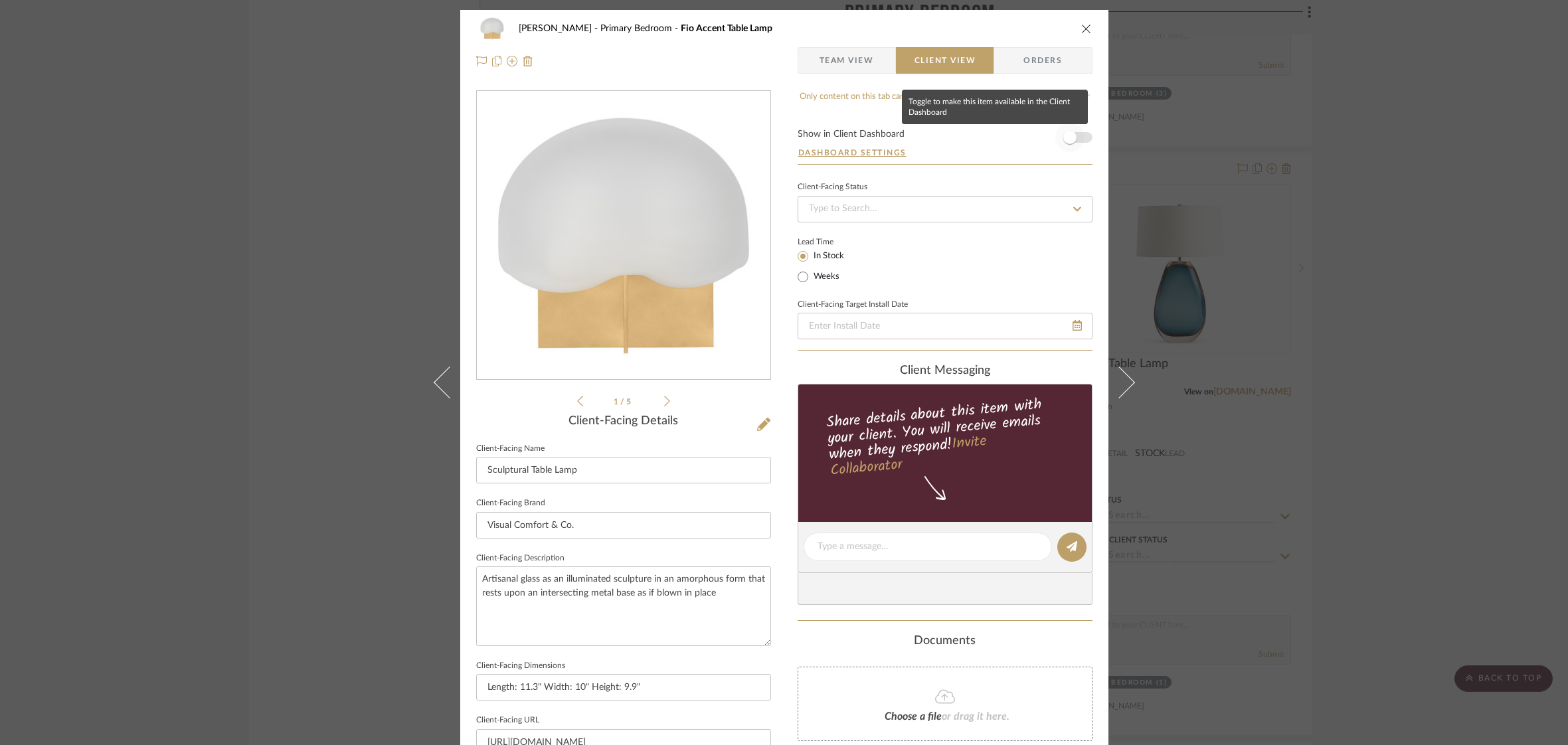
click at [1074, 137] on span "button" at bounding box center [1069, 137] width 29 height 29
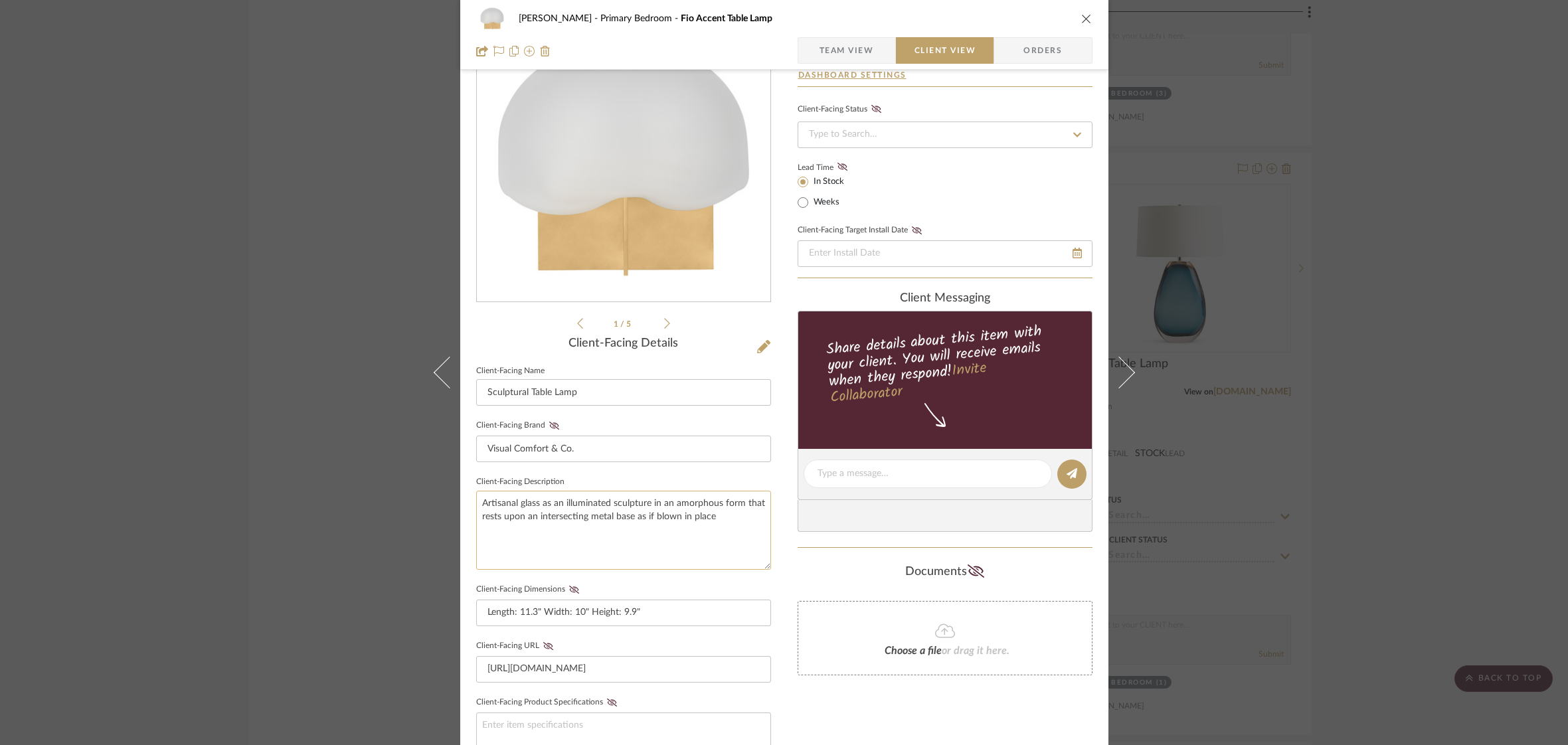
scroll to position [115, 0]
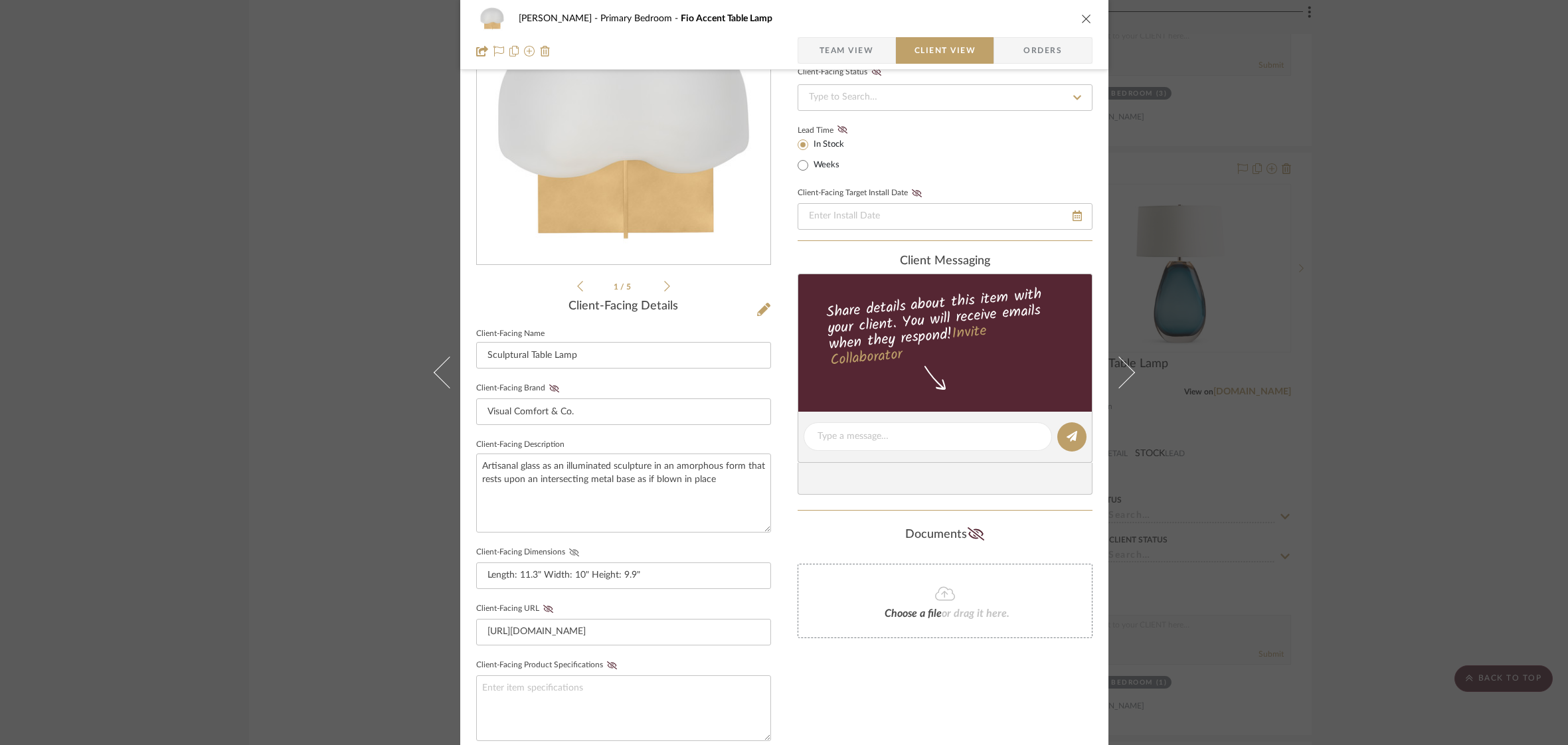
click at [569, 549] on icon at bounding box center [574, 553] width 10 height 8
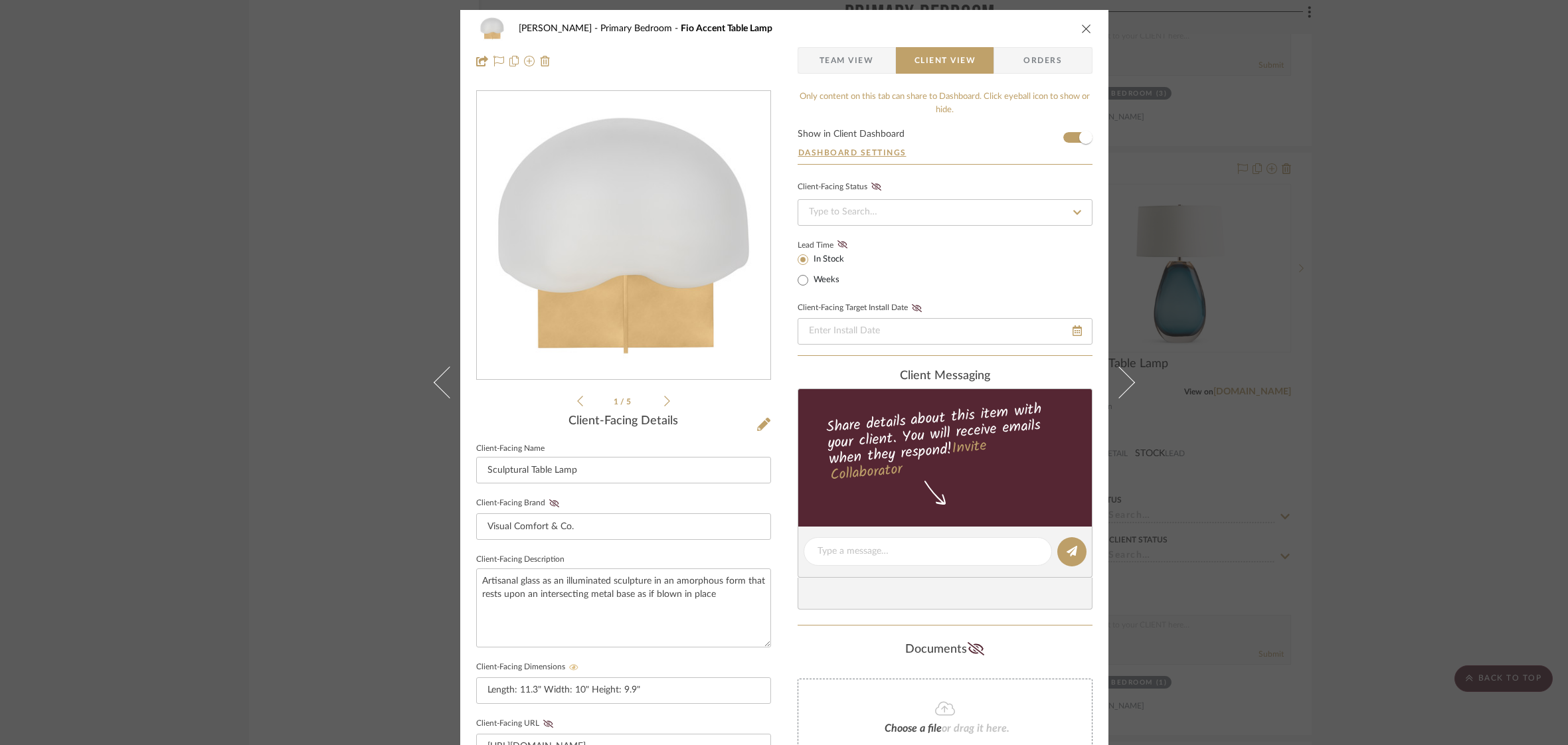
click at [1082, 30] on icon "close" at bounding box center [1087, 28] width 11 height 11
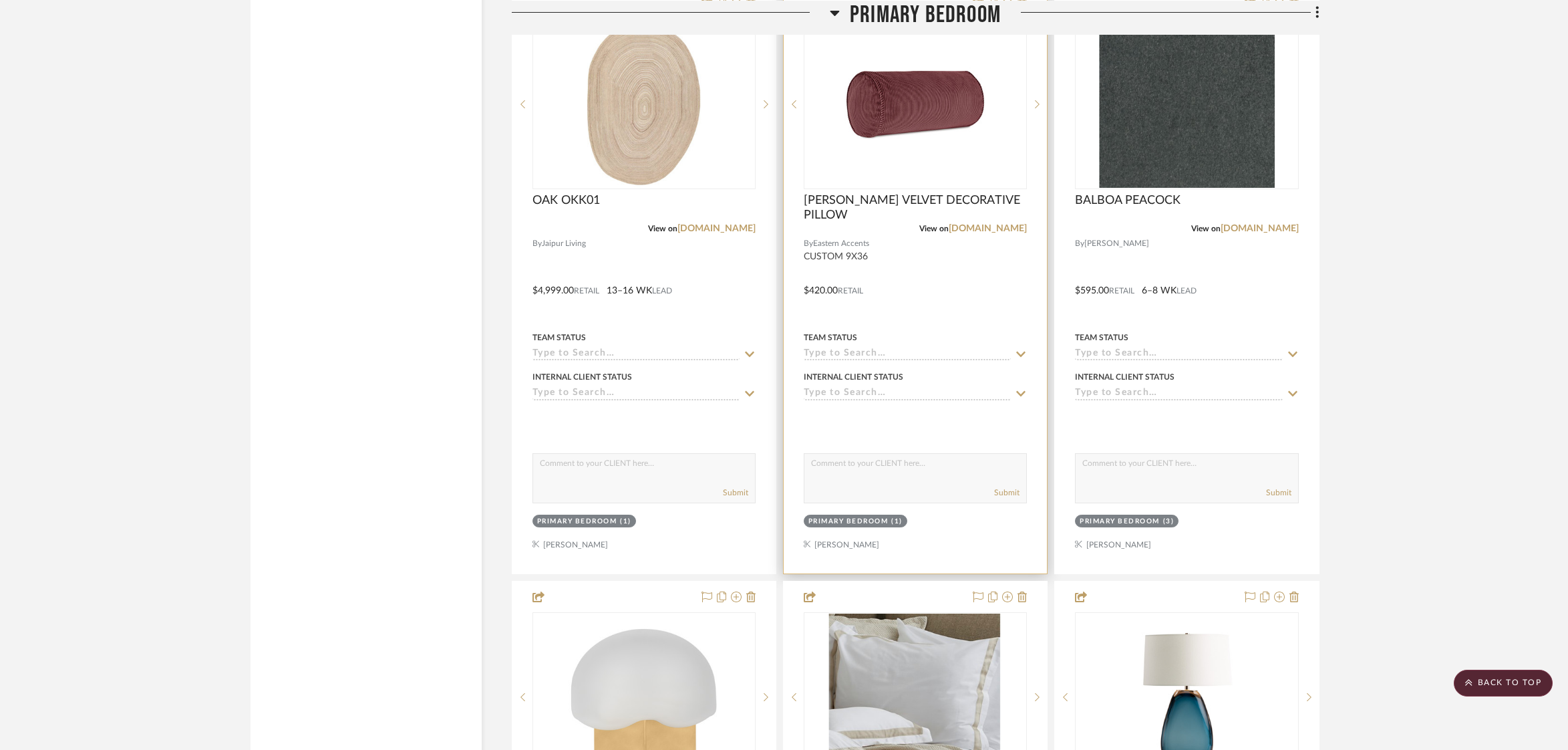
scroll to position [2138, 0]
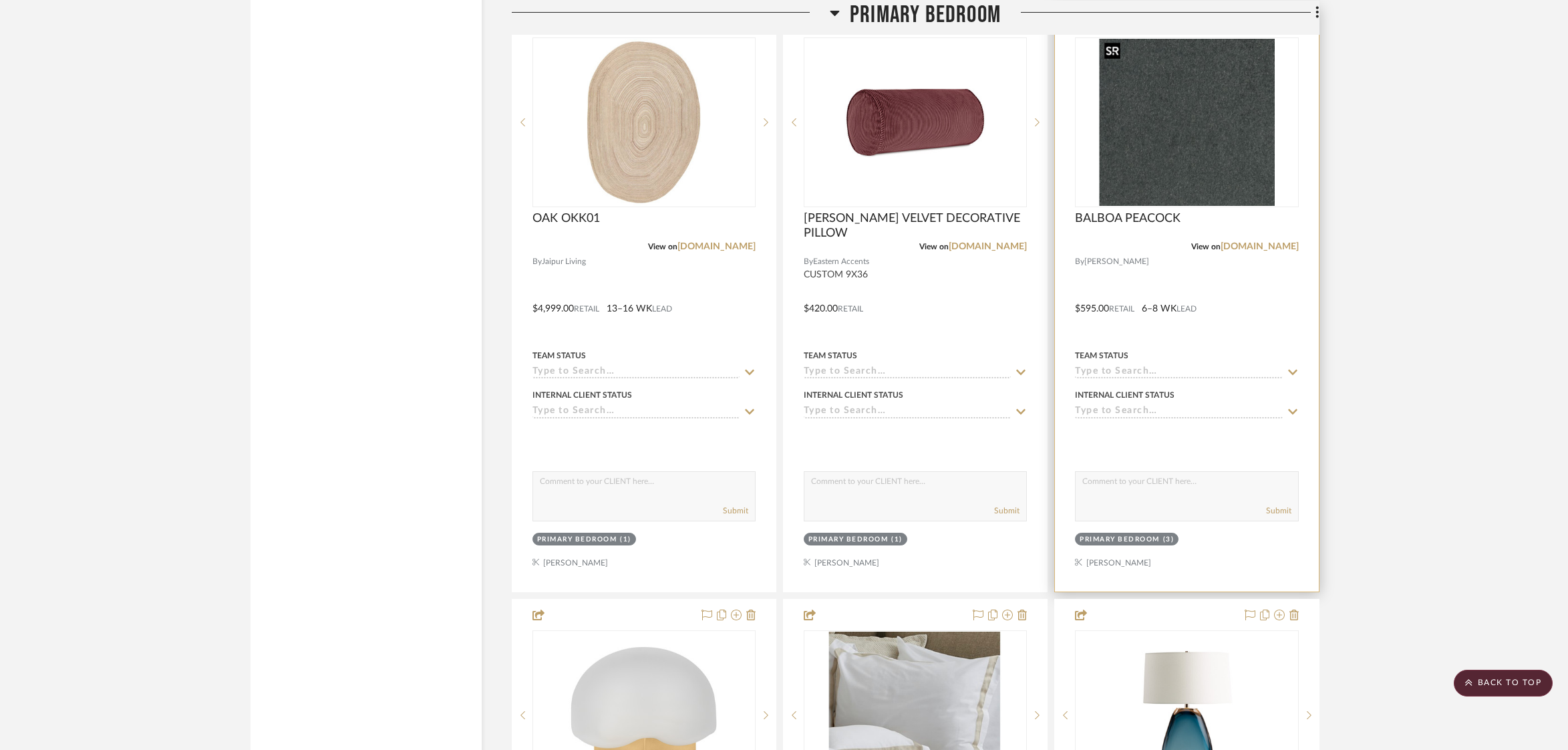
click at [1138, 175] on img "0" at bounding box center [1187, 122] width 176 height 167
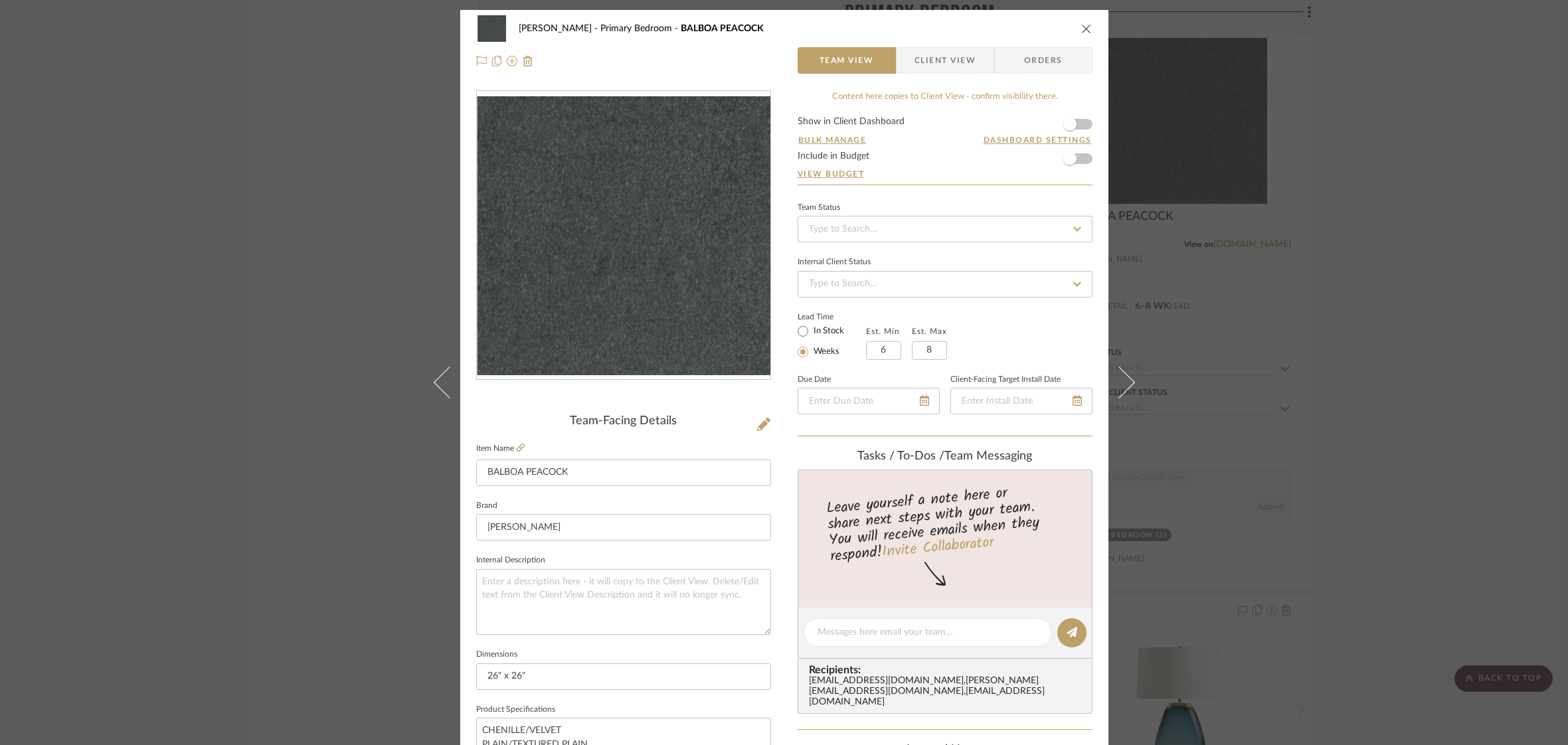
click at [939, 64] on span "Client View" at bounding box center [945, 60] width 61 height 26
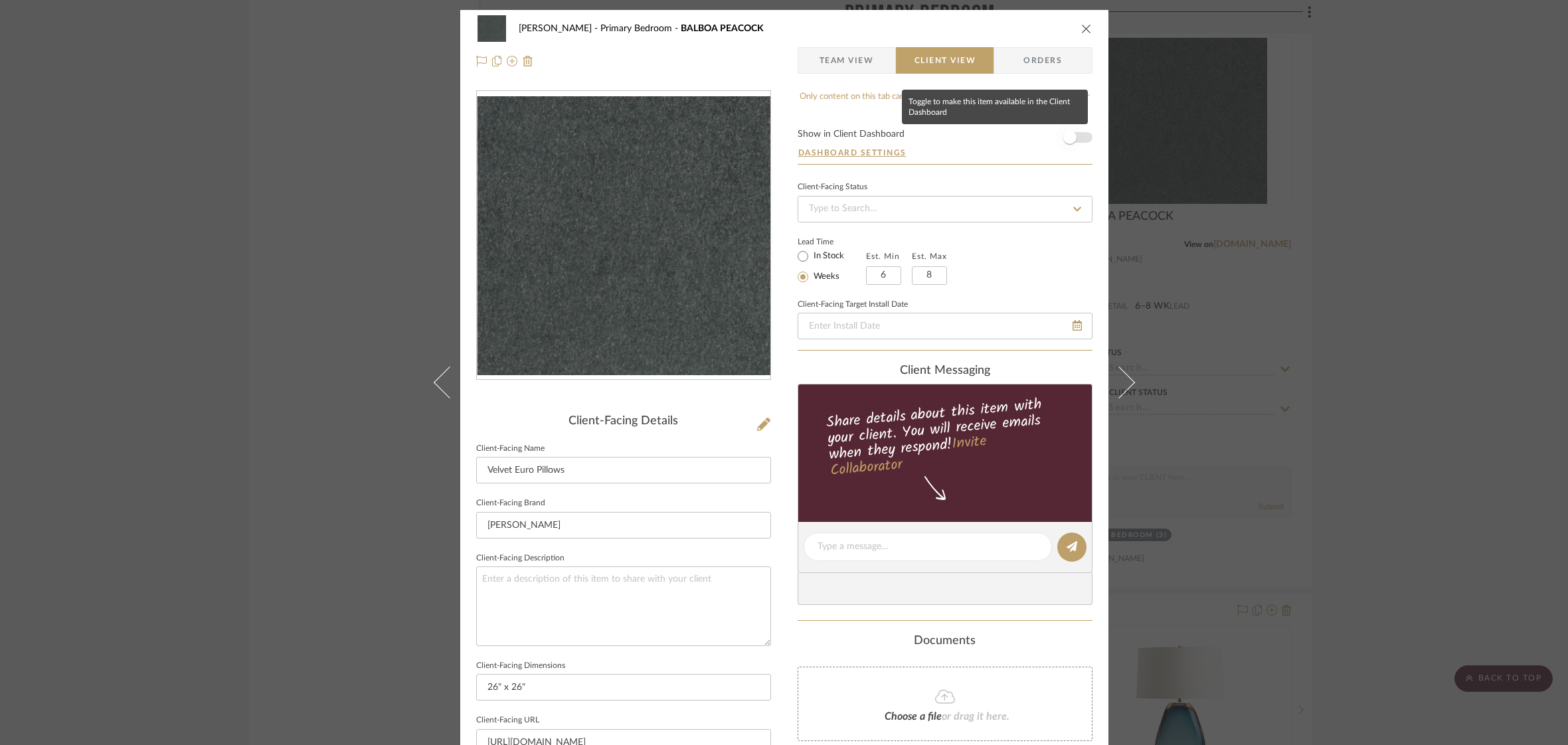
click at [1075, 138] on span "button" at bounding box center [1069, 137] width 29 height 29
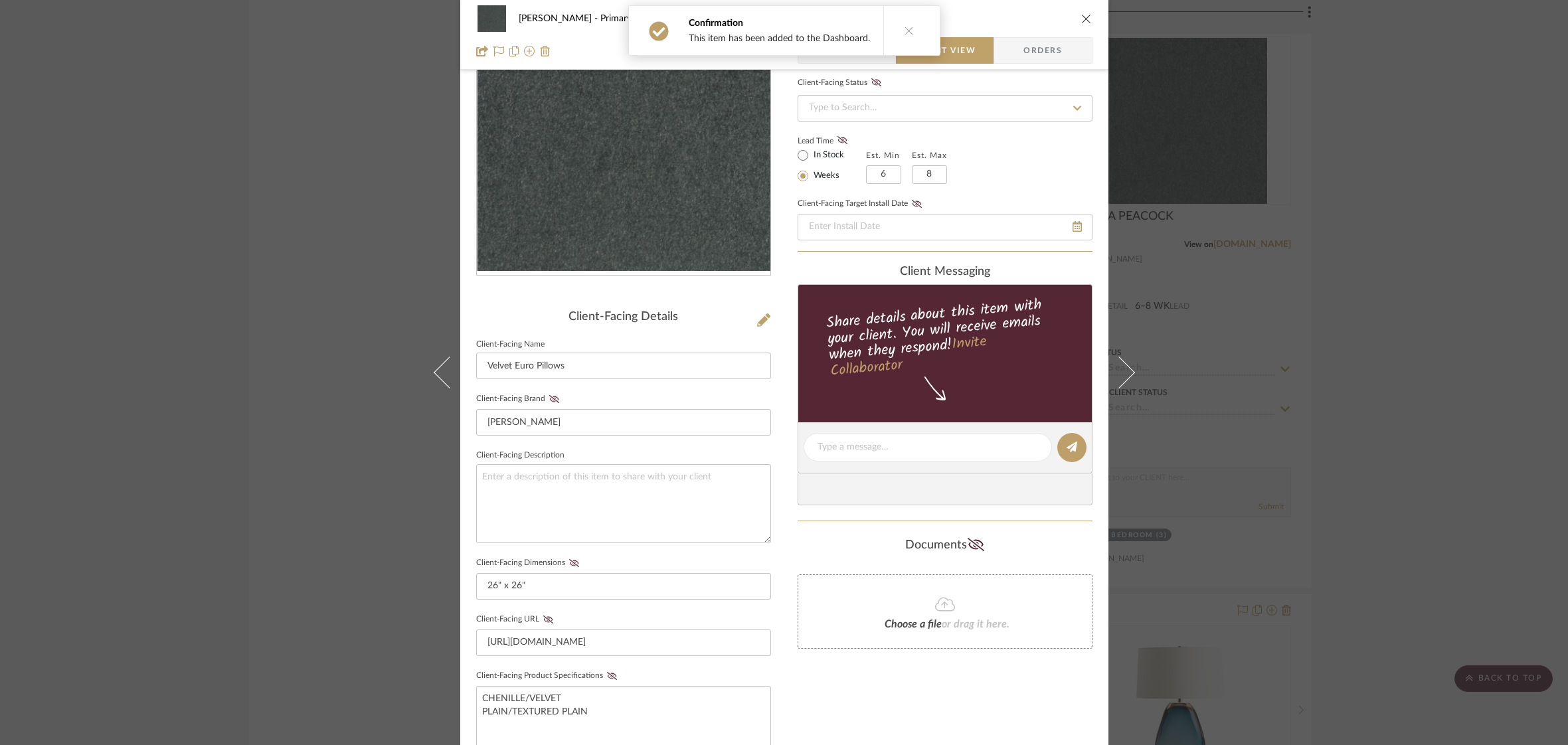
scroll to position [106, 0]
click at [569, 557] on icon at bounding box center [574, 561] width 10 height 8
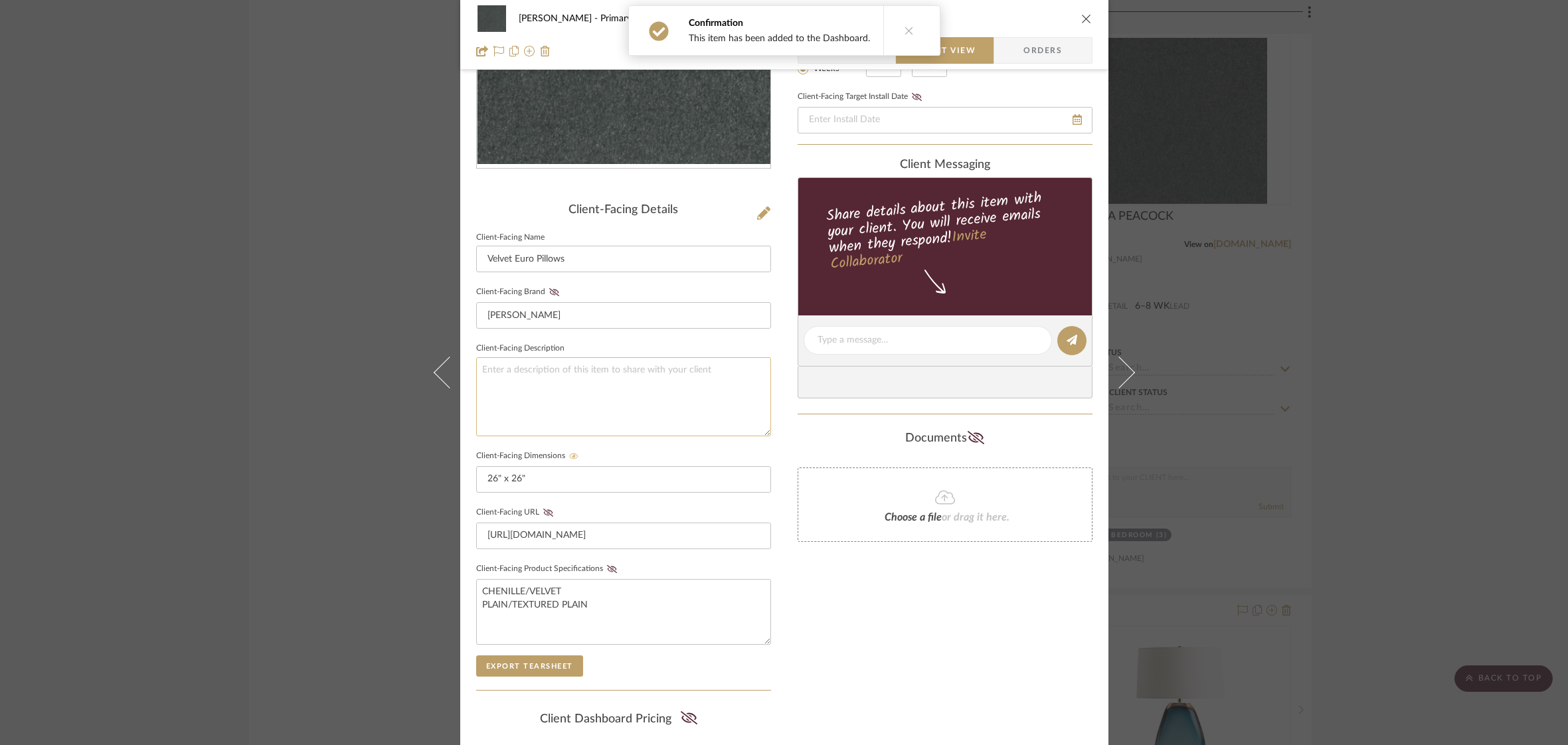
drag, startPoint x: 606, startPoint y: 565, endPoint x: 738, endPoint y: 416, distance: 199.1
click at [607, 565] on icon at bounding box center [612, 569] width 10 height 8
click at [1084, 17] on icon "close" at bounding box center [1087, 19] width 11 height 11
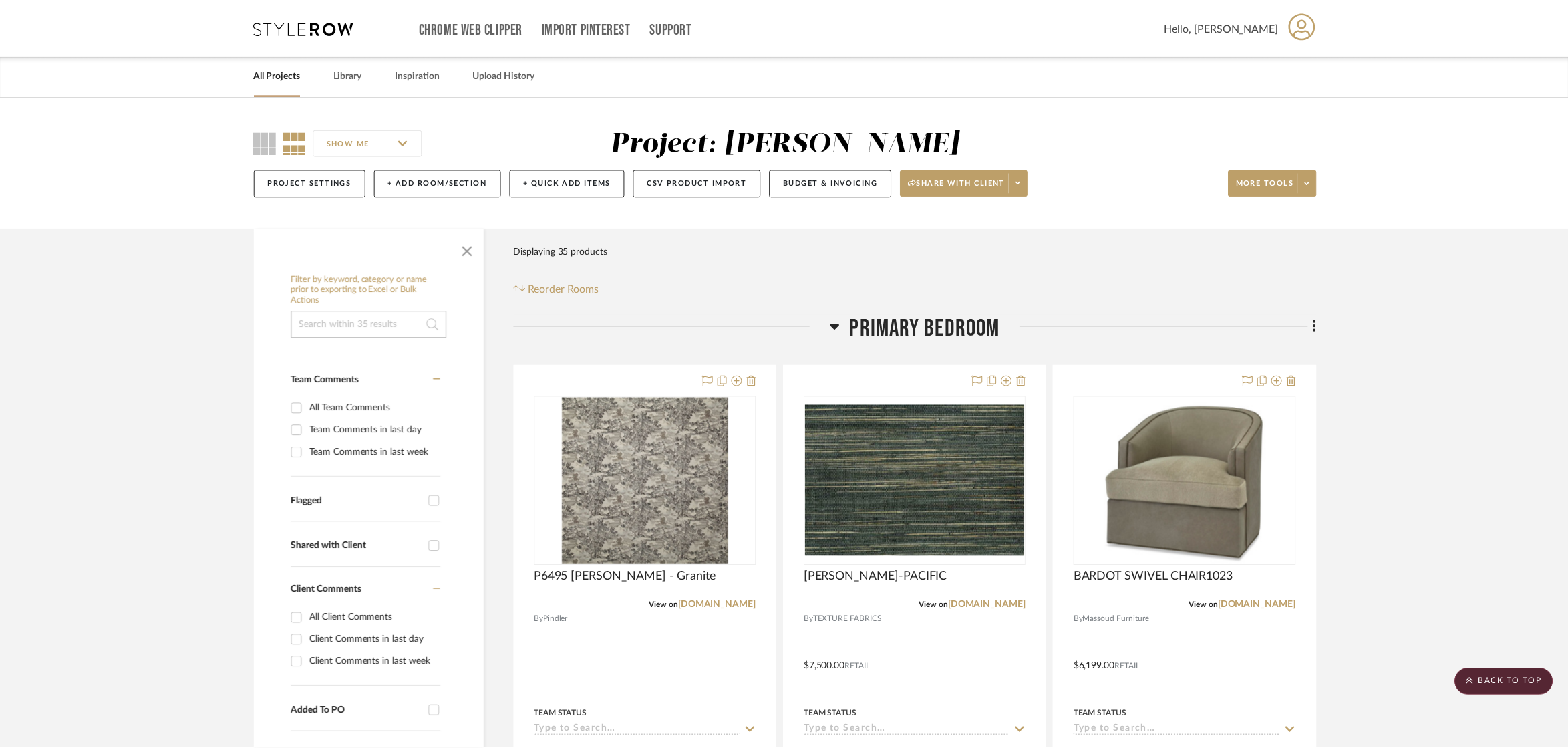
scroll to position [2138, 0]
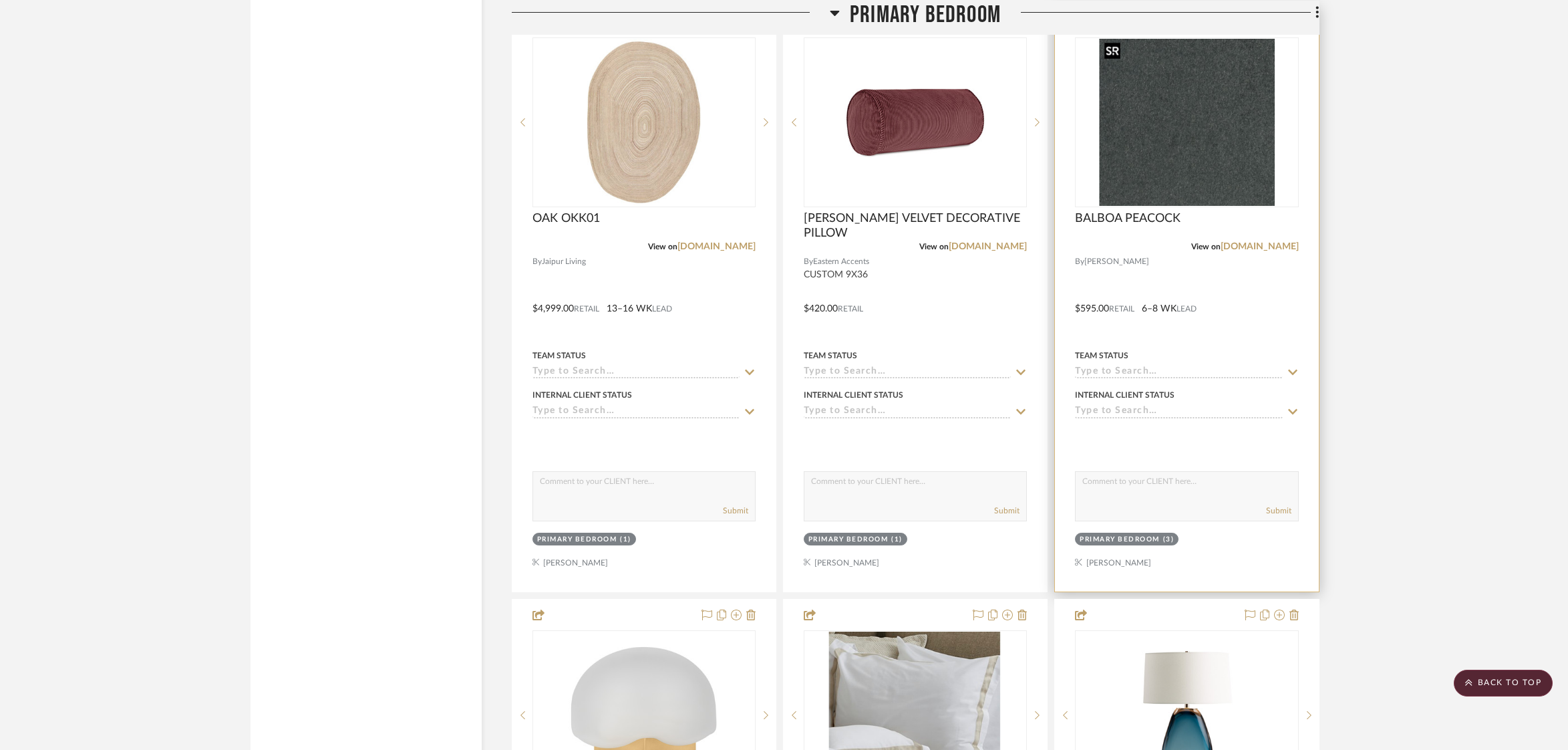
click at [1182, 147] on img "0" at bounding box center [1187, 122] width 176 height 167
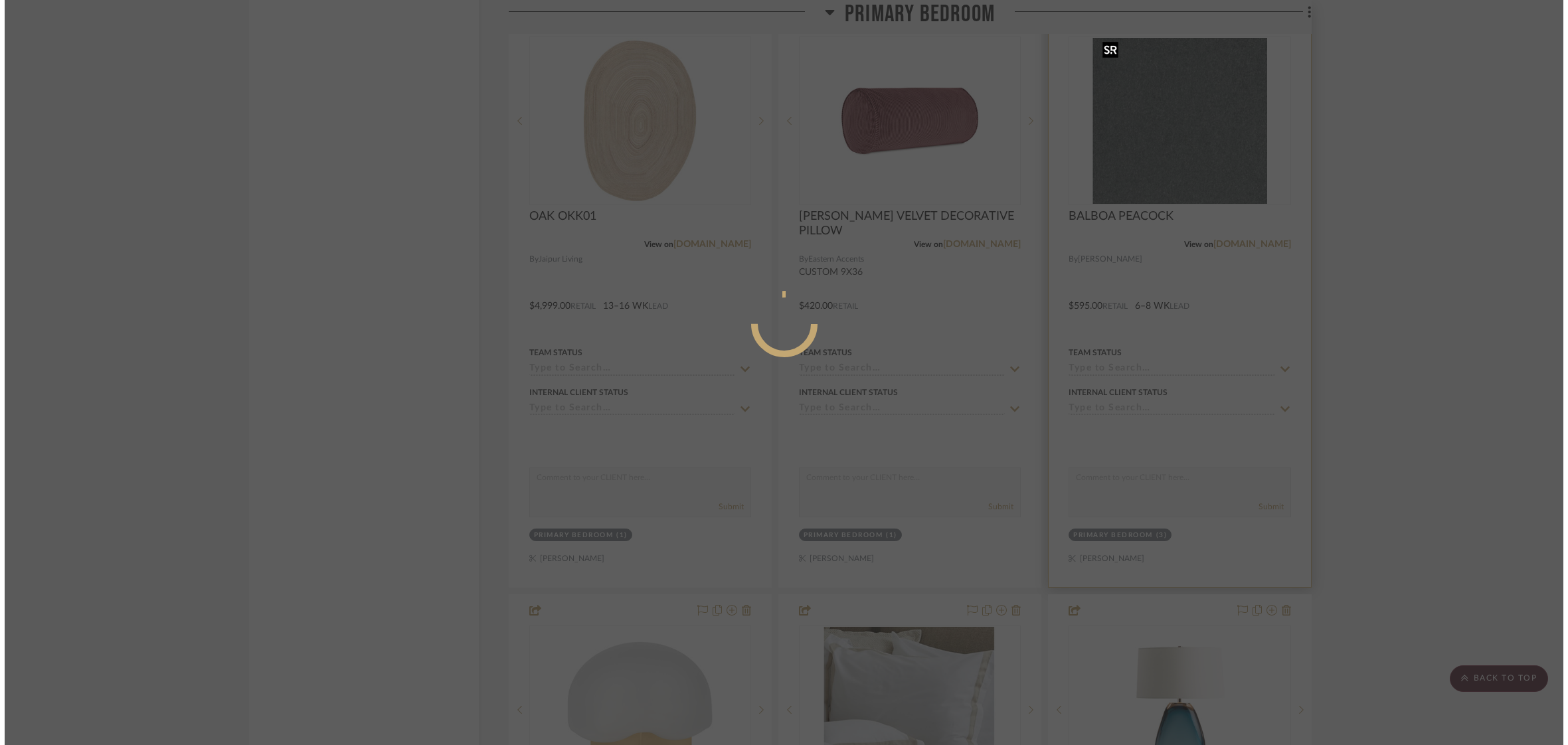
scroll to position [0, 0]
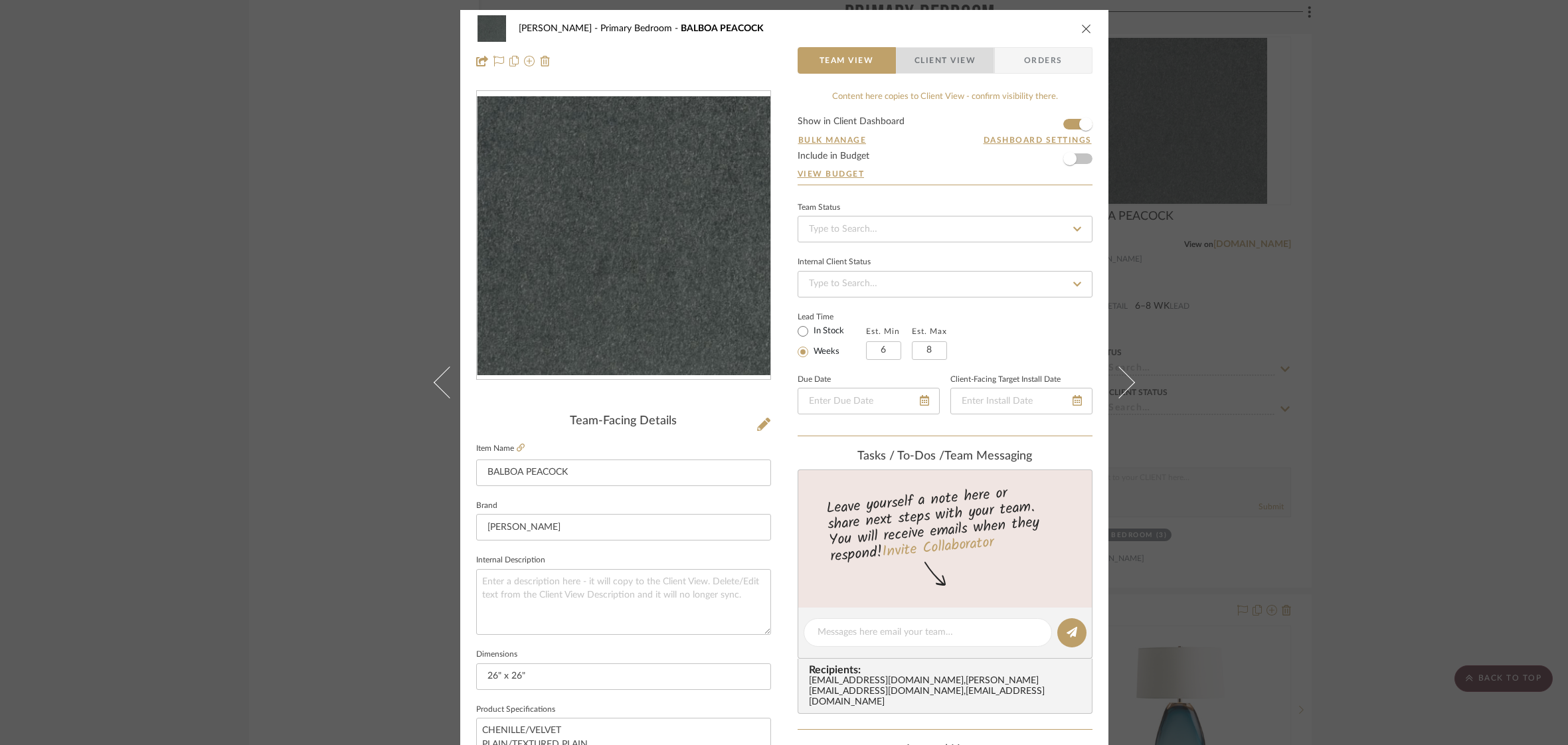
click at [956, 54] on span "Client View" at bounding box center [945, 60] width 61 height 26
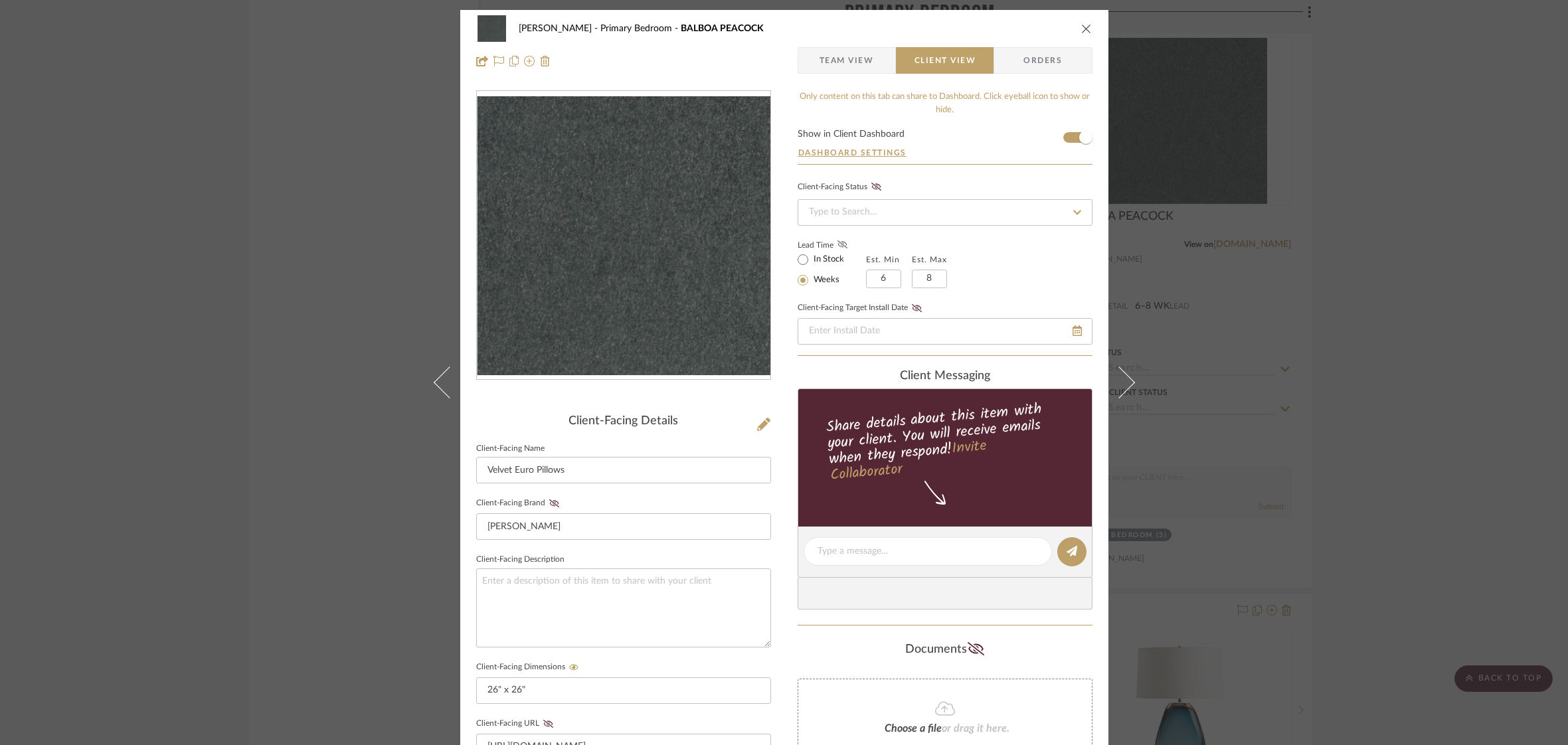
click at [841, 248] on icon at bounding box center [842, 244] width 10 height 8
click at [1081, 28] on icon "close" at bounding box center [1087, 28] width 11 height 11
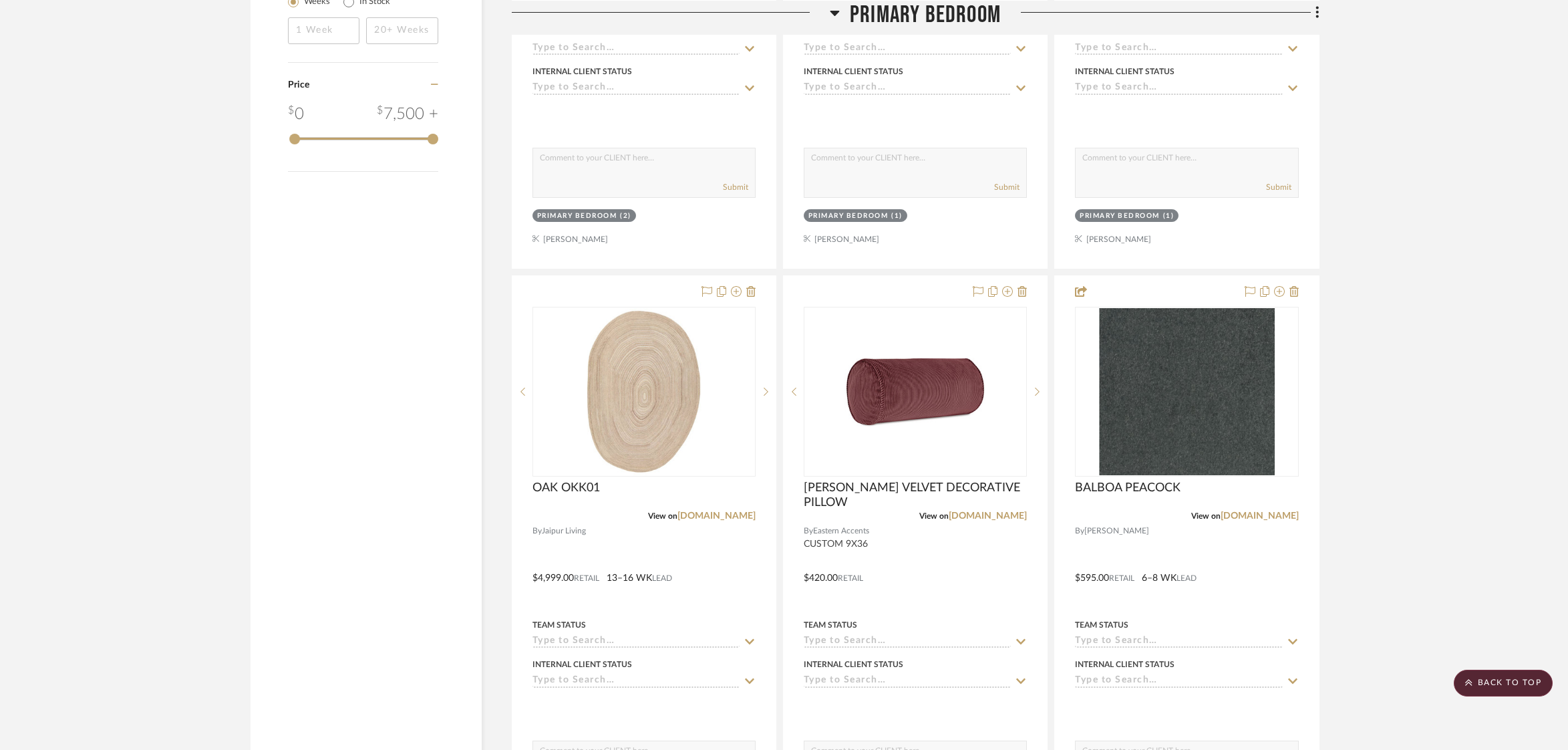
scroll to position [1870, 0]
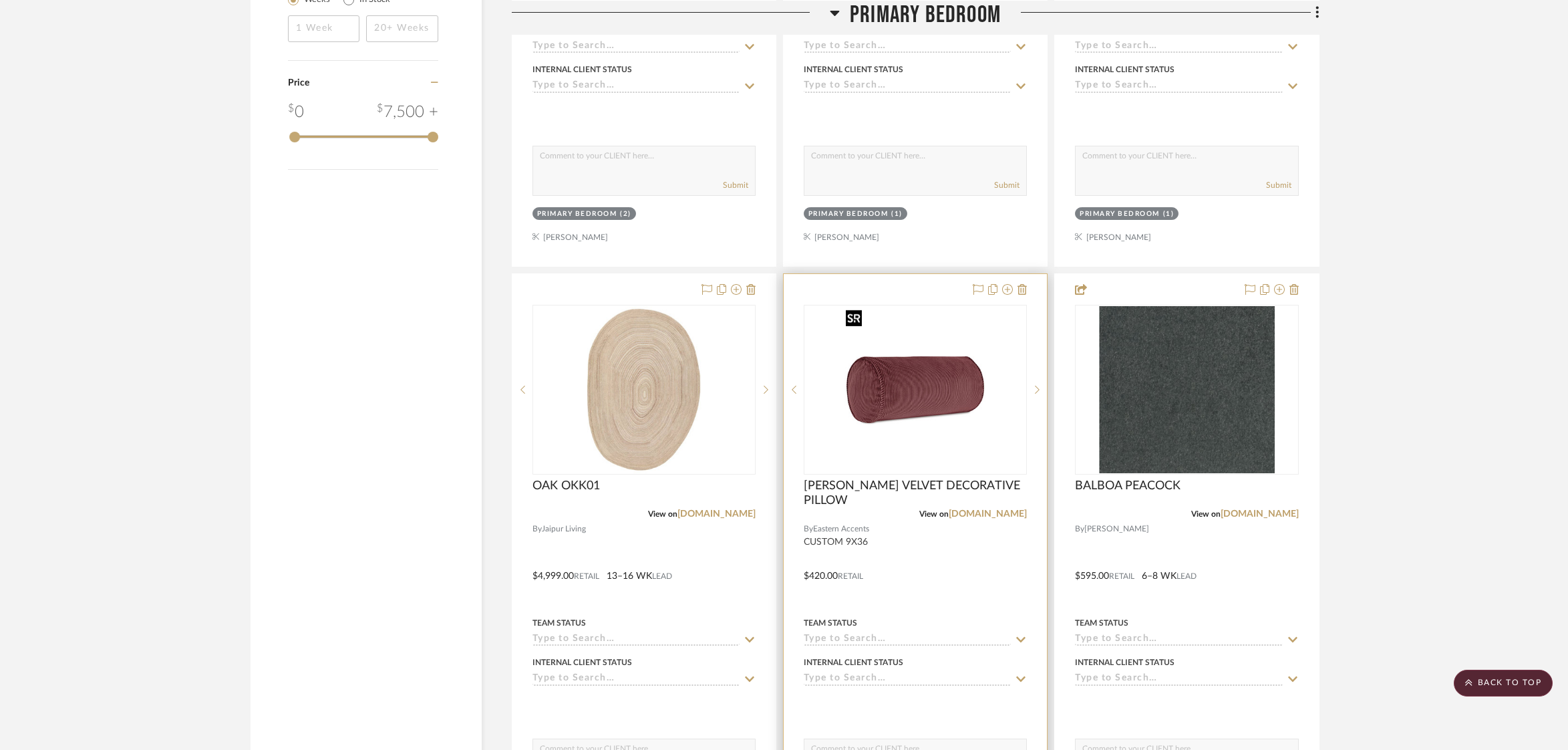
click at [922, 413] on img "0" at bounding box center [916, 389] width 150 height 167
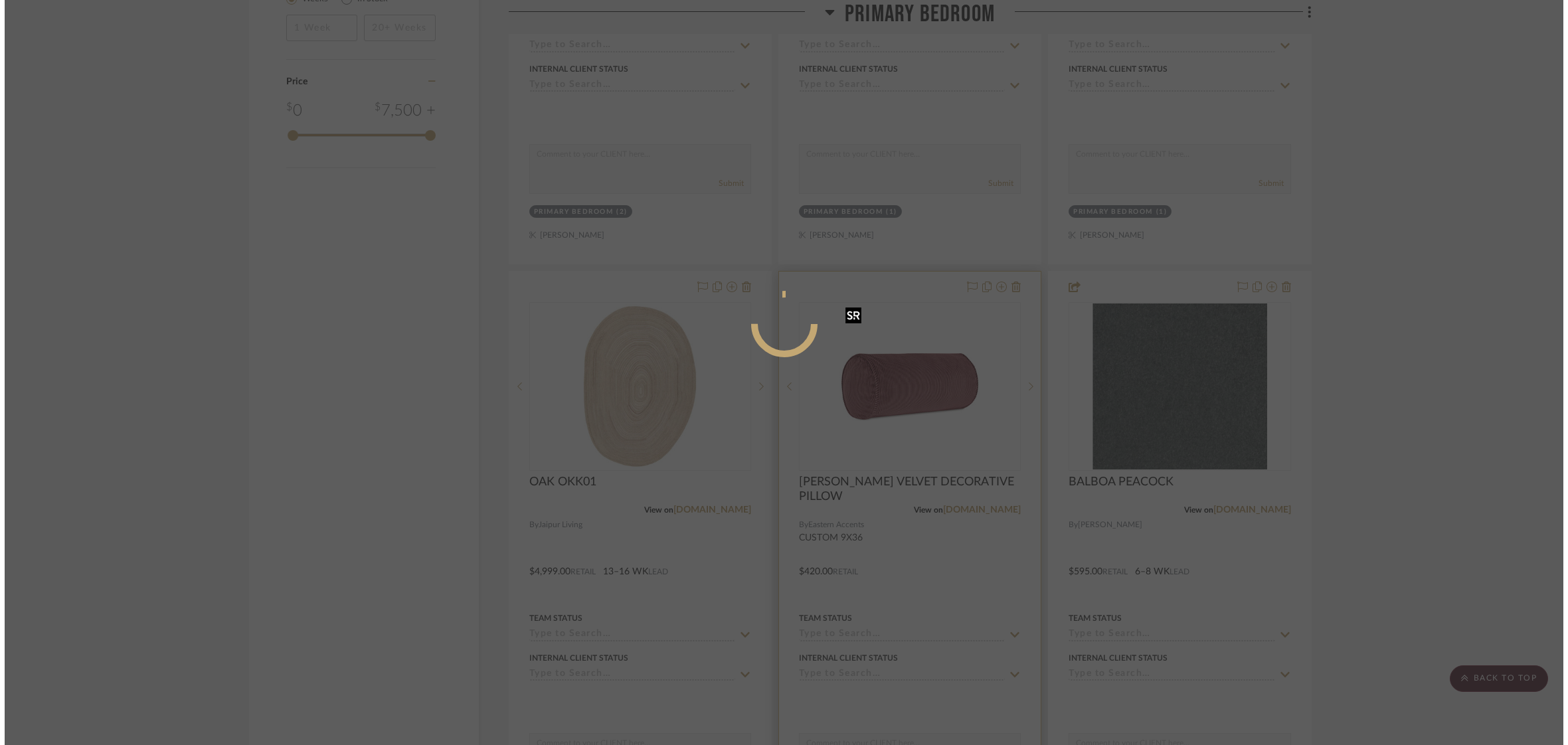
scroll to position [0, 0]
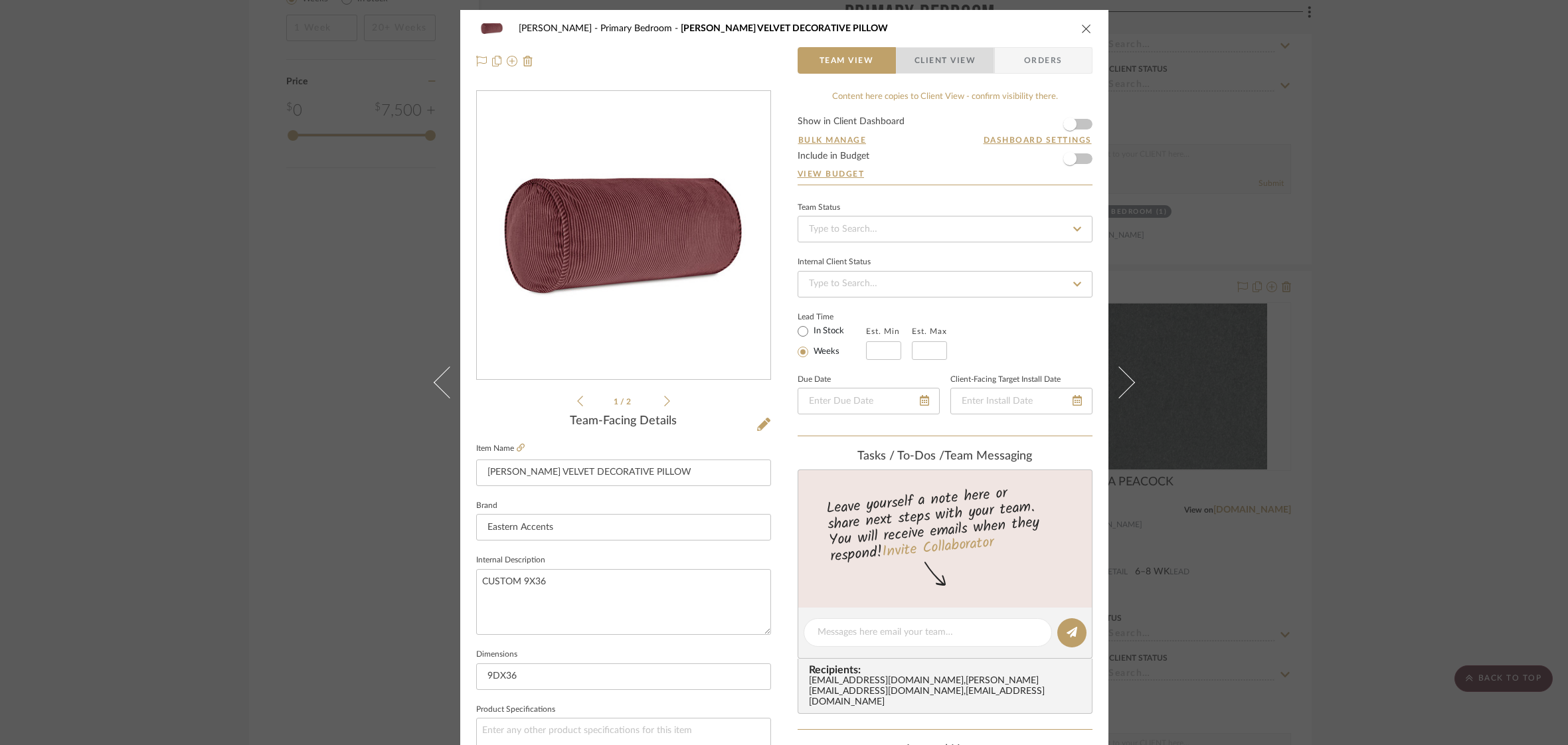
click at [959, 68] on span "Client View" at bounding box center [945, 60] width 61 height 26
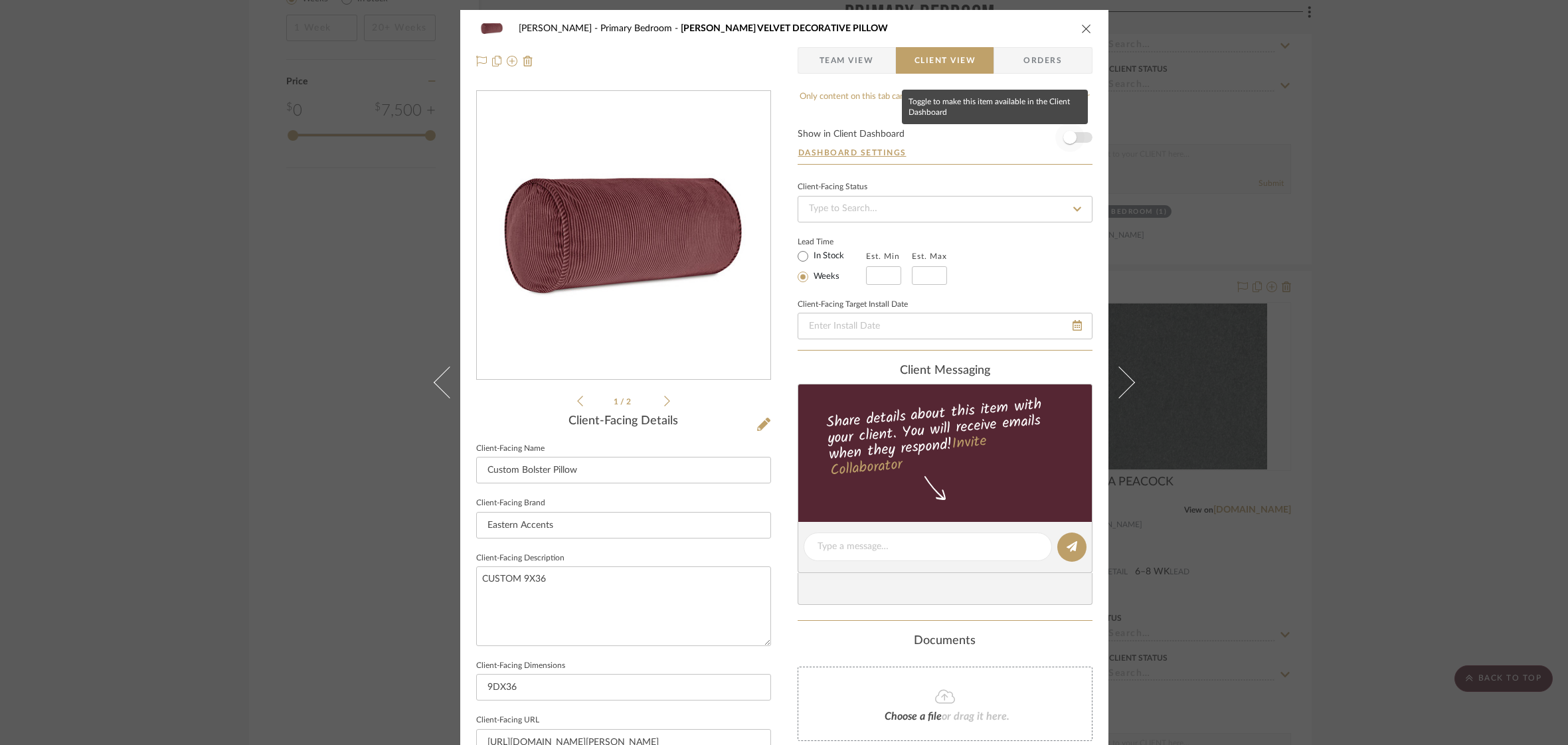
click at [1076, 140] on span "button" at bounding box center [1069, 137] width 29 height 29
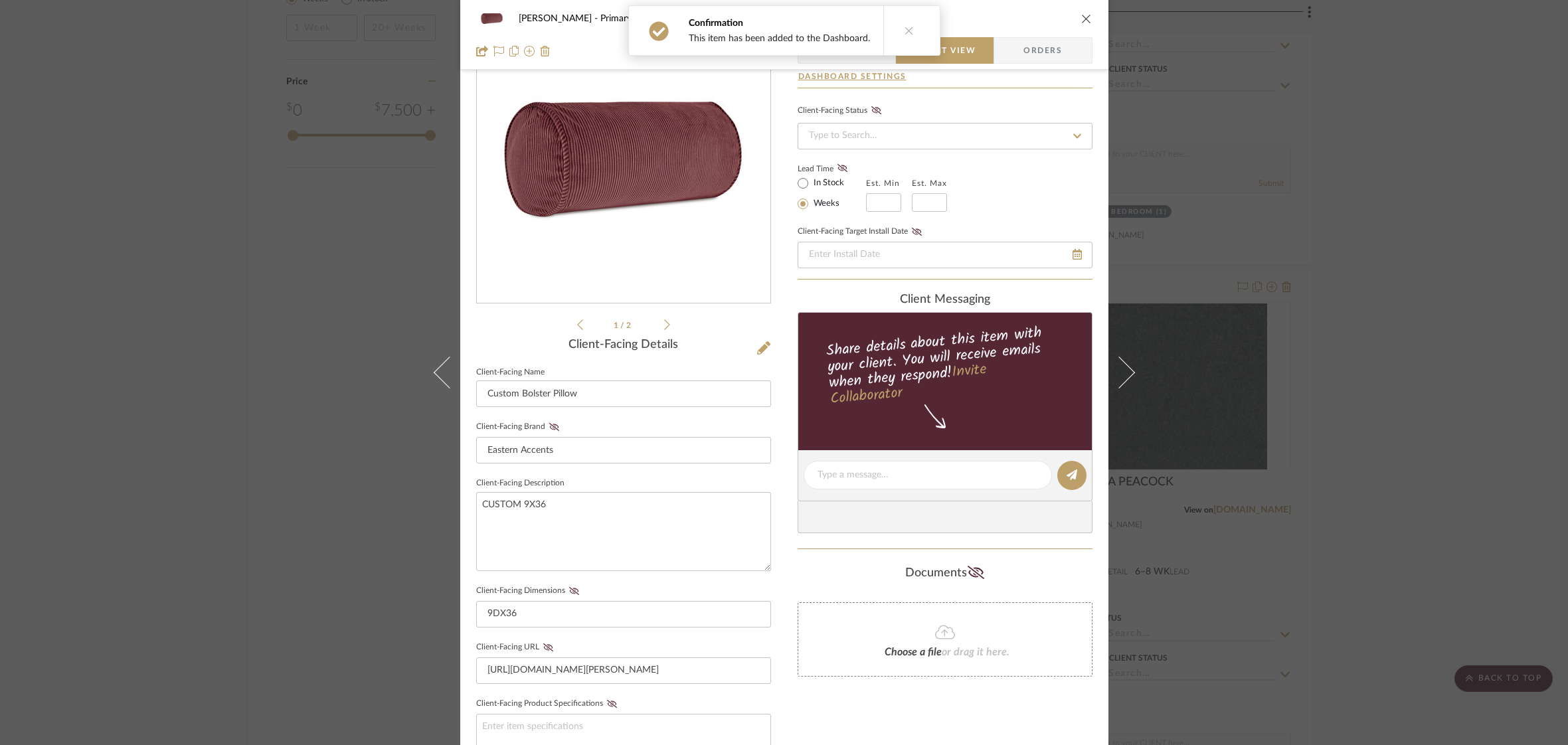
scroll to position [100, 0]
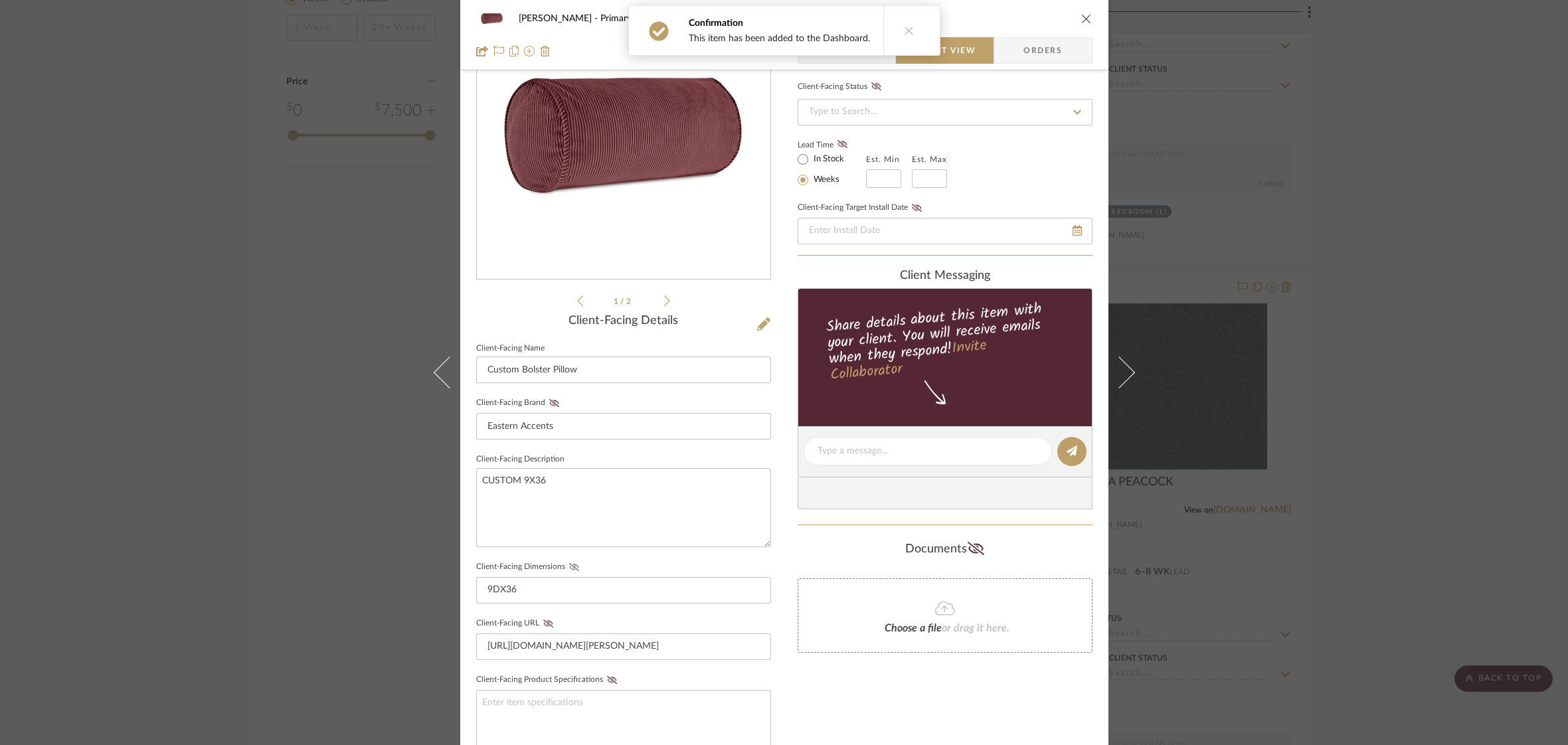
click at [570, 566] on icon at bounding box center [573, 567] width 10 height 8
drag, startPoint x: 513, startPoint y: 588, endPoint x: 529, endPoint y: 591, distance: 16.3
click at [515, 589] on input "9DX36" at bounding box center [623, 590] width 295 height 26
click at [489, 585] on input "9DX36"" at bounding box center [623, 590] width 295 height 26
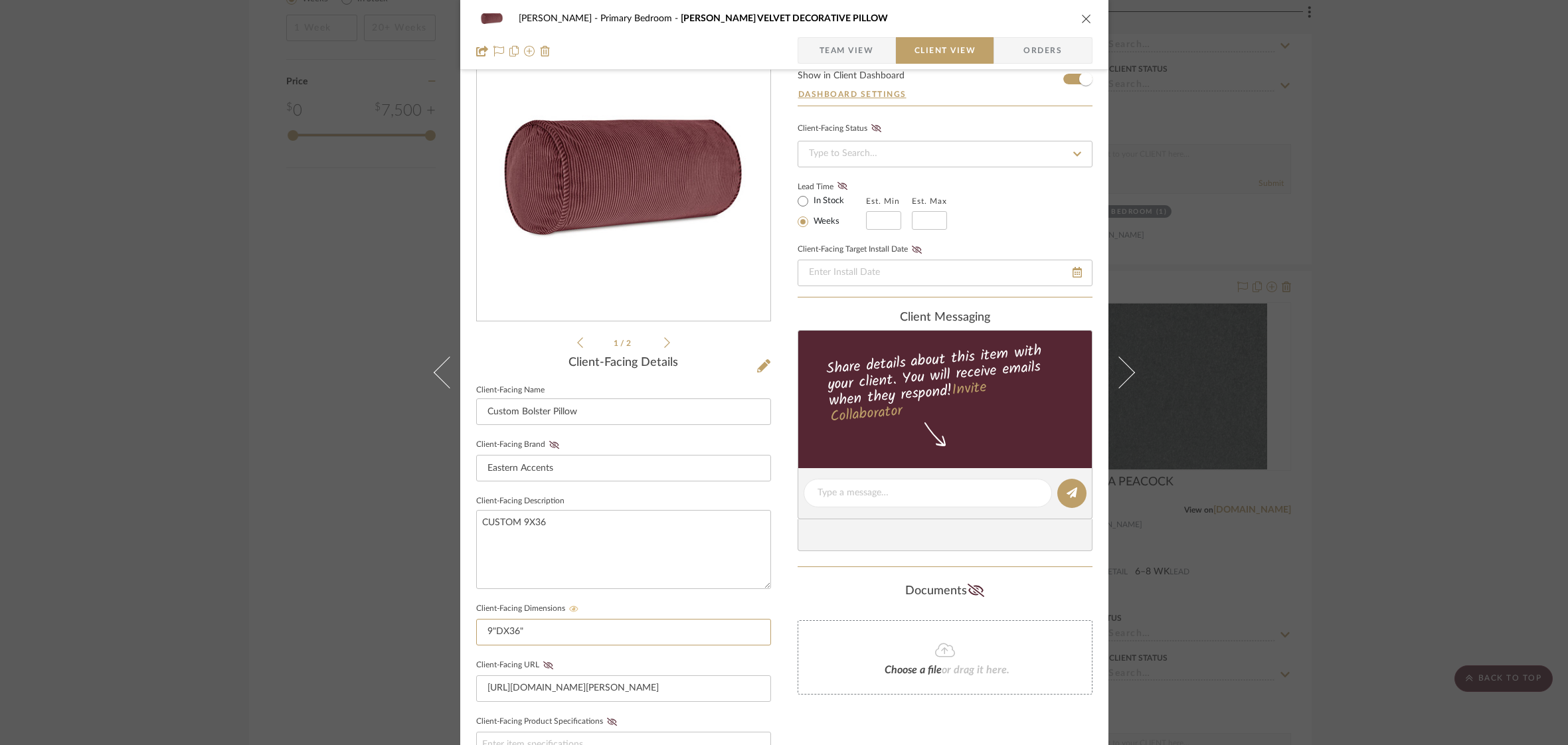
scroll to position [0, 0]
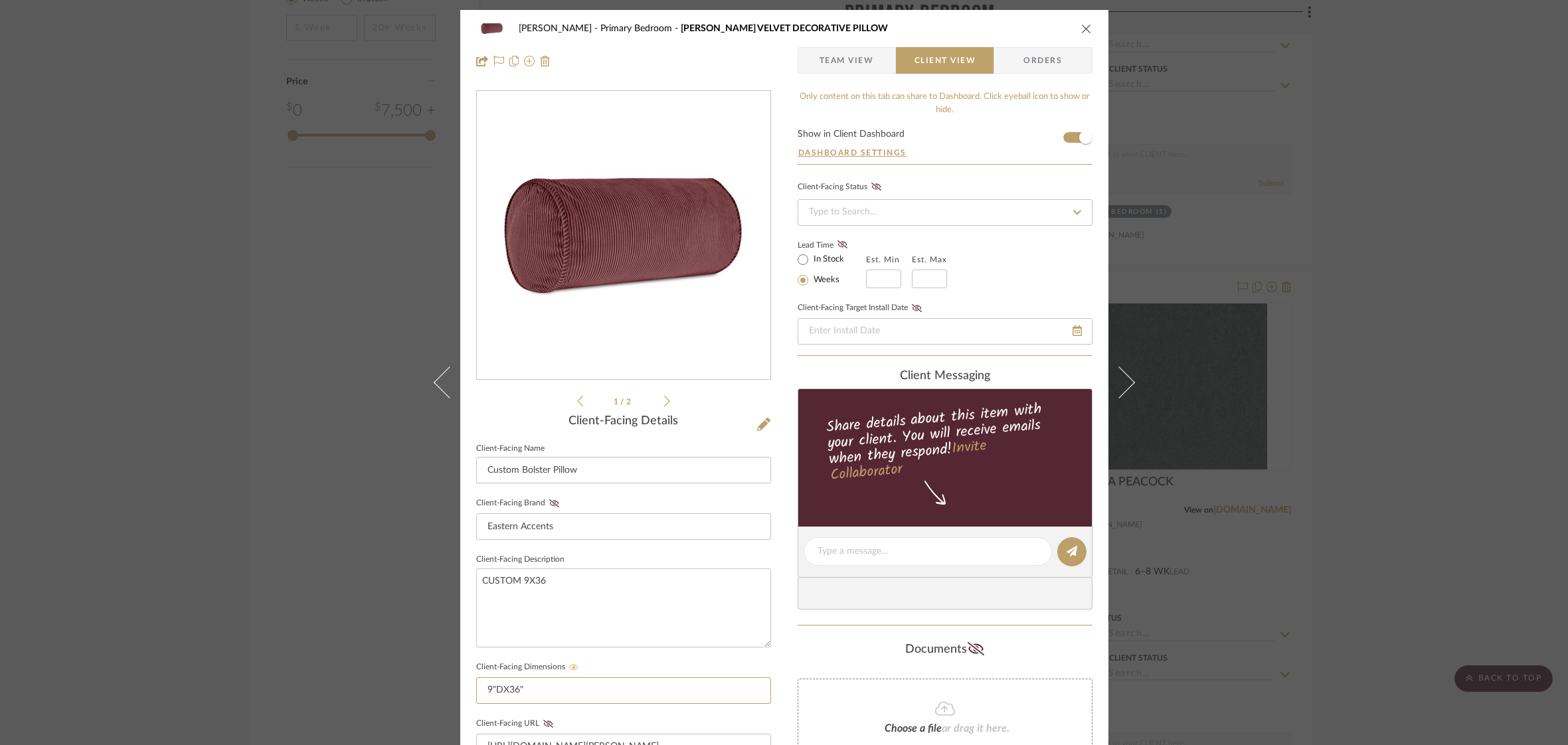
type input "9"DX36""
click at [1081, 28] on icon "close" at bounding box center [1087, 28] width 11 height 11
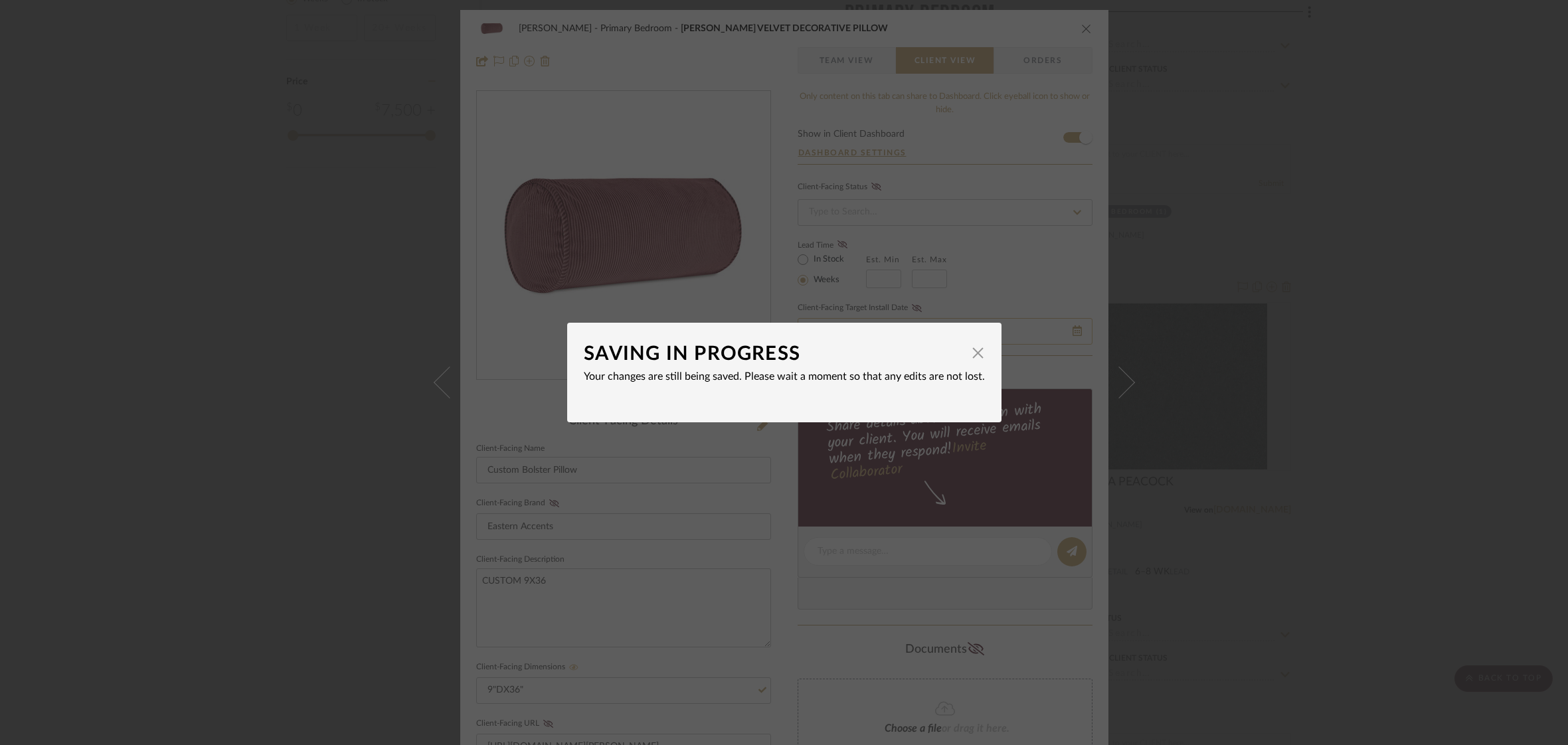
drag, startPoint x: 967, startPoint y: 360, endPoint x: 987, endPoint y: 340, distance: 28.3
click at [969, 359] on span "button" at bounding box center [978, 352] width 26 height 26
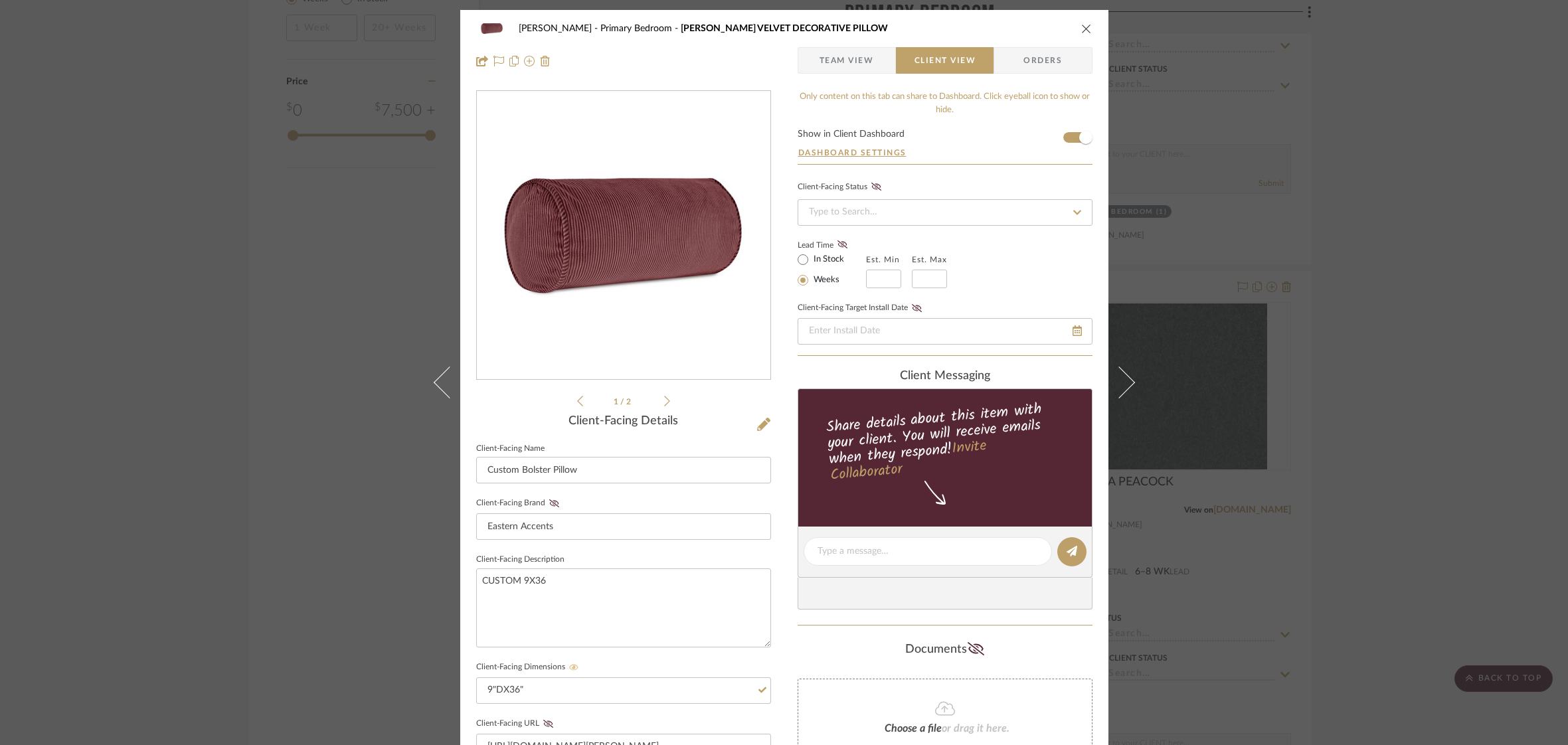
click at [1082, 27] on icon "close" at bounding box center [1087, 28] width 11 height 11
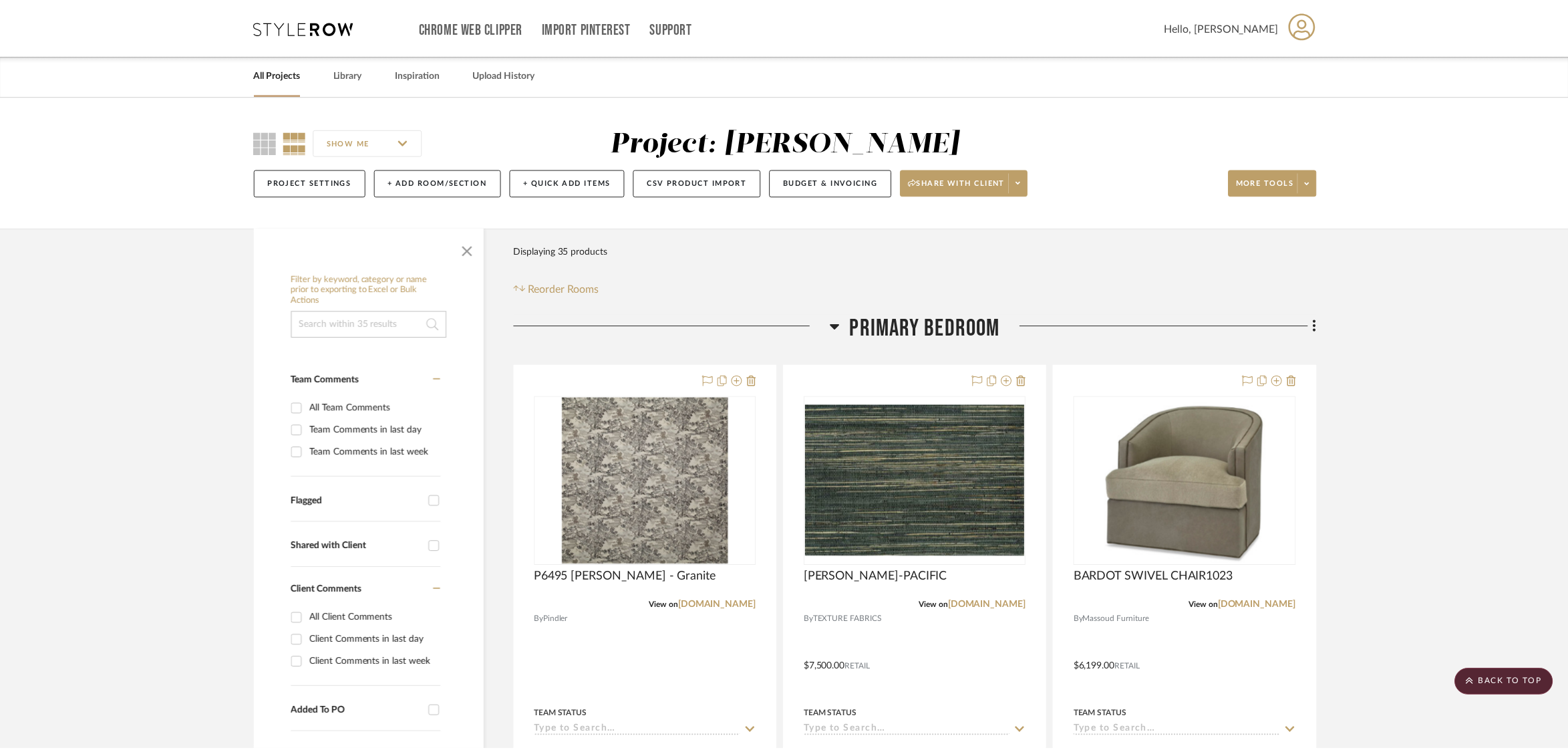
scroll to position [1870, 0]
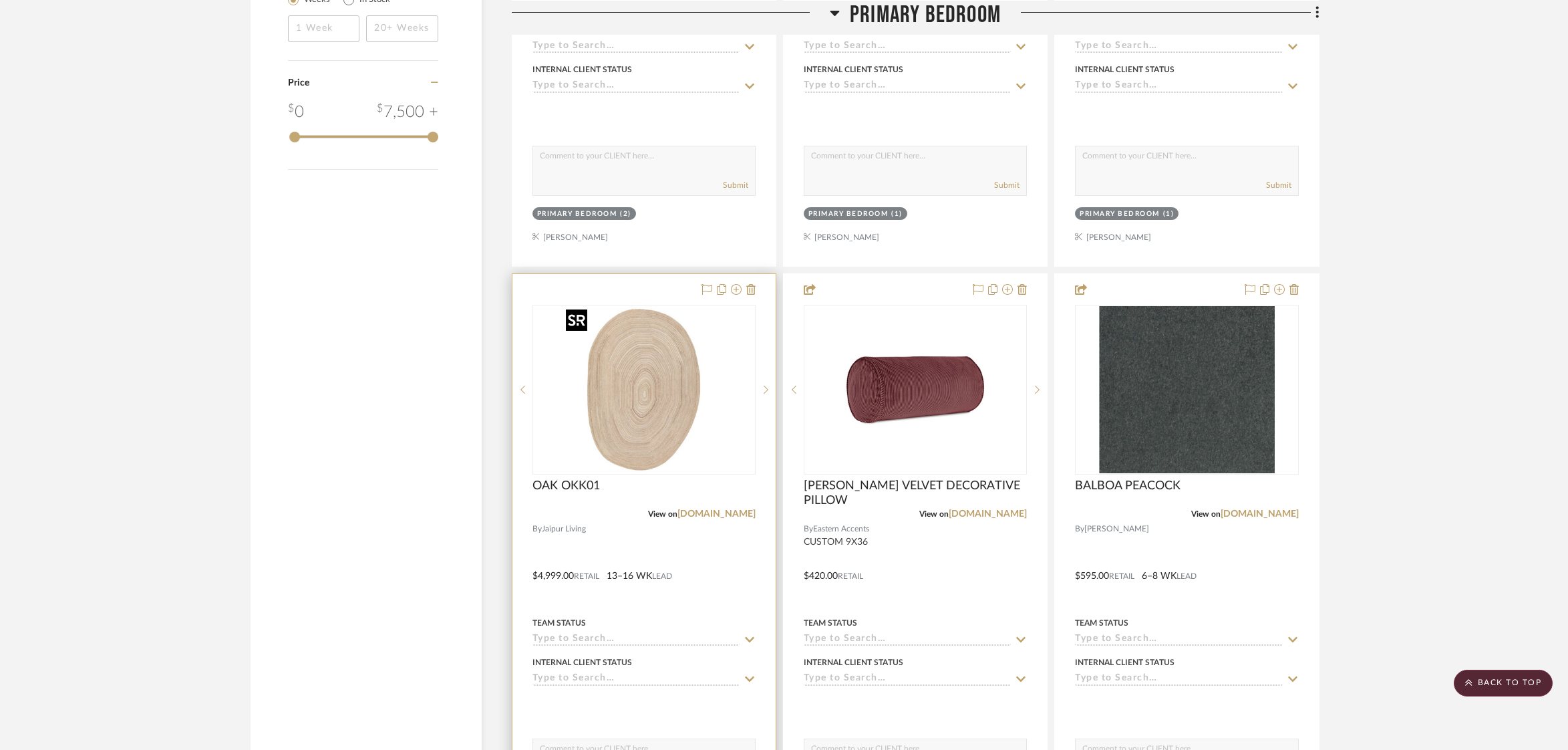
click at [644, 350] on img "0" at bounding box center [644, 389] width 167 height 167
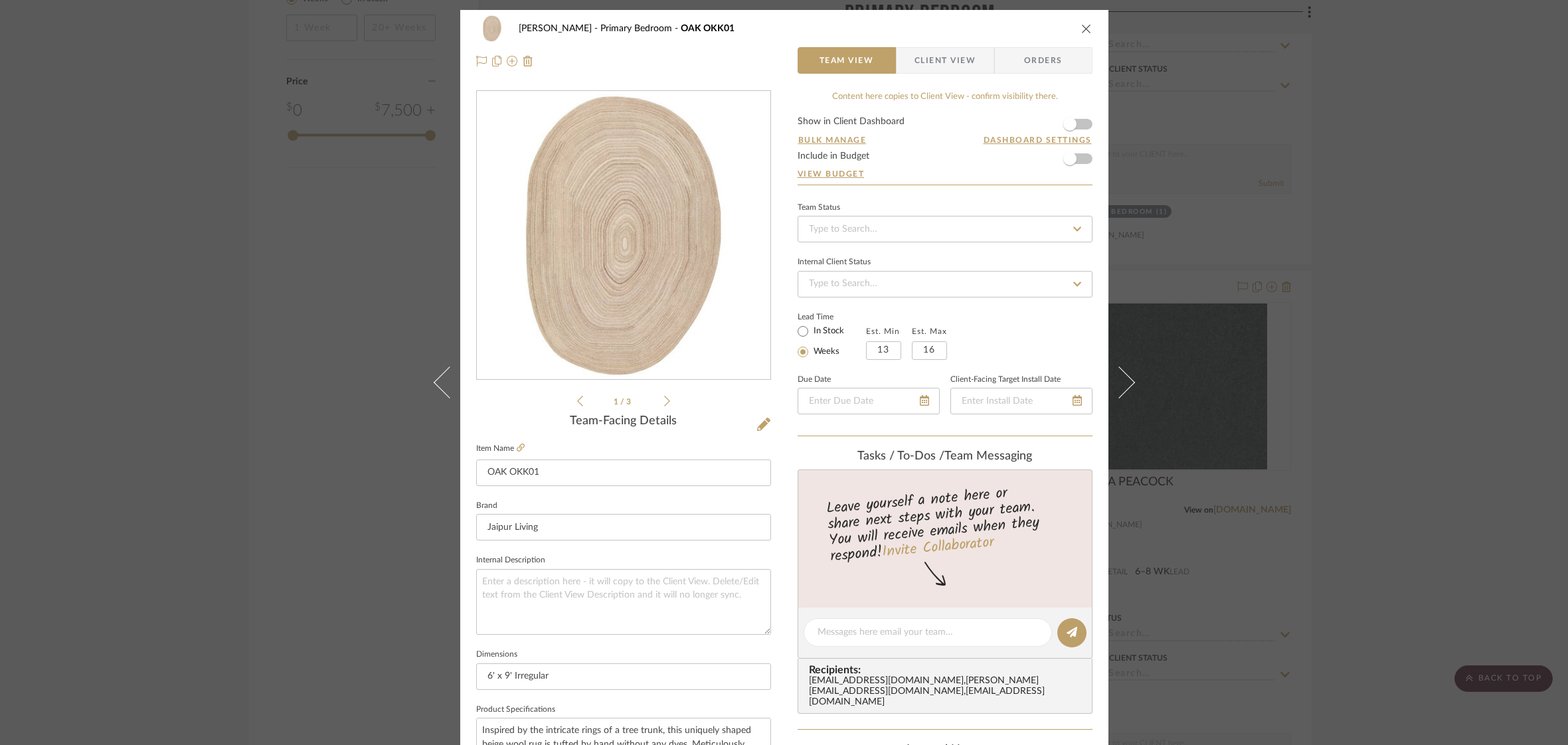
click at [941, 63] on span "Client View" at bounding box center [945, 60] width 61 height 26
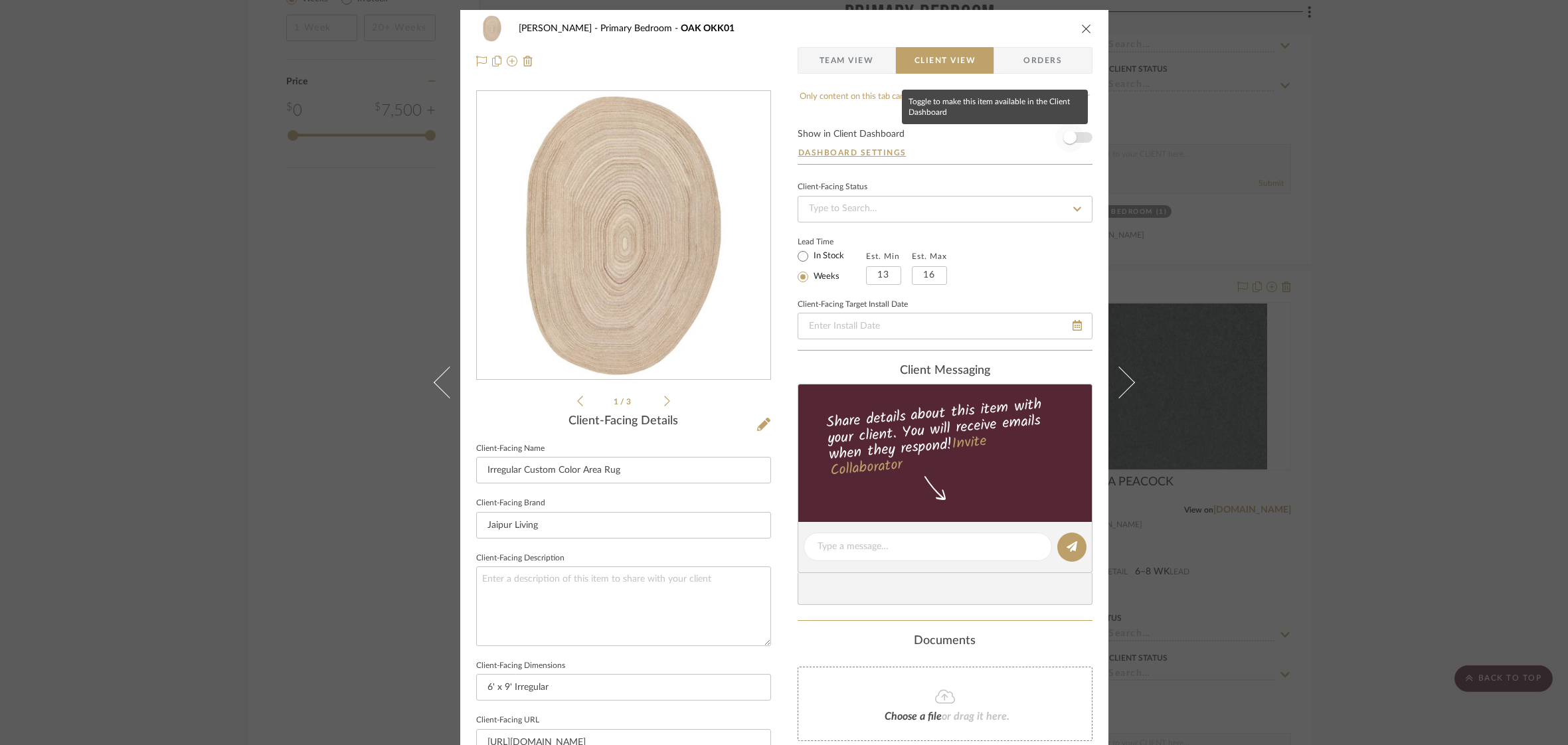
click at [1073, 134] on span "button" at bounding box center [1069, 137] width 29 height 29
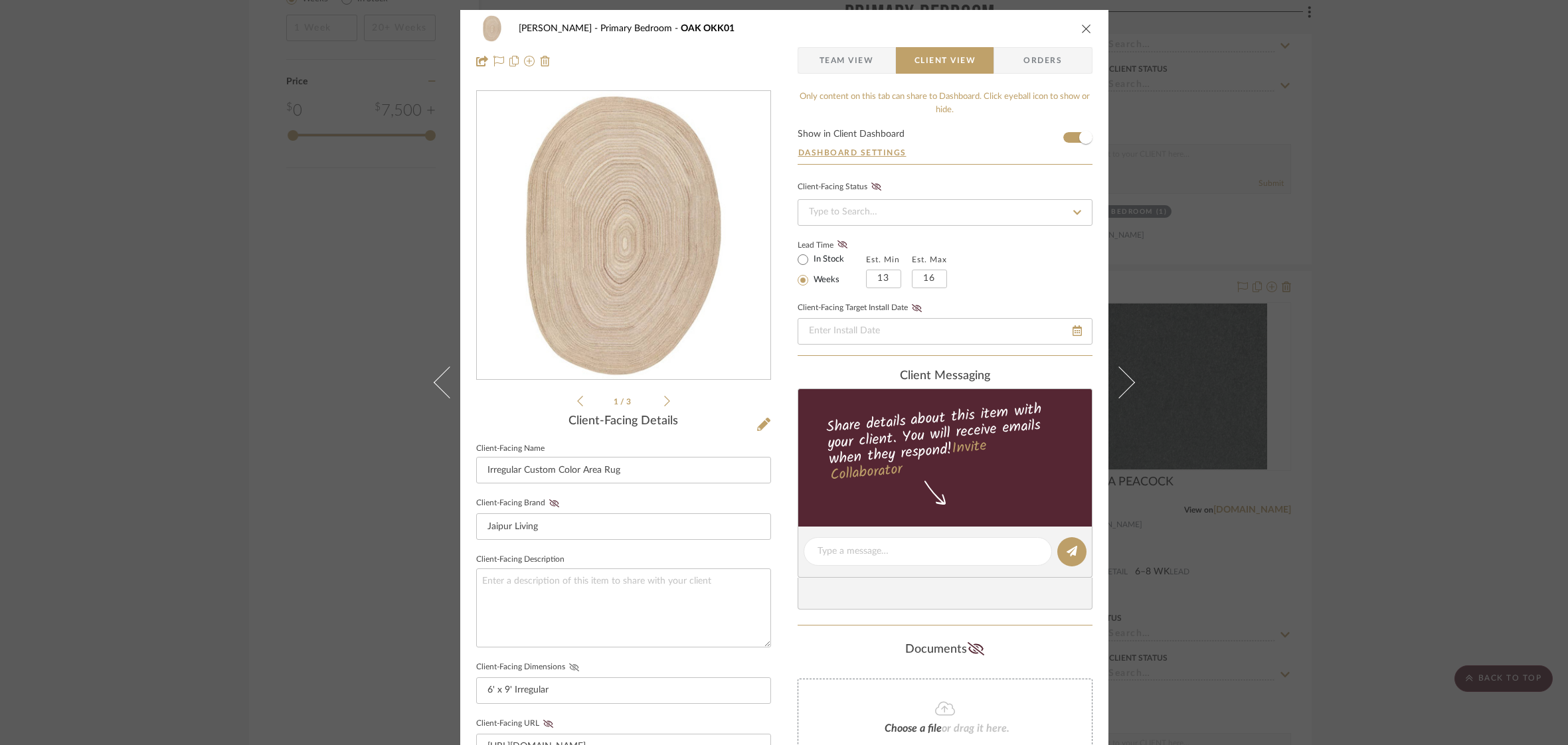
click at [571, 666] on icon at bounding box center [574, 667] width 10 height 8
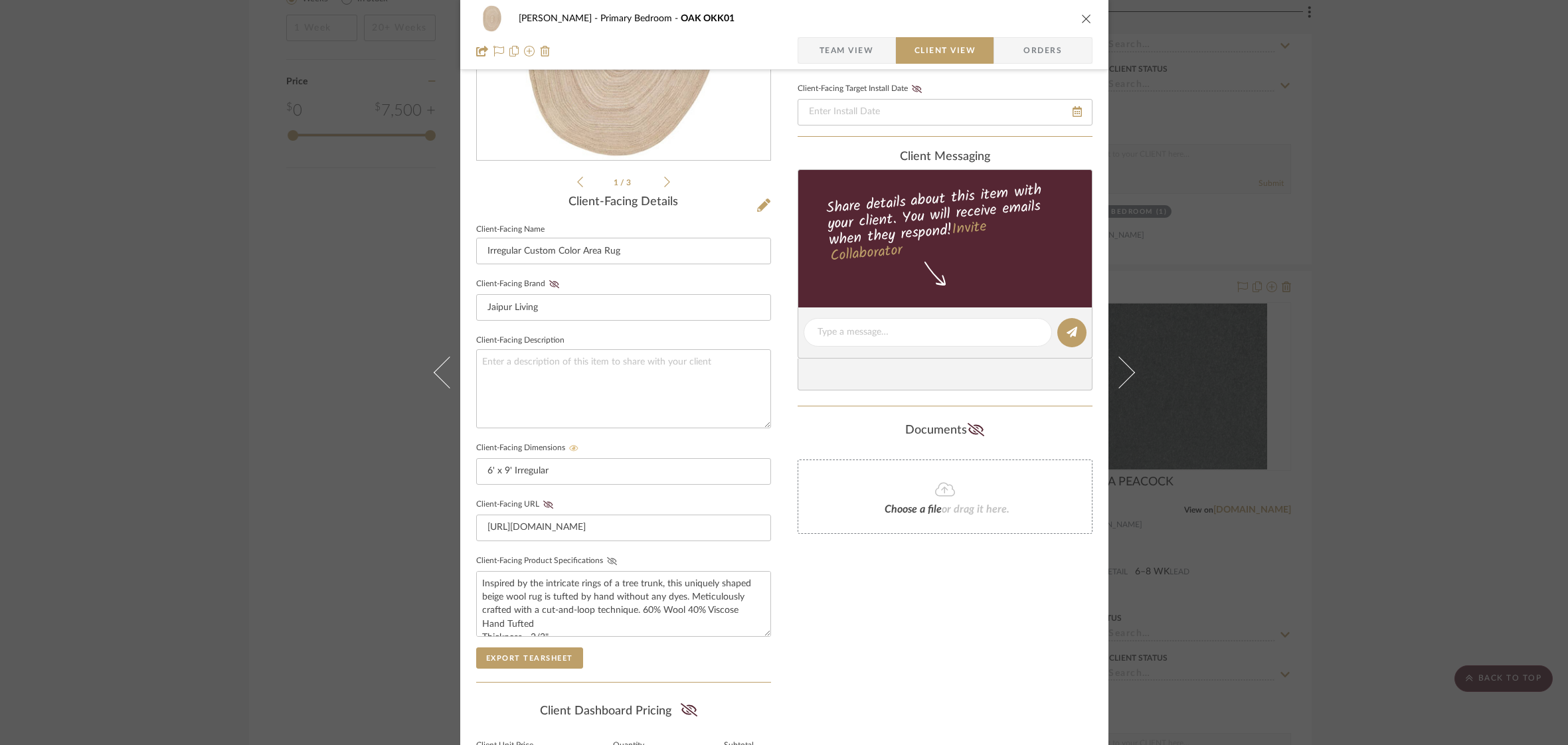
click at [606, 559] on icon at bounding box center [611, 561] width 10 height 8
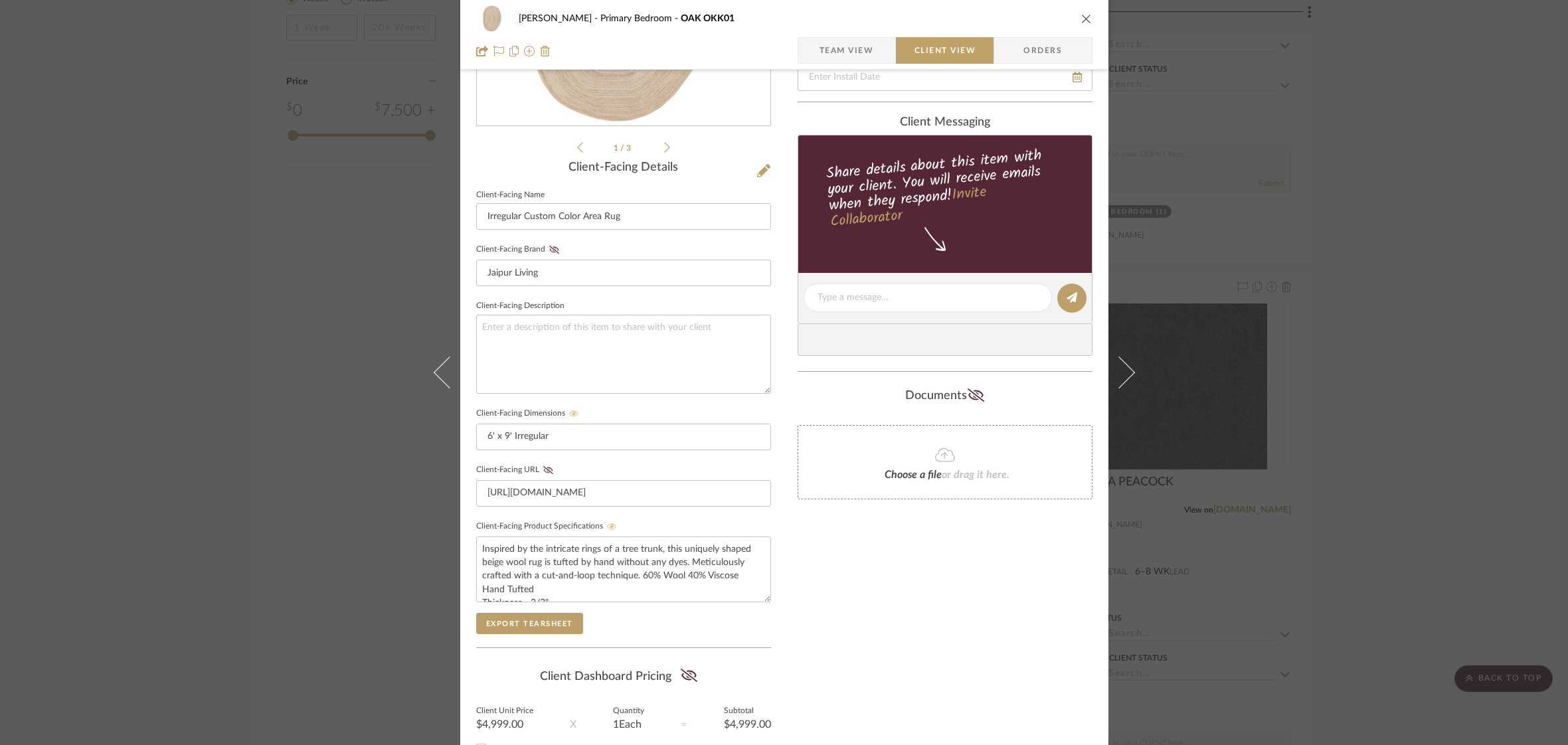
scroll to position [324, 0]
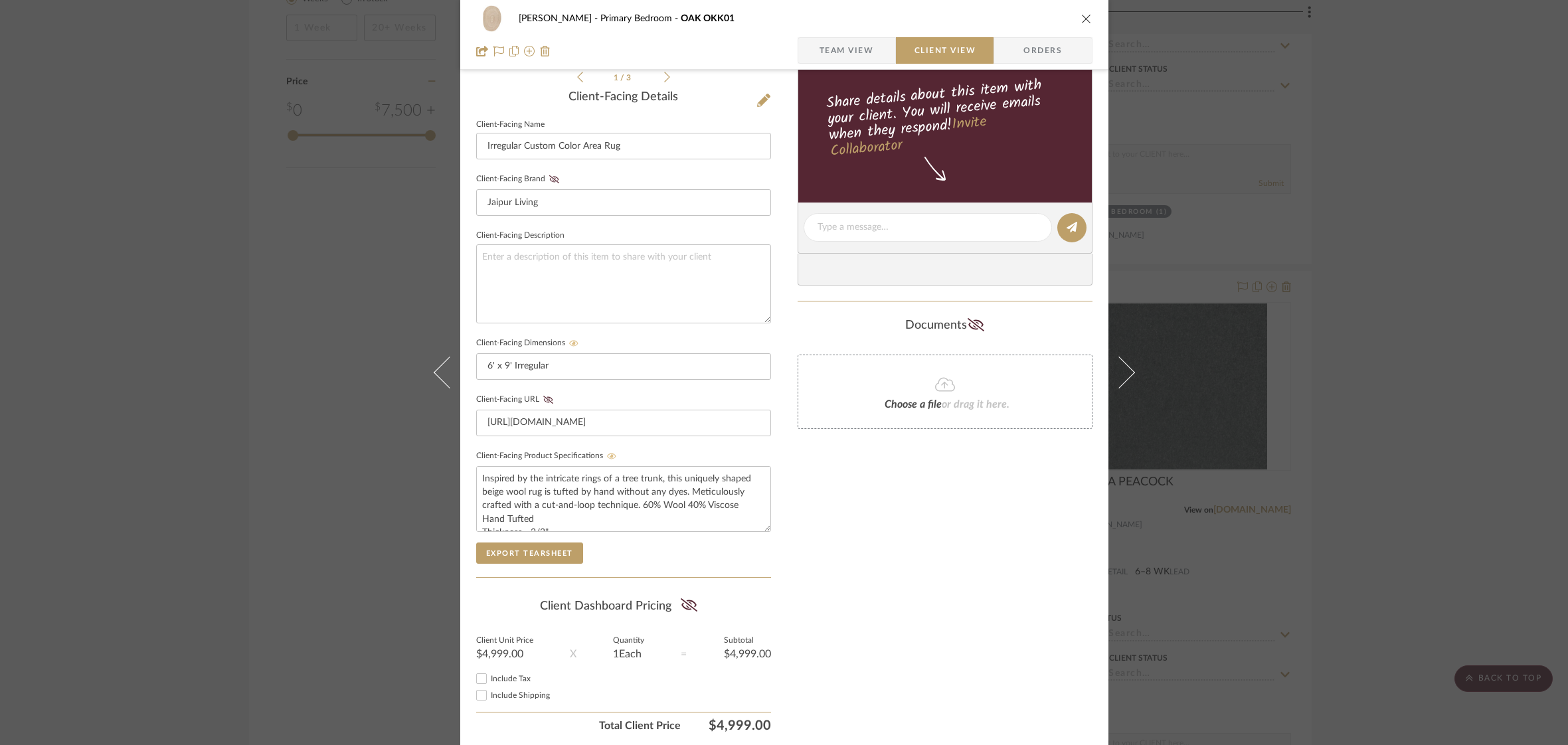
click at [1081, 20] on icon "close" at bounding box center [1087, 19] width 11 height 11
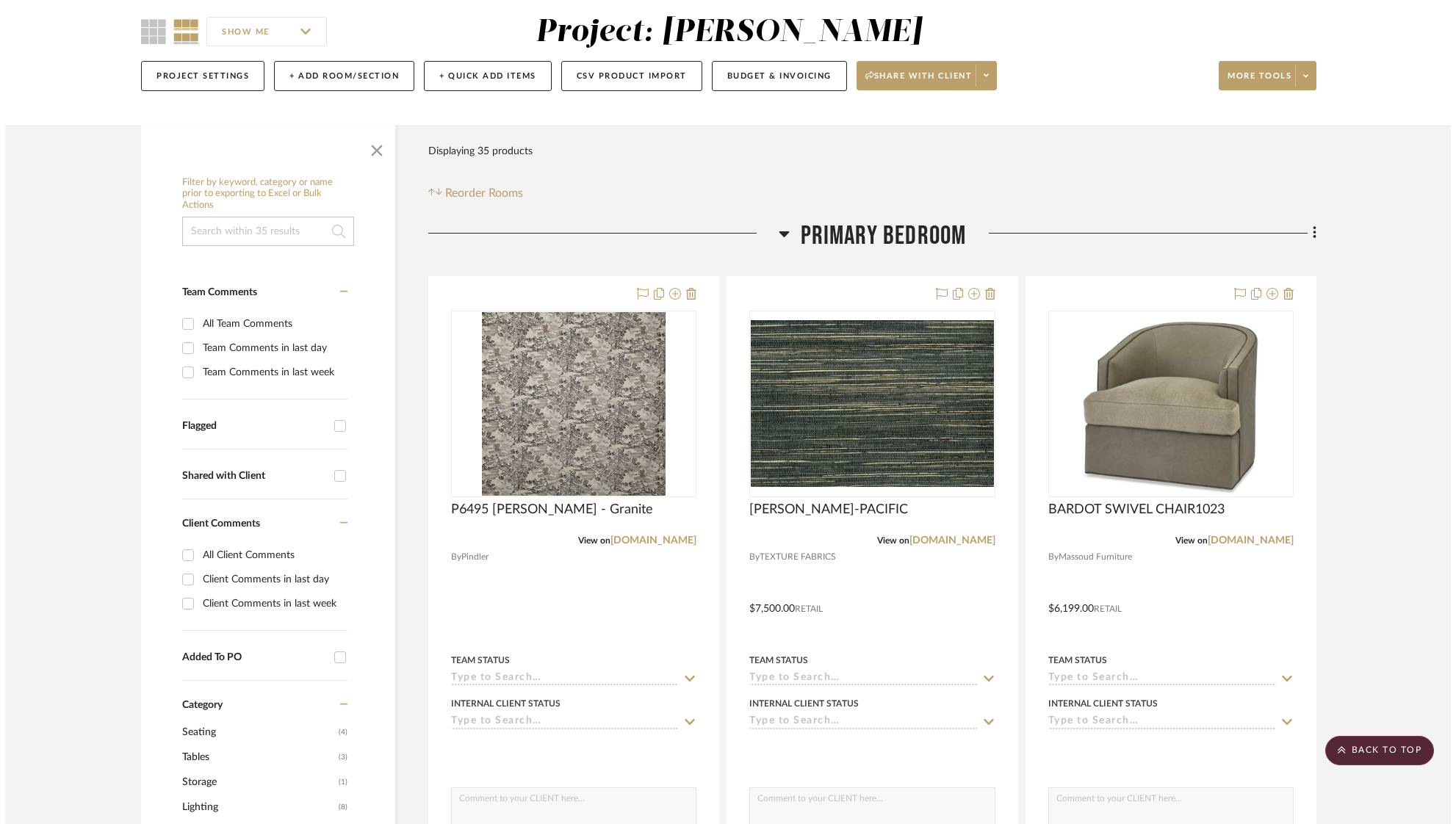
scroll to position [0, 0]
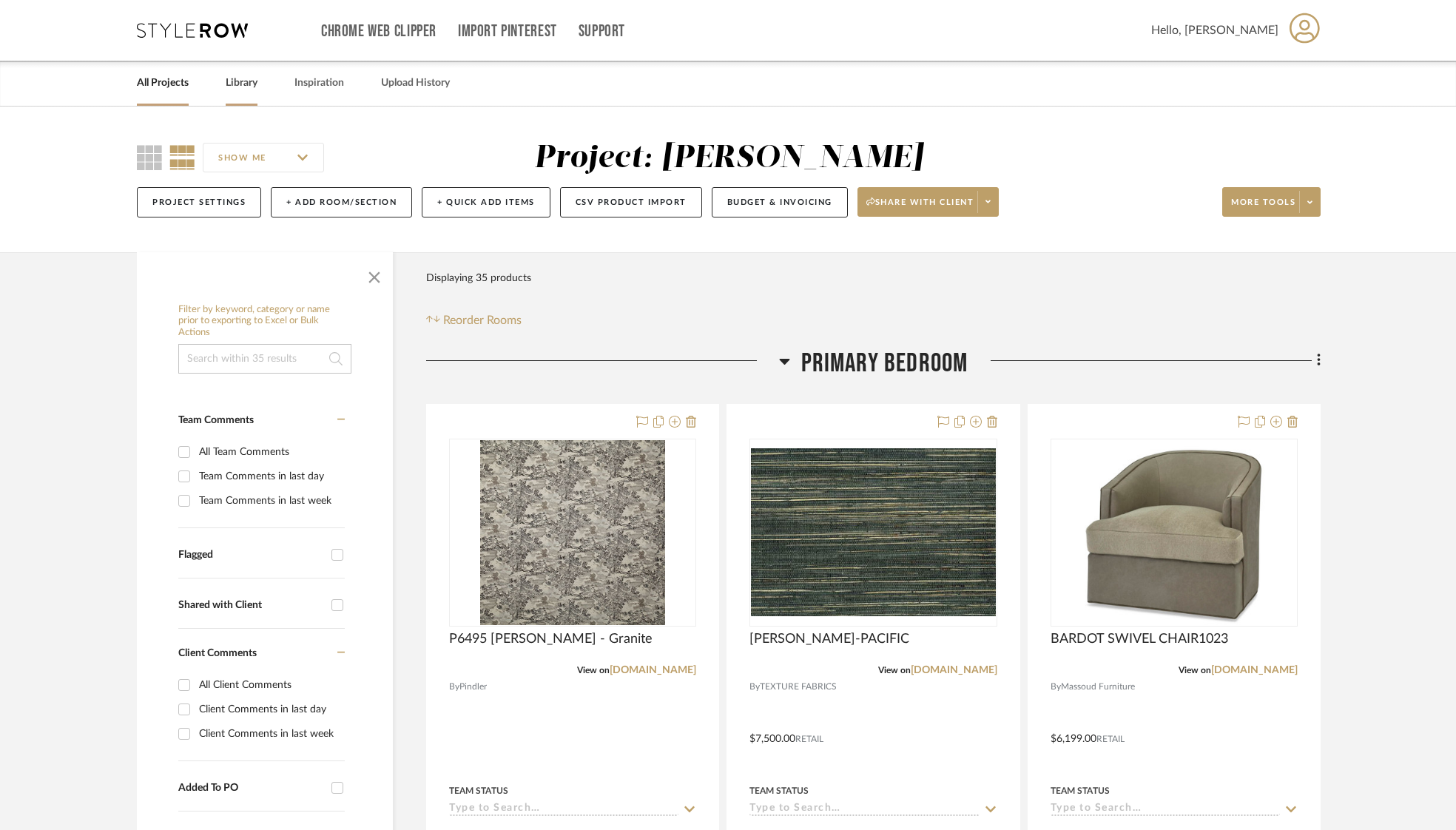
click at [243, 85] on link "Library" at bounding box center [242, 83] width 32 height 20
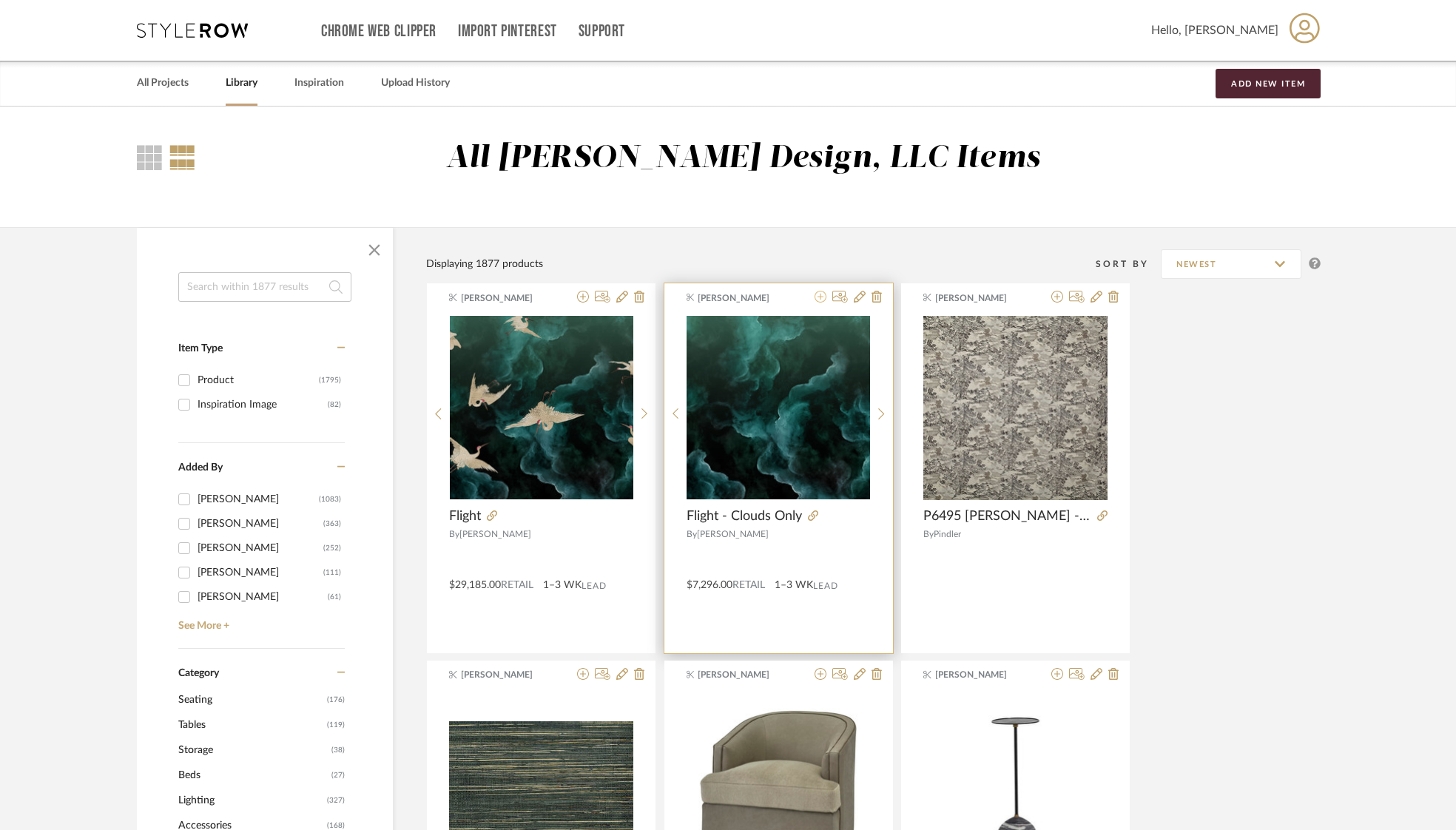
click at [825, 291] on fa-icon at bounding box center [820, 297] width 12 height 12
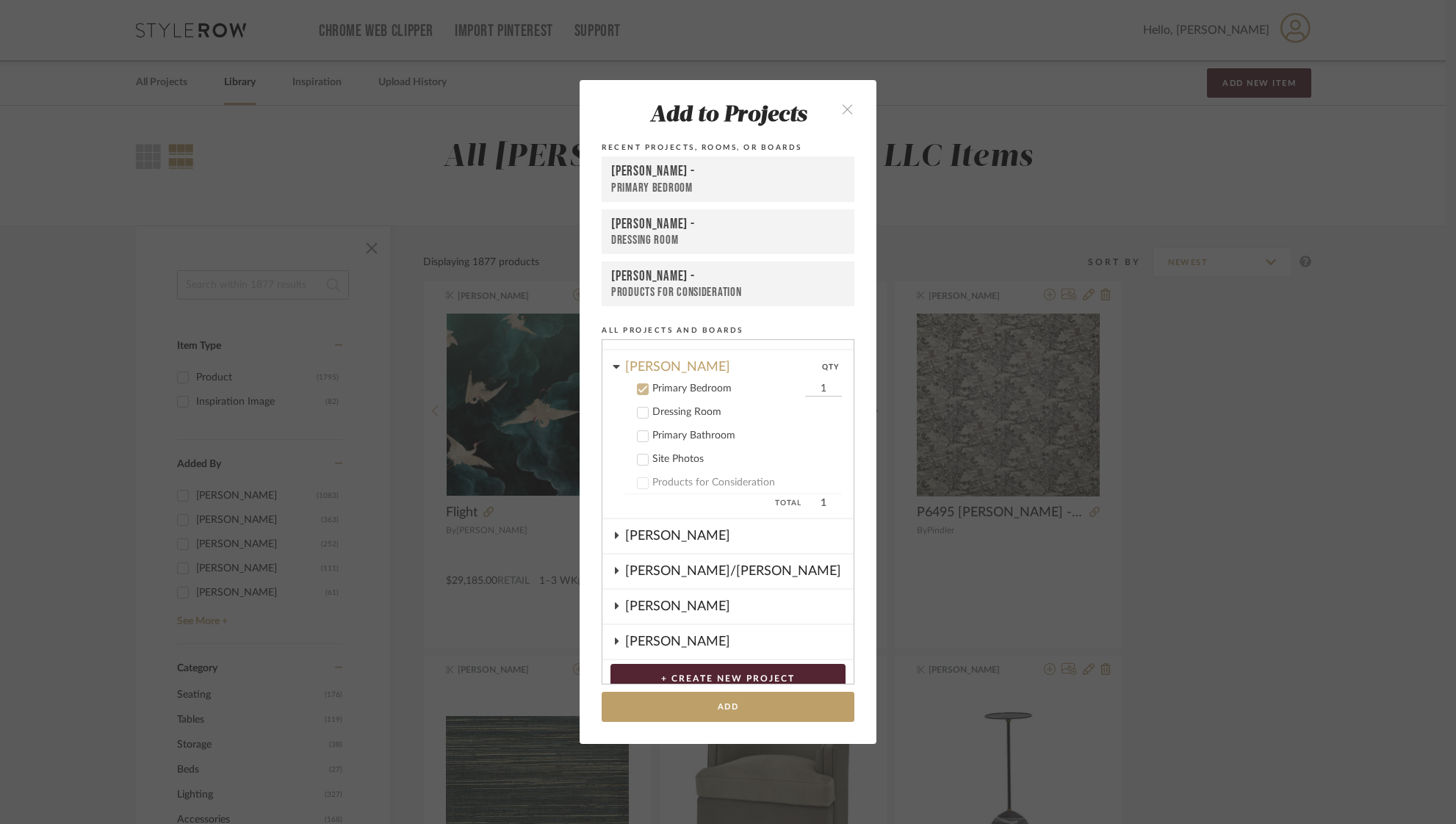
scroll to position [306, 0]
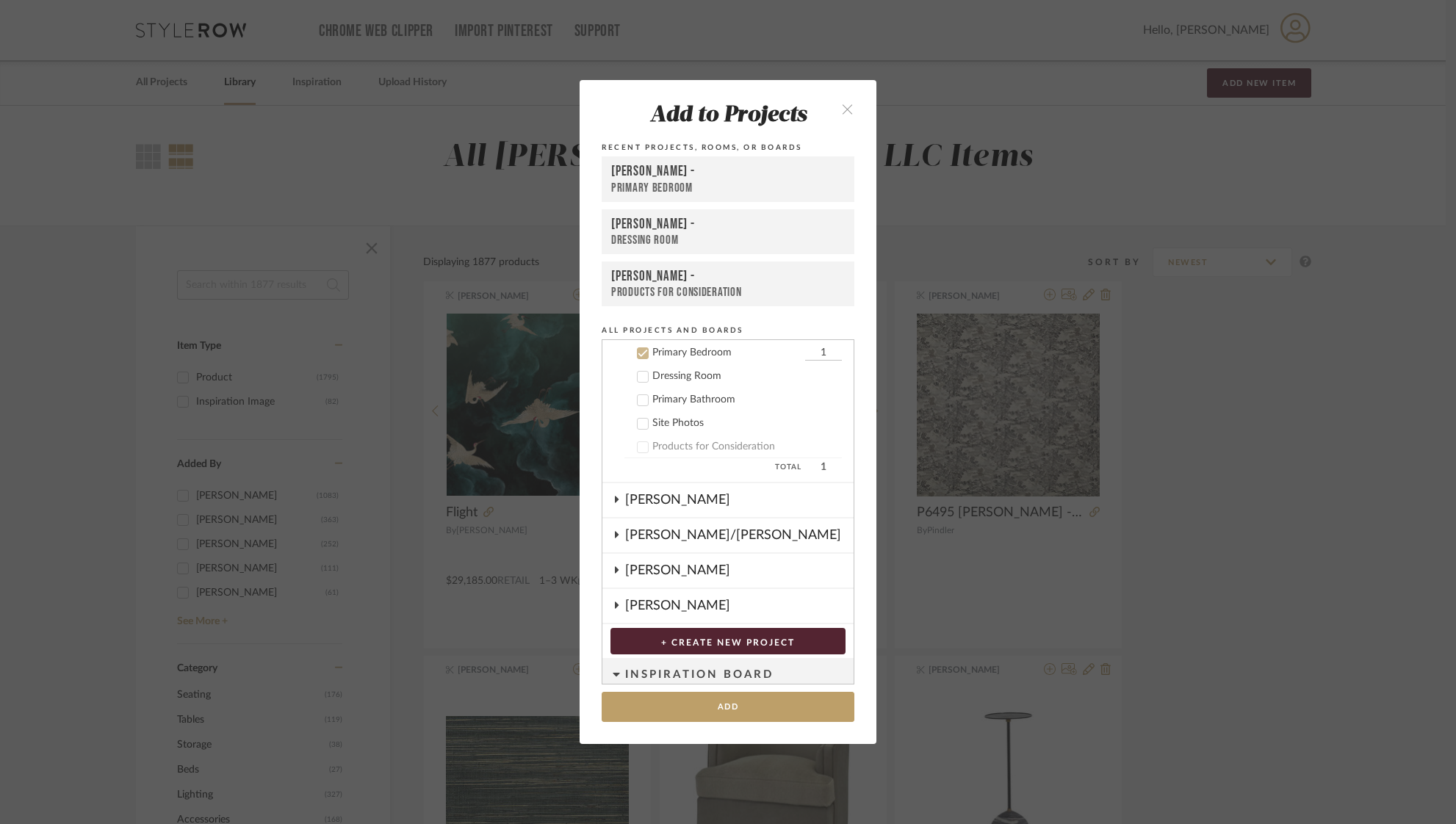
click at [640, 373] on icon at bounding box center [643, 377] width 10 height 10
click at [640, 372] on icon at bounding box center [643, 377] width 10 height 10
click at [638, 356] on icon at bounding box center [643, 354] width 10 height 10
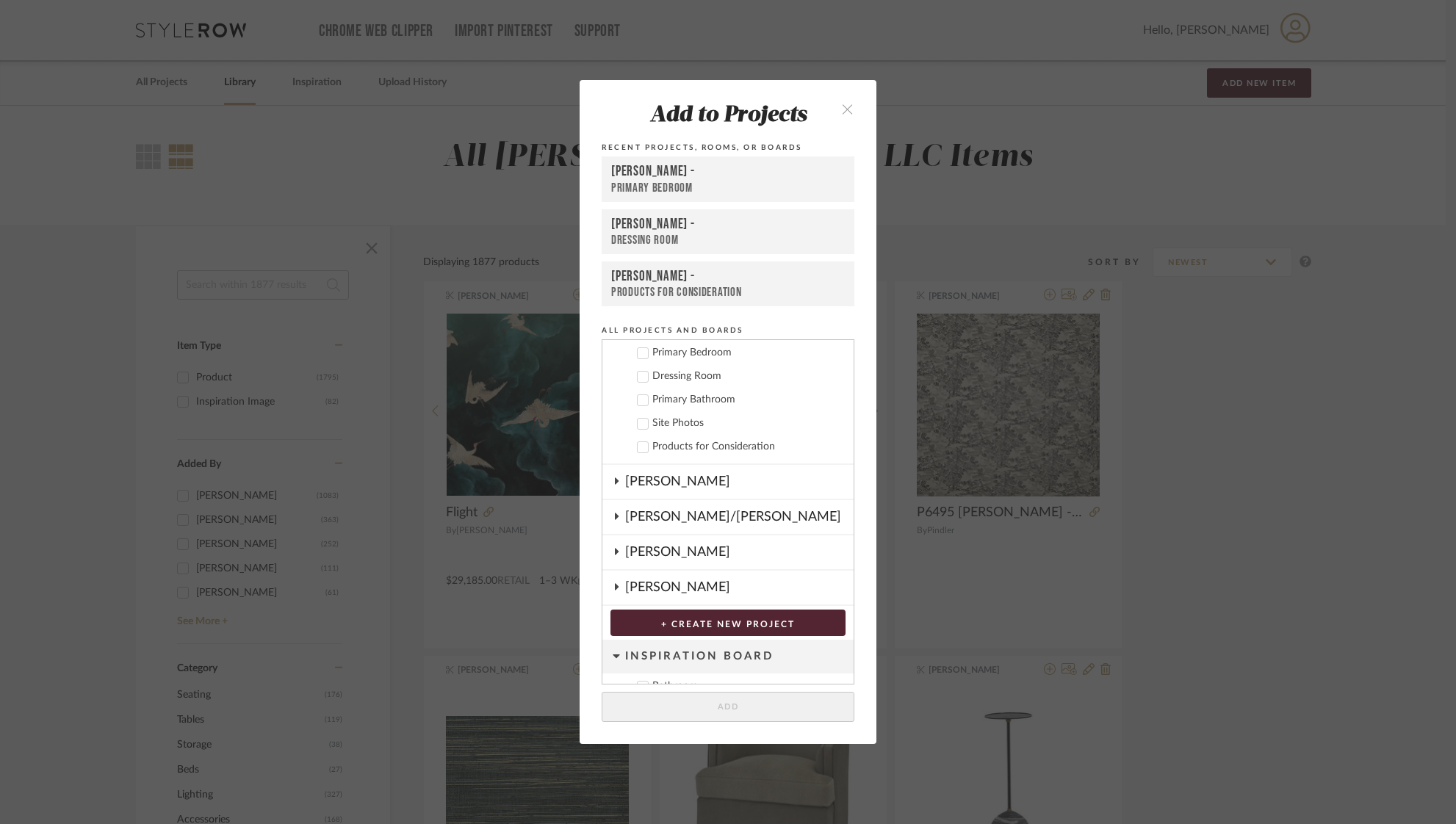
click at [652, 399] on div "Primary Bathroom" at bounding box center [746, 399] width 190 height 13
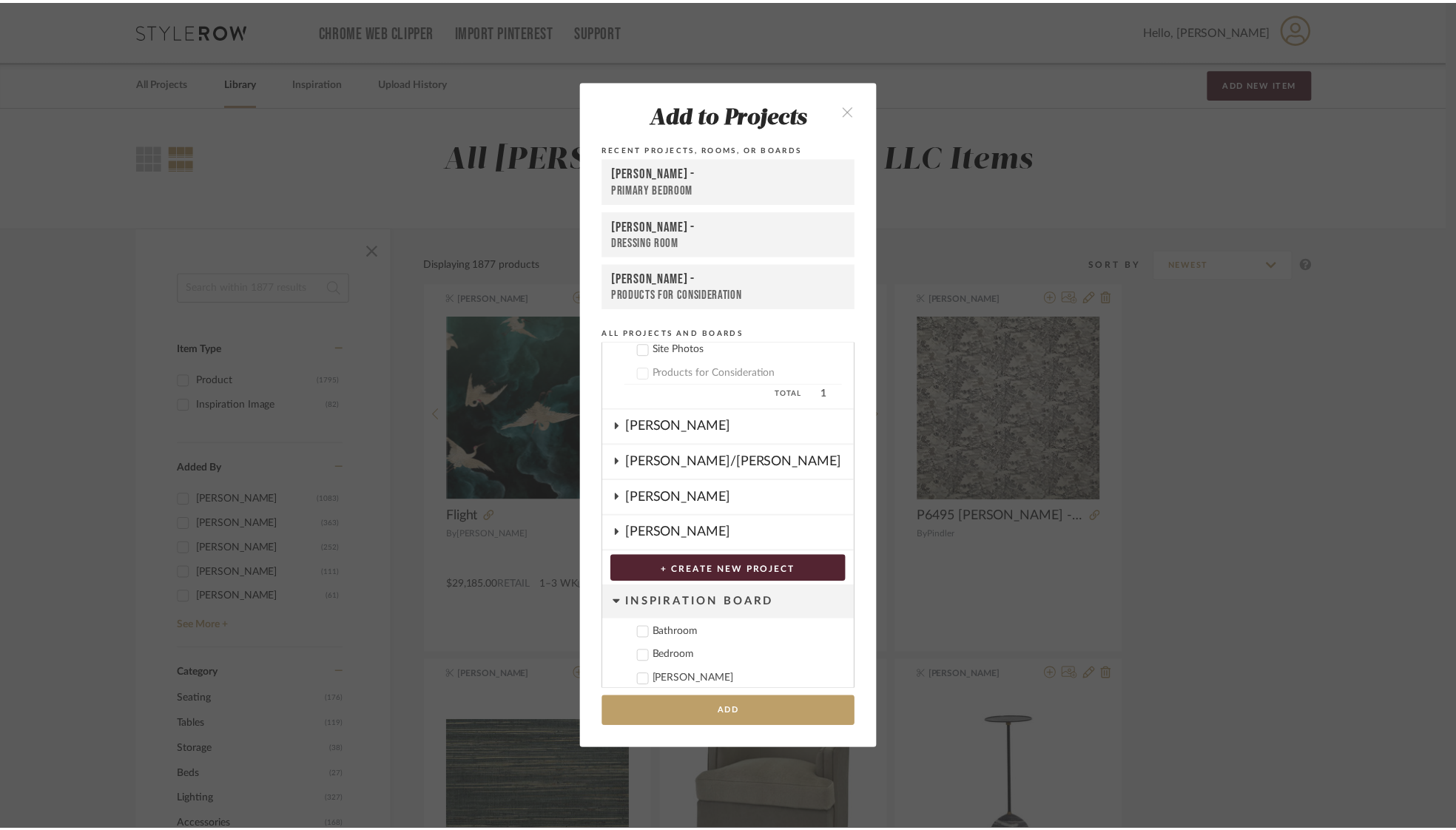
scroll to position [465, 0]
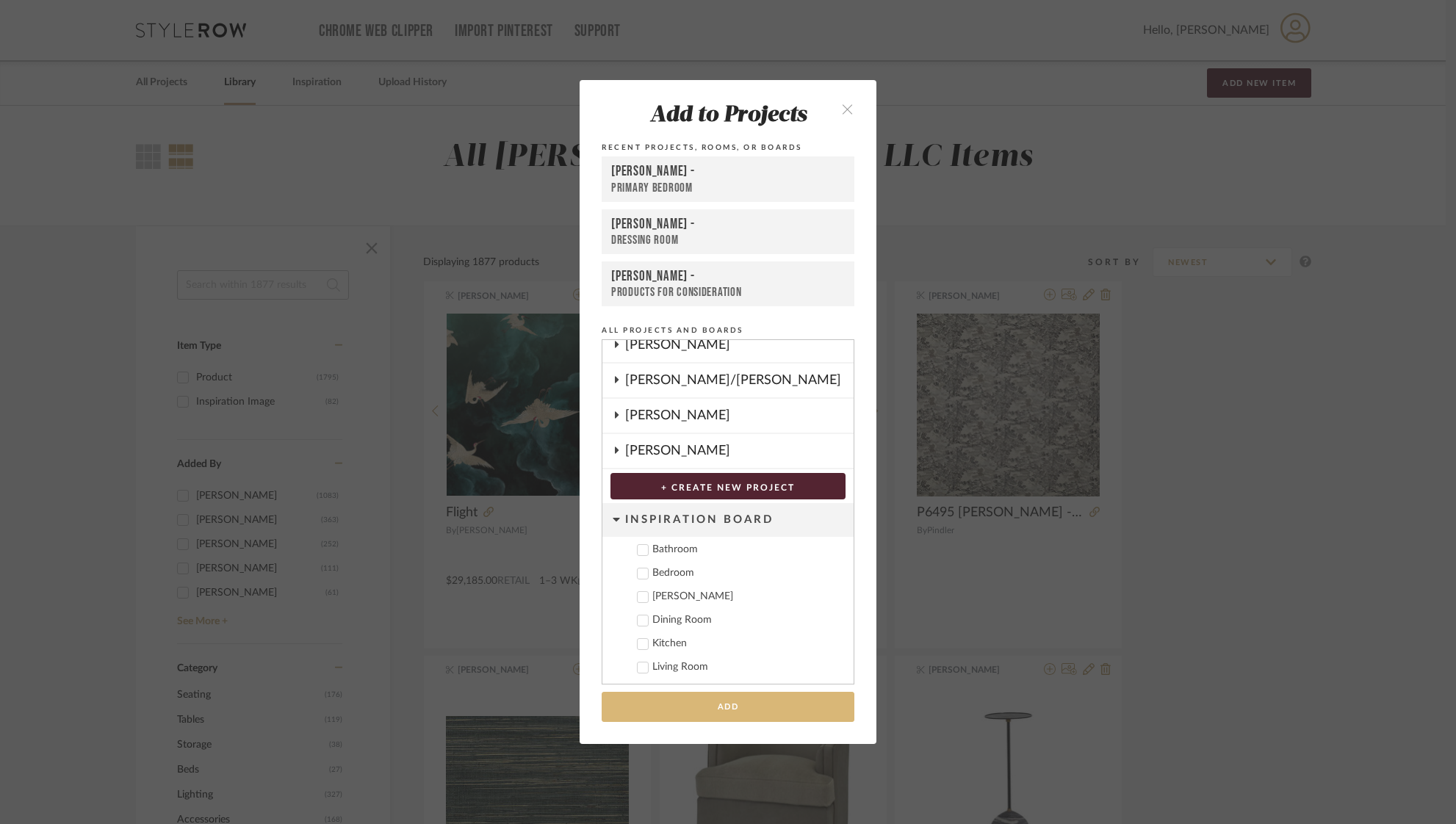
click at [712, 713] on button "Add" at bounding box center [728, 706] width 253 height 30
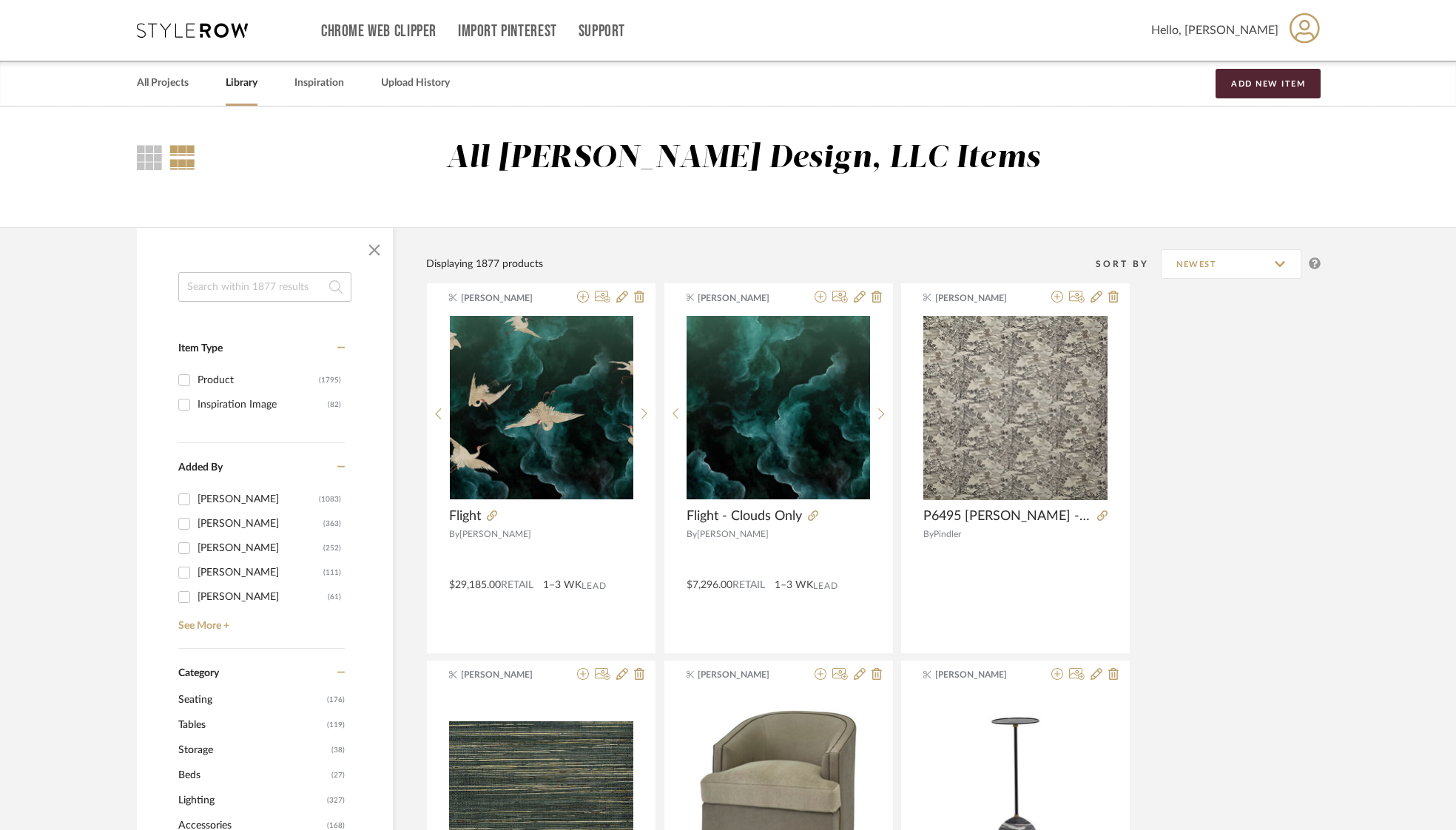
click at [249, 82] on link "Library" at bounding box center [242, 83] width 32 height 20
click at [243, 81] on link "Library" at bounding box center [242, 83] width 32 height 20
click at [168, 83] on link "All Projects" at bounding box center [162, 83] width 52 height 20
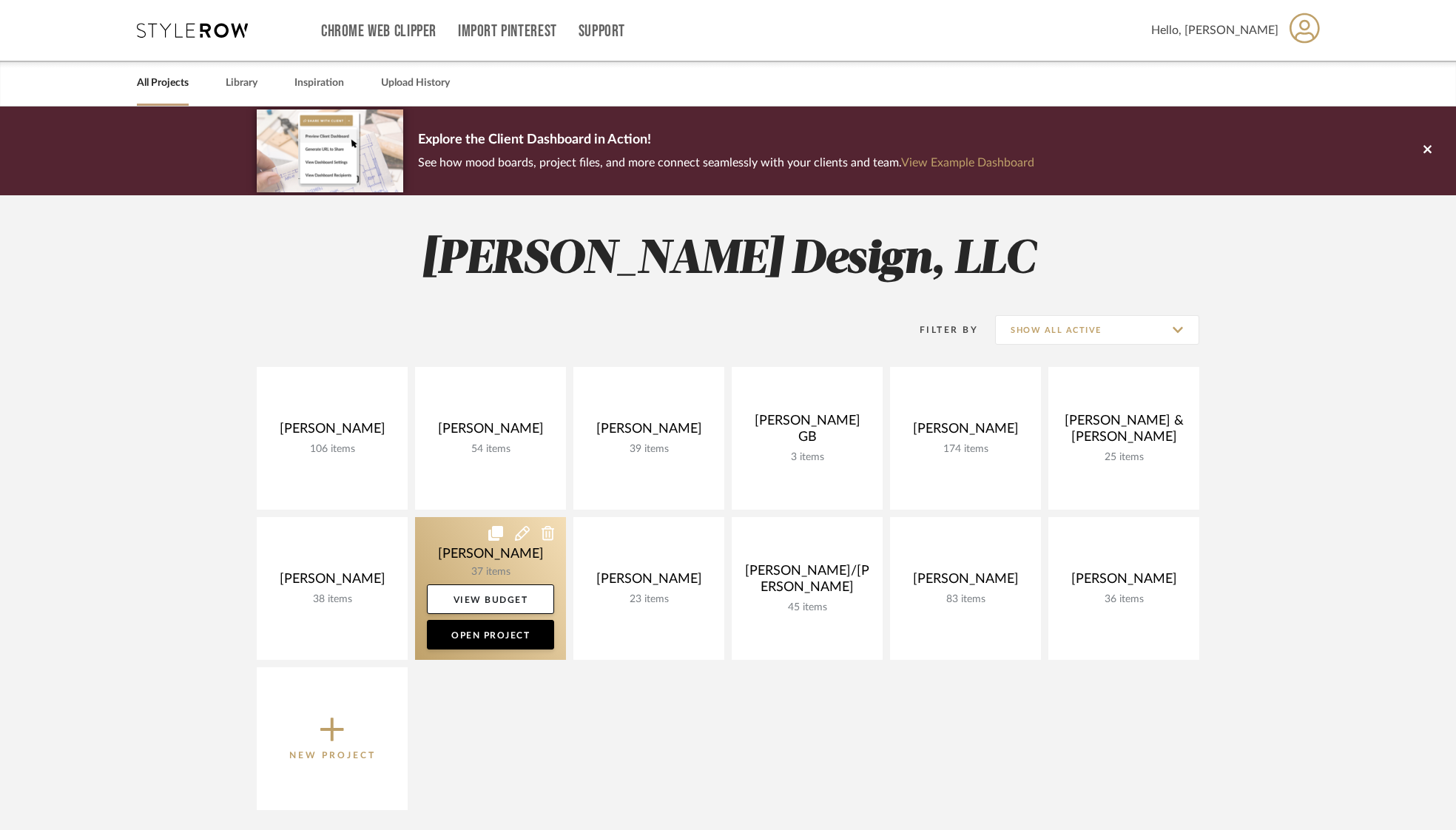
click at [528, 533] on icon at bounding box center [522, 533] width 15 height 15
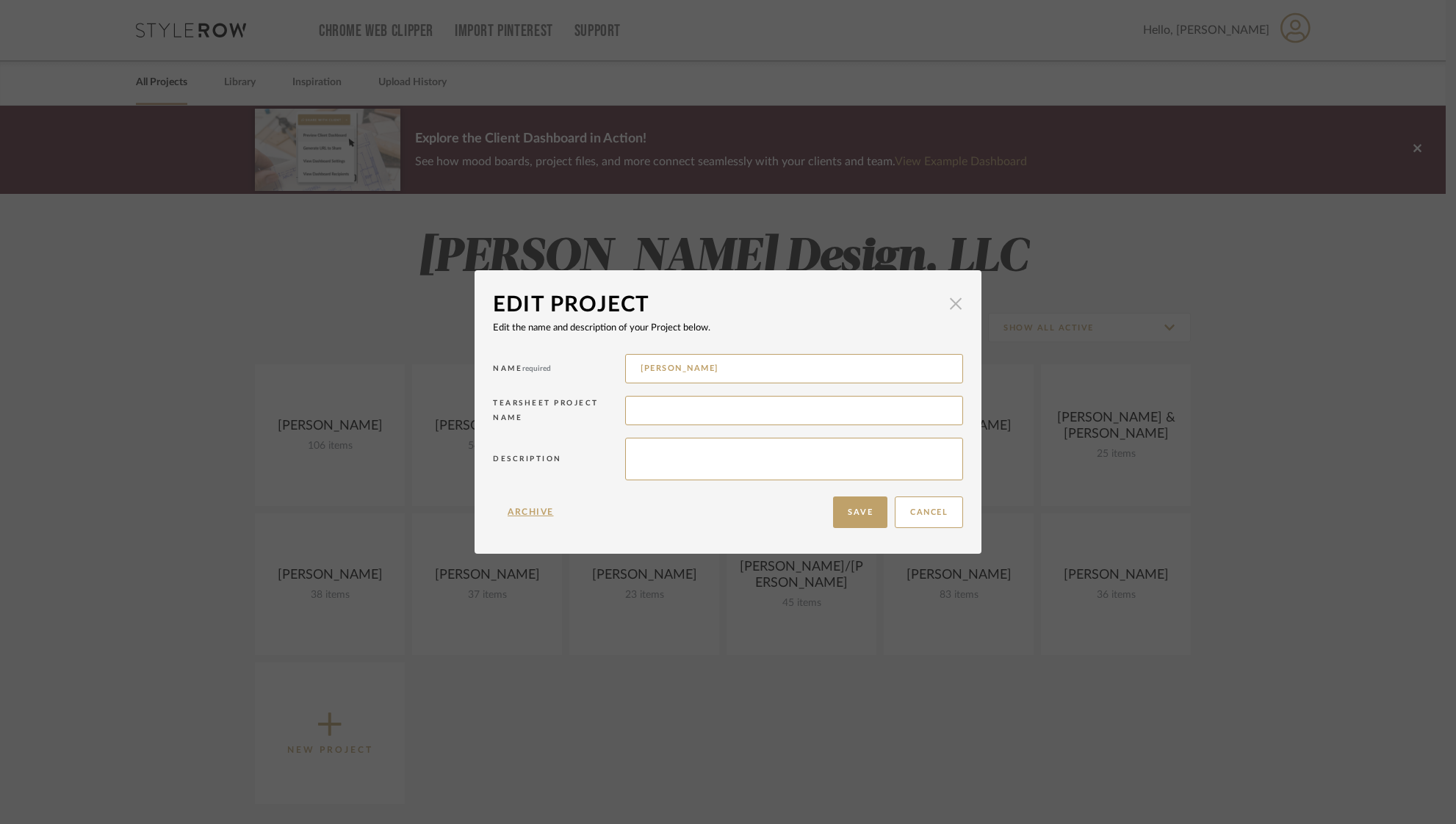
click at [953, 306] on span "button" at bounding box center [955, 303] width 29 height 29
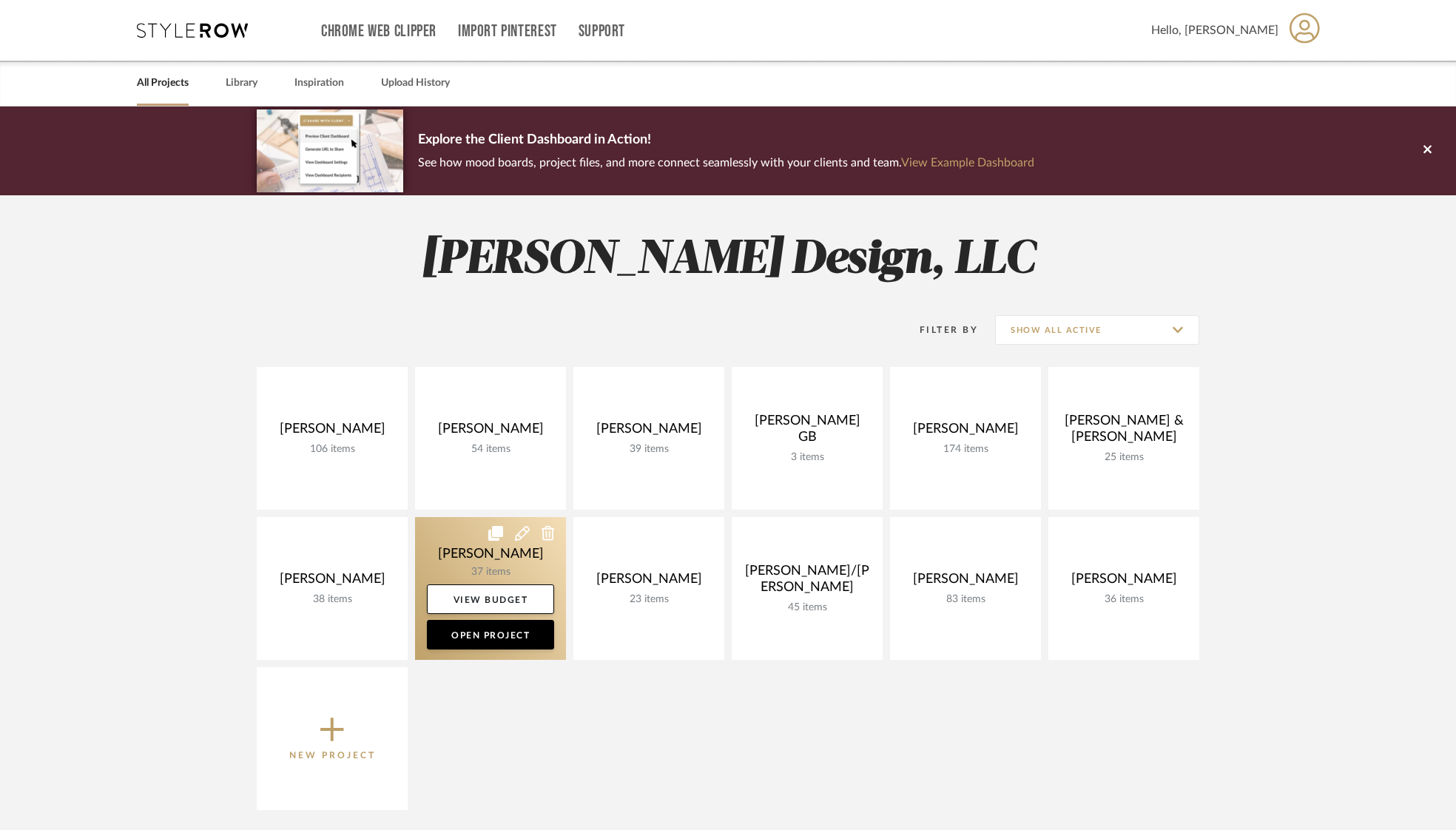
click at [528, 548] on link at bounding box center [491, 588] width 151 height 143
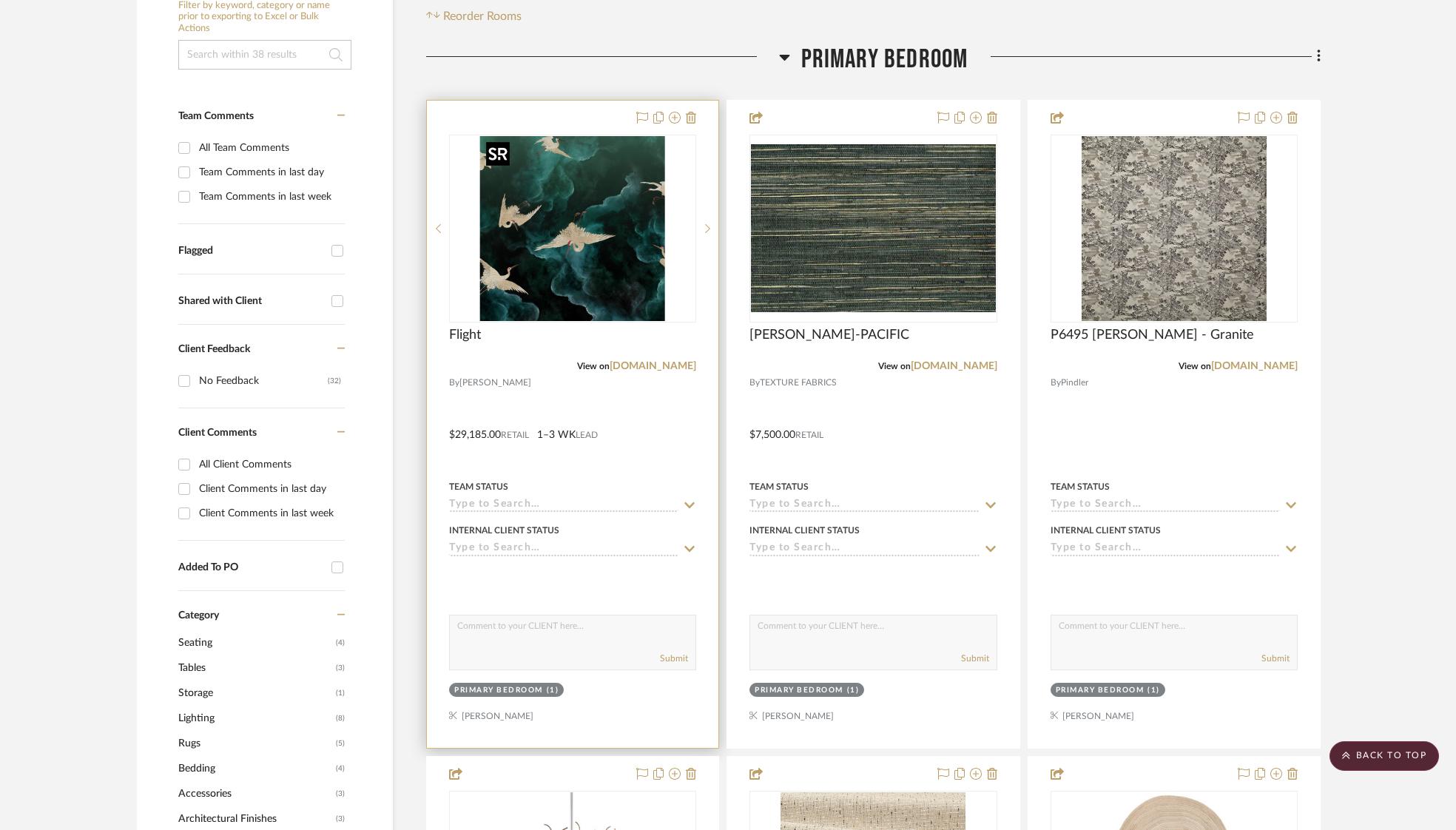
scroll to position [318, 0]
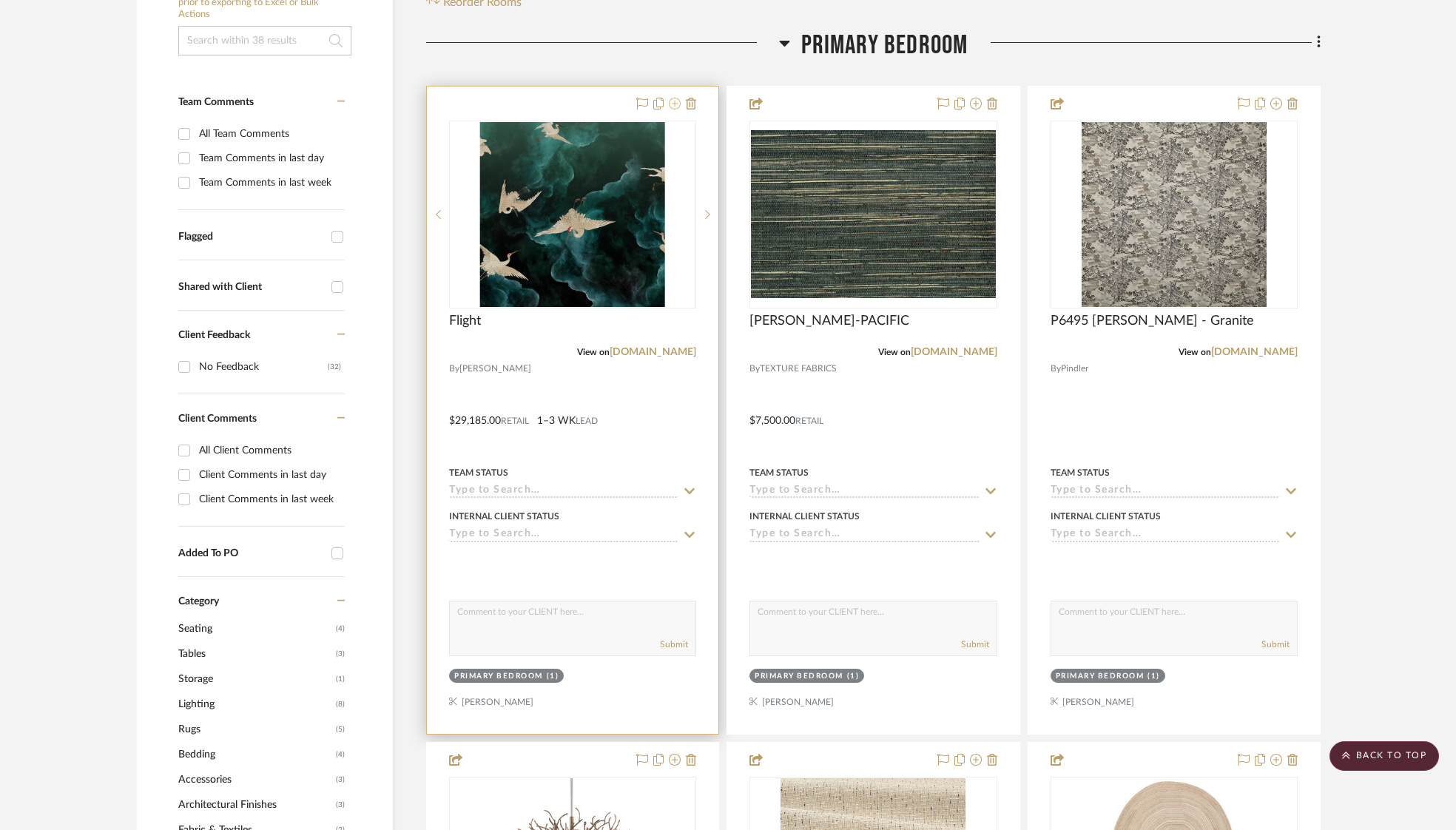
click at [674, 99] on icon at bounding box center [675, 103] width 12 height 12
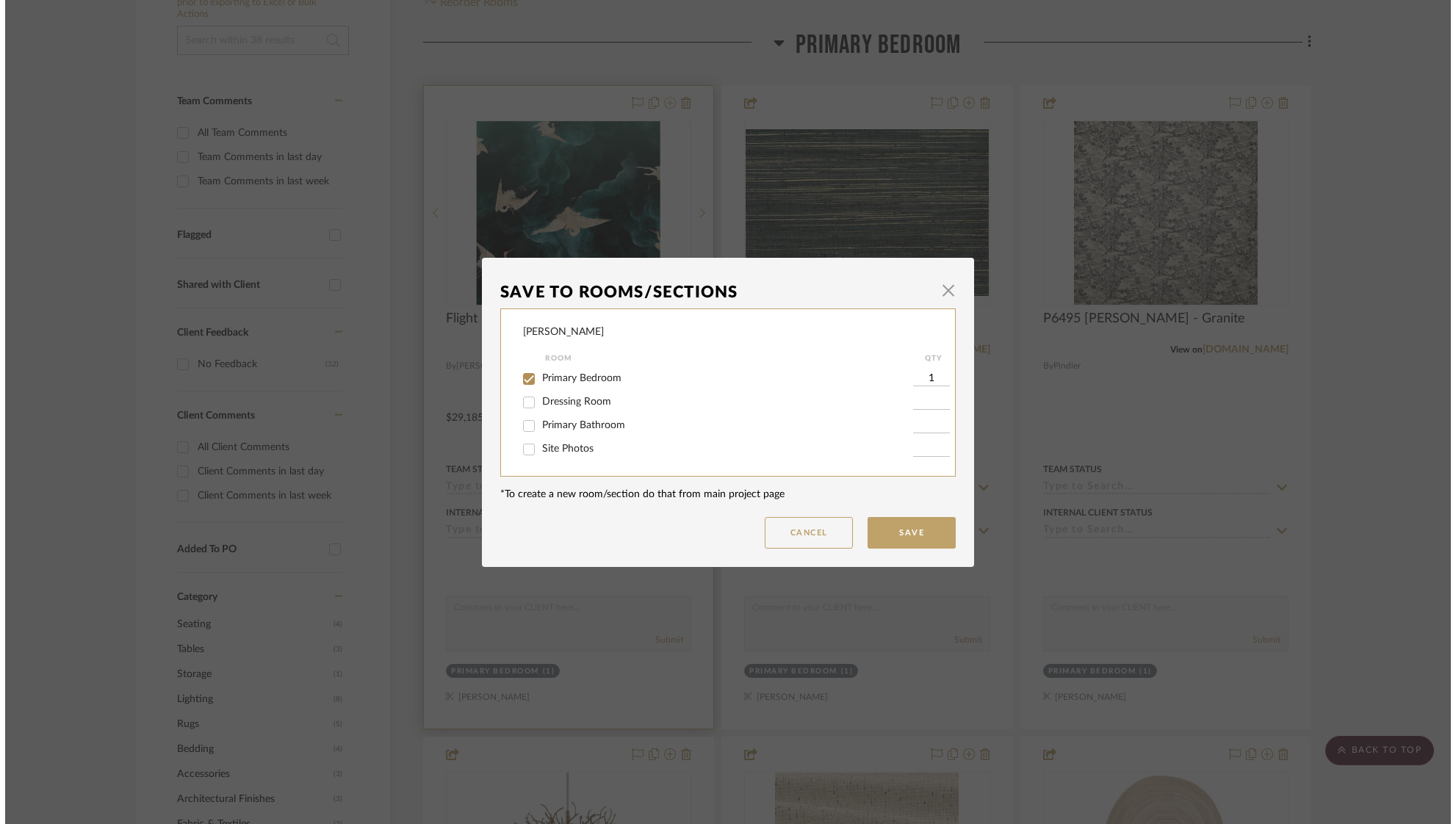
scroll to position [0, 0]
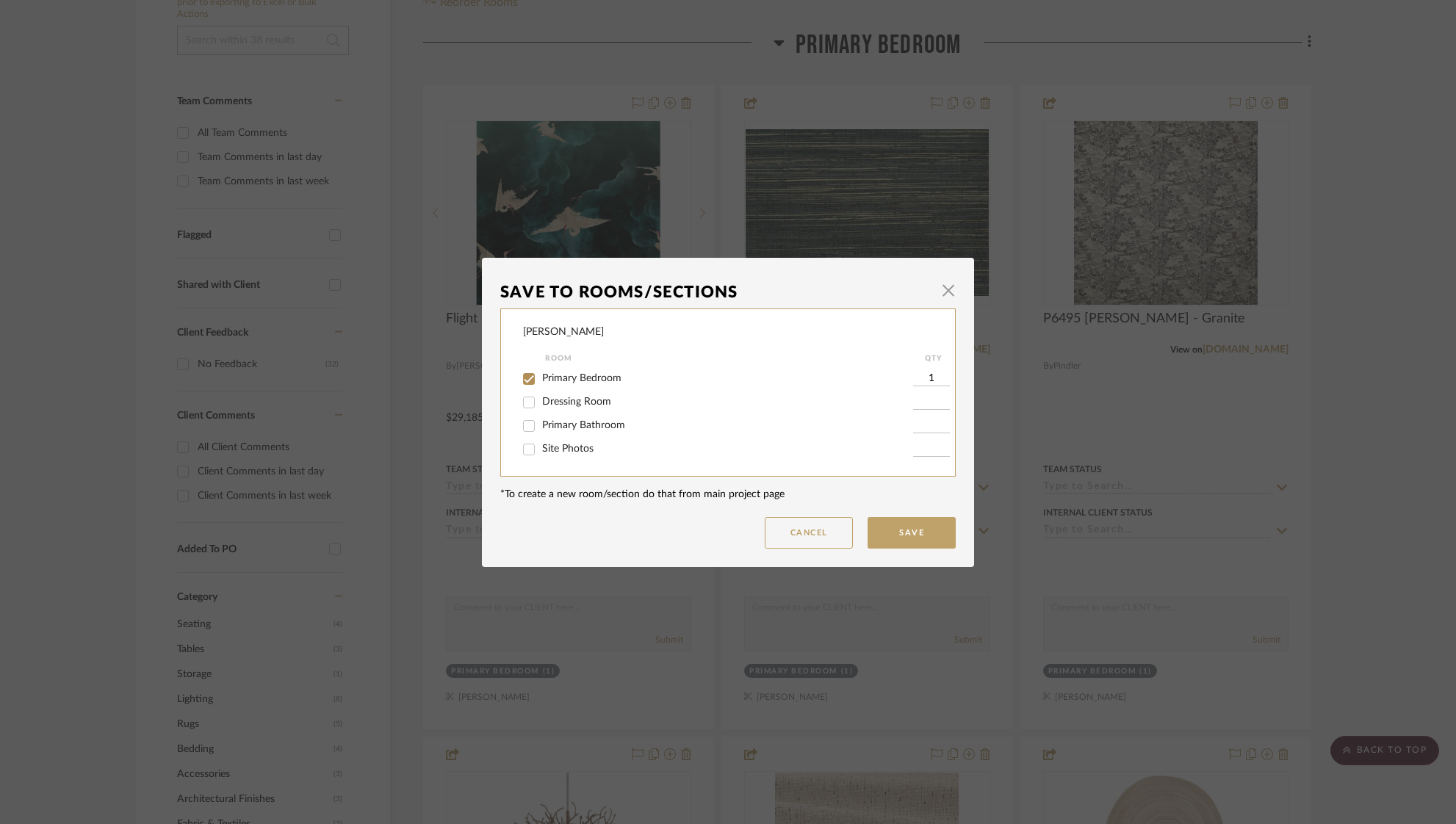
click at [528, 420] on input "Primary Bathroom" at bounding box center [528, 425] width 23 height 23
checkbox input "true"
type input "1"
drag, startPoint x: 528, startPoint y: 377, endPoint x: 650, endPoint y: 418, distance: 128.7
click at [528, 377] on input "Primary Bedroom" at bounding box center [528, 378] width 23 height 23
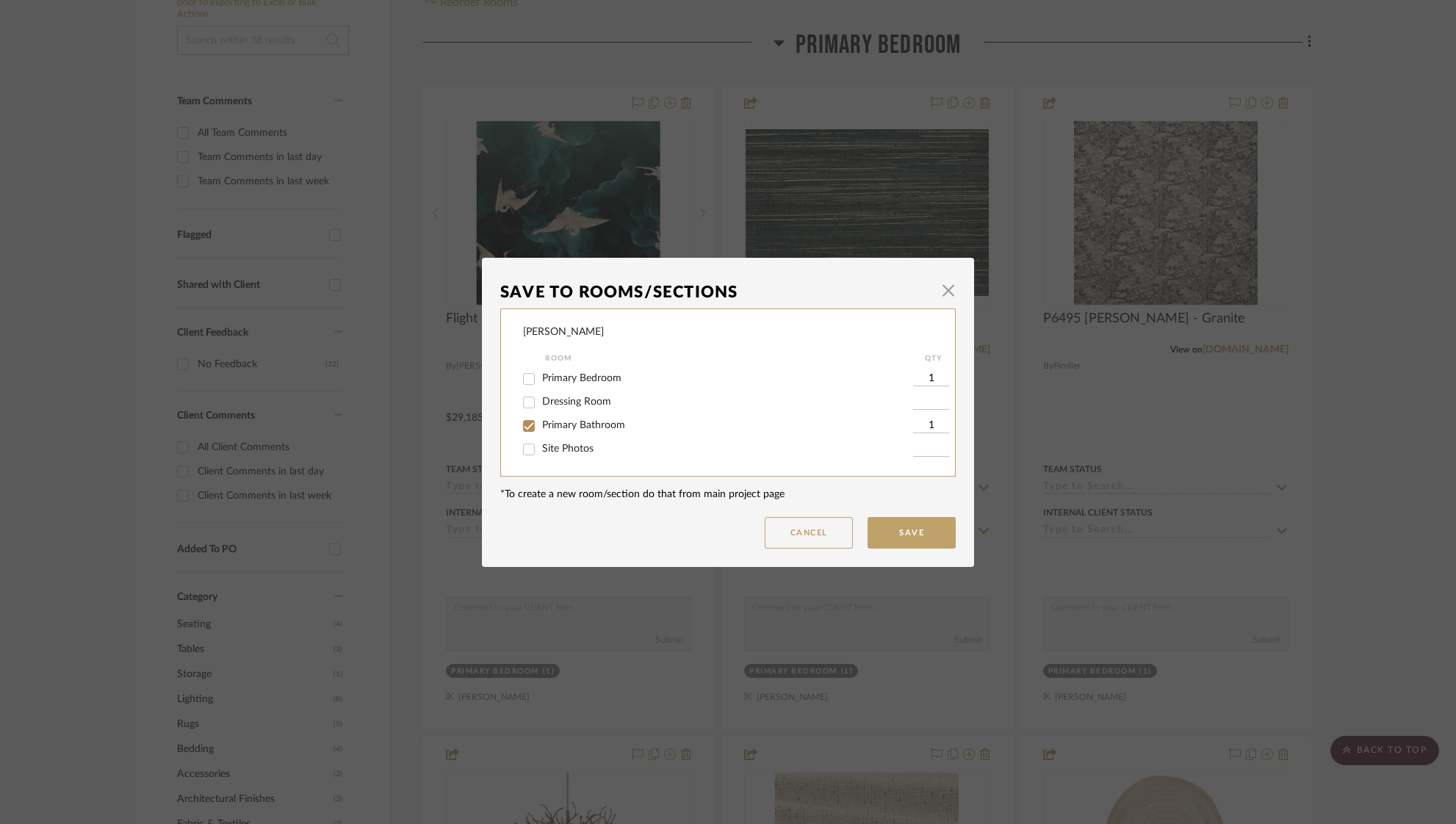
checkbox input "false"
click at [898, 532] on button "Save" at bounding box center [912, 533] width 88 height 31
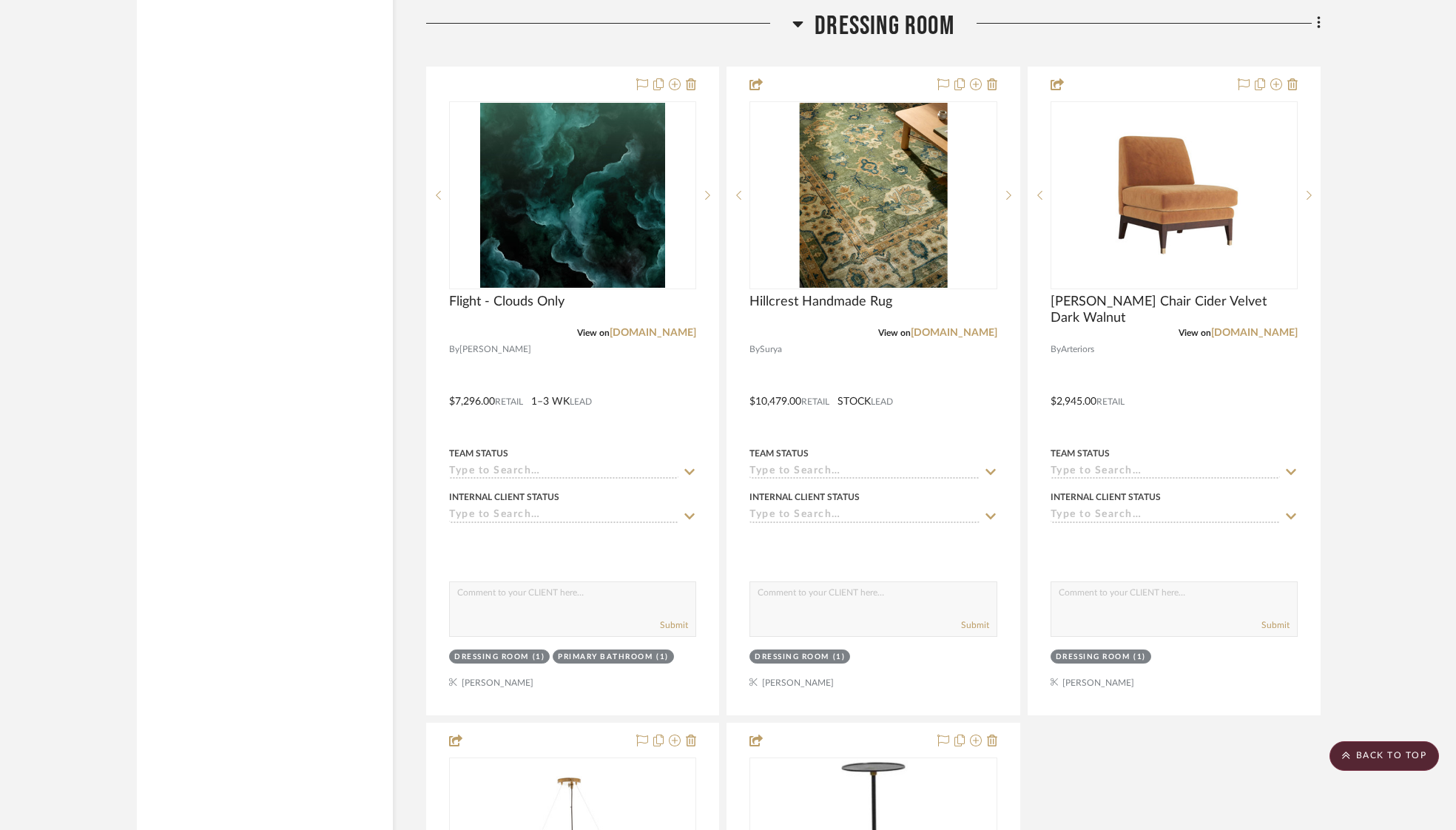
scroll to position [2436, 0]
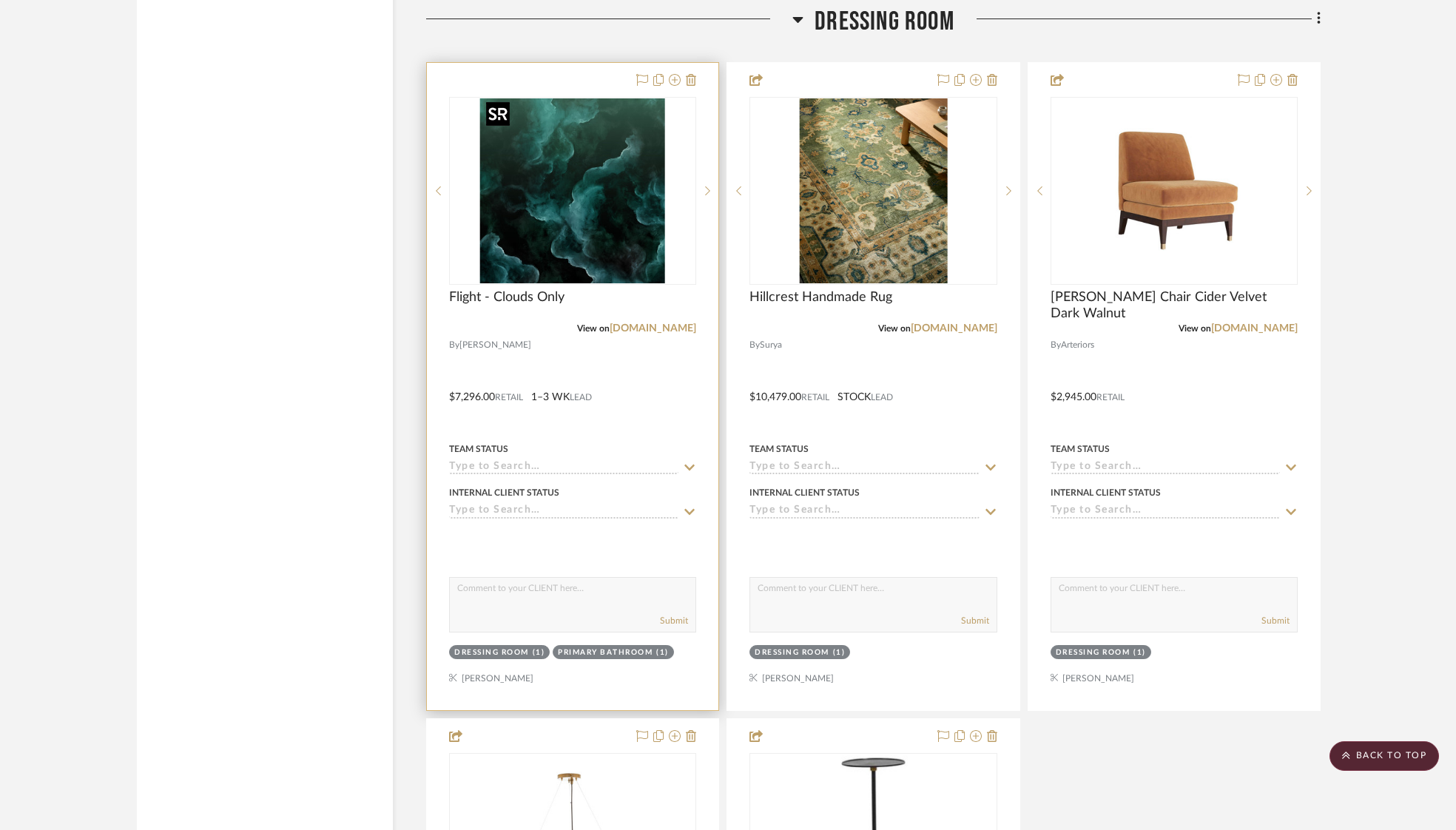
click at [0, 0] on img at bounding box center [0, 0] width 0 height 0
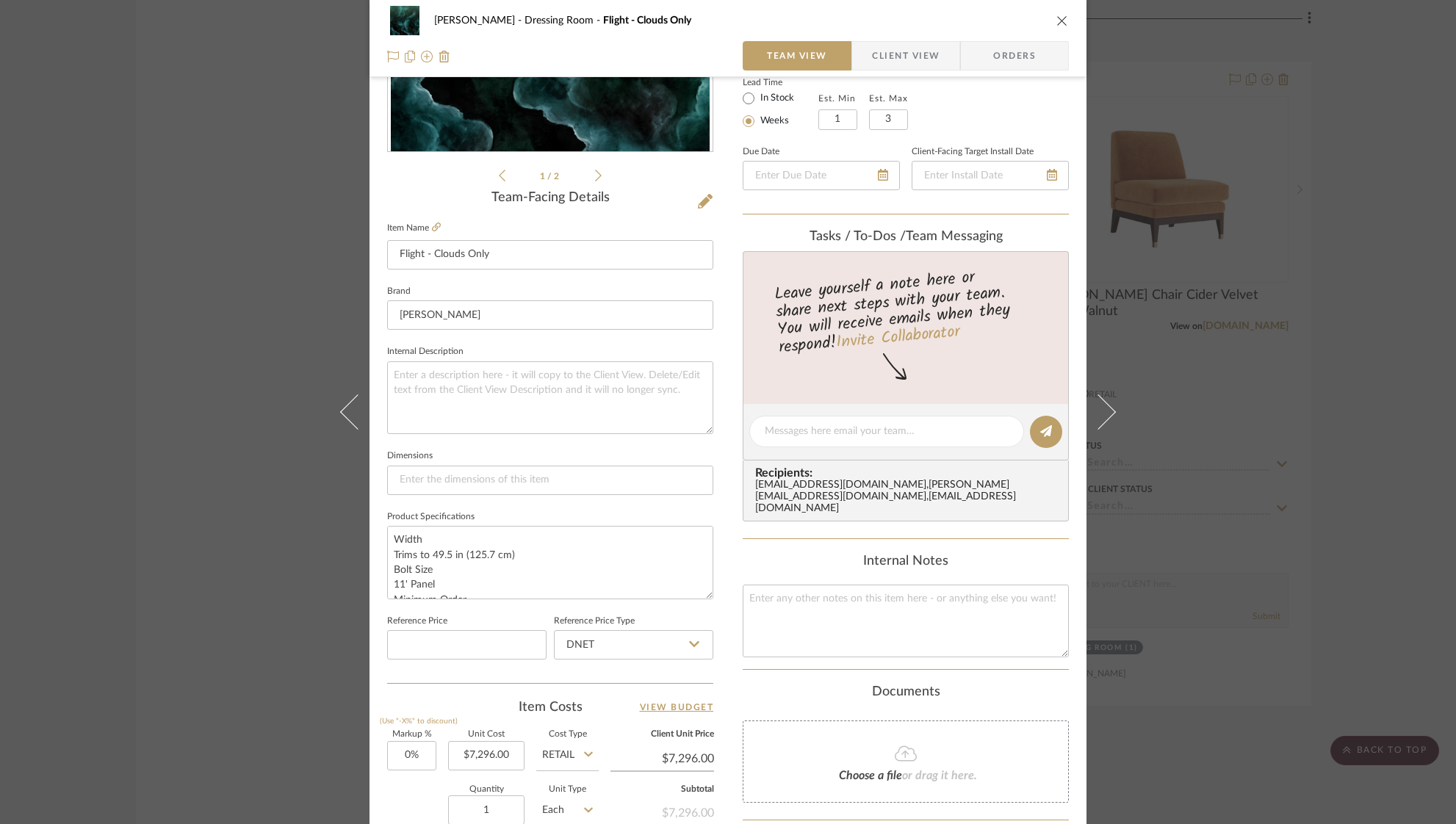
scroll to position [270, 0]
drag, startPoint x: 491, startPoint y: 755, endPoint x: 498, endPoint y: 751, distance: 8.1
click at [497, 751] on input "7296.00" at bounding box center [486, 753] width 76 height 29
drag, startPoint x: 508, startPoint y: 751, endPoint x: 429, endPoint y: 751, distance: 79.0
click at [429, 751] on div "Markup % (Use "-X%" to discount) 0% Unit Cost 7296.00 Cost Type Retail Client U…" at bounding box center [550, 835] width 326 height 214
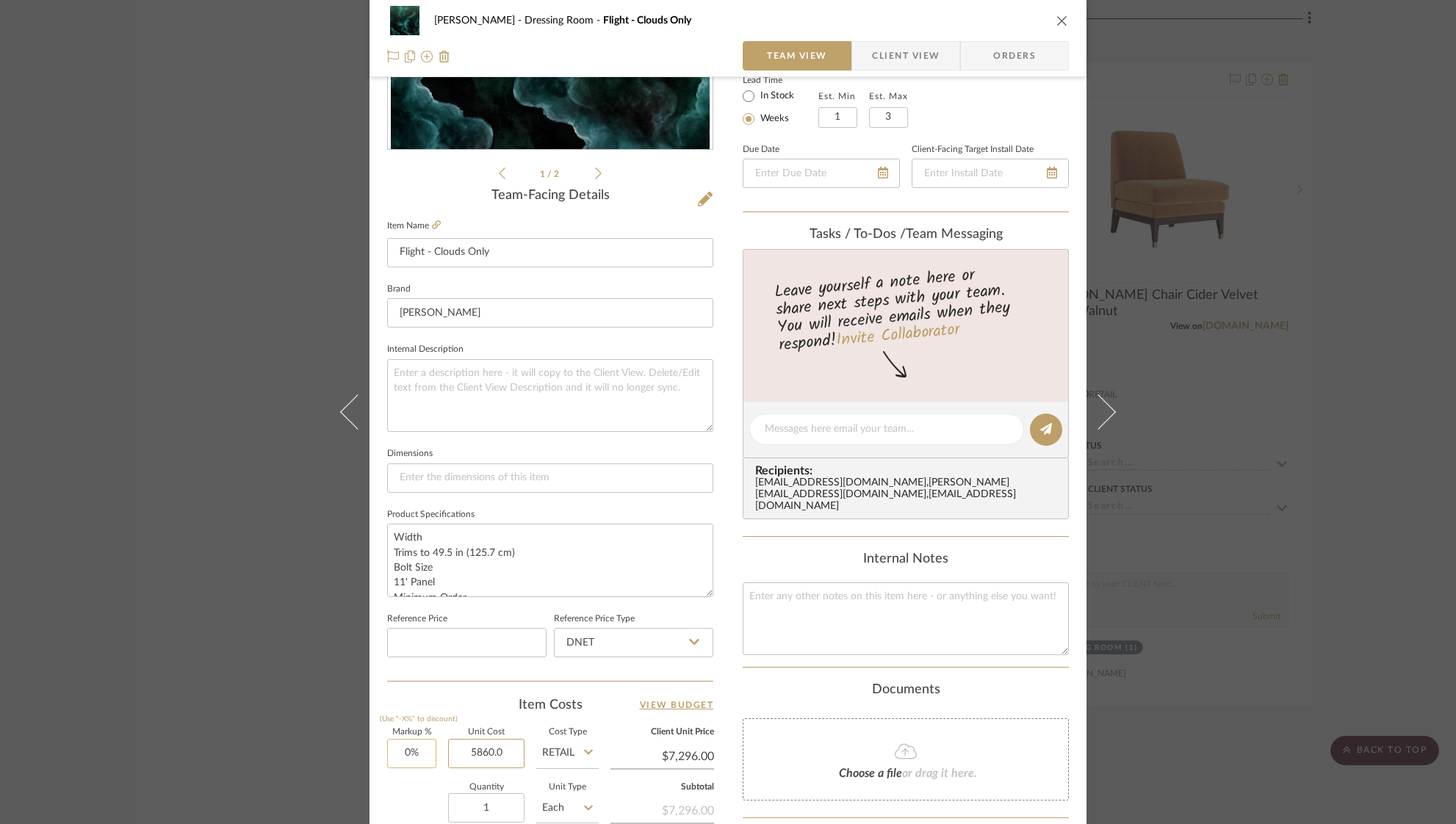
type input "5860.00"
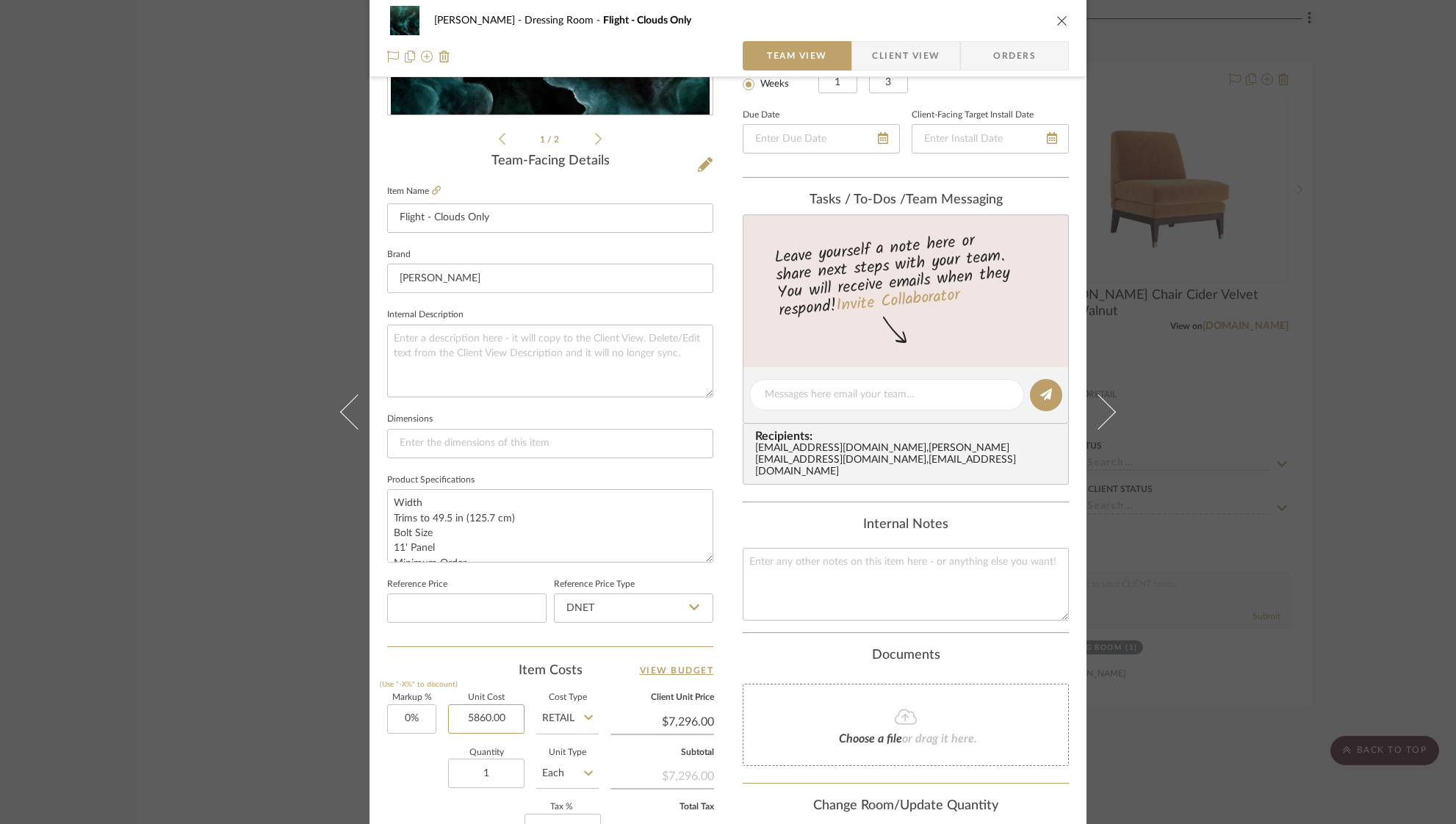
scroll to position [0, 0]
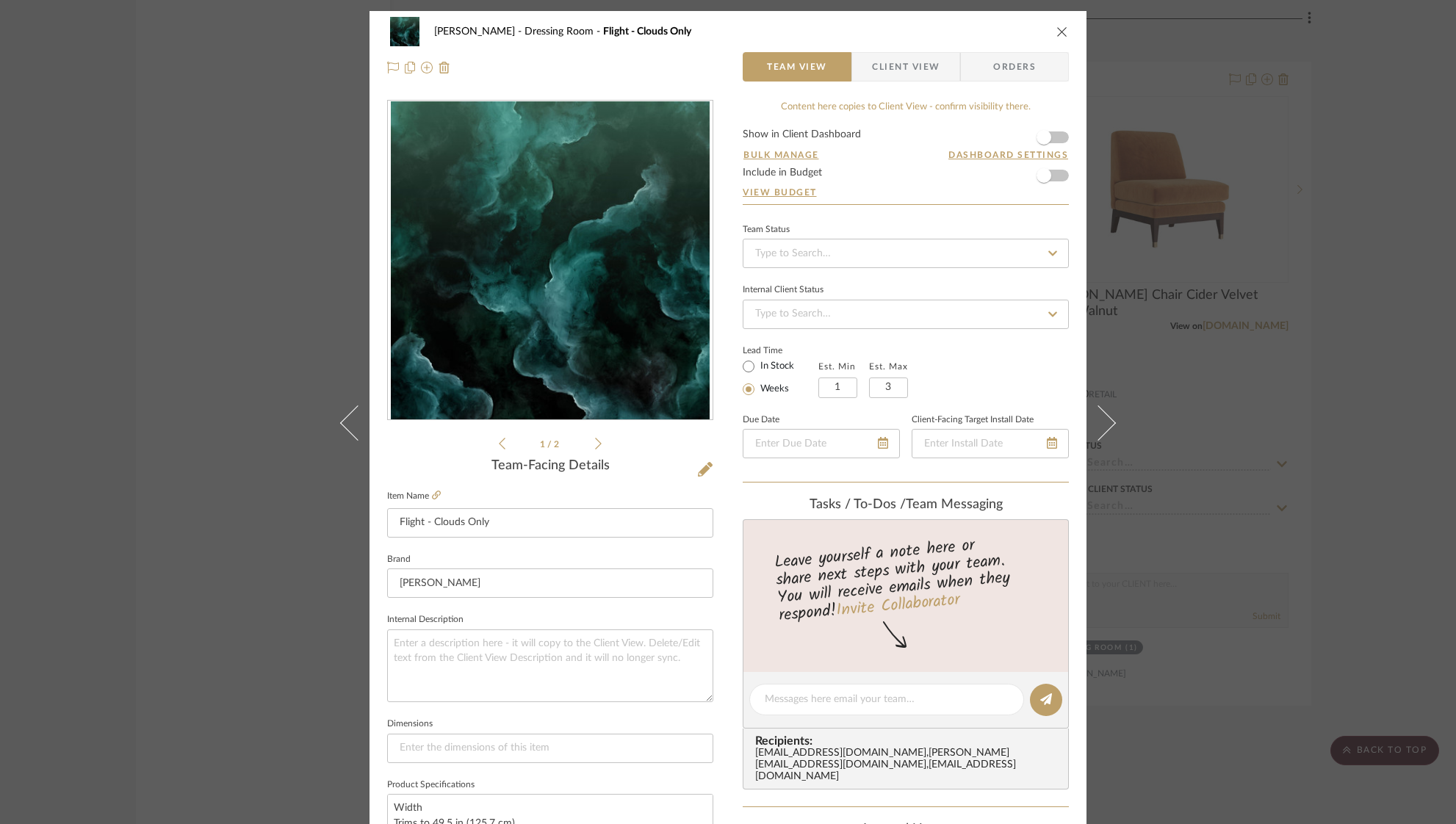
click at [896, 57] on span "Client View" at bounding box center [905, 67] width 67 height 29
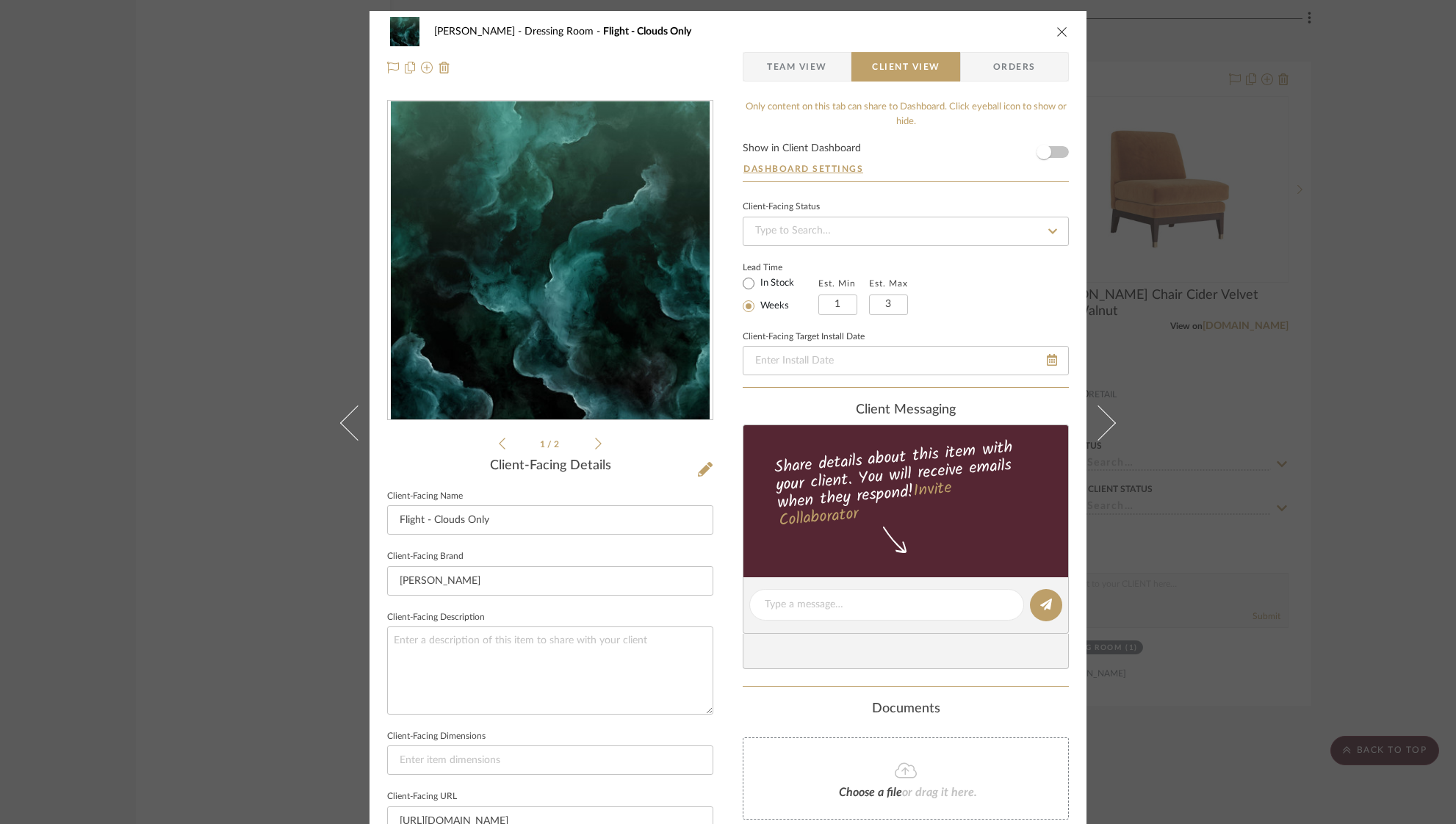
click at [1054, 148] on form "Show in Client Dashboard Dashboard Settings" at bounding box center [905, 162] width 326 height 38
click at [1054, 153] on span "button" at bounding box center [1043, 151] width 32 height 32
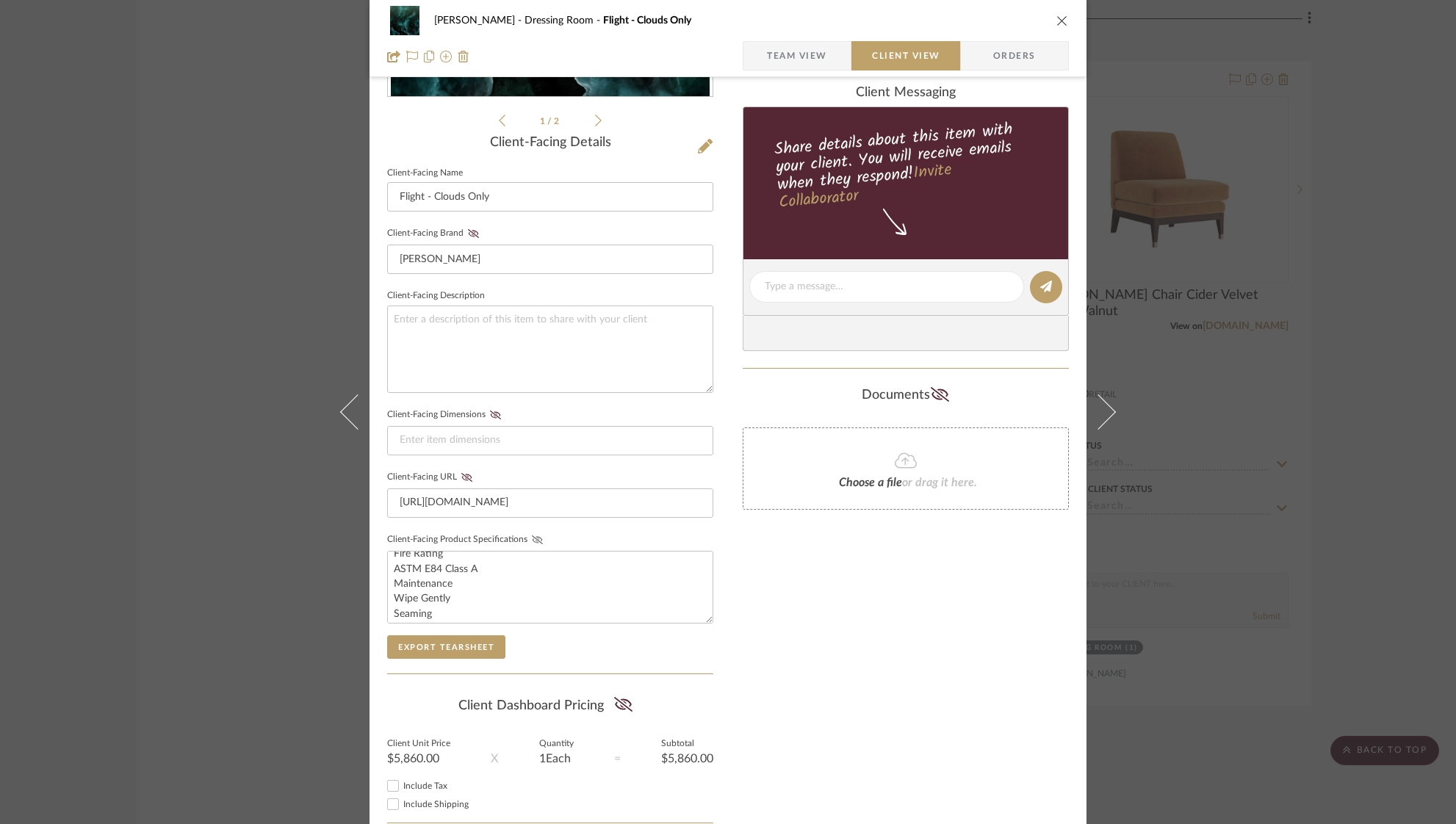
scroll to position [249, 0]
click at [532, 537] on icon at bounding box center [537, 540] width 11 height 9
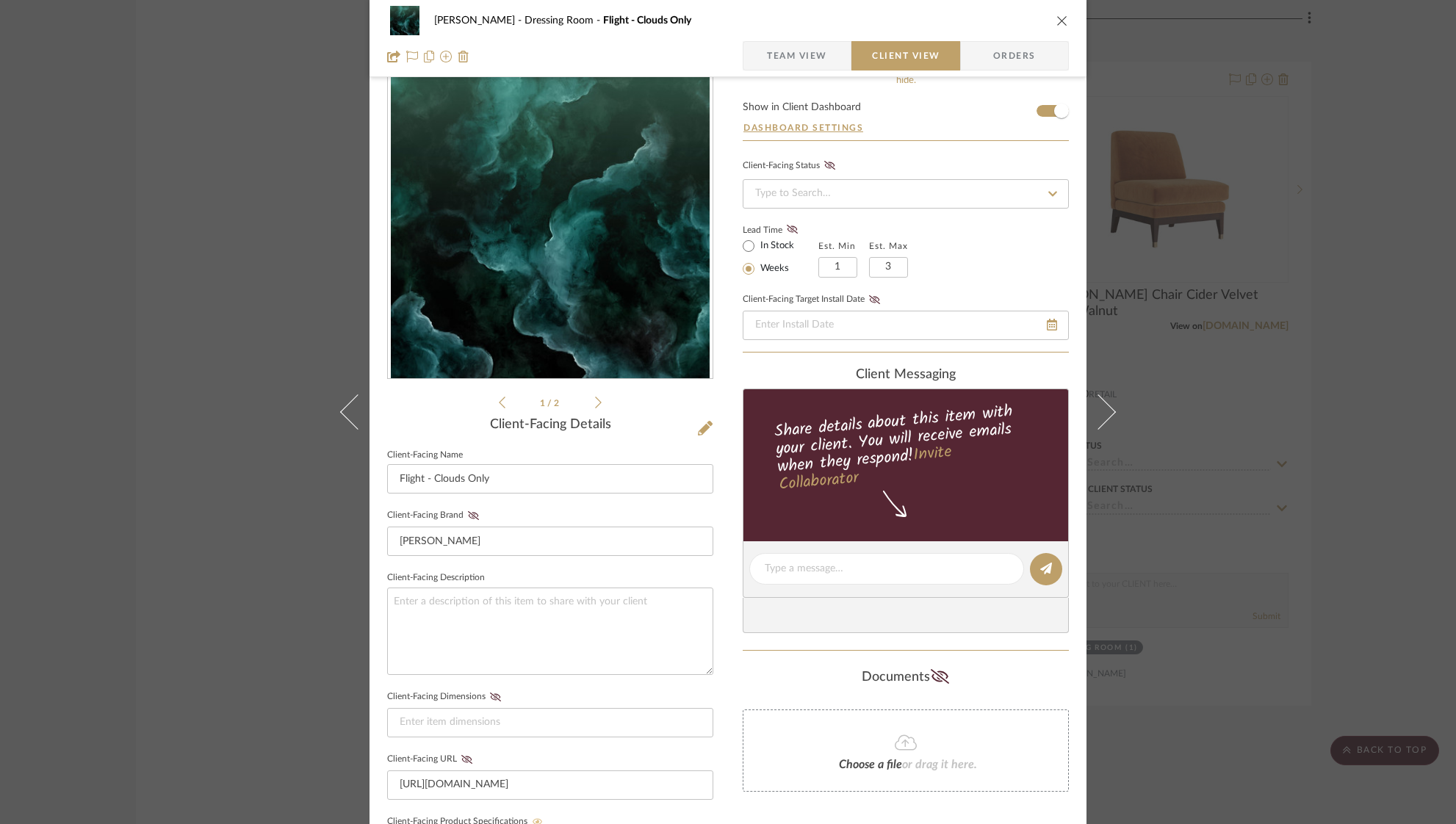
scroll to position [0, 0]
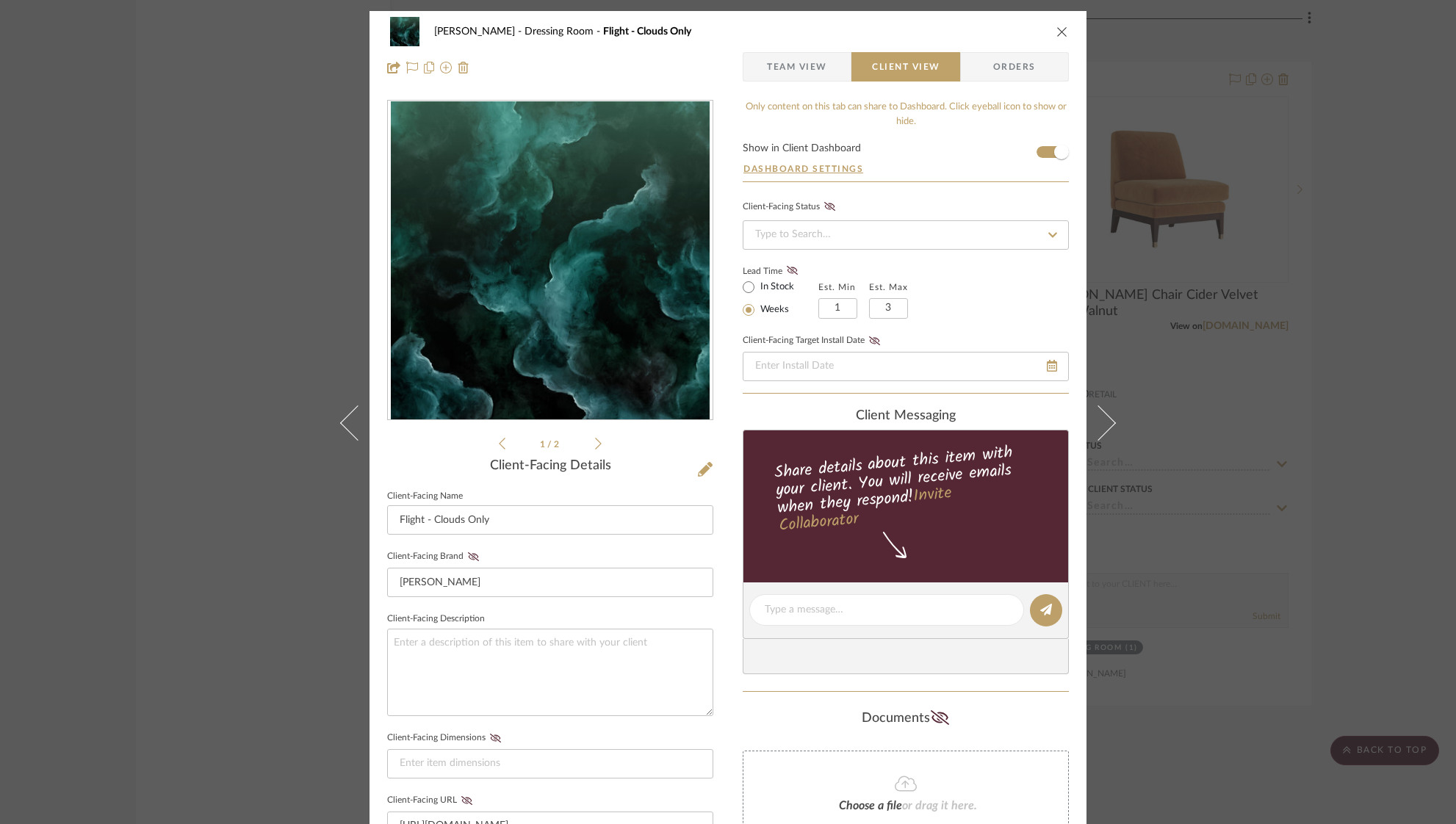
drag, startPoint x: 785, startPoint y: 270, endPoint x: 1142, endPoint y: 128, distance: 384.2
click at [794, 266] on fa-icon at bounding box center [792, 271] width 19 height 13
click at [1059, 31] on icon "close" at bounding box center [1062, 31] width 12 height 12
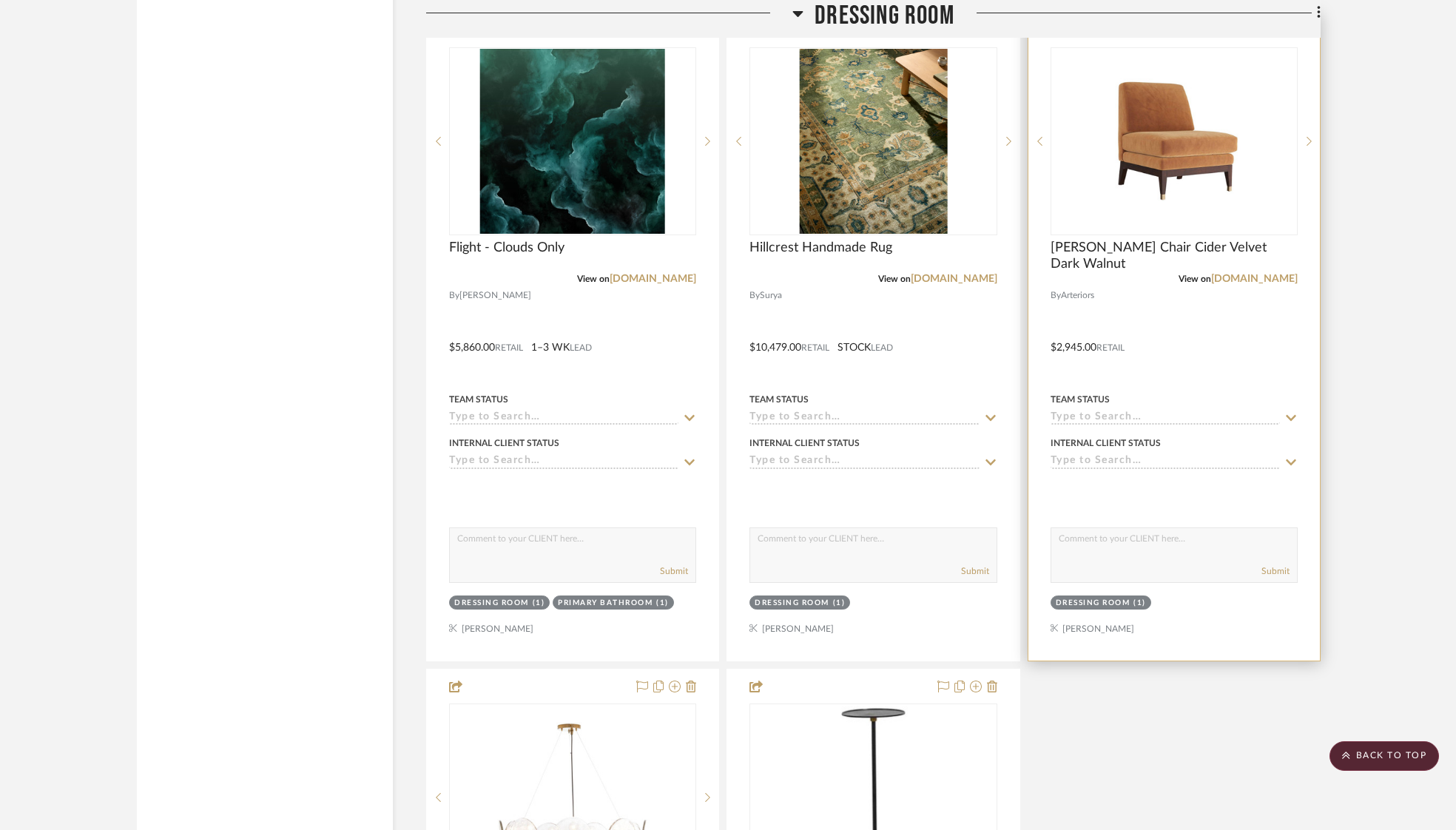
scroll to position [2510, 0]
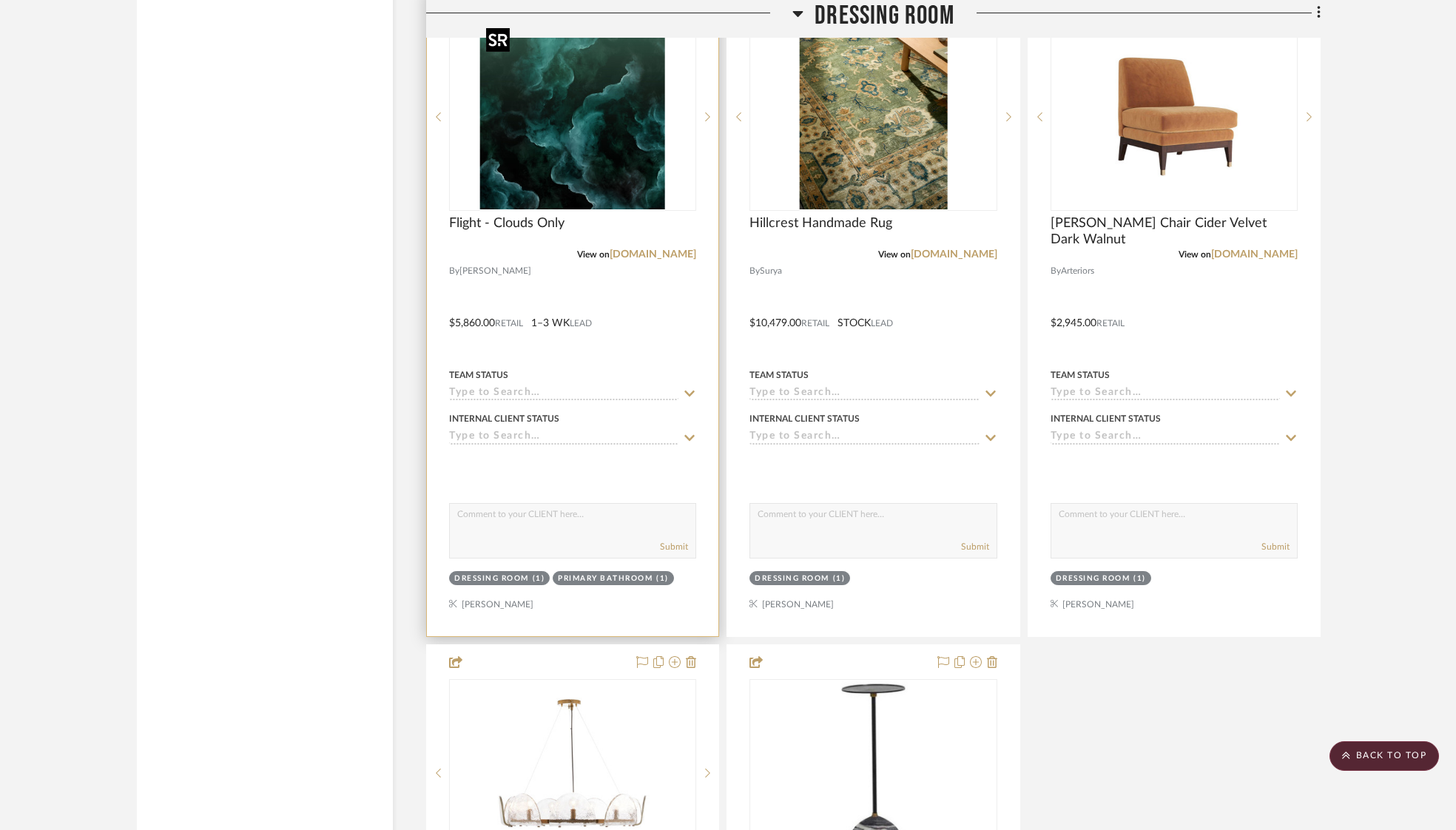
click at [610, 161] on img "0" at bounding box center [572, 116] width 185 height 185
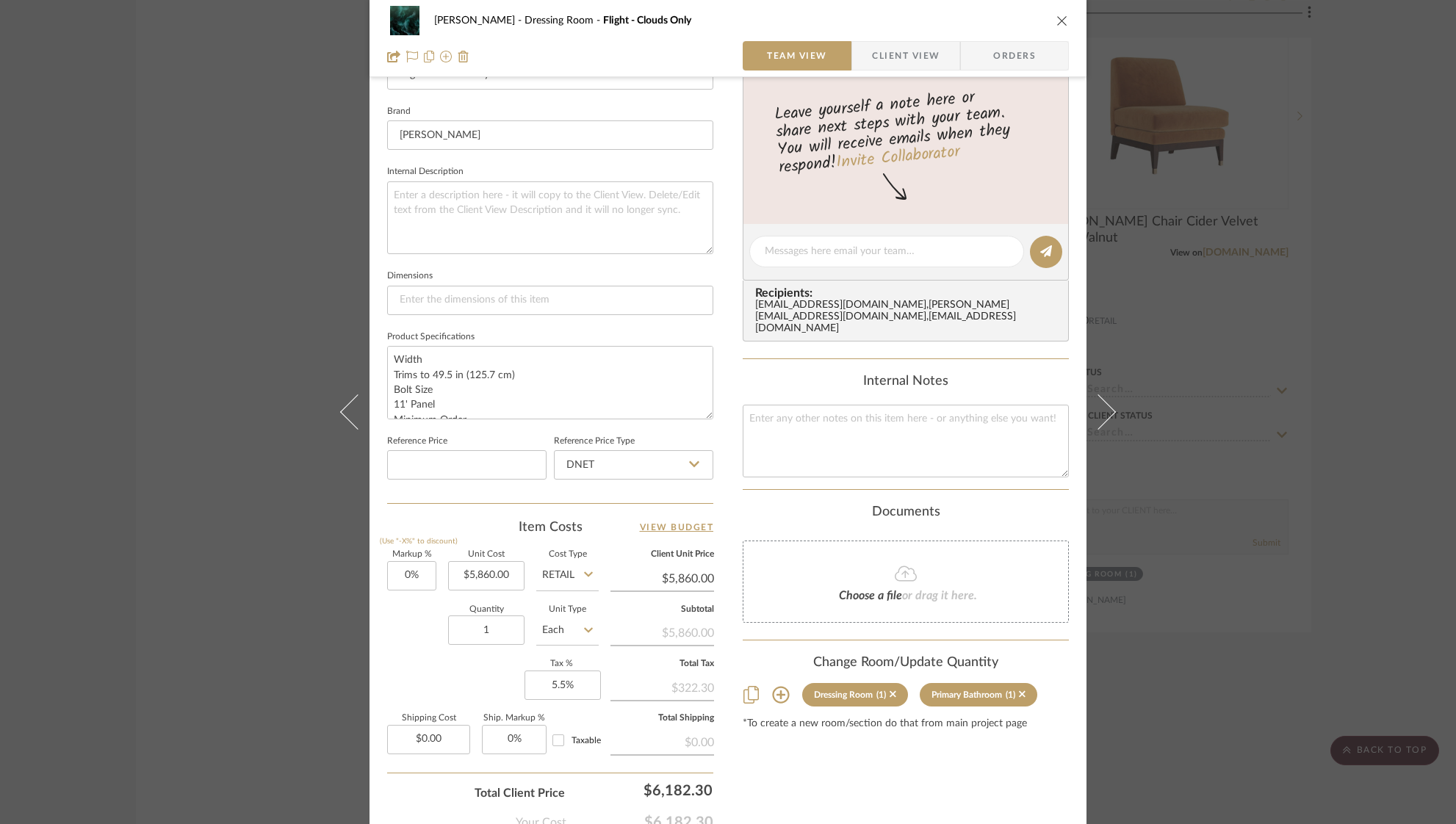
scroll to position [449, 0]
click at [448, 564] on input "5860.00" at bounding box center [486, 574] width 76 height 29
drag, startPoint x: 447, startPoint y: 565, endPoint x: 537, endPoint y: 573, distance: 90.4
click at [535, 573] on div "Markup % (Use "-X%" to discount) 0% Unit Cost 5860.00 Cost Type Retail Client U…" at bounding box center [550, 656] width 326 height 214
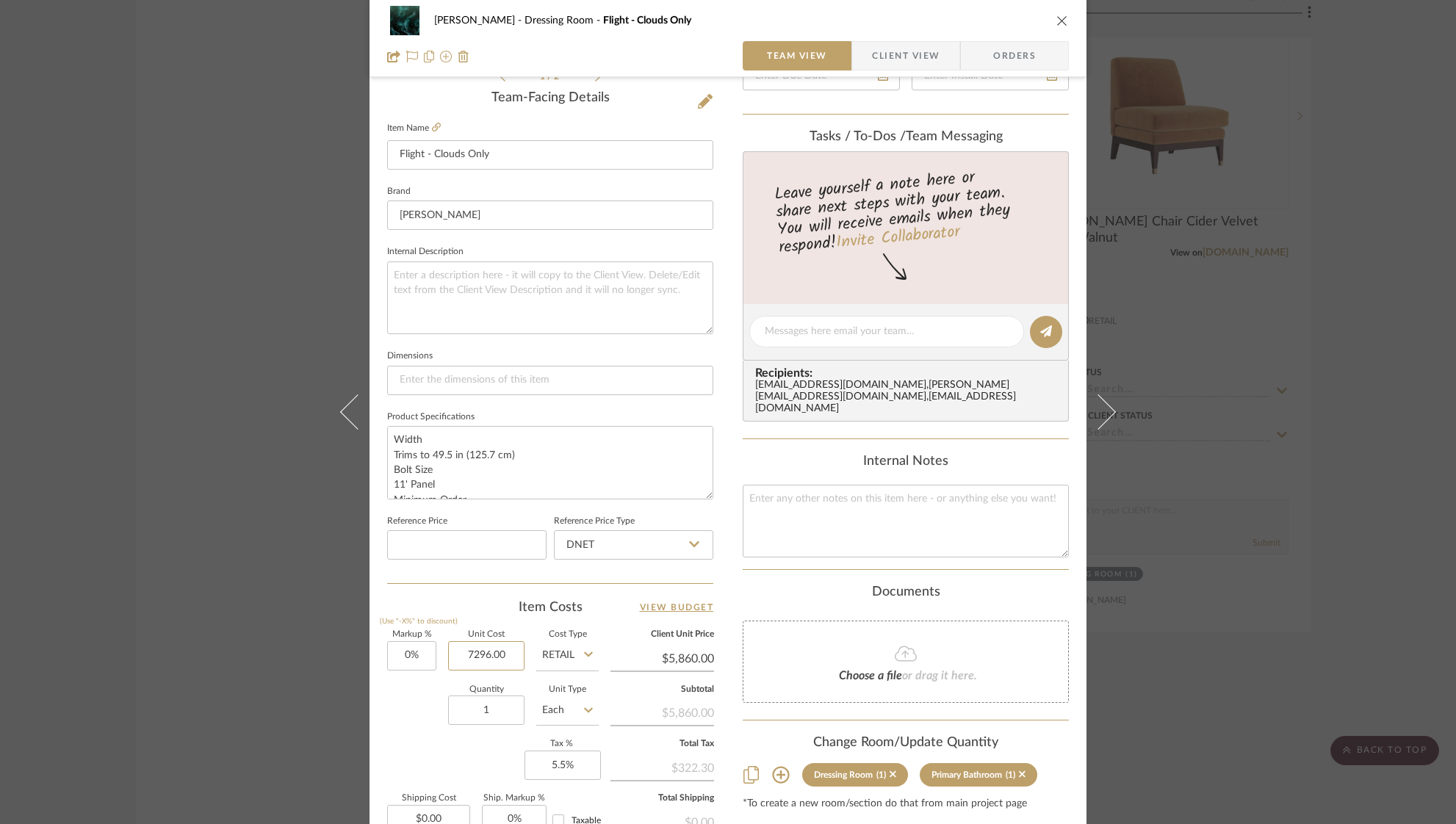
scroll to position [0, 0]
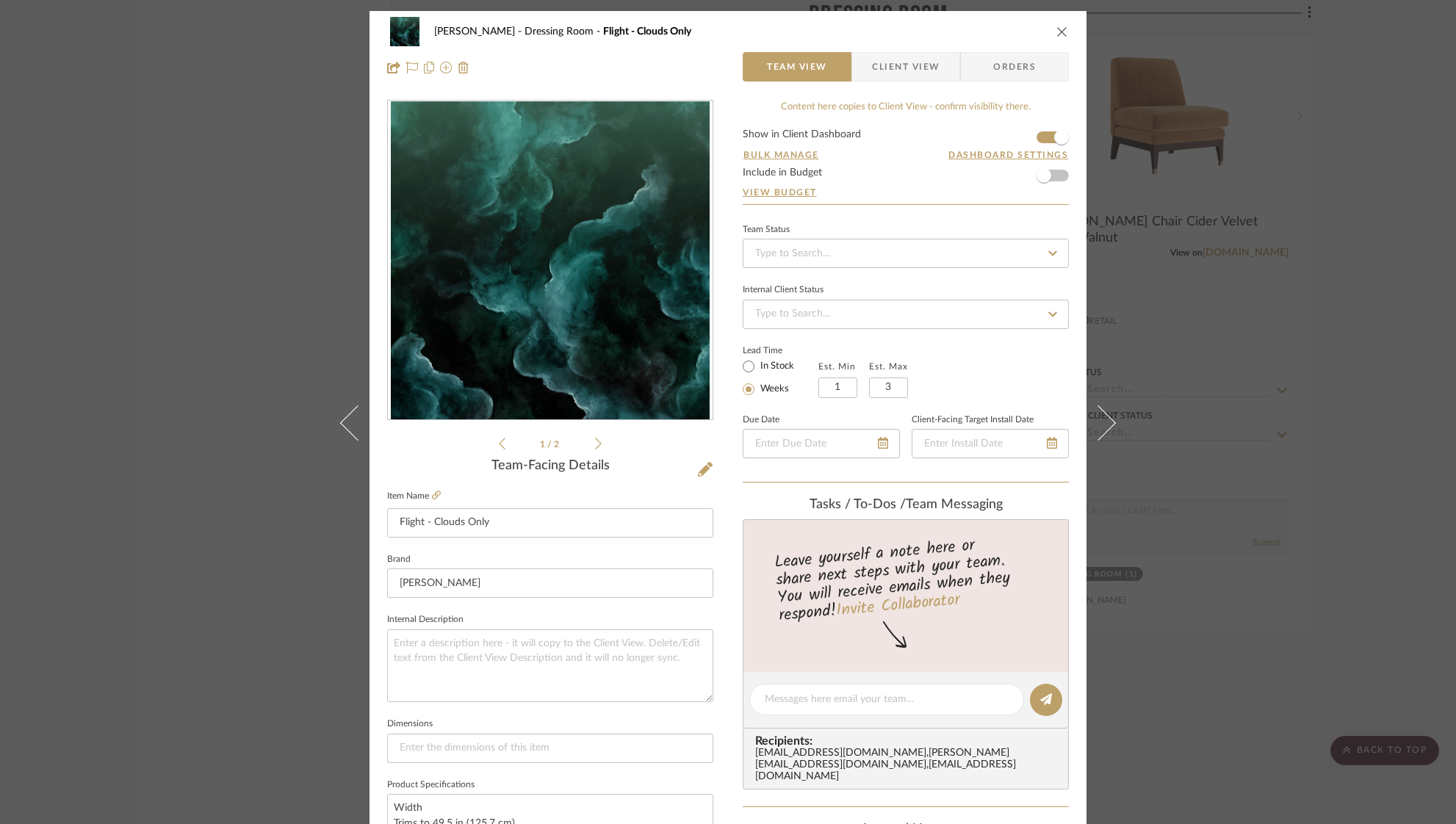
type input "$7,296.00"
click at [1057, 34] on icon "close" at bounding box center [1062, 31] width 12 height 12
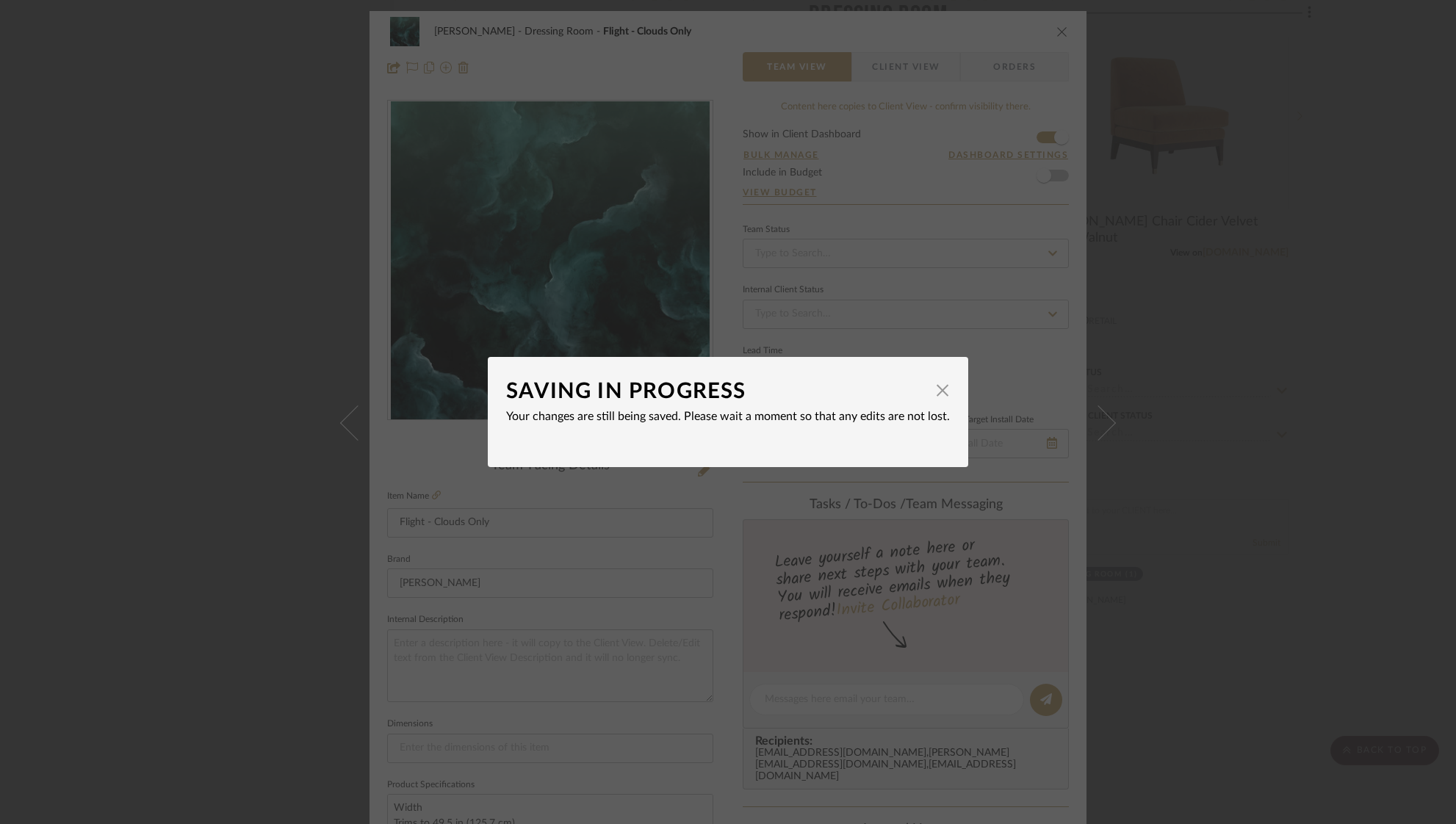
type input "$7,296.00"
click at [938, 396] on span "button" at bounding box center [942, 390] width 29 height 29
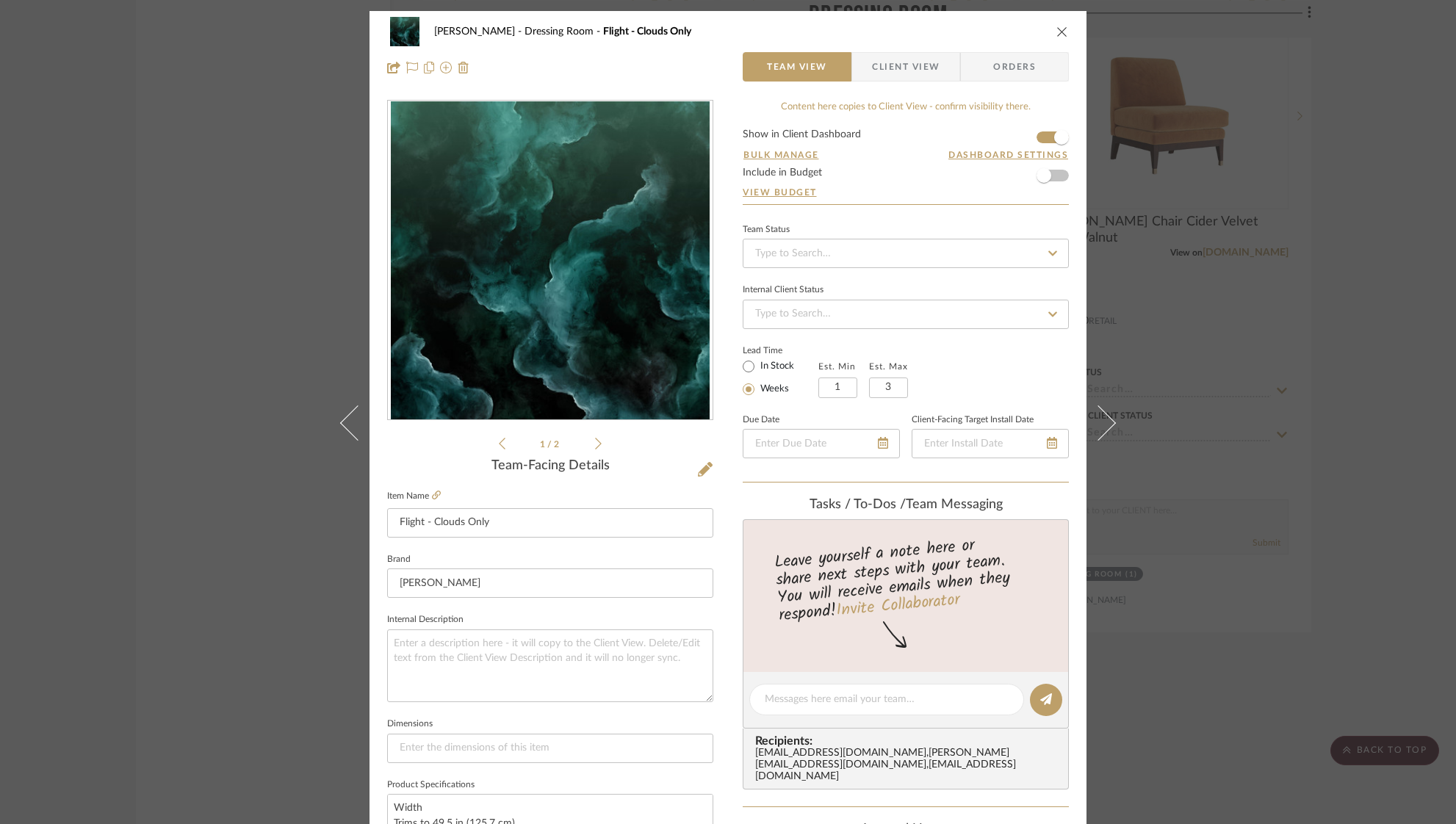
click at [1061, 31] on icon "close" at bounding box center [1062, 31] width 12 height 12
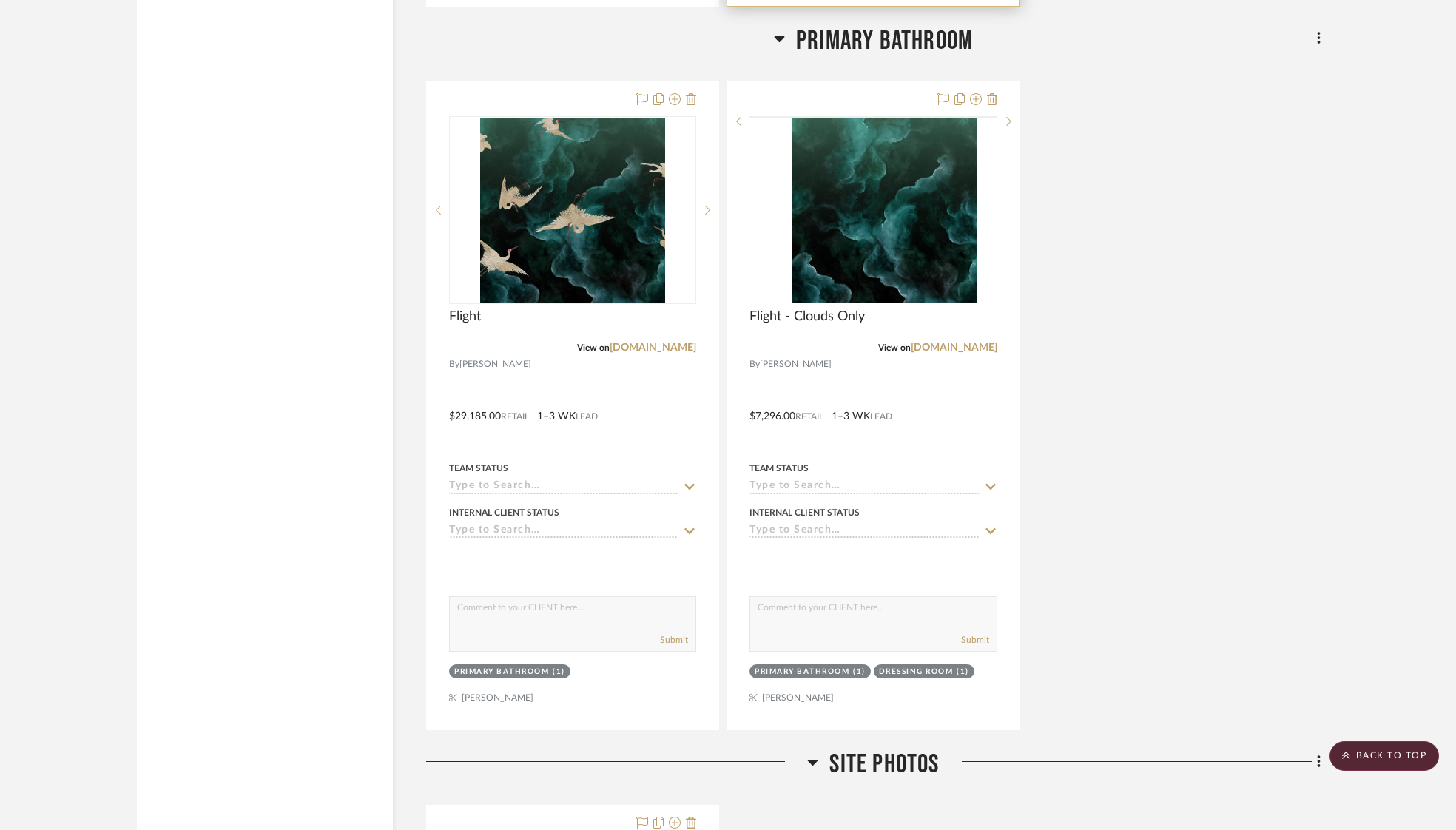
scroll to position [3802, 0]
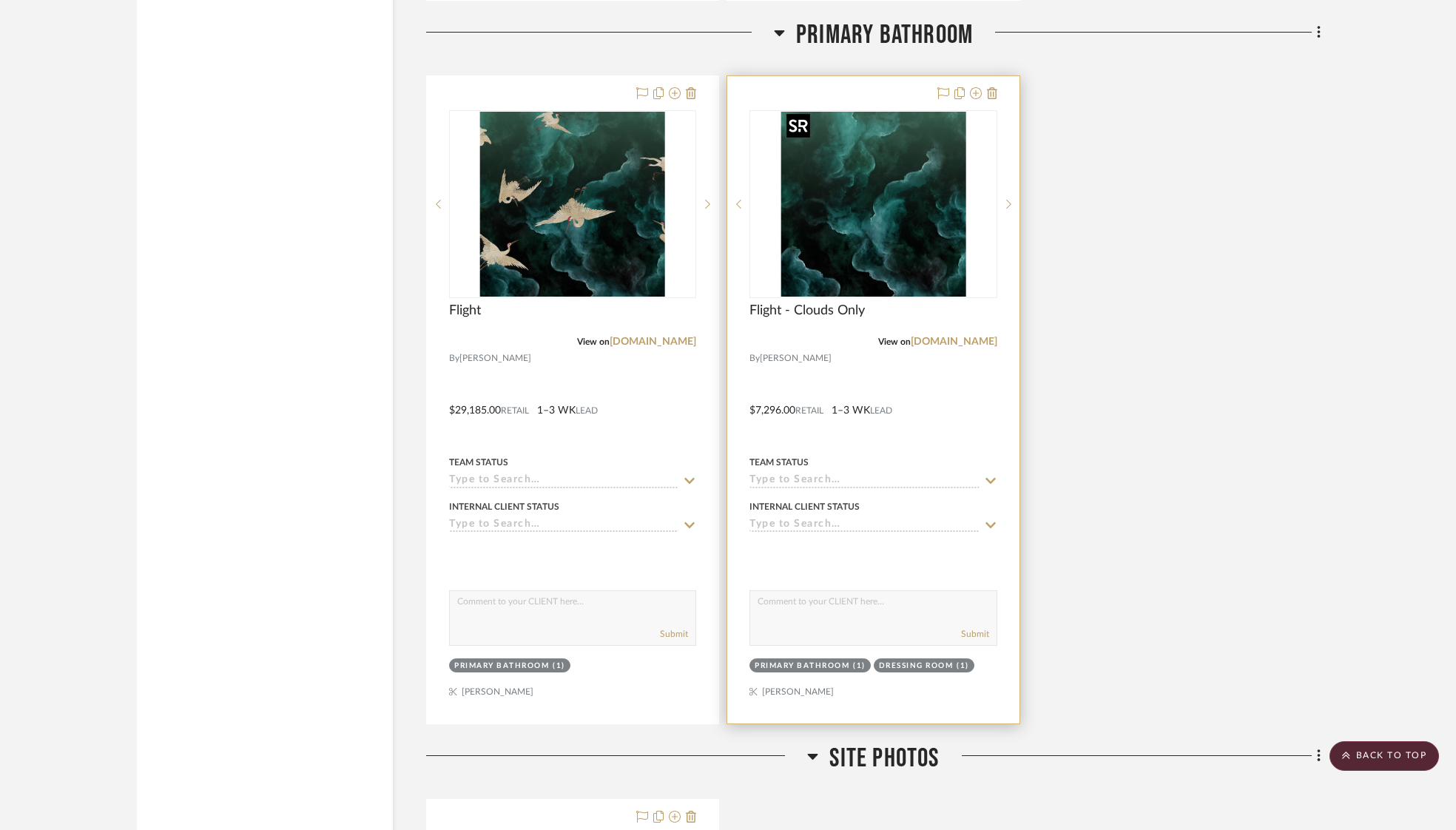
click at [844, 204] on img "0" at bounding box center [873, 204] width 185 height 185
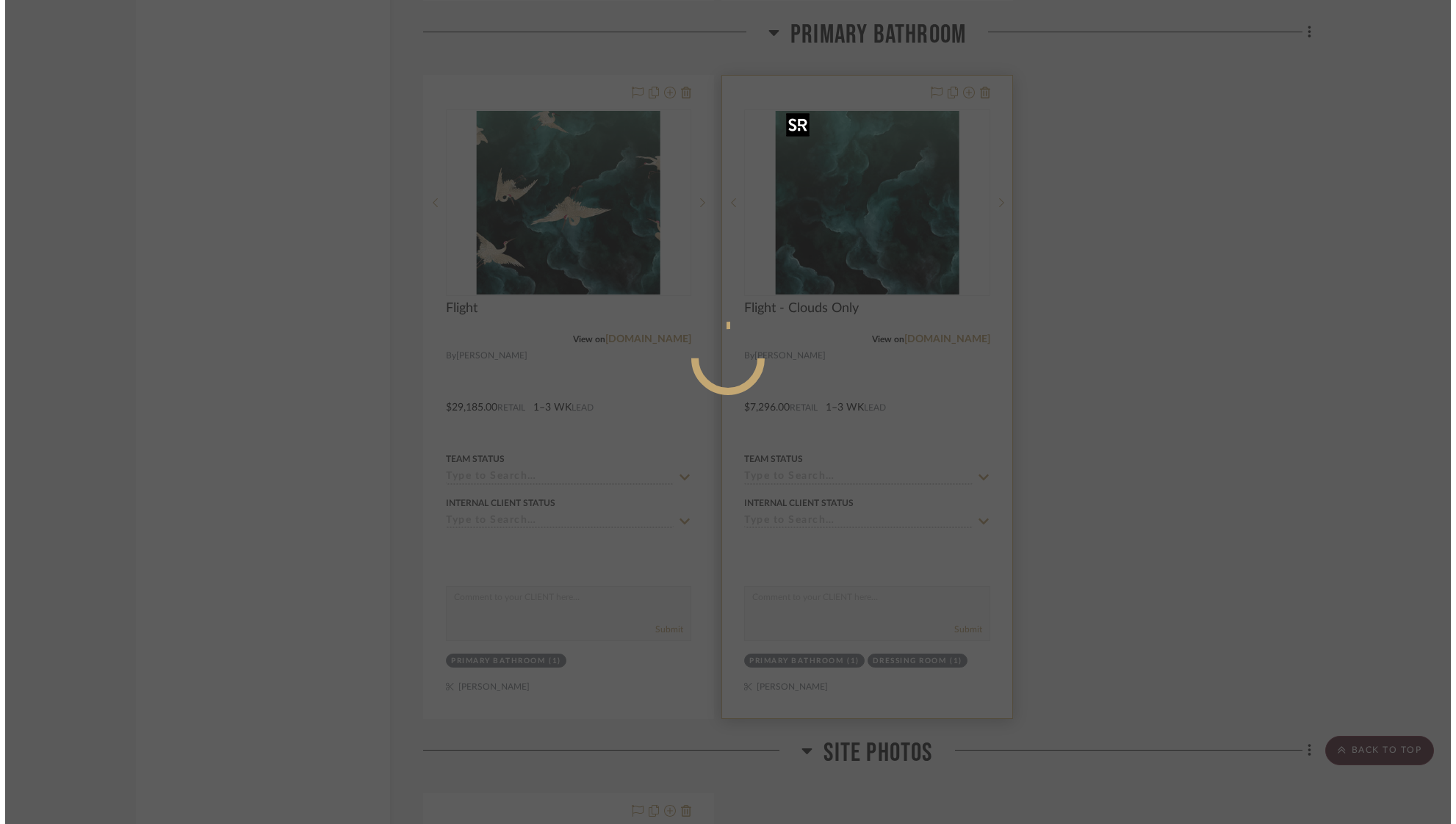
scroll to position [0, 0]
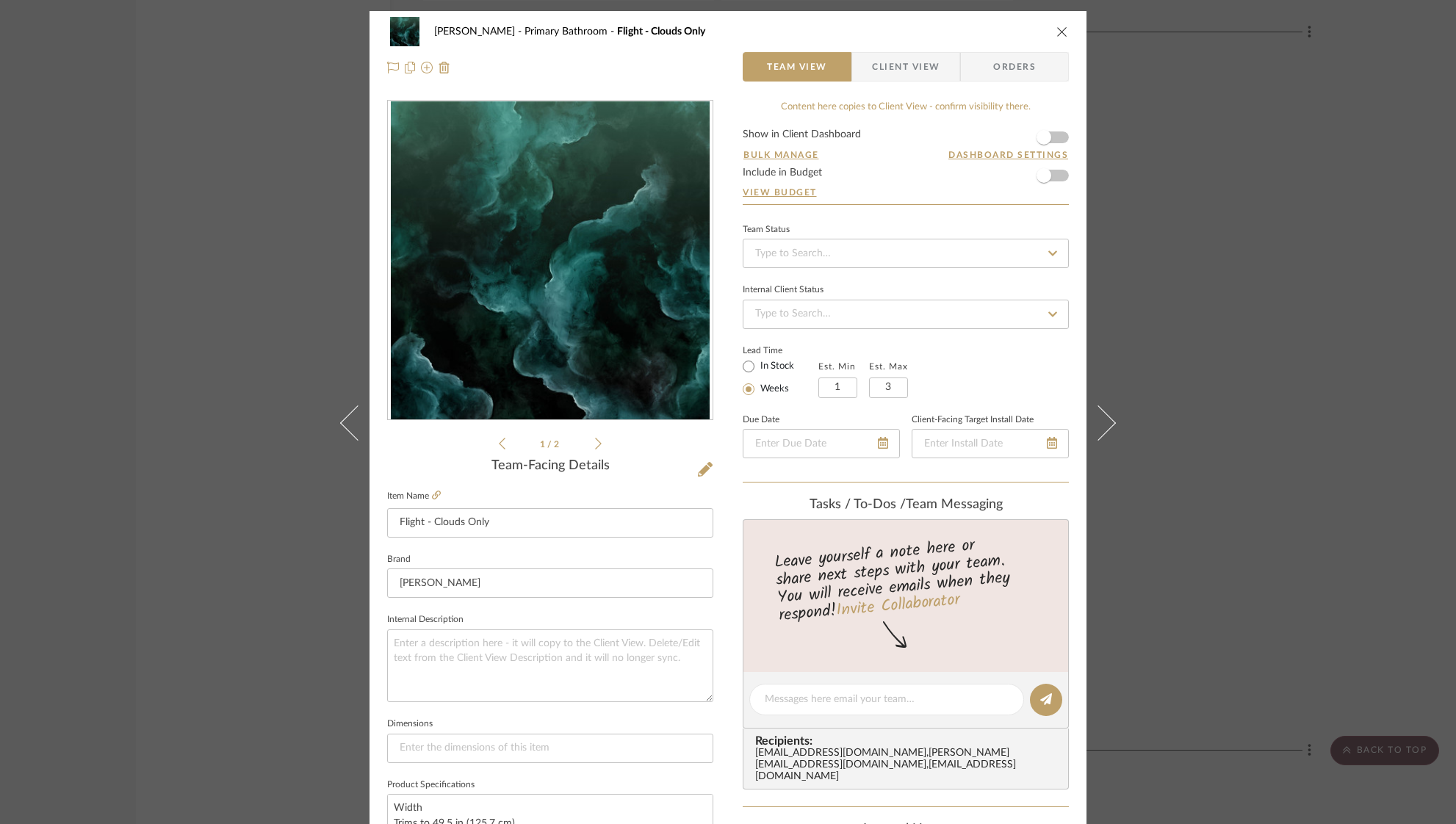
click at [1058, 34] on icon "close" at bounding box center [1062, 31] width 12 height 12
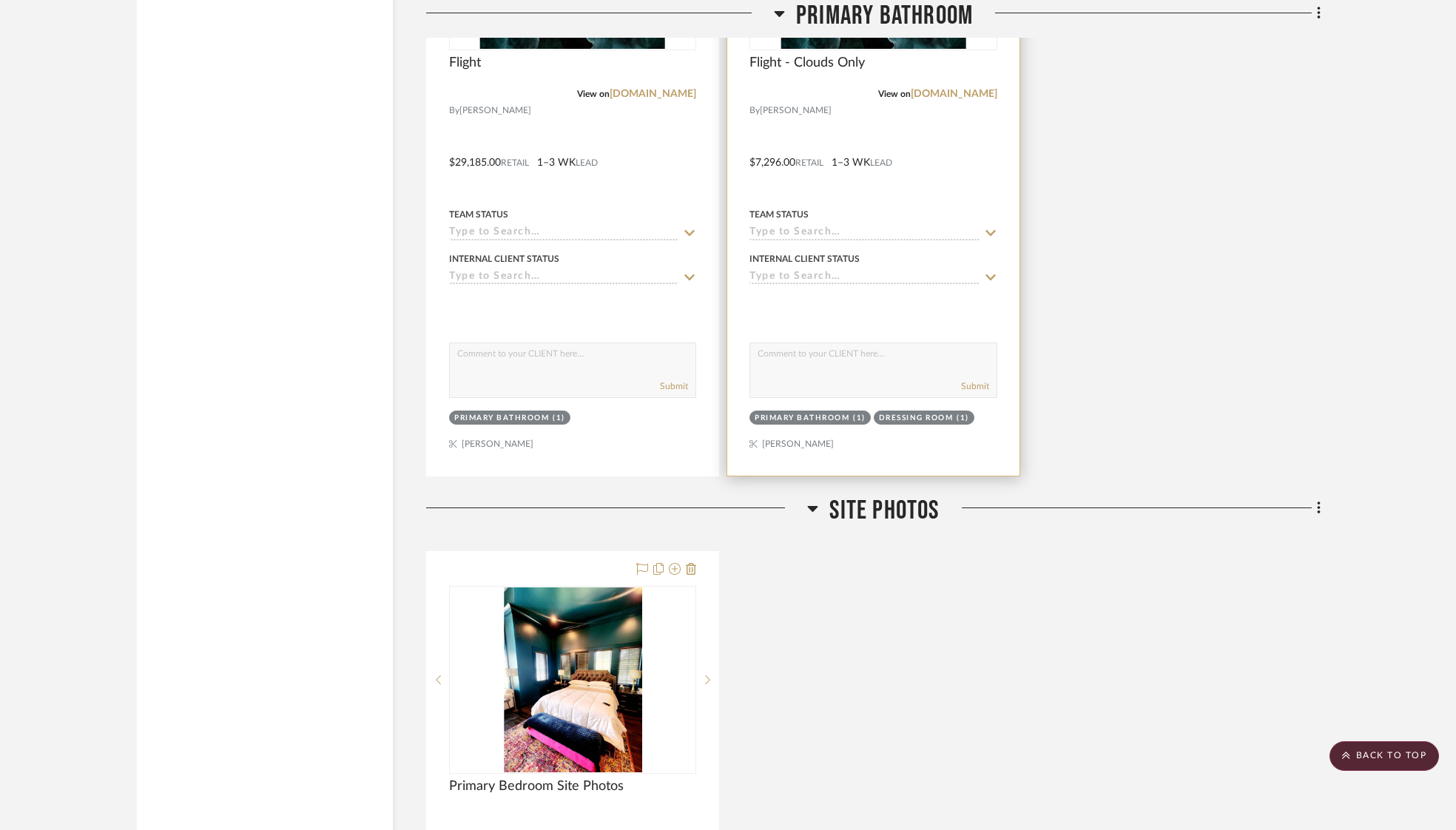
scroll to position [3927, 0]
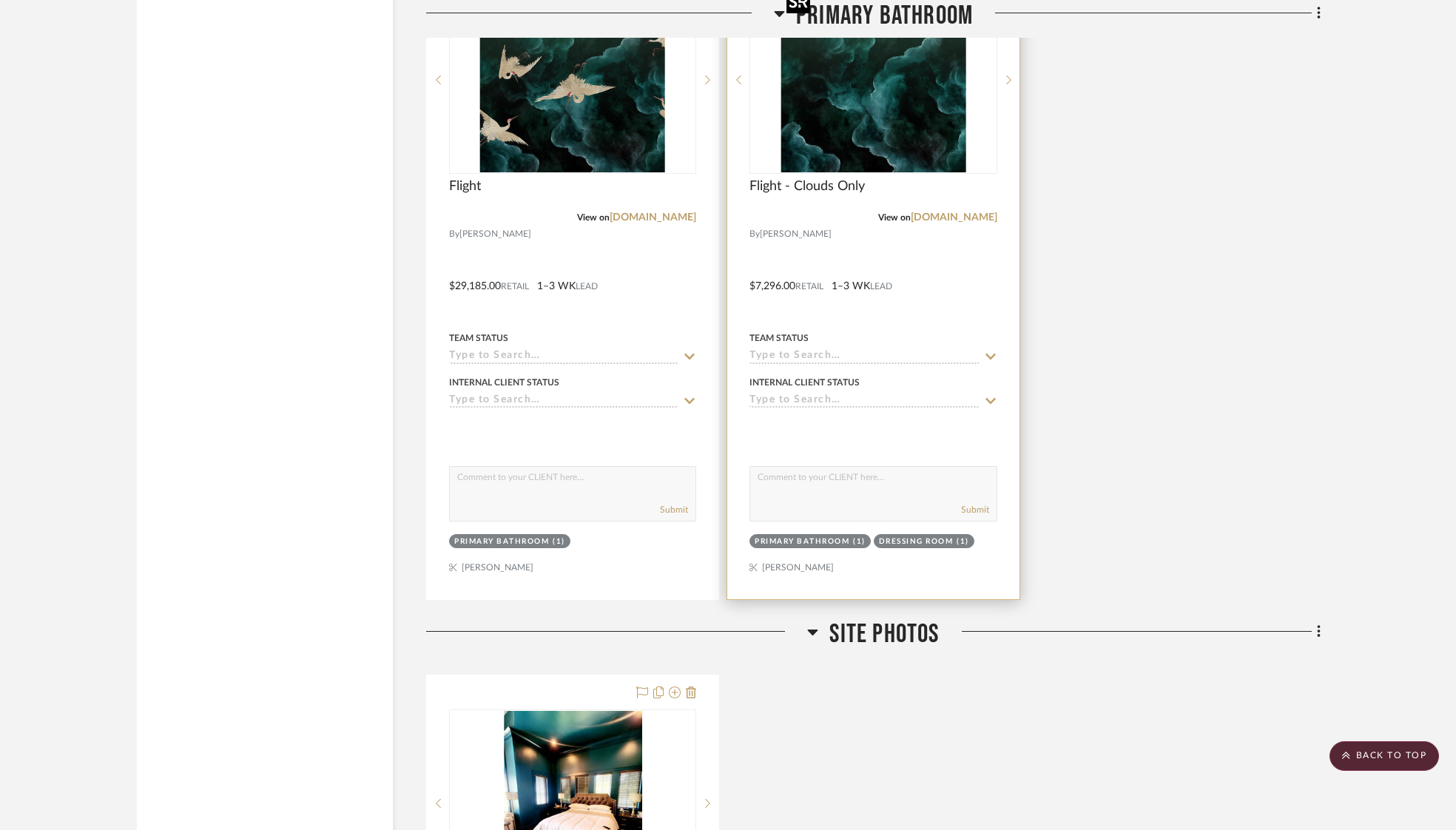
click at [888, 116] on img "0" at bounding box center [873, 79] width 185 height 185
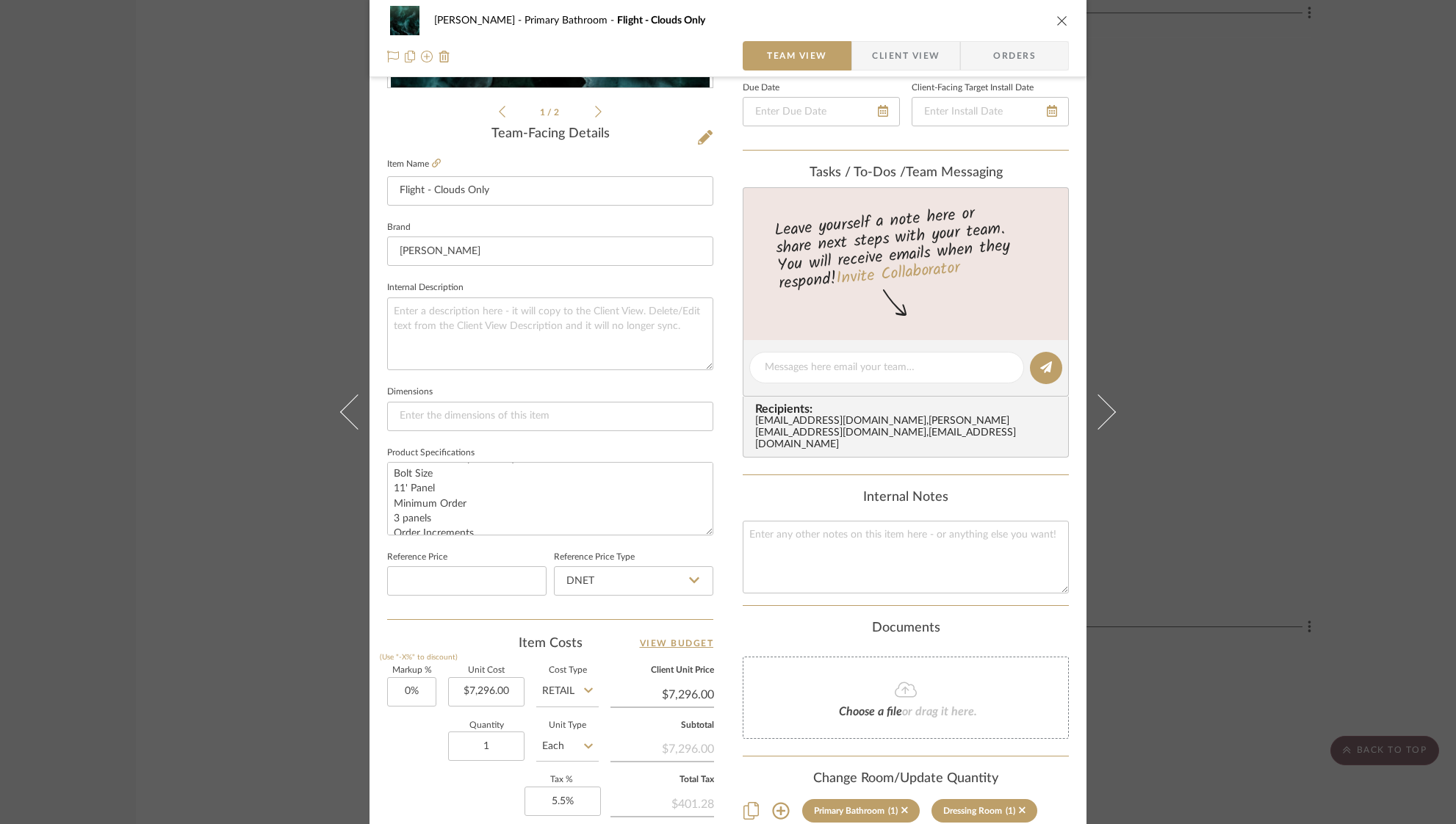
scroll to position [344, 0]
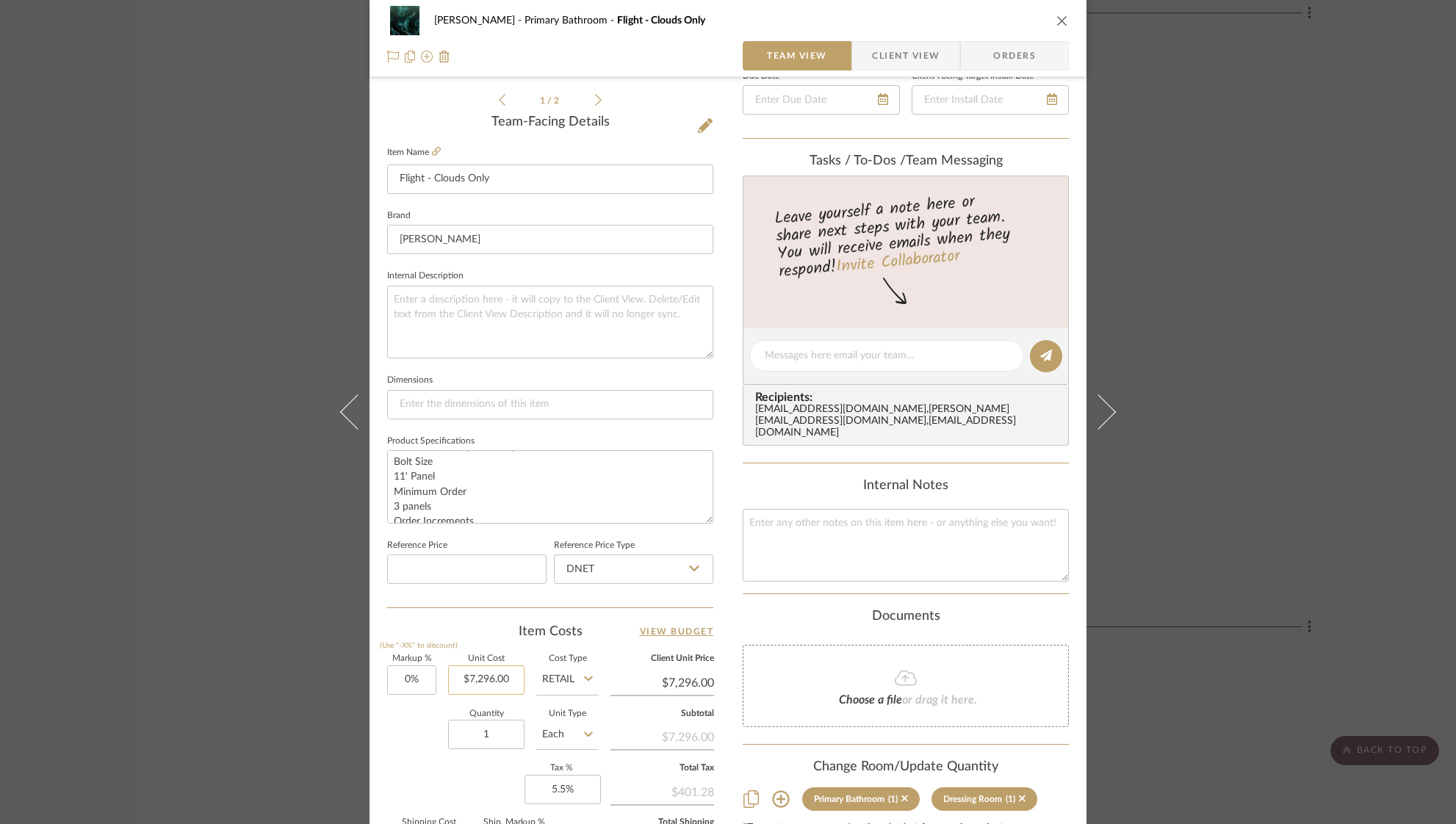
type input "7296.00"
drag, startPoint x: 507, startPoint y: 677, endPoint x: 426, endPoint y: 667, distance: 81.6
click at [426, 667] on div "Markup % (Use "-X%" to discount) 0% Unit Cost 7296.00 Cost Type Retail Client U…" at bounding box center [550, 762] width 326 height 214
type input "0"
type input "$7,296.00"
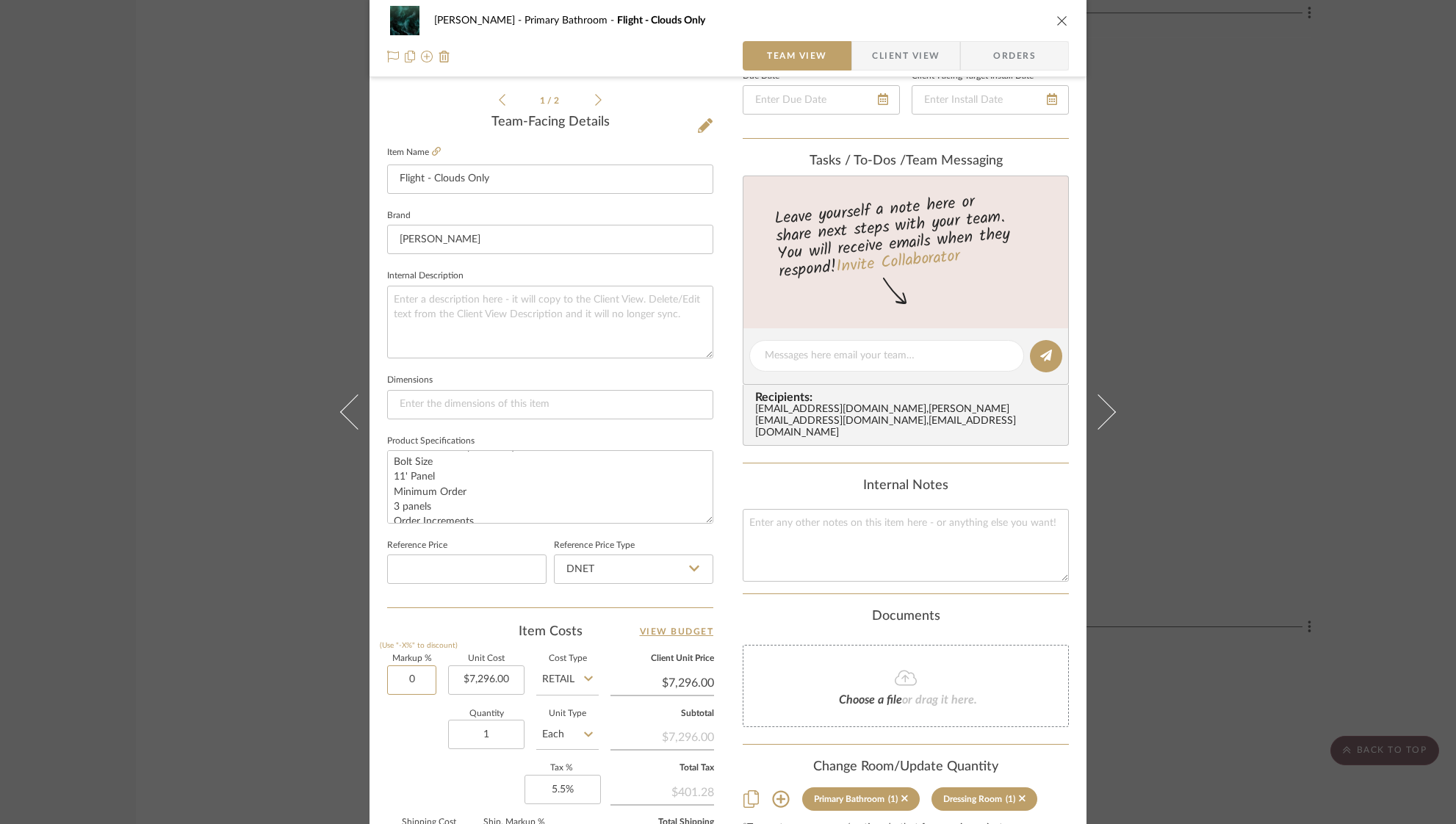
drag, startPoint x: 432, startPoint y: 672, endPoint x: 546, endPoint y: 672, distance: 114.0
click at [546, 672] on div "Markup % (Use "-X%" to discount) 0 Unit Cost $7,296.00 Cost Type Retail Client …" at bounding box center [550, 762] width 326 height 214
type input "0%"
drag, startPoint x: 458, startPoint y: 679, endPoint x: 533, endPoint y: 679, distance: 75.0
click at [533, 679] on div "Markup % (Use "-X%" to discount) 0% Unit Cost 7296.00 Cost Type Retail Client U…" at bounding box center [550, 762] width 326 height 214
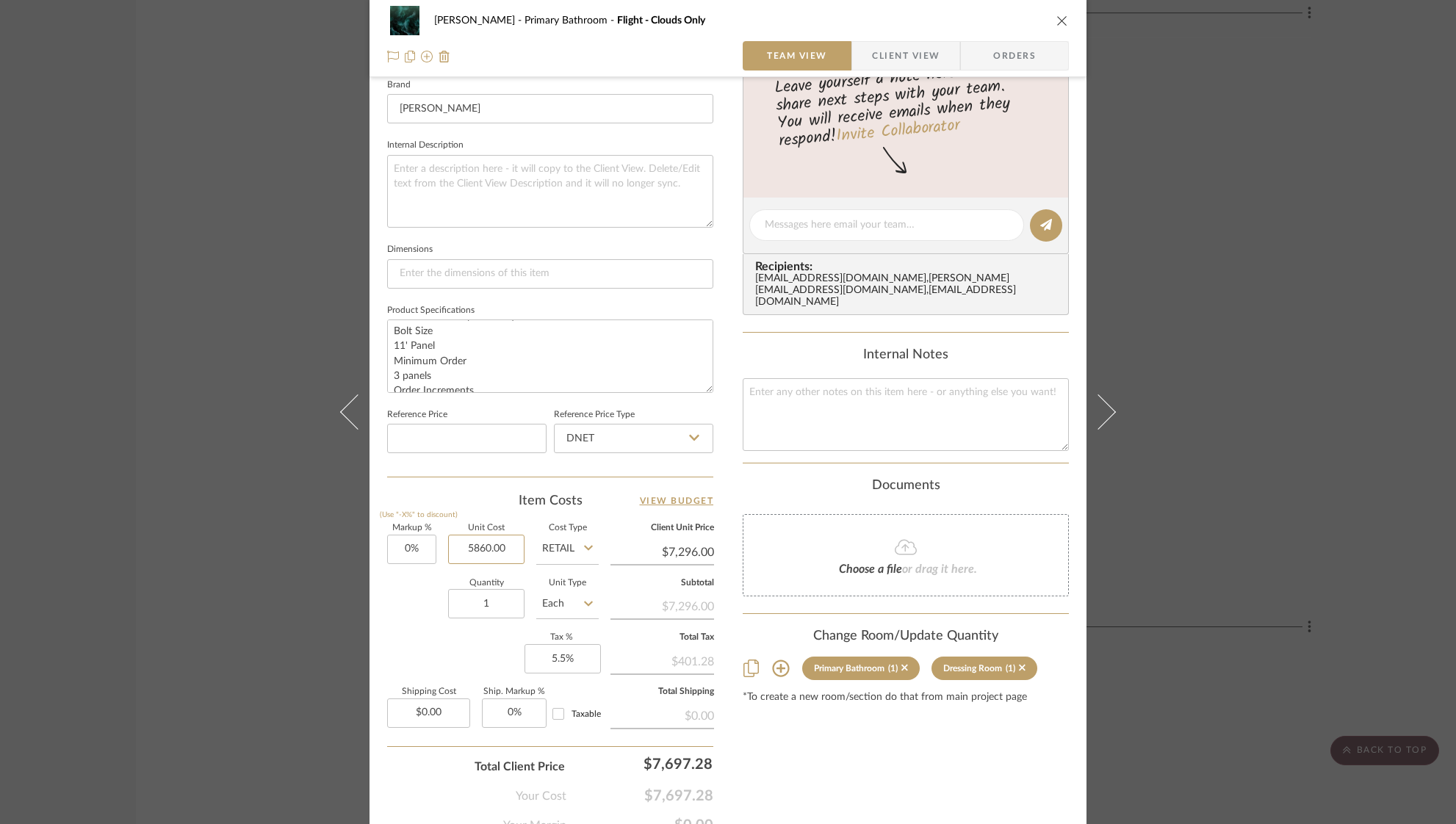
scroll to position [540, 0]
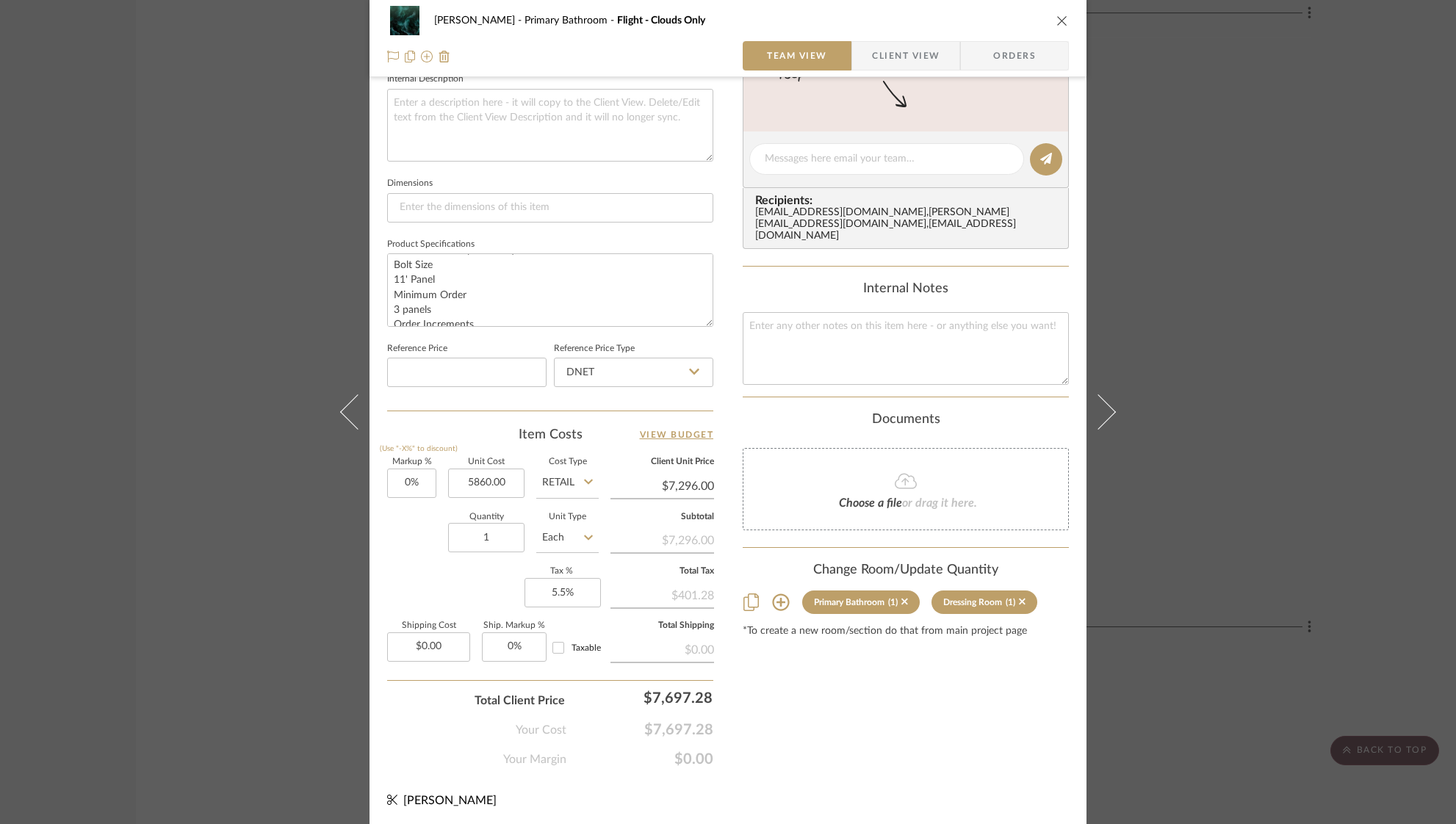
type input "$5,860.00"
click at [1058, 23] on icon "close" at bounding box center [1062, 21] width 12 height 12
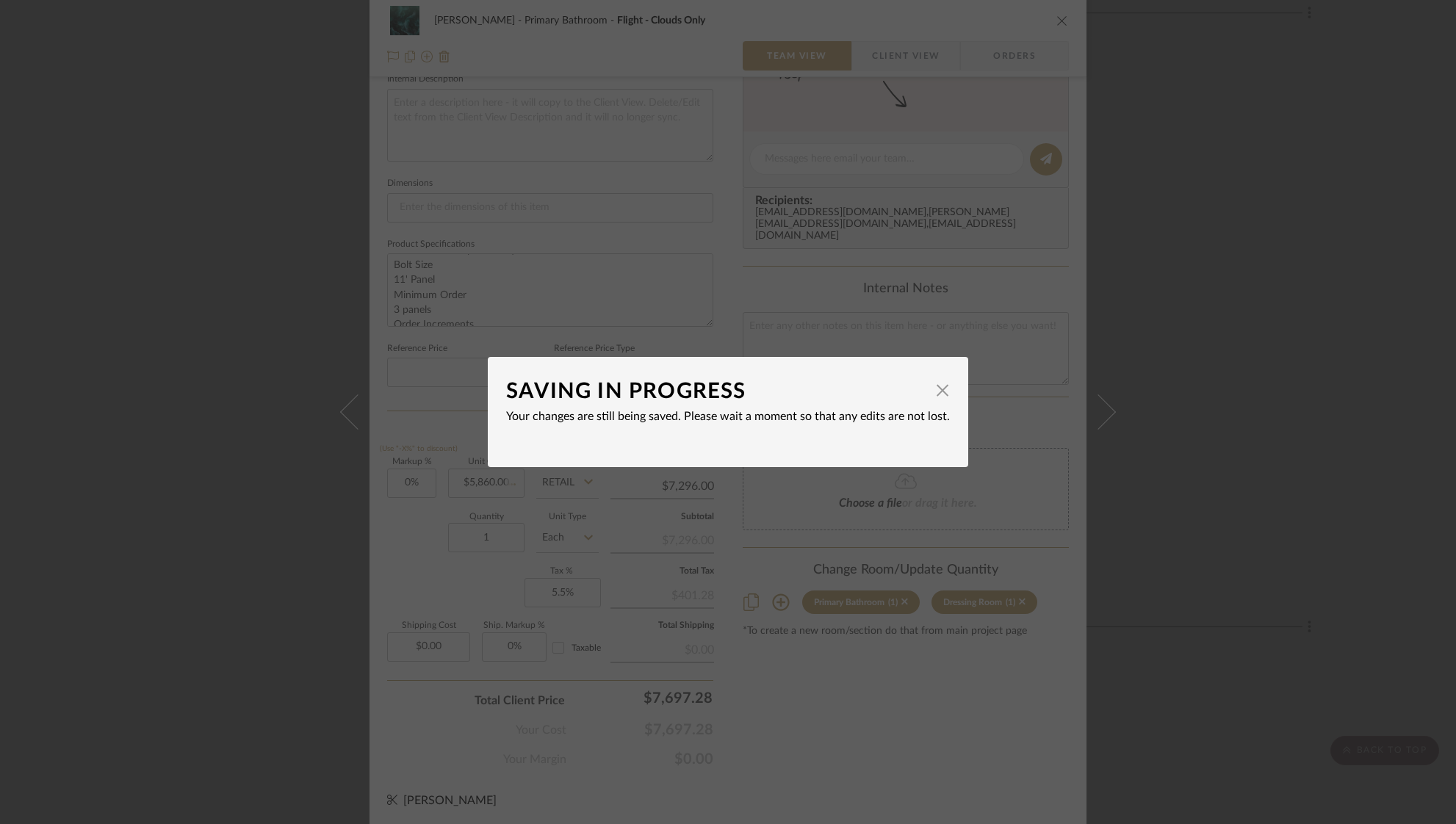
type input "$5,860.00"
drag, startPoint x: 937, startPoint y: 396, endPoint x: 984, endPoint y: 292, distance: 114.1
click at [937, 395] on span "button" at bounding box center [942, 390] width 29 height 29
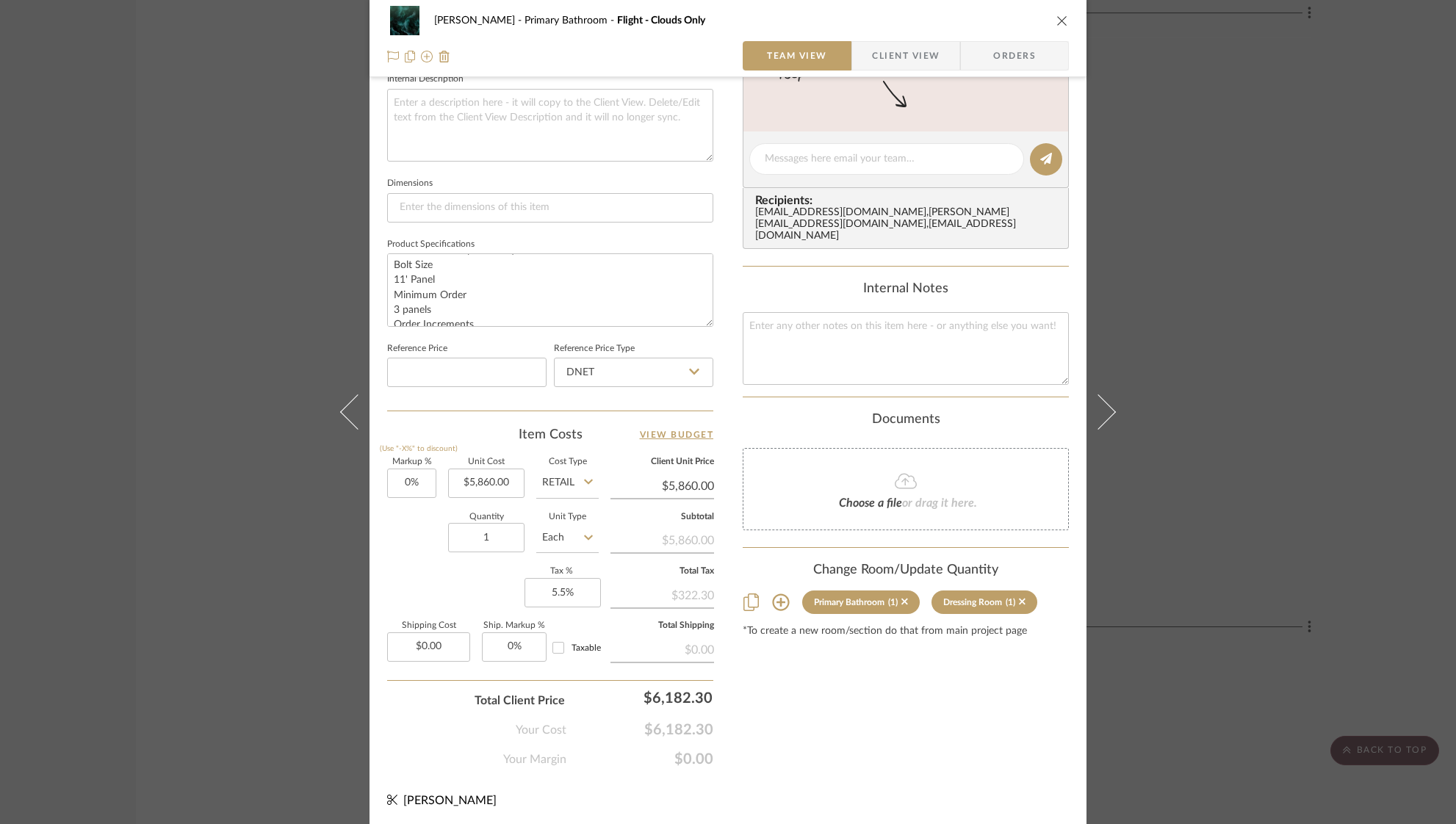
click at [1061, 17] on icon "close" at bounding box center [1062, 21] width 12 height 12
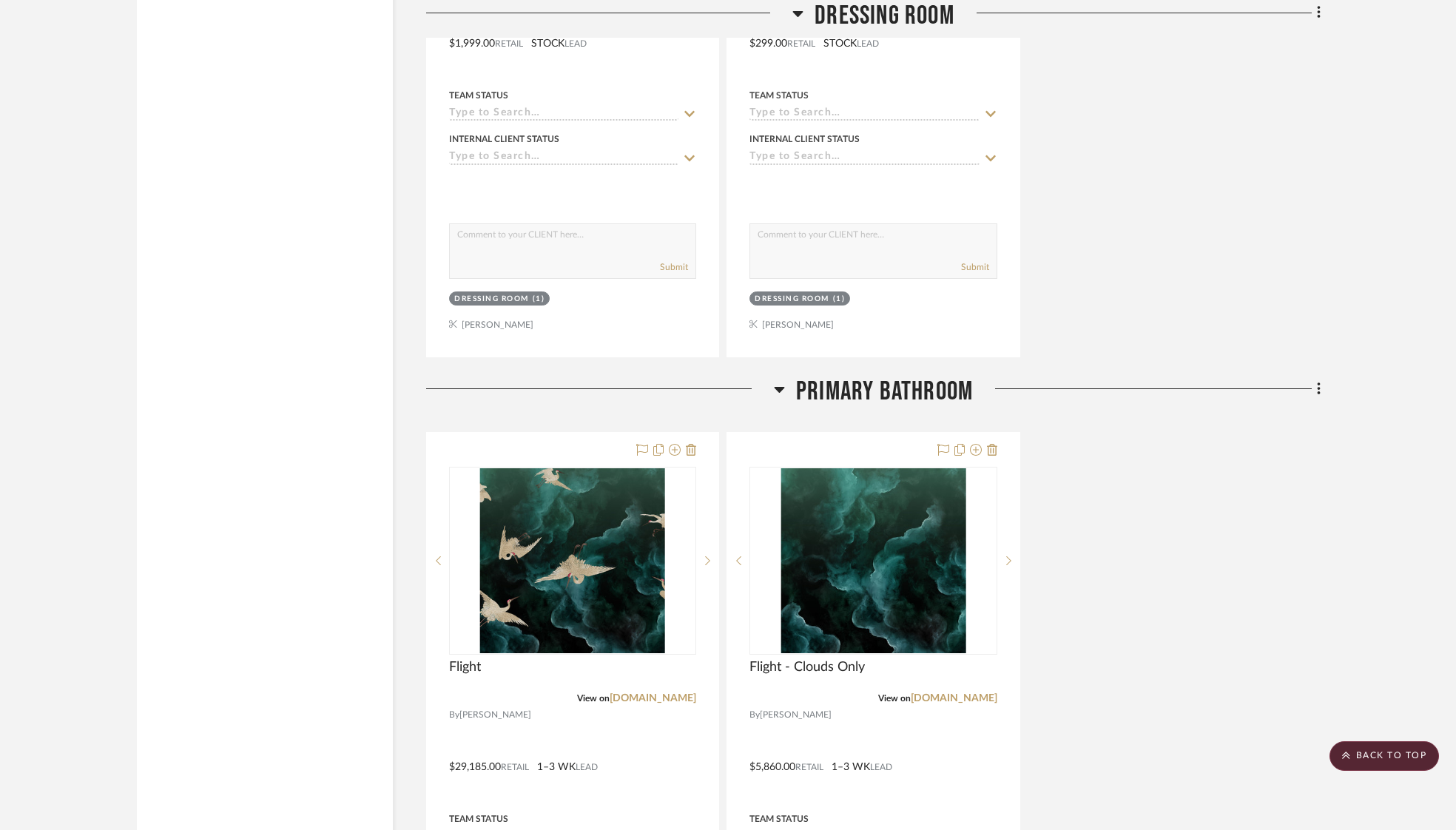
scroll to position [3462, 0]
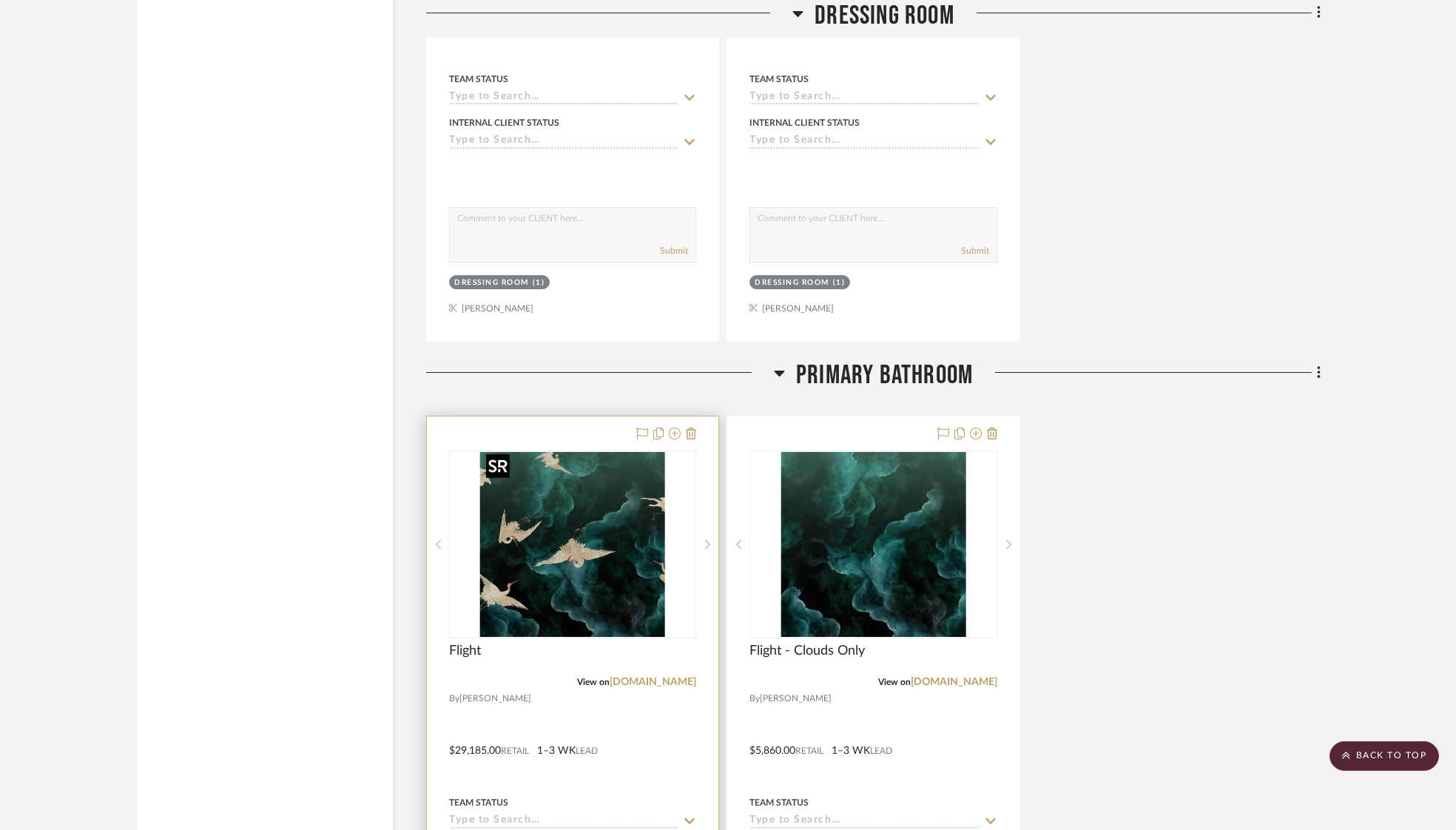
click at [570, 498] on img "0" at bounding box center [572, 544] width 185 height 185
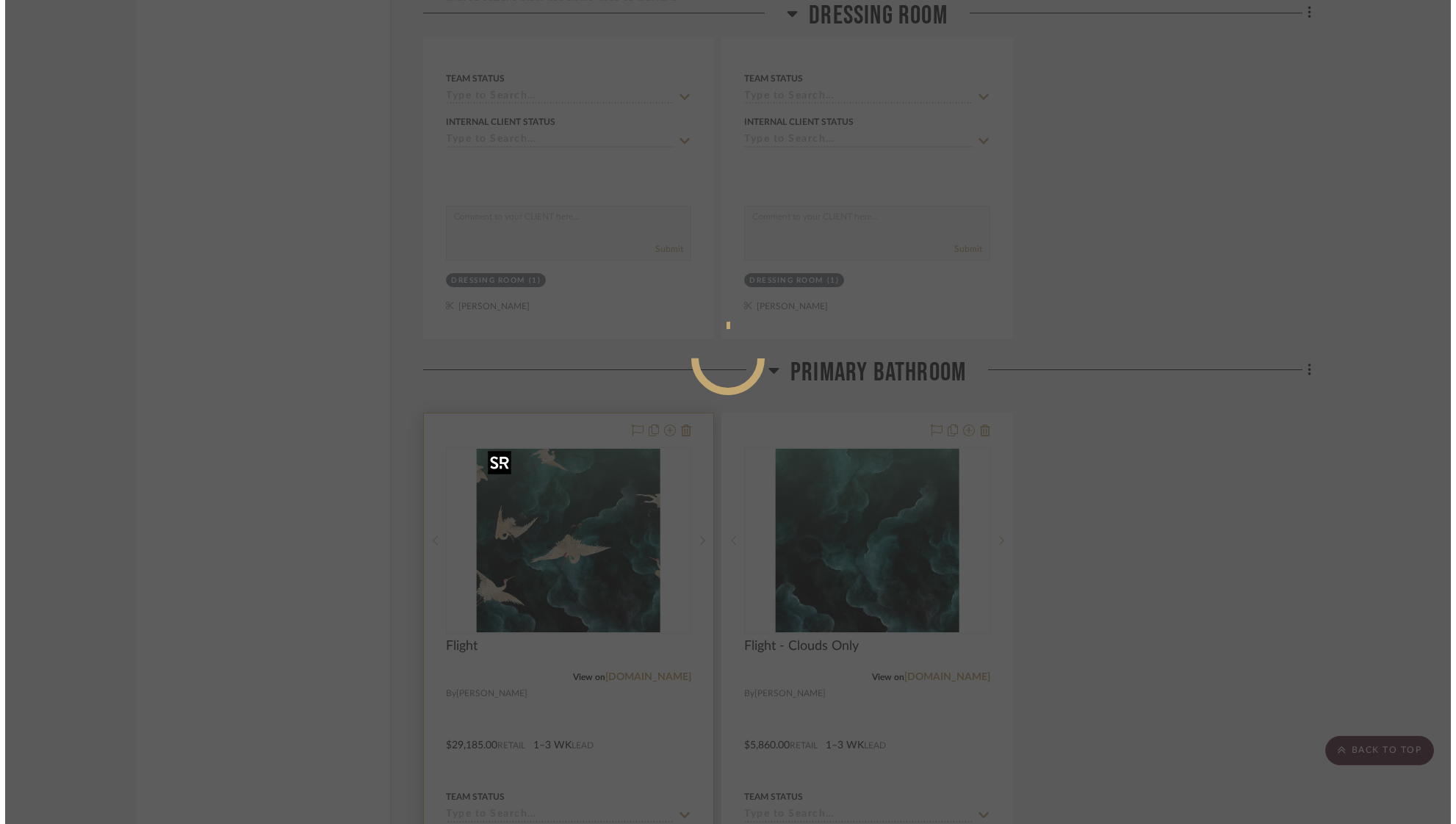
scroll to position [0, 0]
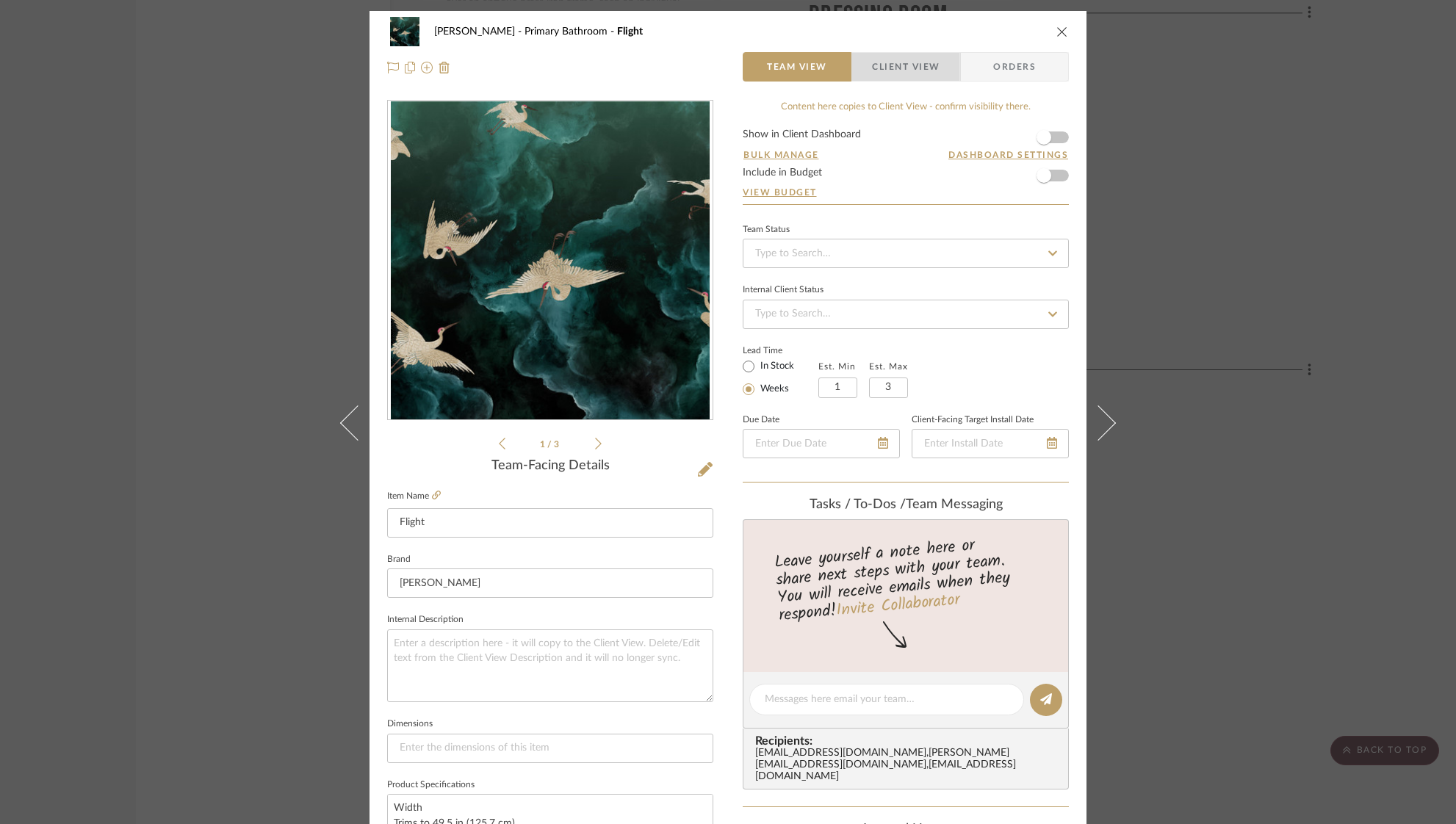
click at [910, 67] on span "Client View" at bounding box center [905, 67] width 67 height 29
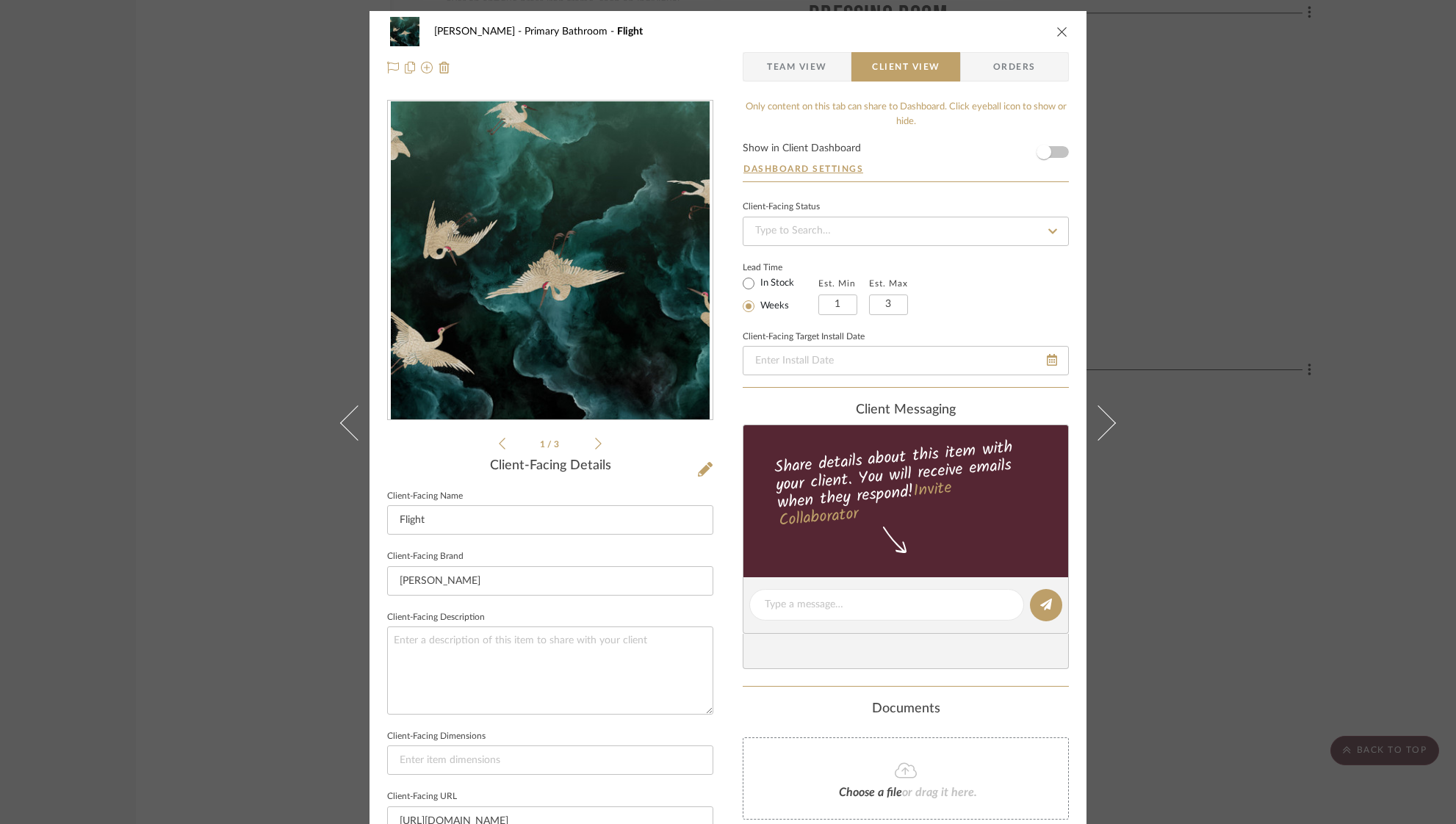
click at [1057, 147] on form "Show in Client Dashboard Dashboard Settings" at bounding box center [905, 162] width 326 height 38
click at [1054, 151] on span "button" at bounding box center [1043, 151] width 32 height 32
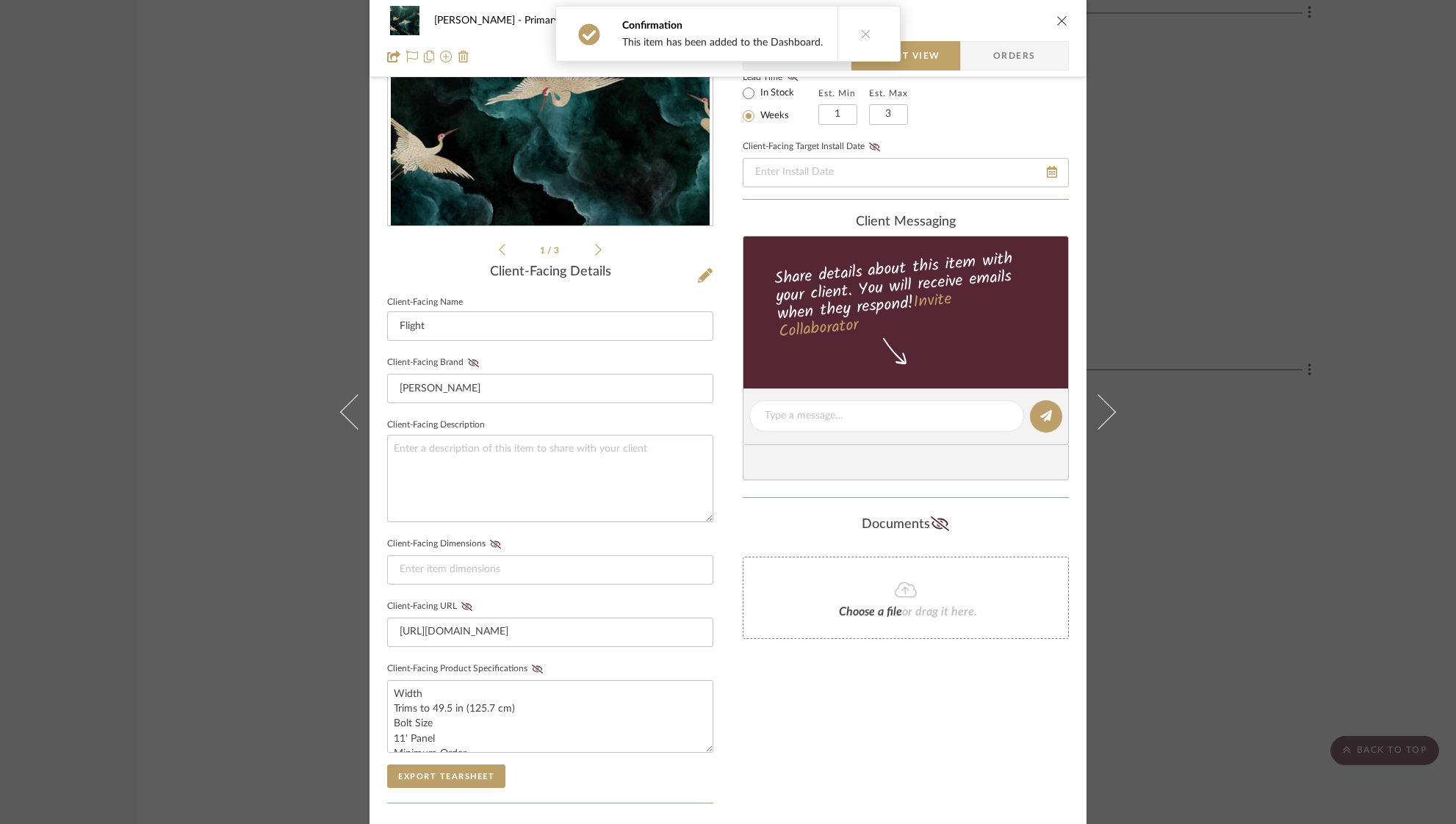
scroll to position [223, 0]
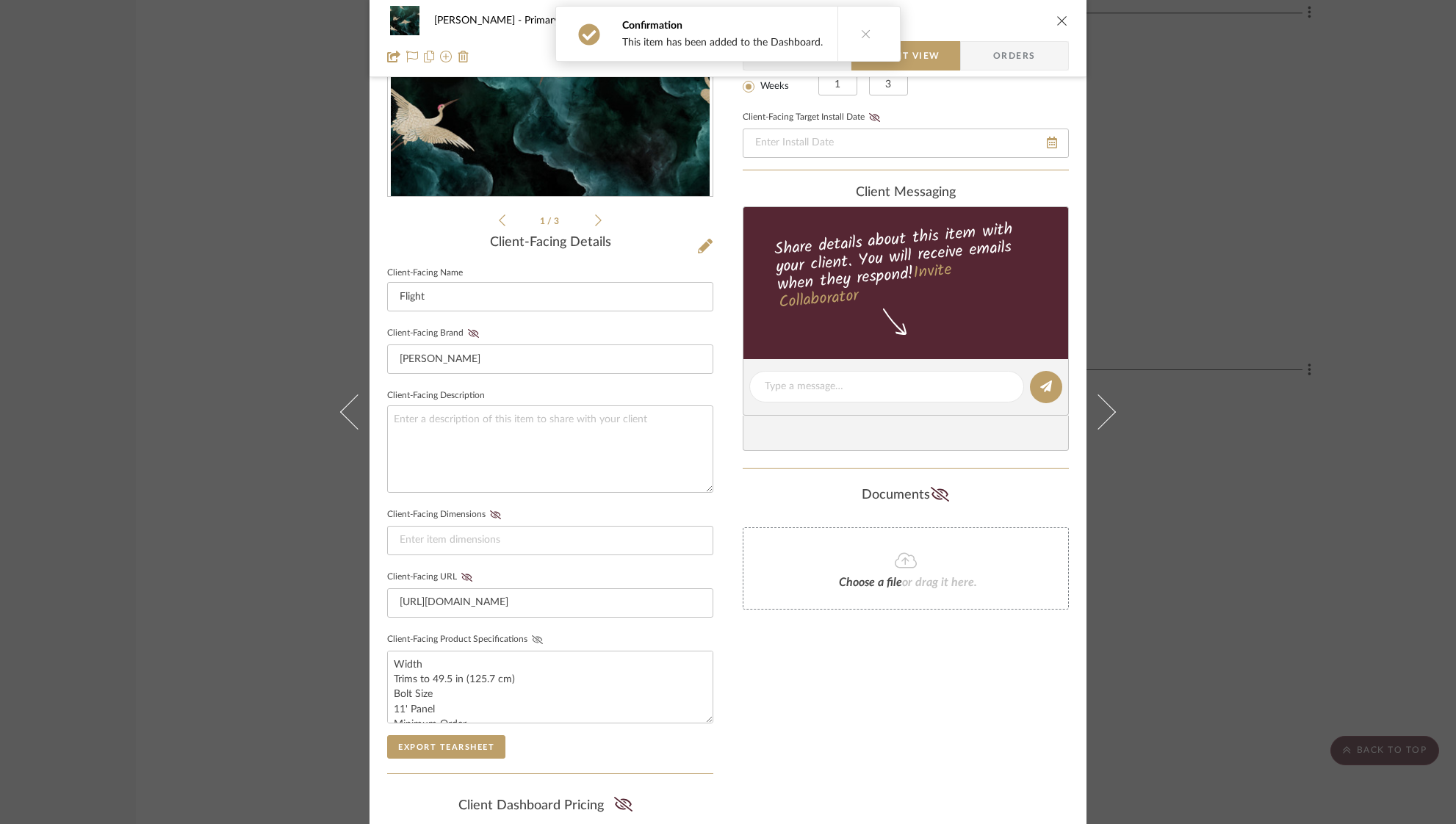
click at [533, 637] on icon at bounding box center [537, 640] width 11 height 9
click at [1059, 18] on icon "close" at bounding box center [1062, 21] width 12 height 12
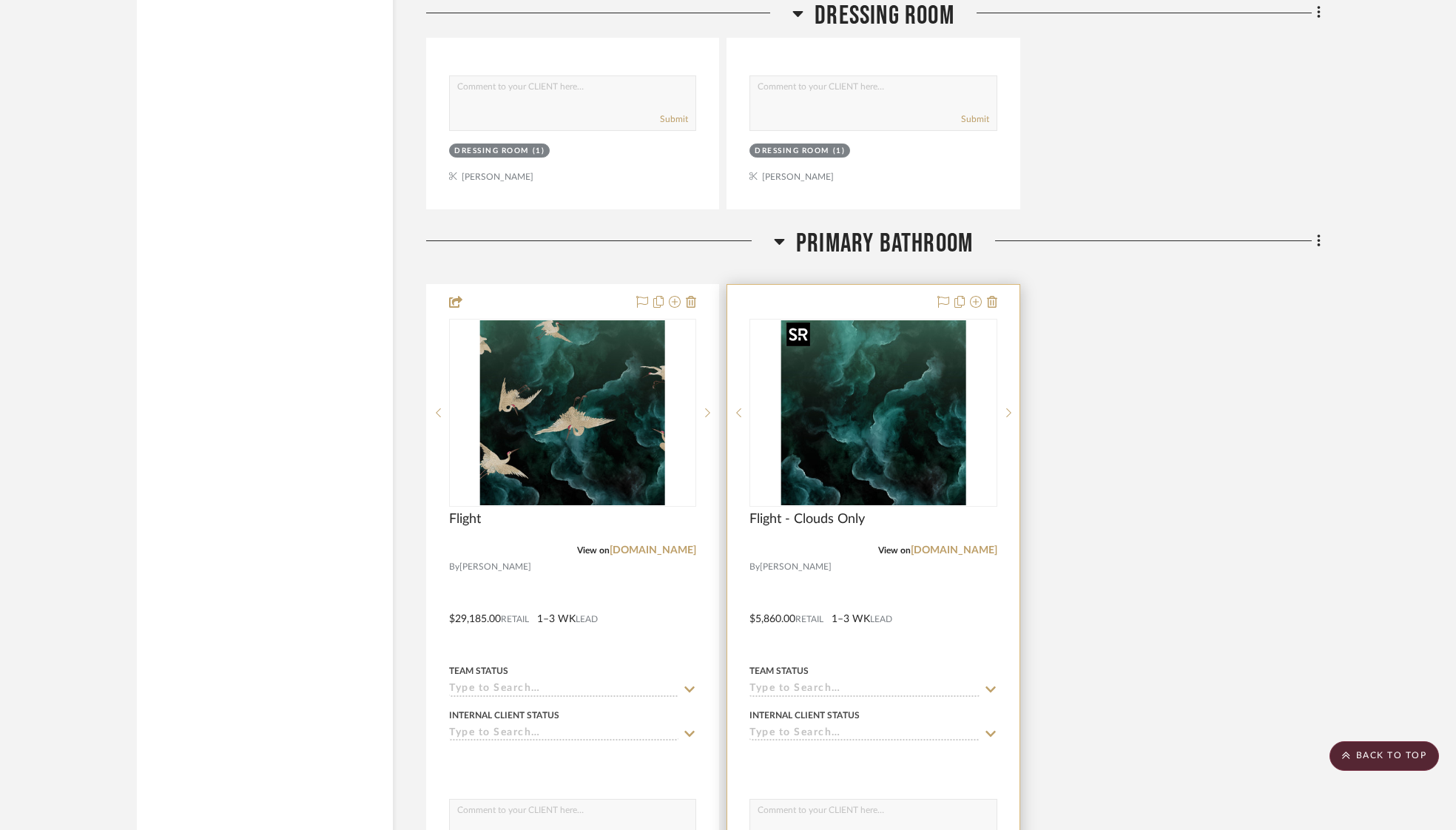
scroll to position [3605, 0]
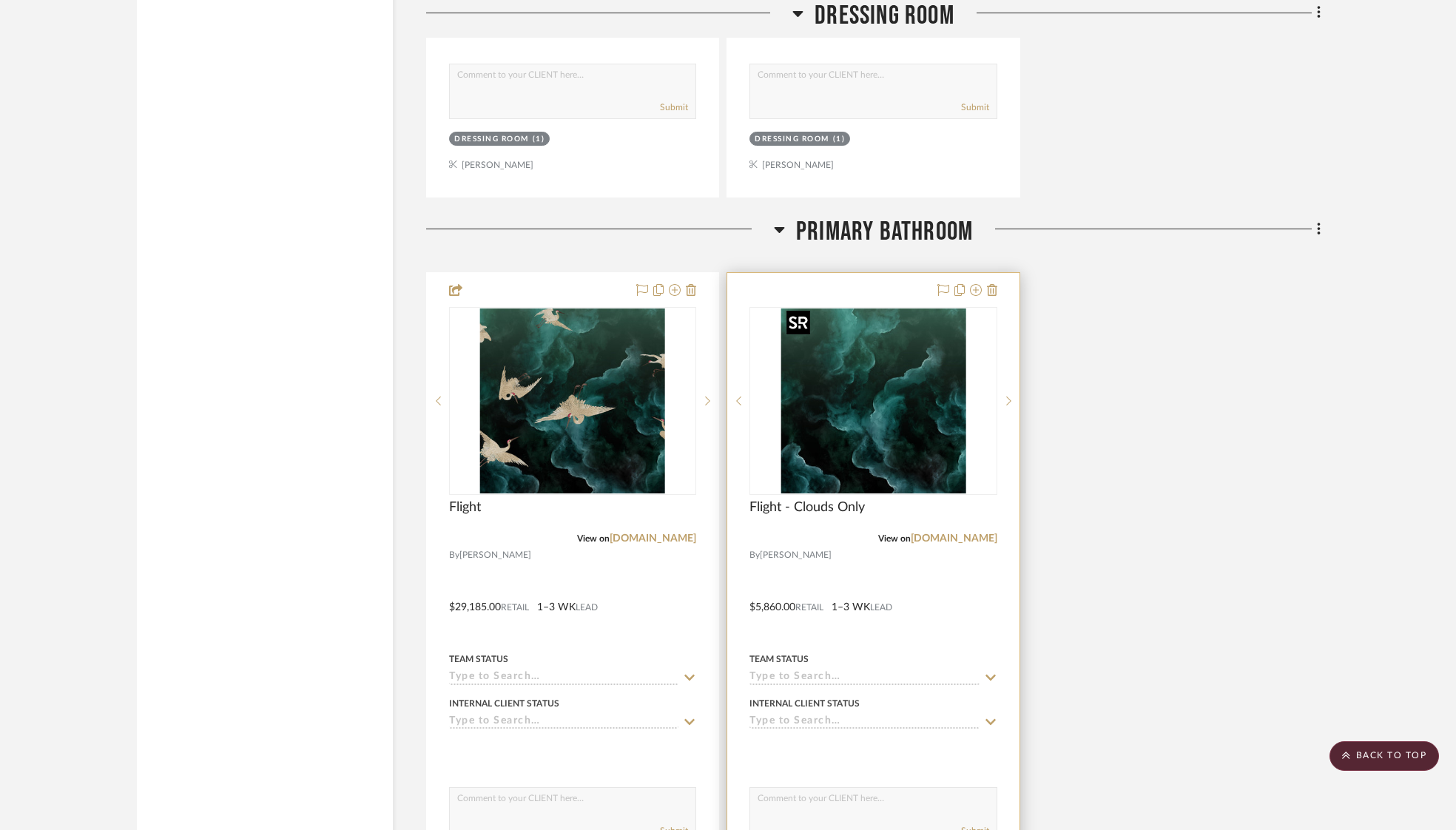
click at [867, 408] on img "0" at bounding box center [873, 401] width 185 height 185
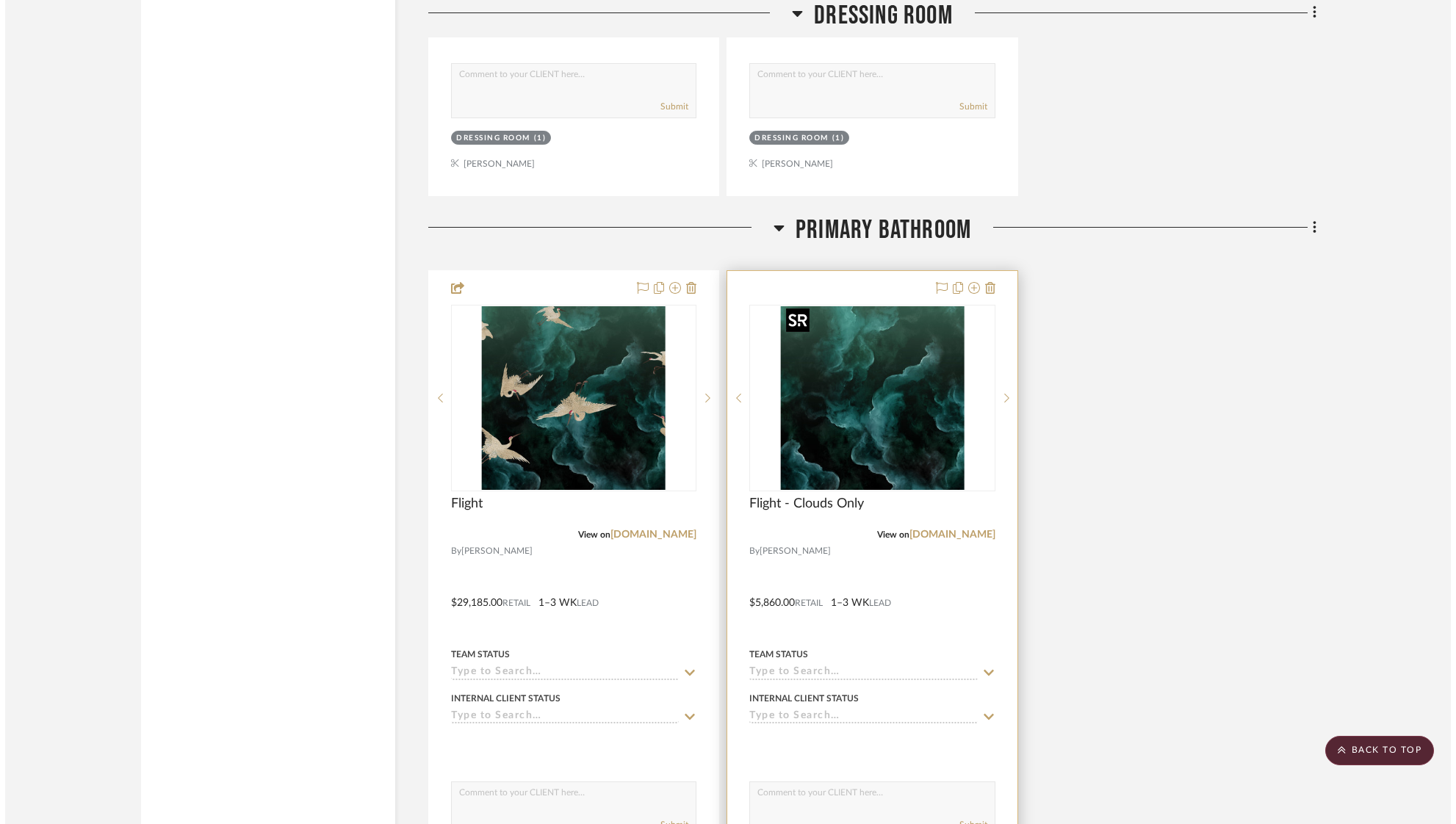
scroll to position [0, 0]
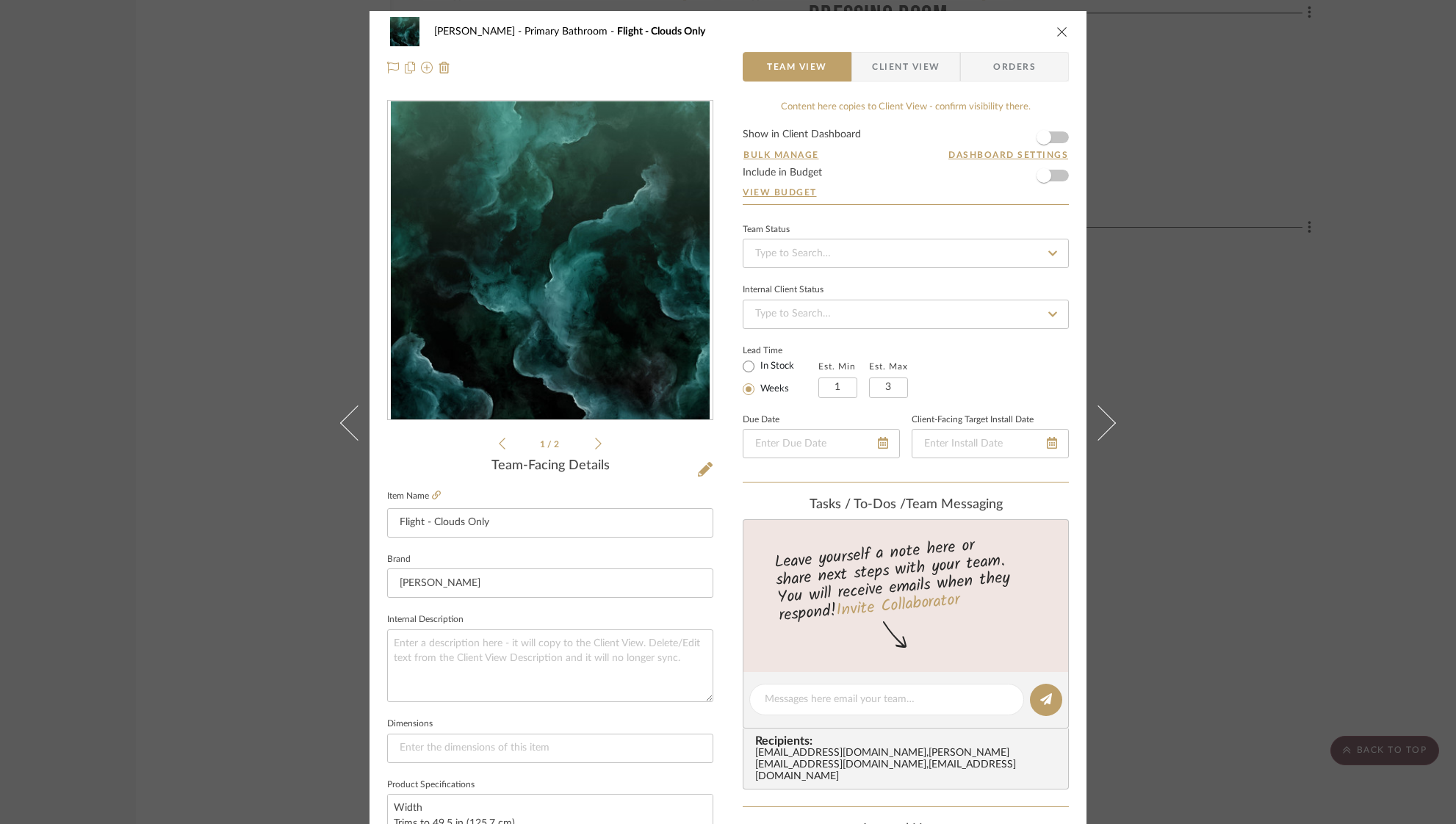
click at [919, 61] on span "Client View" at bounding box center [905, 67] width 67 height 29
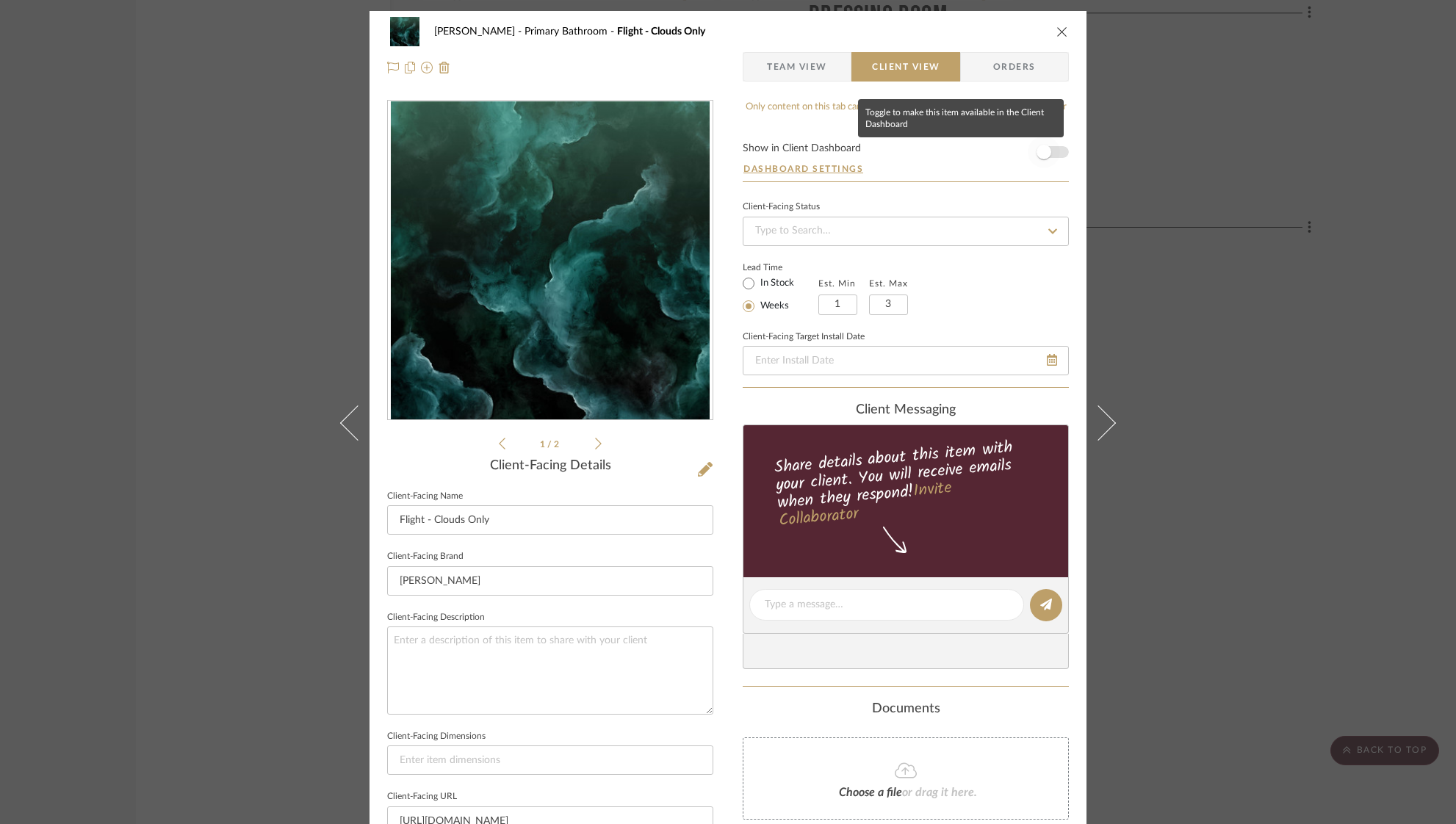
drag, startPoint x: 1053, startPoint y: 155, endPoint x: 1020, endPoint y: 194, distance: 51.1
click at [1053, 156] on span "button" at bounding box center [1043, 151] width 32 height 32
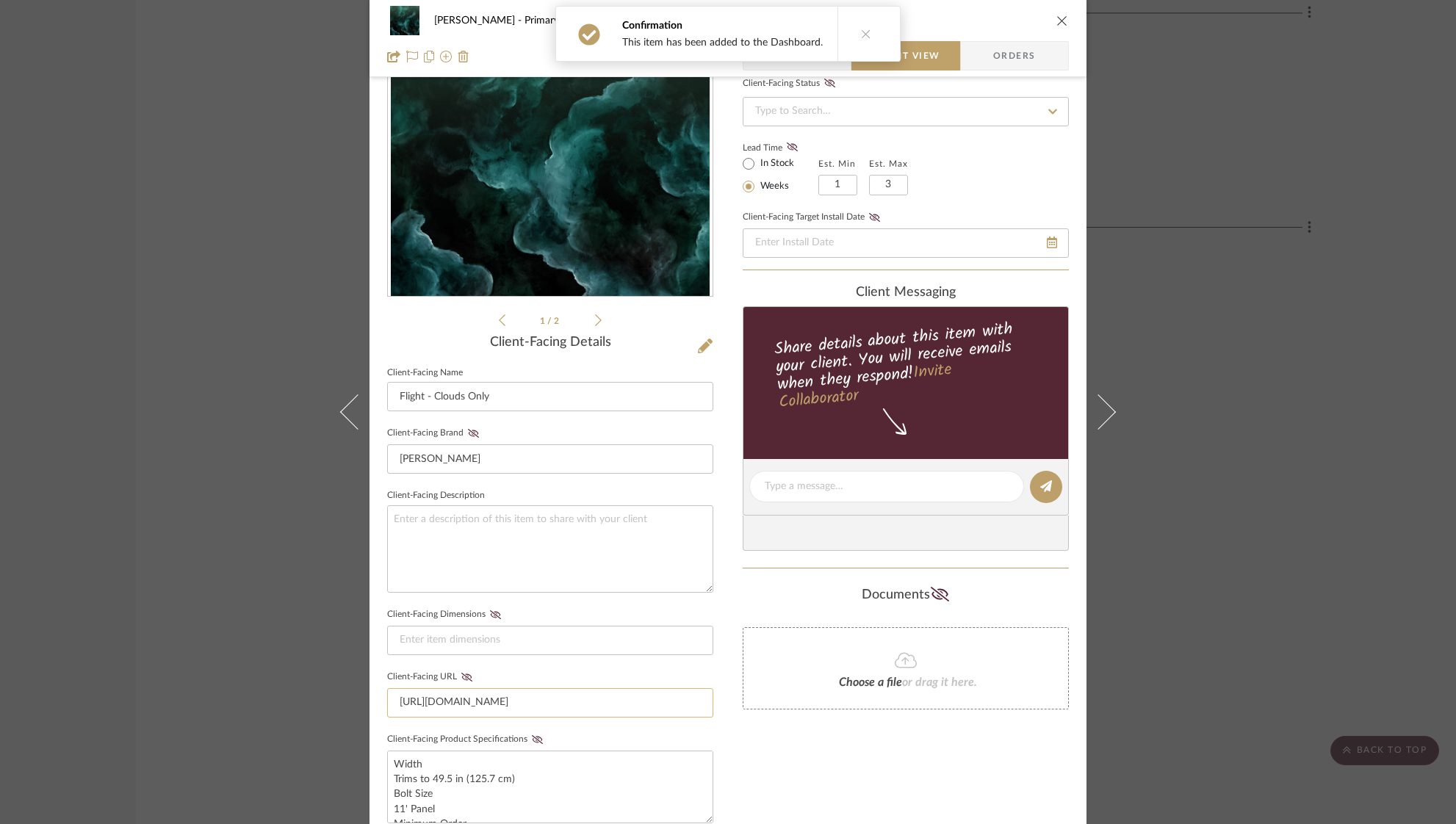
scroll to position [198, 0]
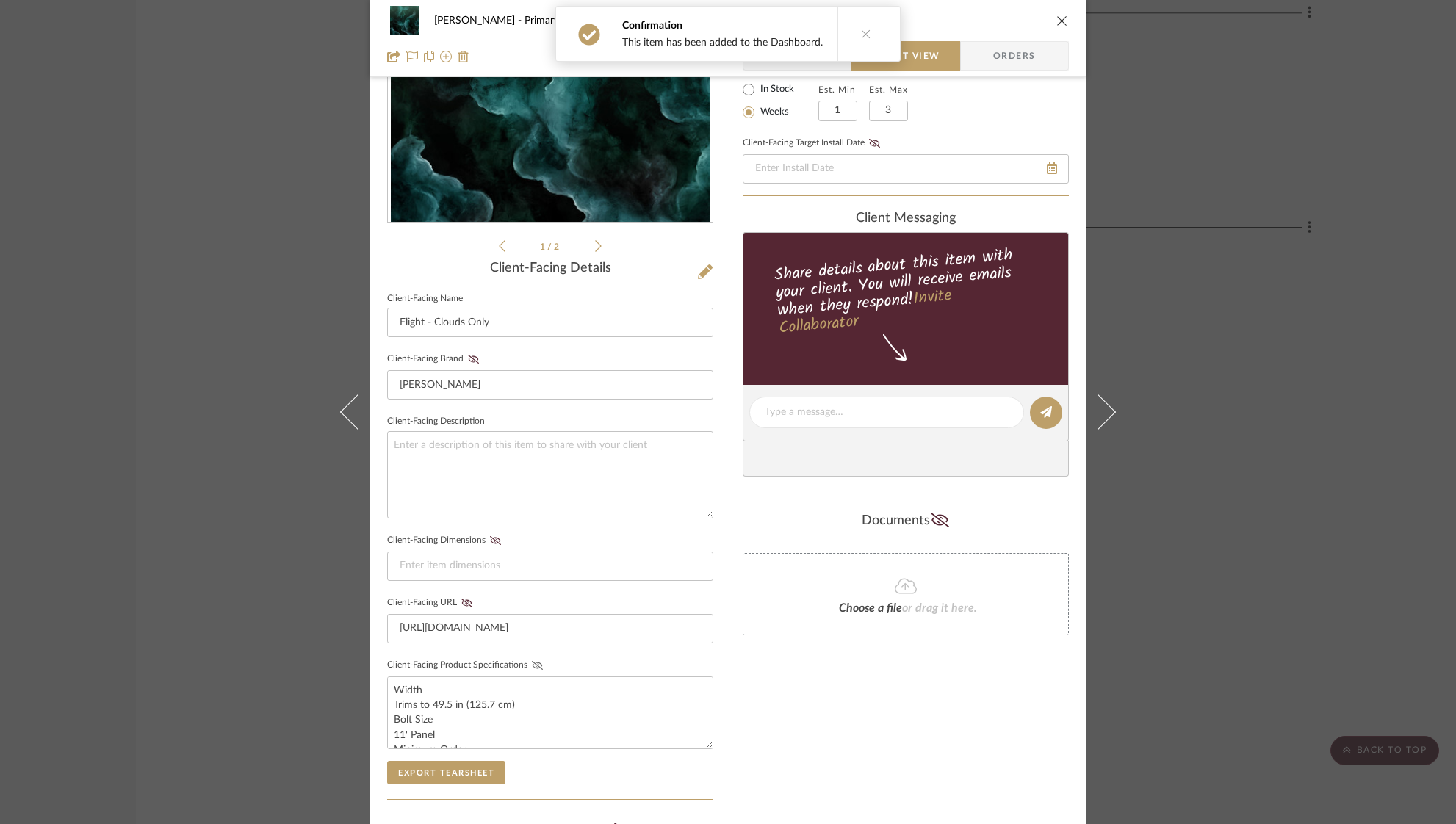
drag, startPoint x: 529, startPoint y: 661, endPoint x: 740, endPoint y: 480, distance: 278.0
click at [534, 661] on icon at bounding box center [537, 665] width 11 height 9
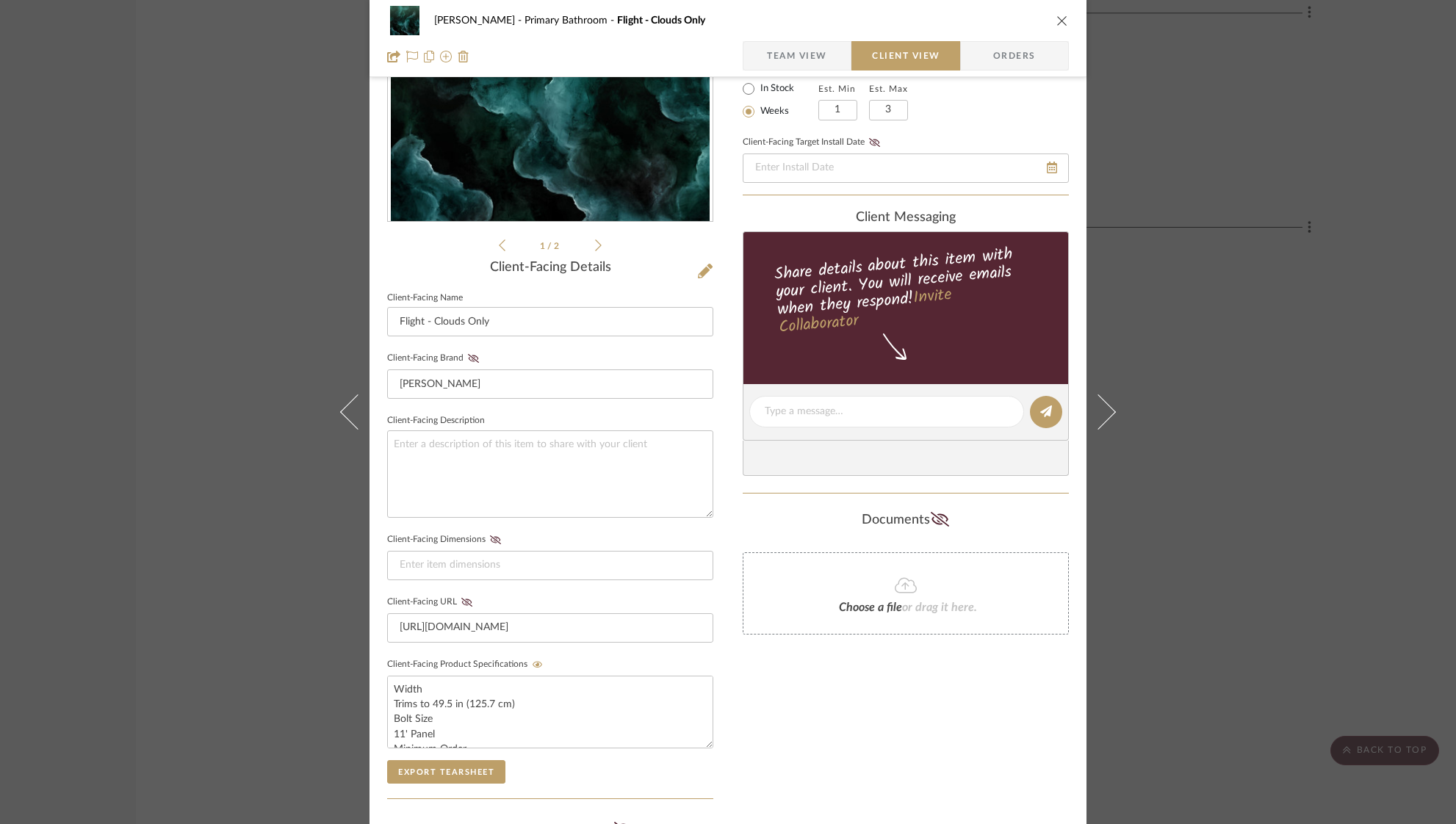
click at [1059, 19] on icon "close" at bounding box center [1062, 21] width 12 height 12
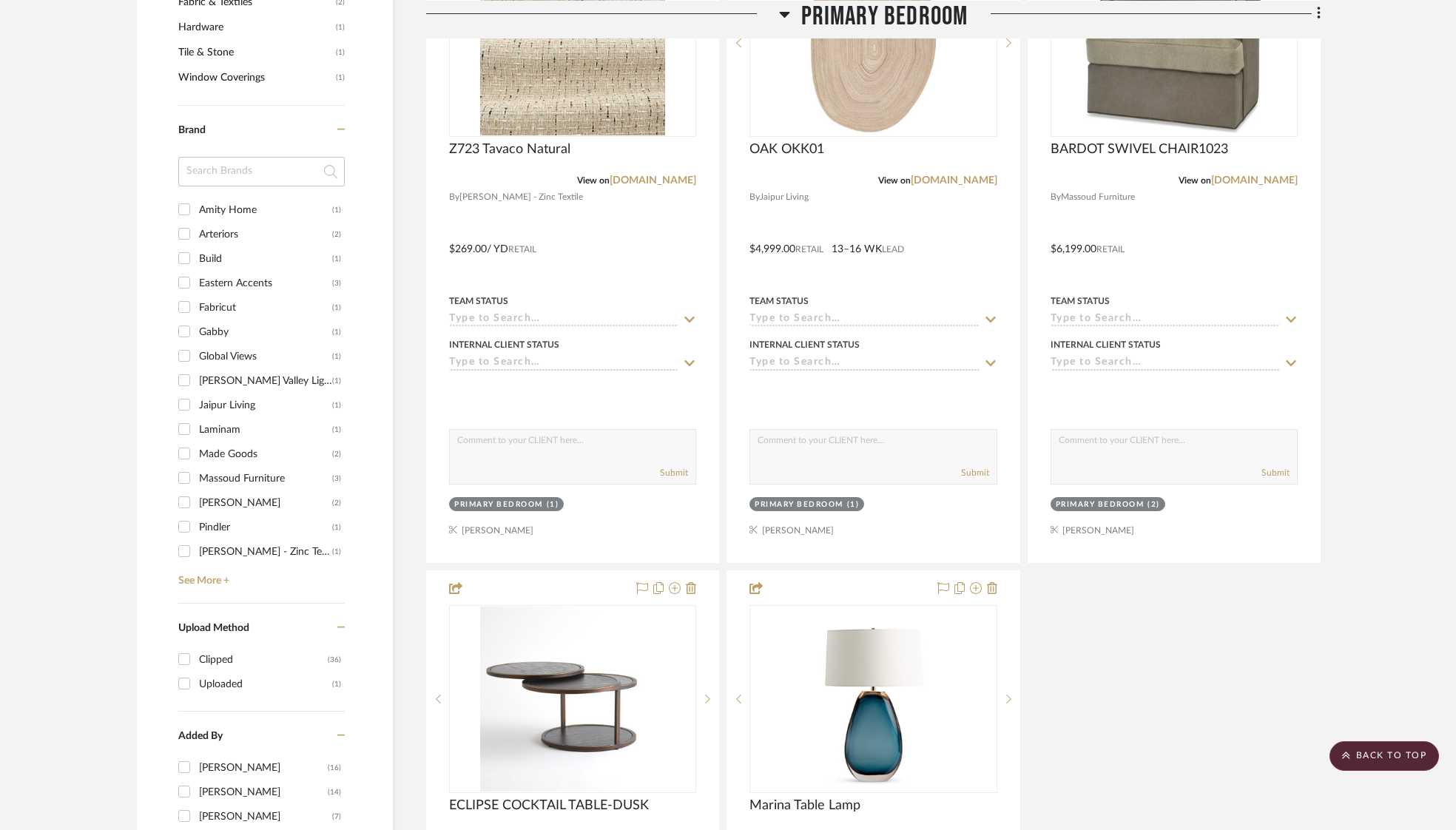
scroll to position [1136, 0]
